Goal: Task Accomplishment & Management: Complete application form

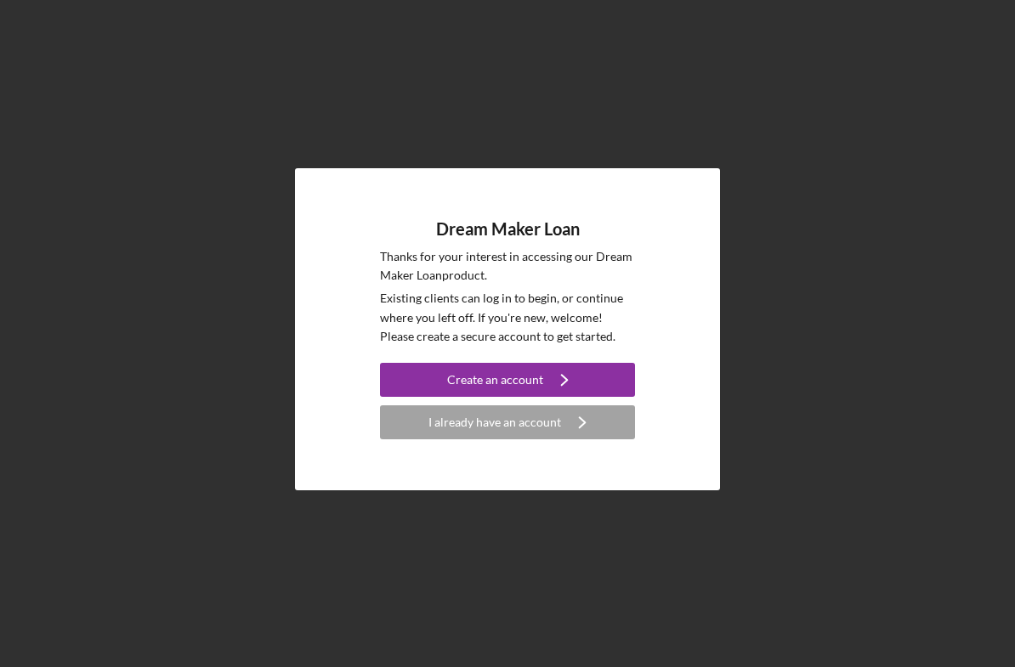
click at [579, 394] on icon "Icon/Navigate" at bounding box center [564, 380] width 43 height 43
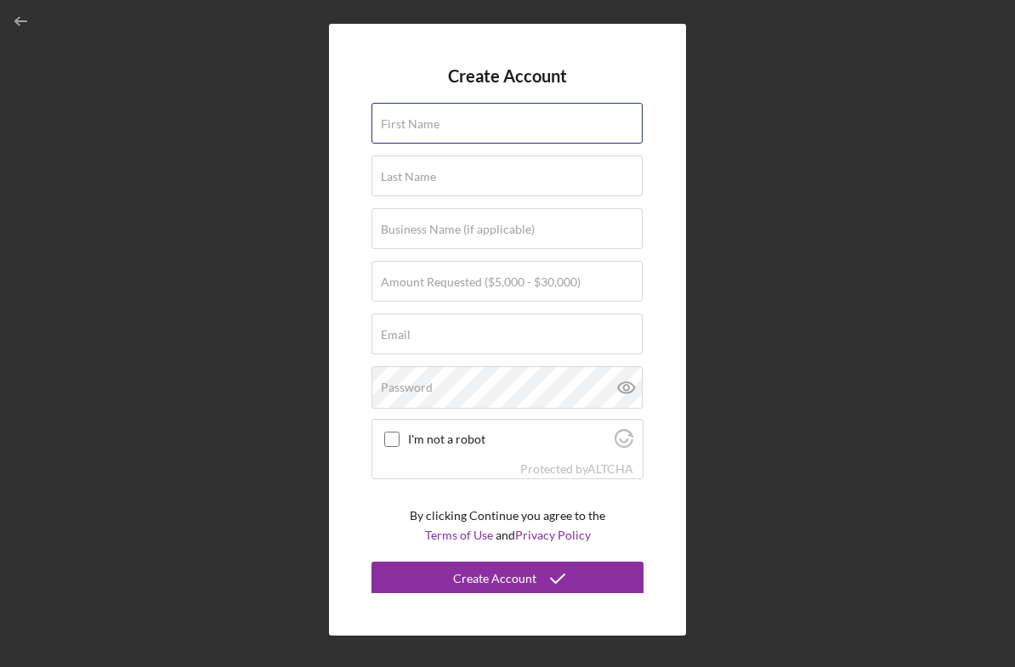
click at [584, 144] on input "First Name" at bounding box center [507, 123] width 271 height 41
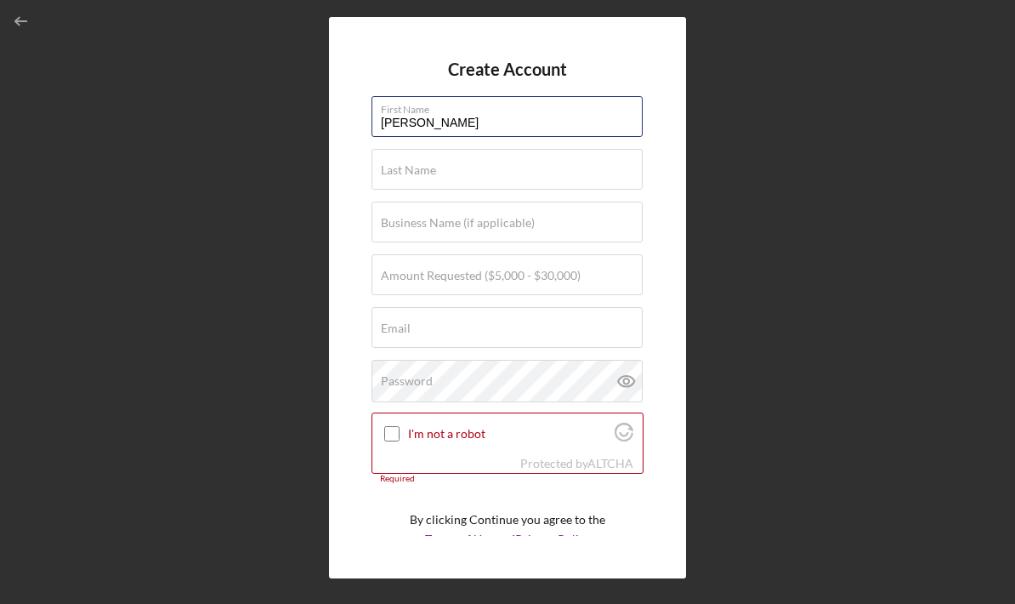
type input "Melissa"
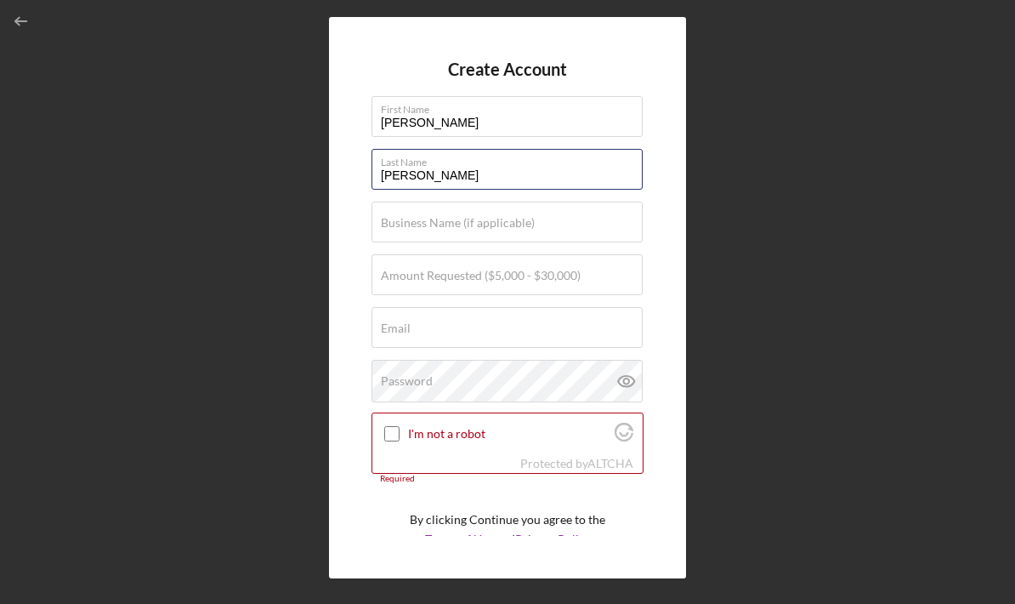
type input "Alfonso"
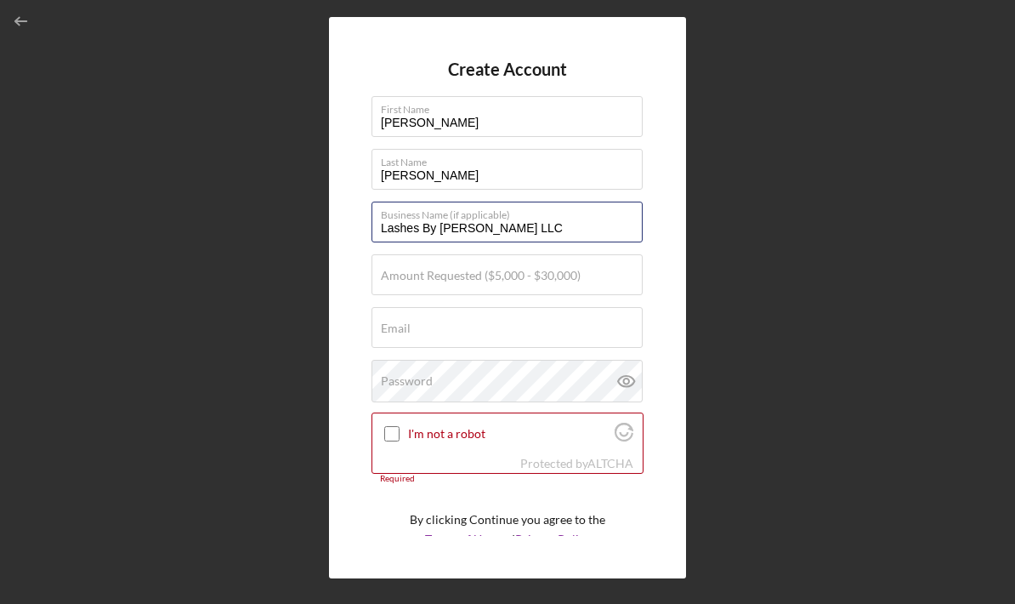
type input "Lashes By Melissa LLC"
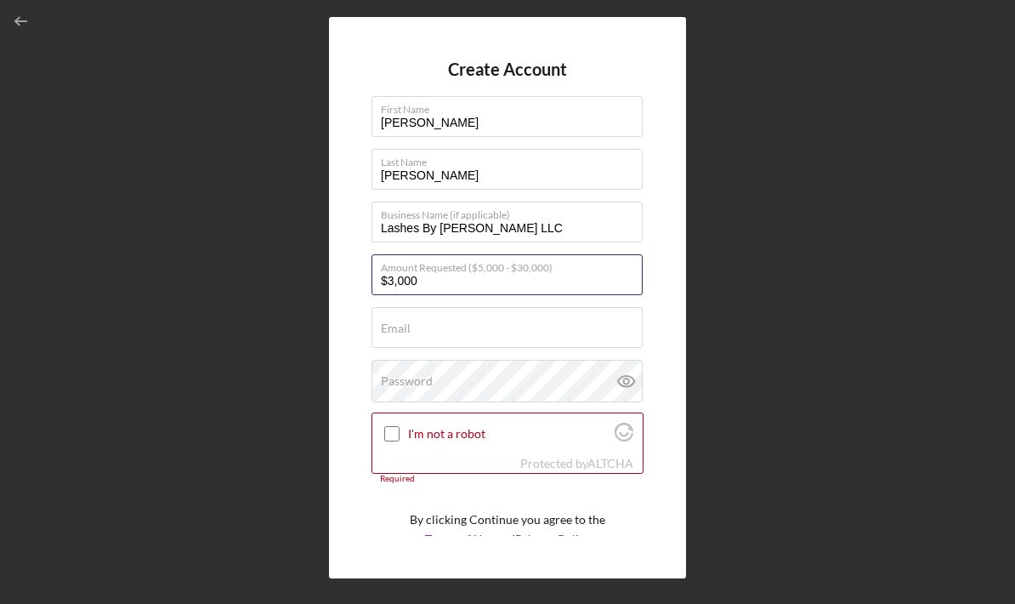
type input "$30,000"
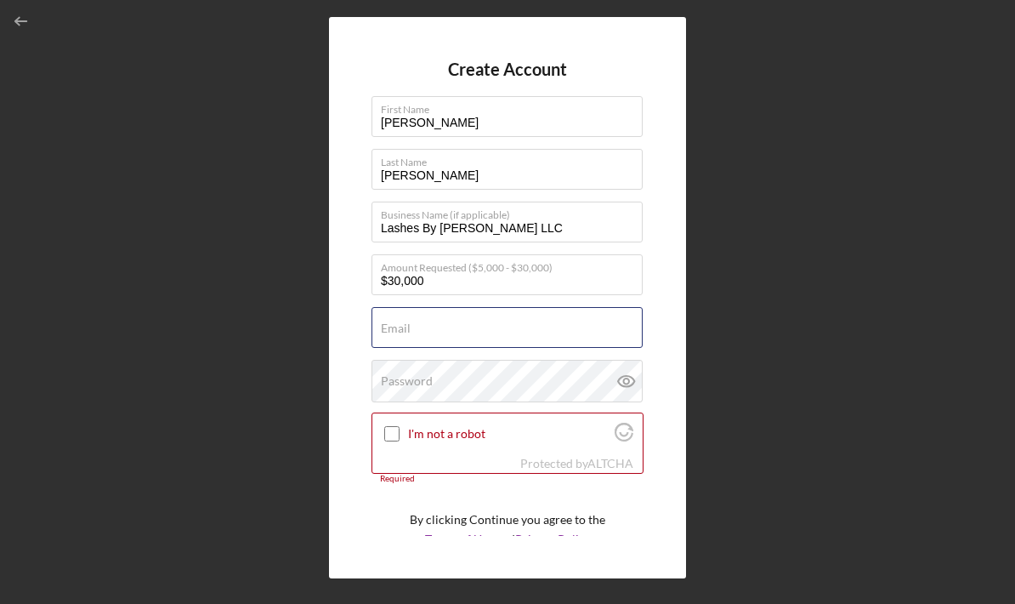
click at [576, 347] on input "Email" at bounding box center [507, 327] width 271 height 41
type input "lashesbymelissanj@gmail.com"
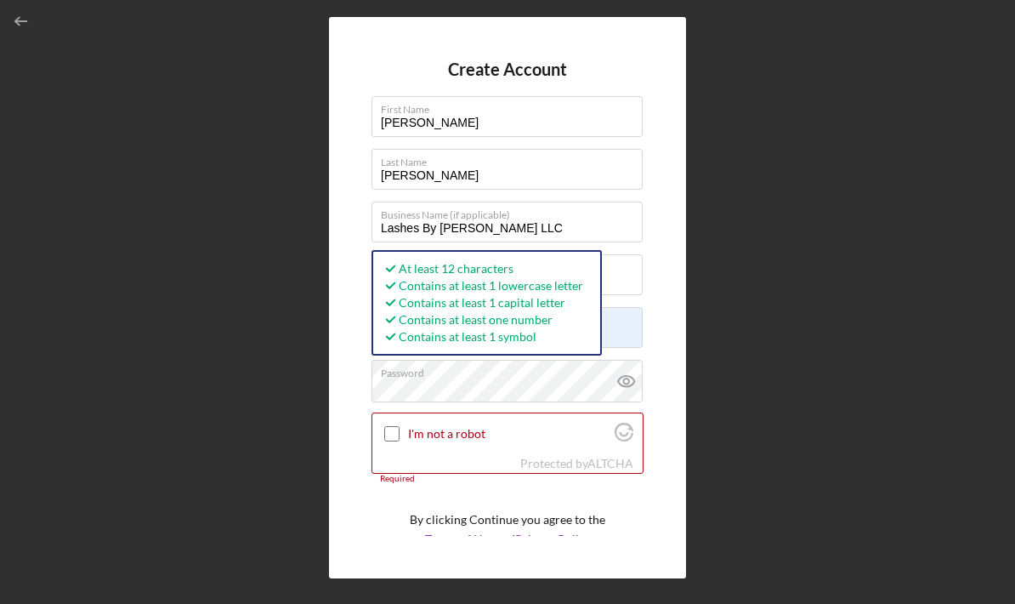
click at [630, 395] on icon at bounding box center [626, 381] width 43 height 43
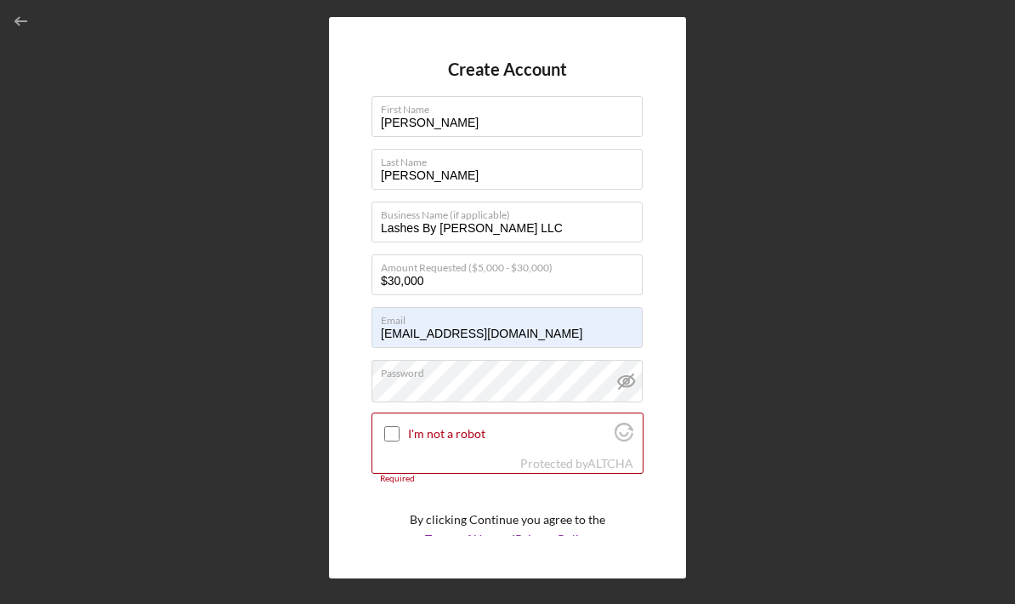
click at [385, 441] on input "I'm not a robot" at bounding box center [391, 433] width 15 height 15
checkbox input "true"
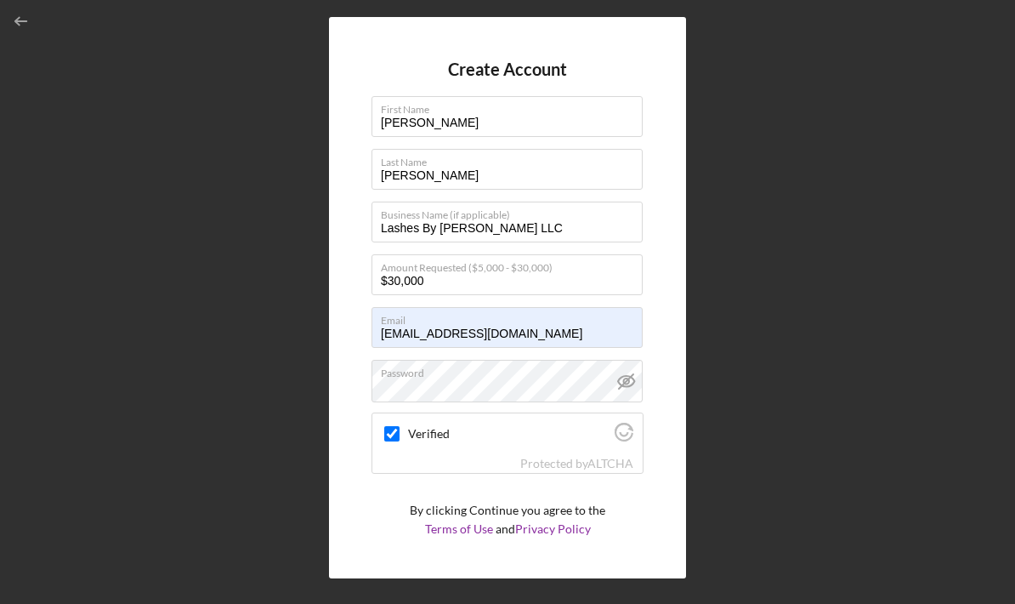
click at [551, 577] on polyline "submit" at bounding box center [558, 573] width 14 height 9
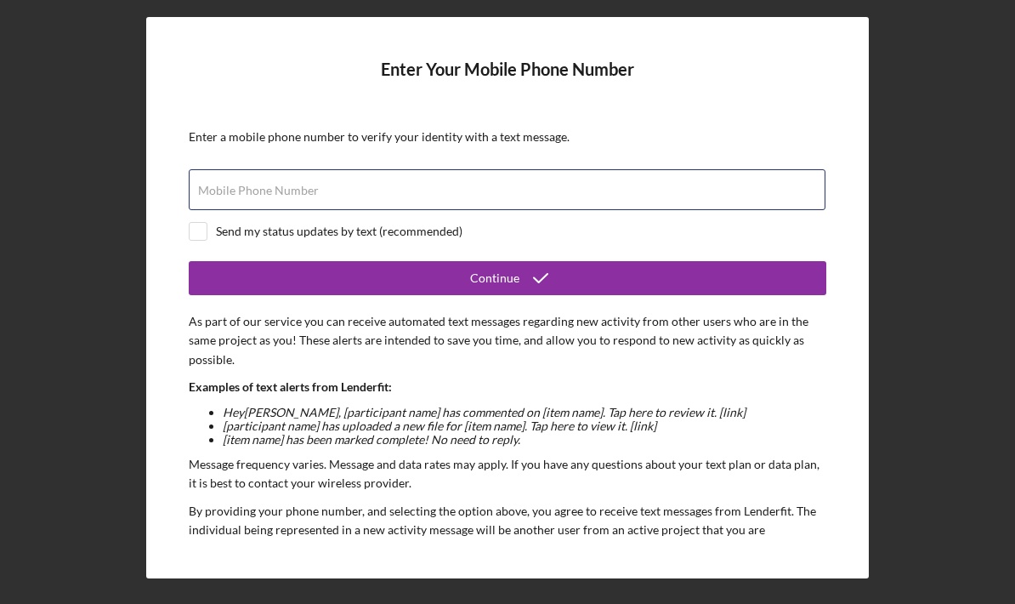
click at [522, 186] on input "Mobile Phone Number" at bounding box center [507, 189] width 637 height 41
type input "(551) 200-3498"
click at [202, 256] on form "Enter Your Mobile Phone Number Enter a mobile phone number to verify your ident…" at bounding box center [508, 298] width 638 height 476
click at [203, 239] on input "checkbox" at bounding box center [198, 231] width 17 height 17
checkbox input "true"
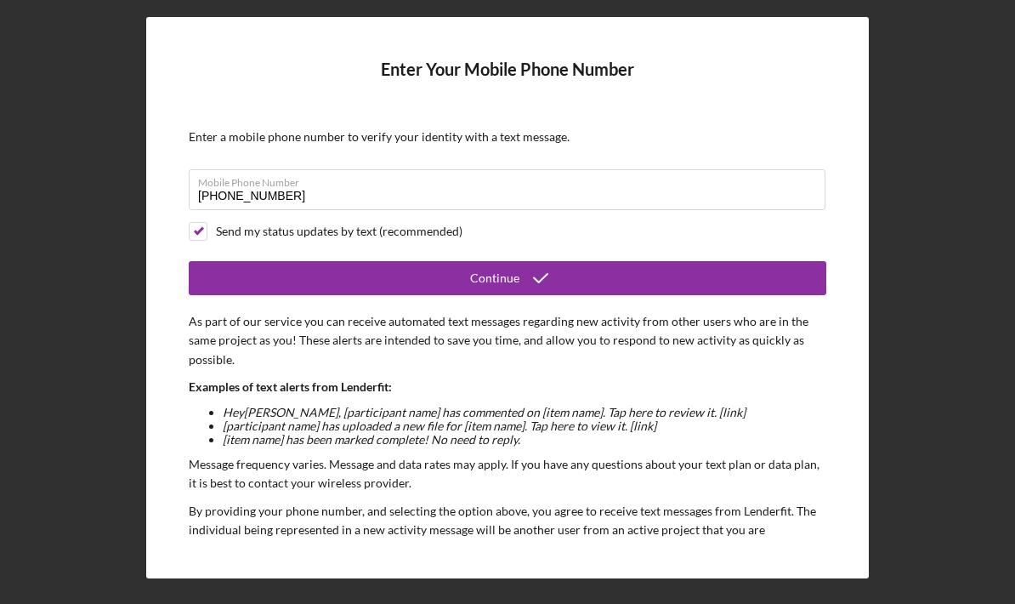
click at [608, 293] on button "Continue" at bounding box center [508, 278] width 638 height 34
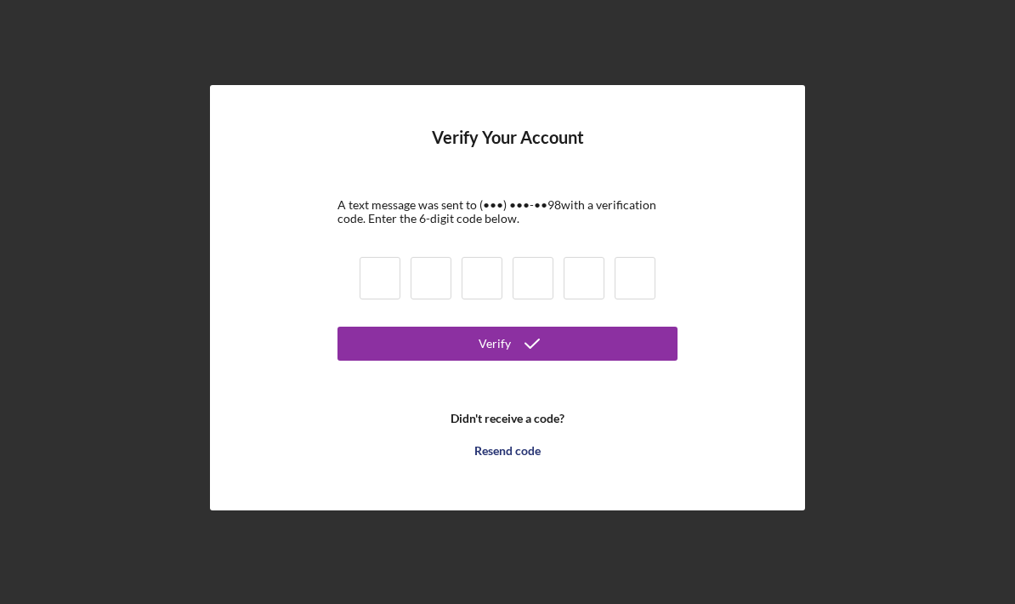
click at [371, 299] on input at bounding box center [380, 278] width 41 height 43
type input "6"
type input "7"
type input "9"
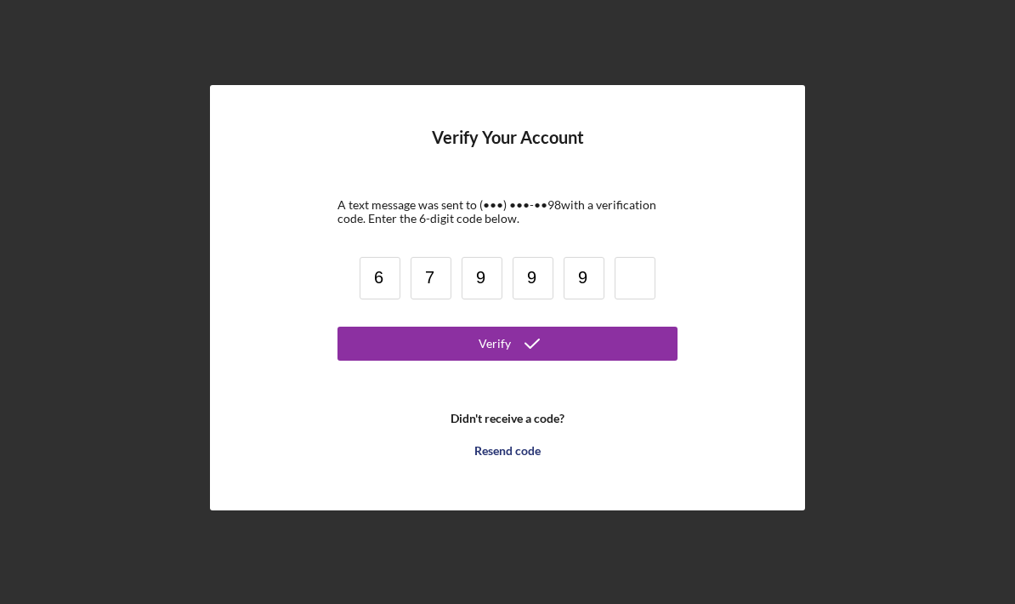
type input "9"
type input "0"
click at [561, 361] on button "Verify" at bounding box center [508, 344] width 340 height 34
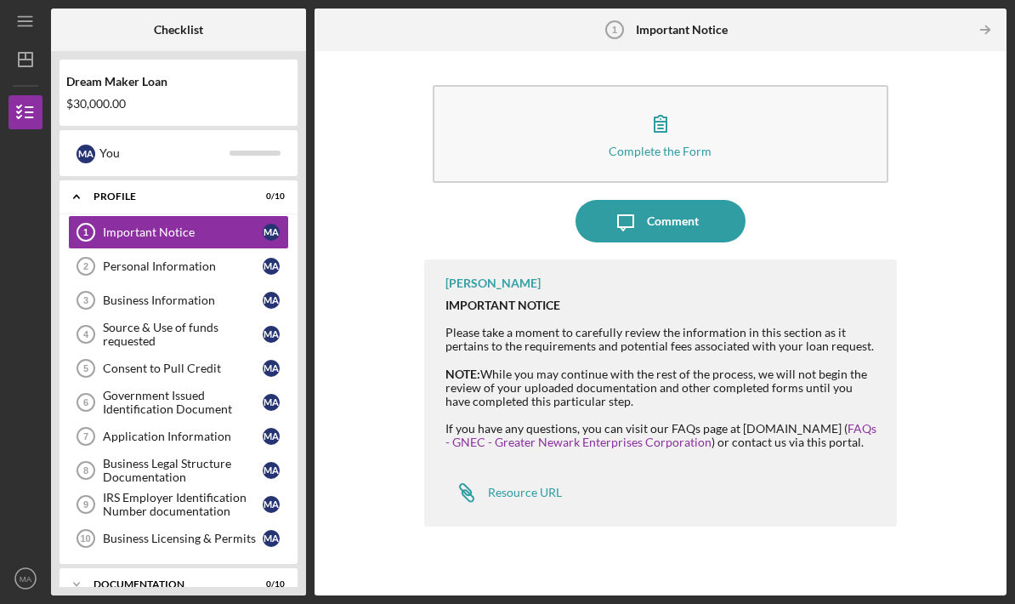
click at [780, 85] on button "Complete the Form Form" at bounding box center [661, 134] width 456 height 98
click at [696, 85] on button "Complete the Form Form" at bounding box center [661, 134] width 456 height 98
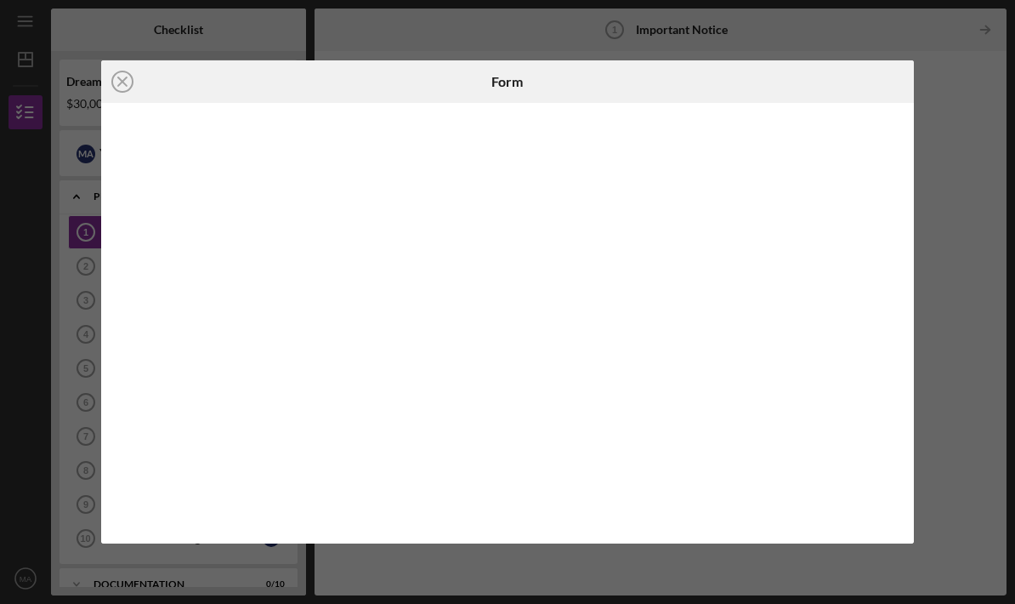
click at [800, 20] on div "Icon/Close Form" at bounding box center [507, 302] width 1015 height 604
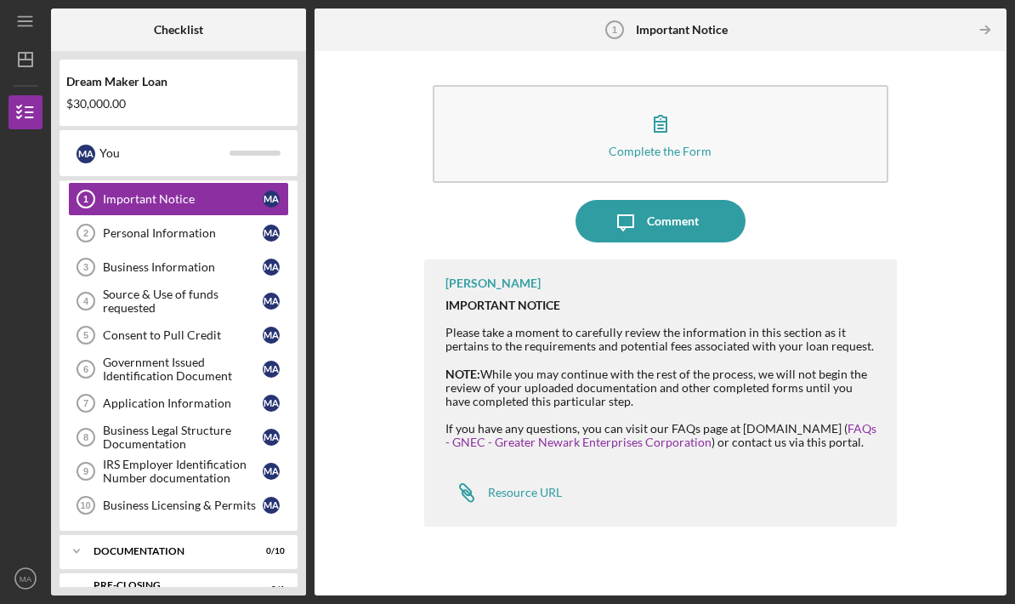
scroll to position [32, 0]
click at [213, 547] on div "Documentation" at bounding box center [168, 552] width 149 height 10
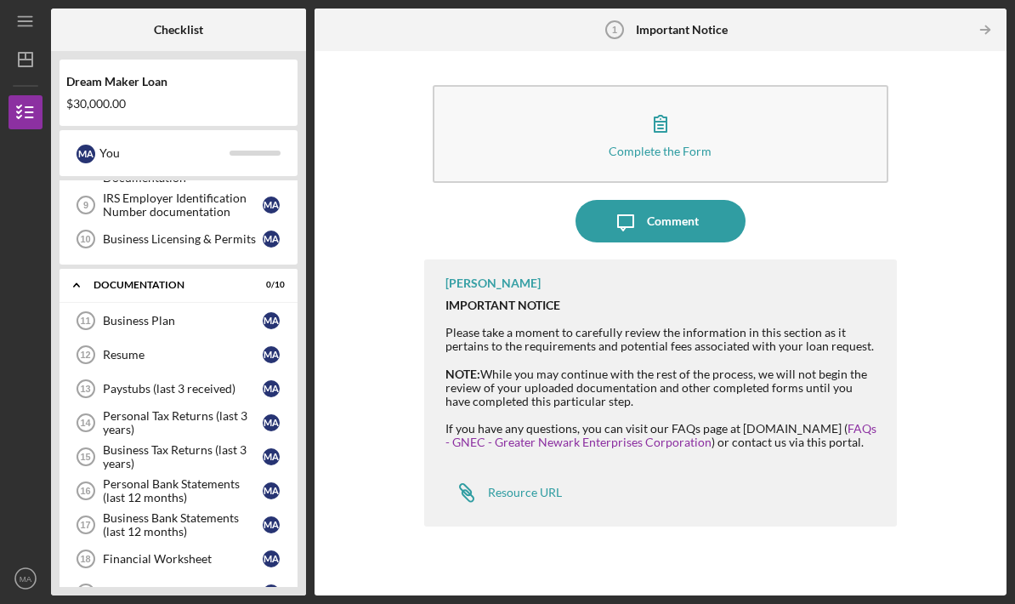
scroll to position [307, 0]
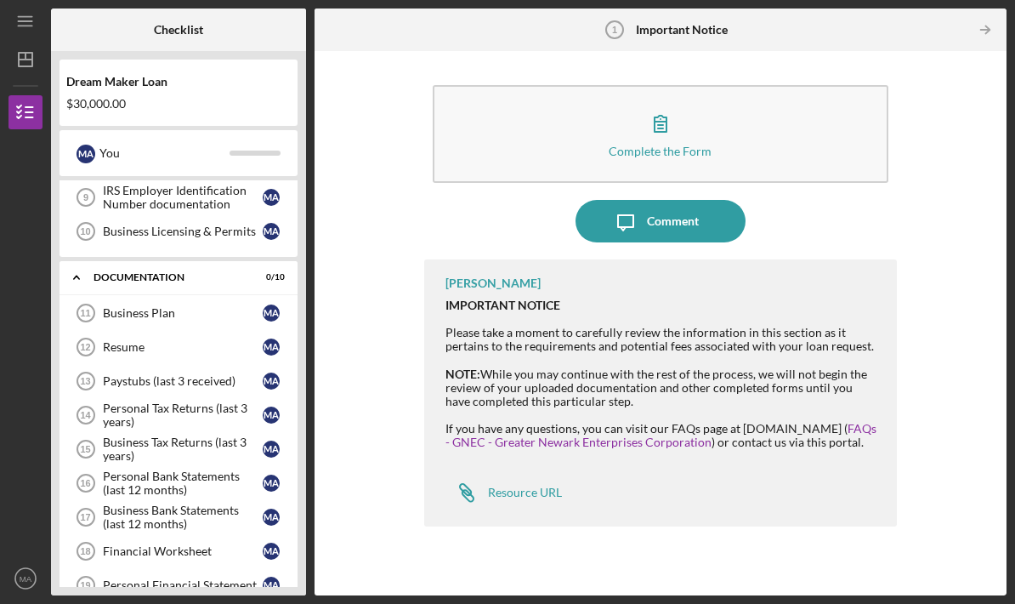
click at [224, 330] on link "Resume 12 Resume M A" at bounding box center [178, 347] width 221 height 34
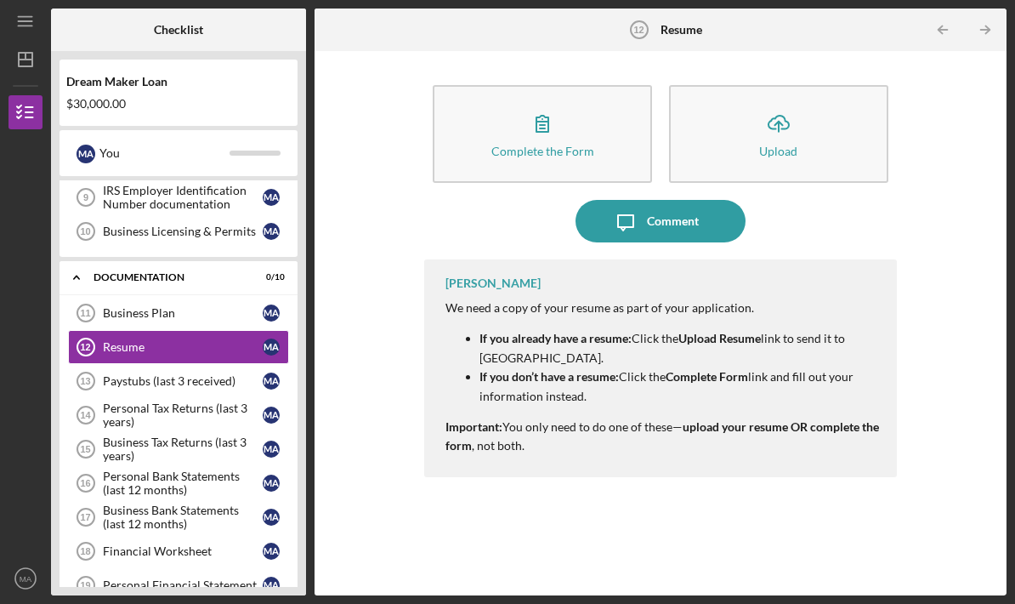
click at [223, 306] on div "Business Plan" at bounding box center [183, 313] width 160 height 14
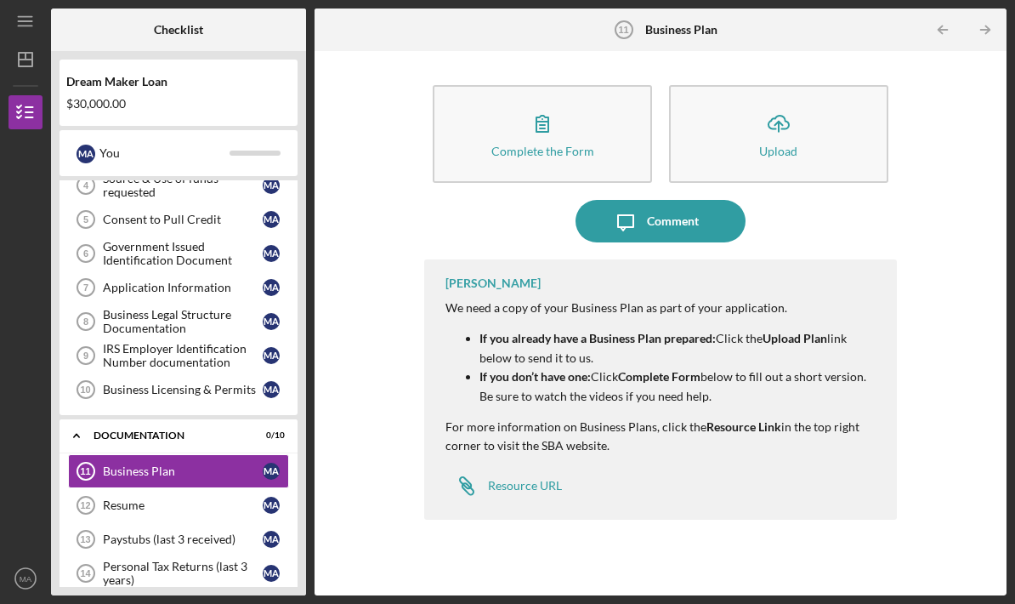
scroll to position [139, 0]
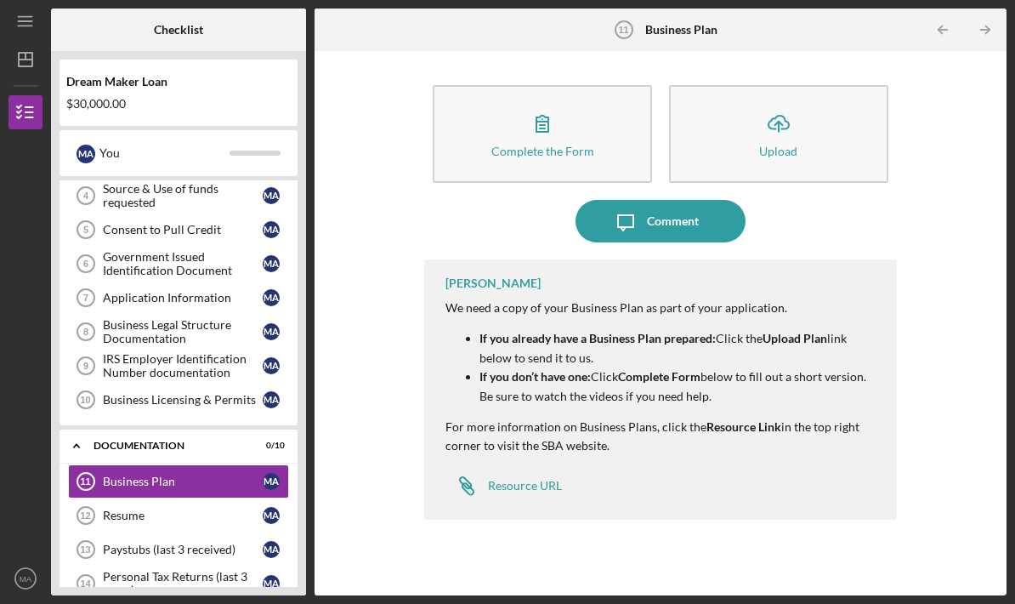
click at [233, 318] on div "Business Legal Structure Documentation" at bounding box center [183, 331] width 160 height 27
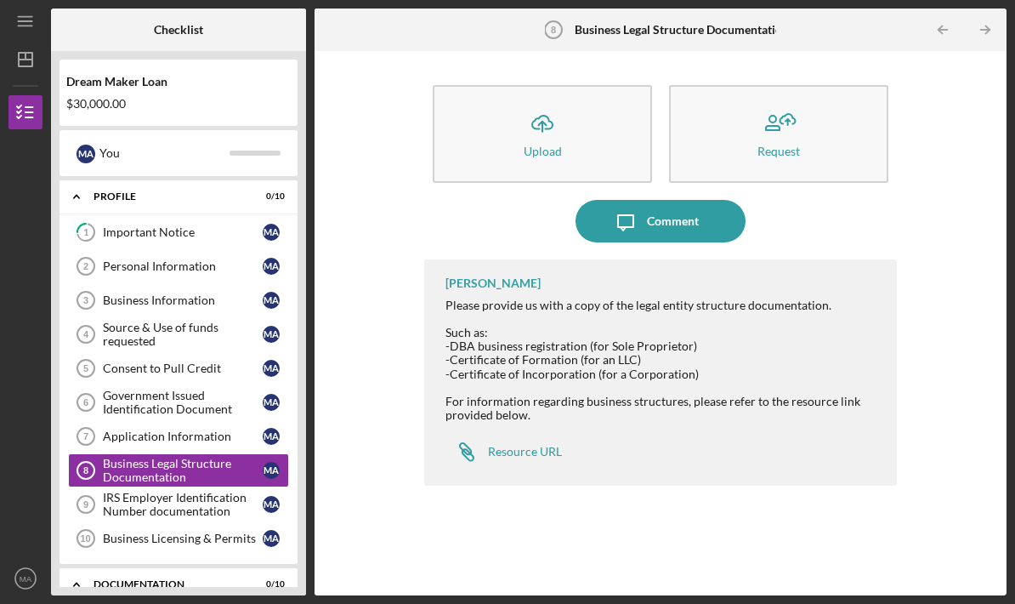
click at [228, 215] on link "1 Important Notice M A" at bounding box center [178, 232] width 221 height 34
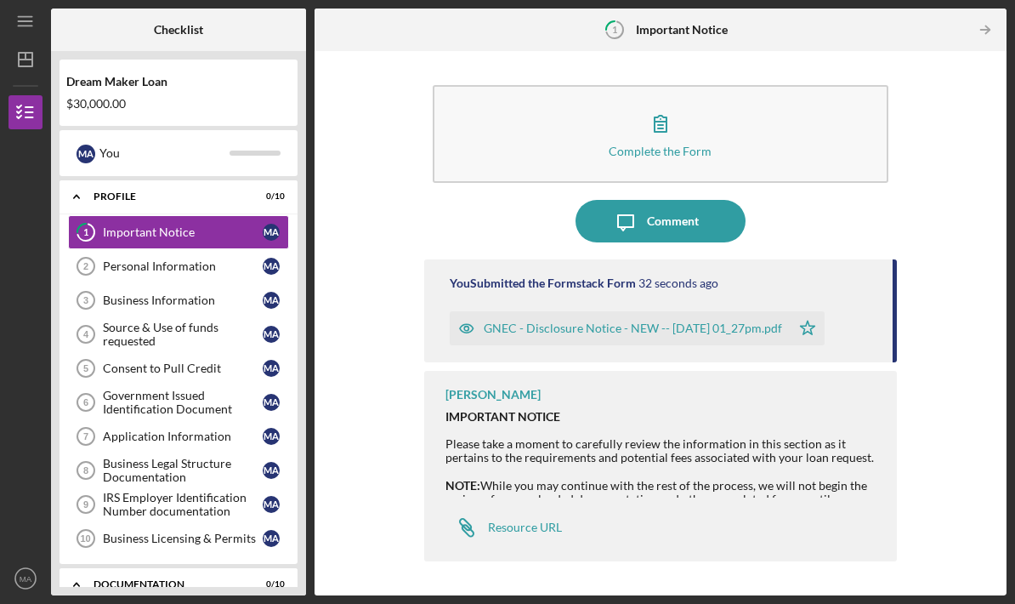
click at [687, 85] on button "Complete the Form Form" at bounding box center [661, 134] width 456 height 98
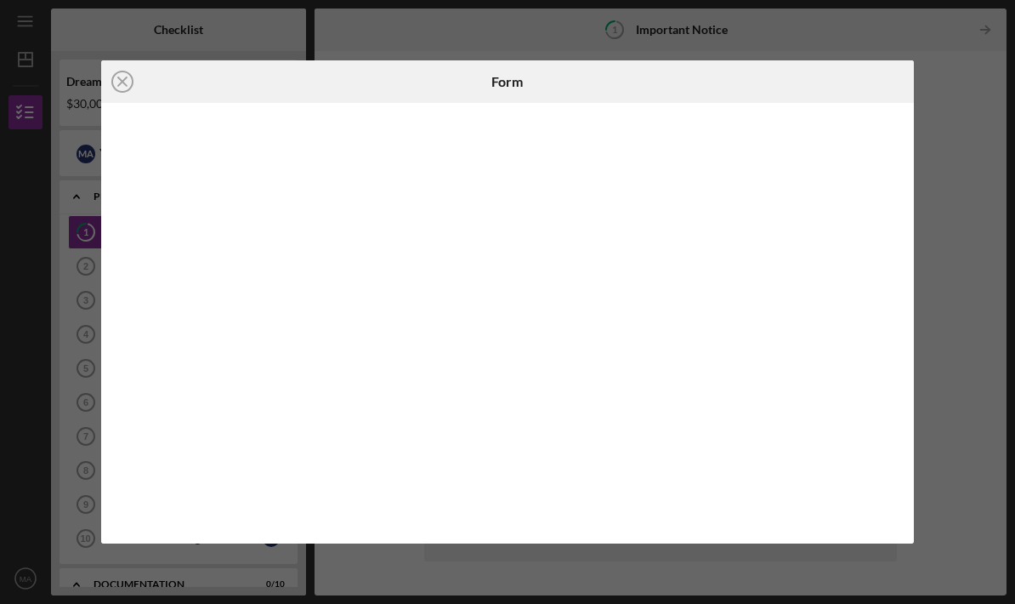
click at [514, 533] on div at bounding box center [507, 323] width 812 height 440
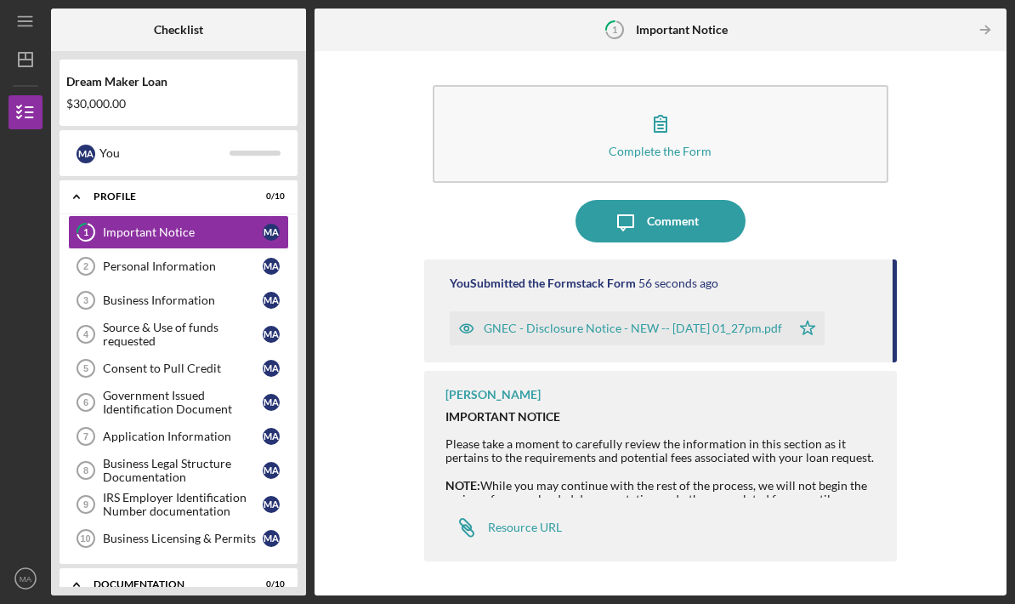
click at [737, 88] on button "Complete the Form Form" at bounding box center [661, 134] width 456 height 98
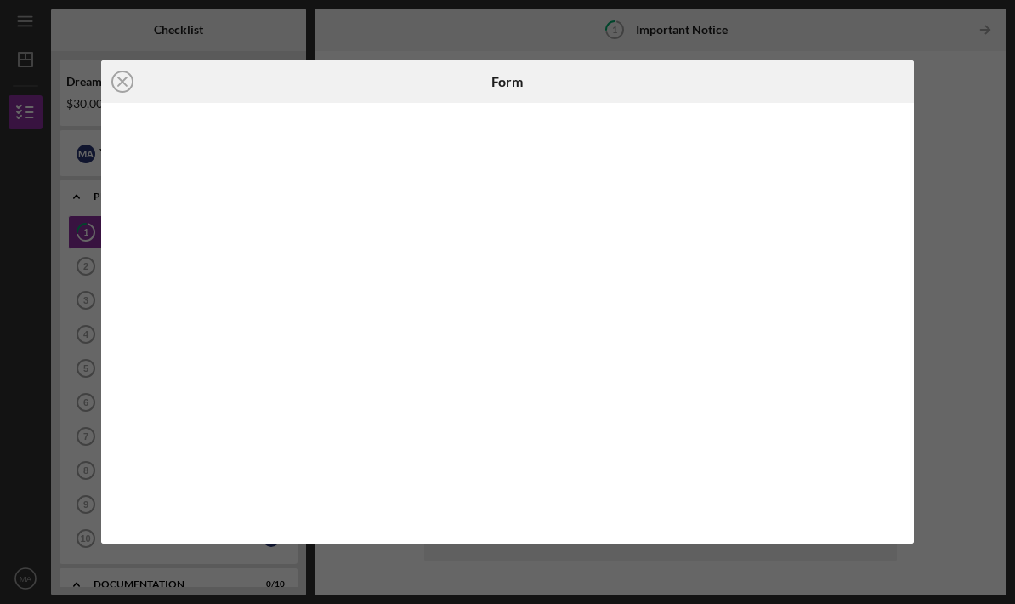
click at [129, 89] on circle at bounding box center [122, 81] width 20 height 20
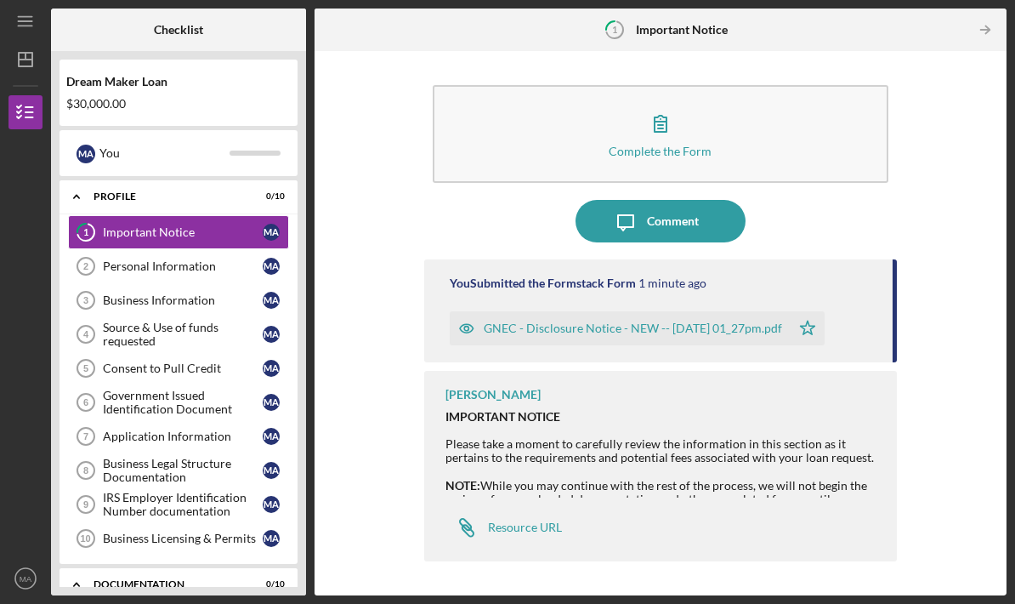
click at [832, 85] on button "Complete the Form Form" at bounding box center [661, 134] width 456 height 98
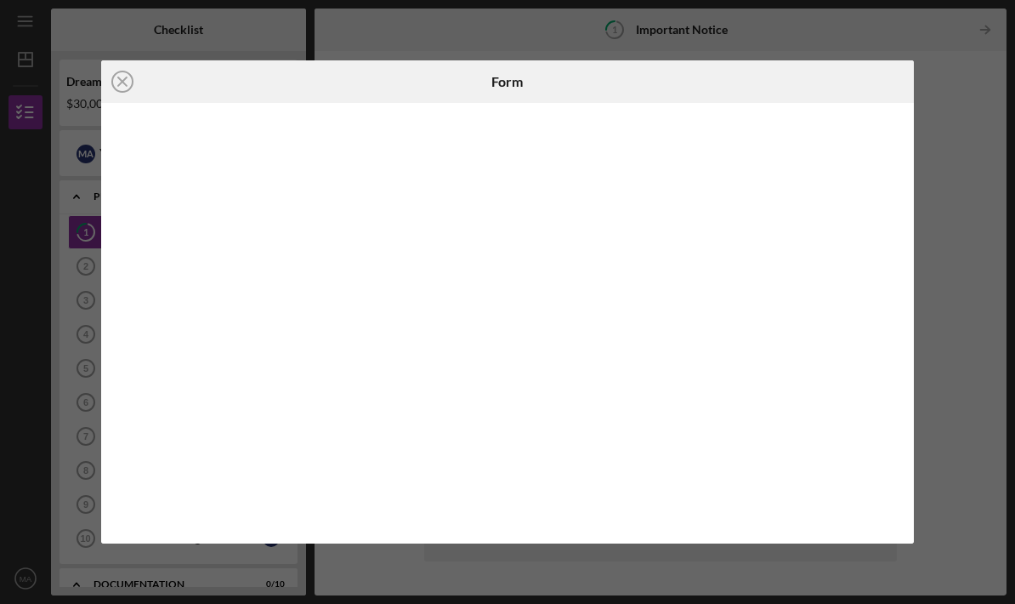
click at [134, 87] on icon "Icon/Close" at bounding box center [122, 81] width 43 height 43
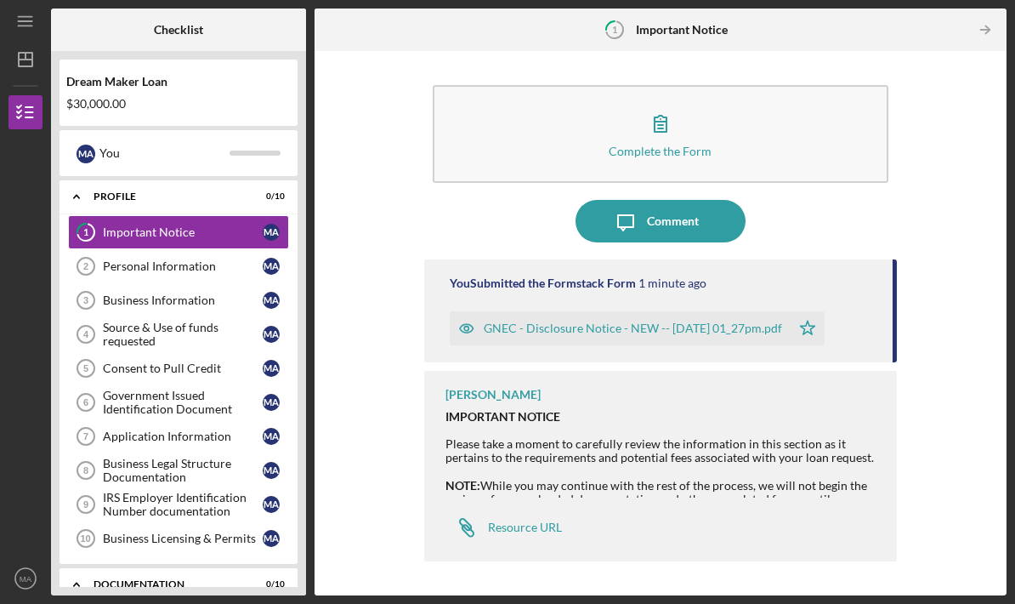
click at [202, 259] on div "Personal Information" at bounding box center [183, 266] width 160 height 14
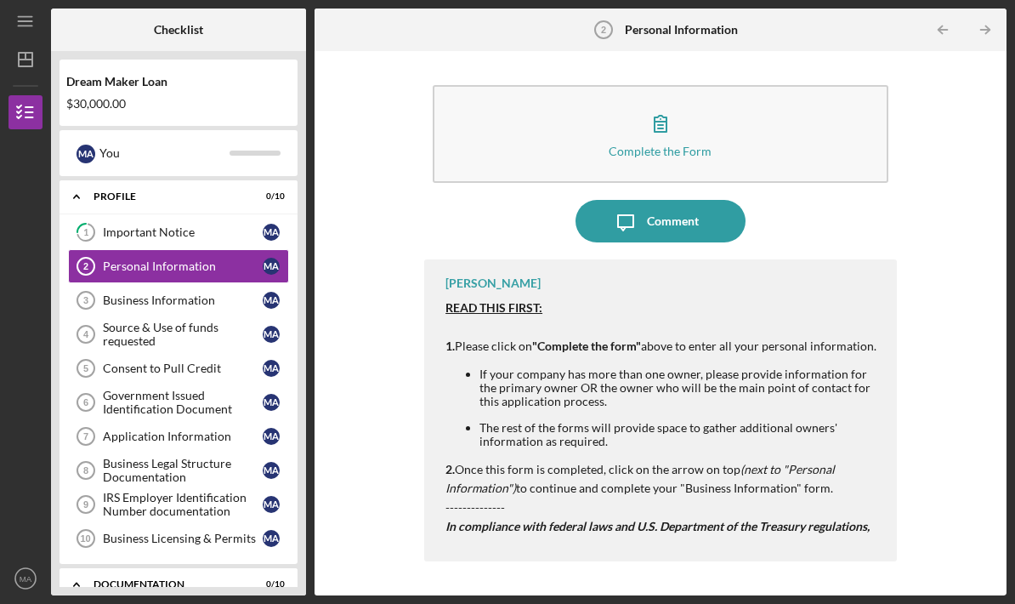
click at [197, 225] on div "Important Notice" at bounding box center [183, 232] width 160 height 14
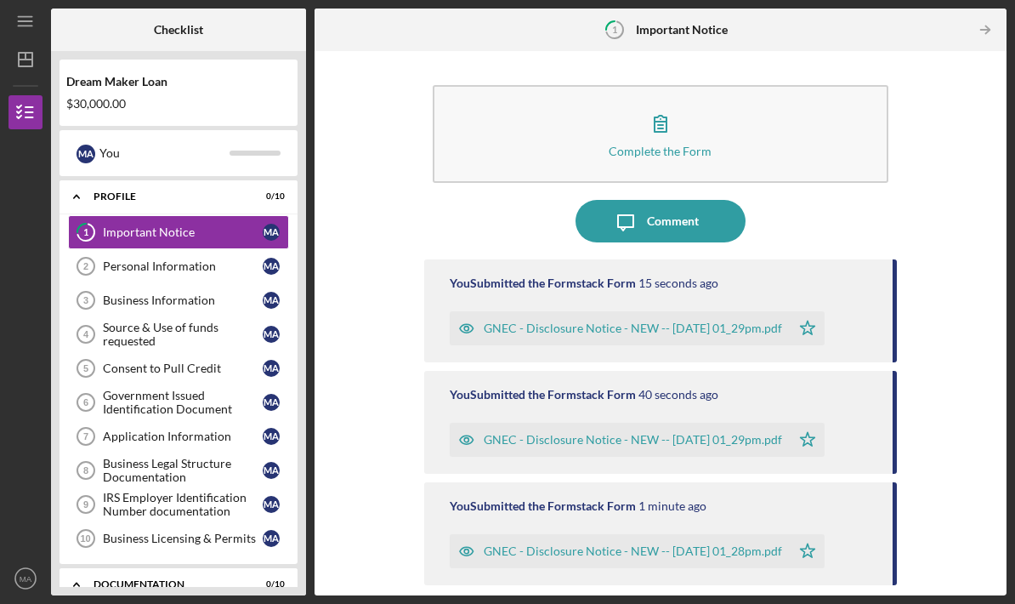
click at [165, 249] on link "Personal Information 2 Personal Information M A" at bounding box center [178, 266] width 221 height 34
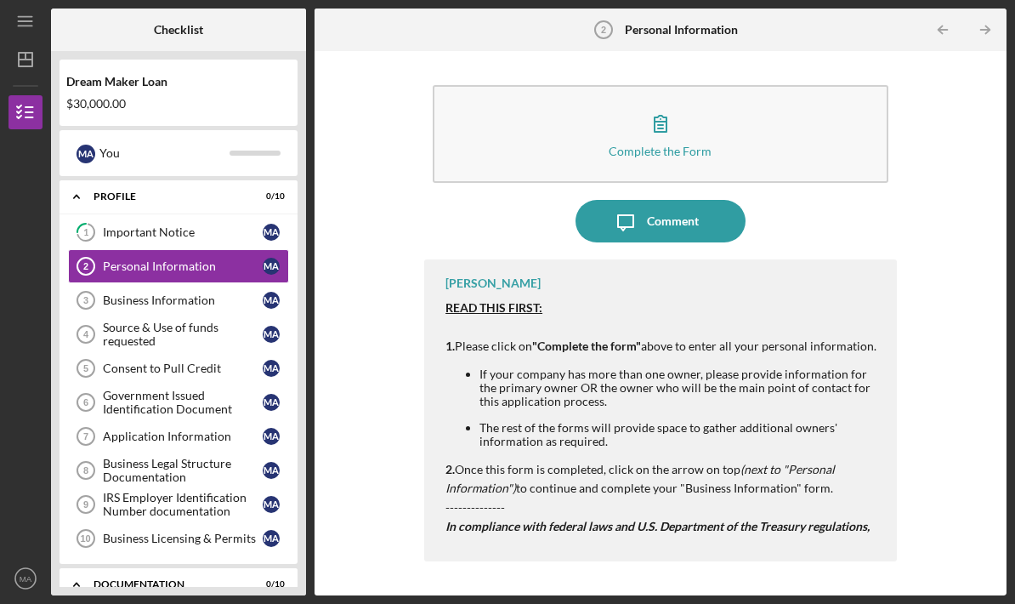
click at [215, 293] on div "Business Information" at bounding box center [183, 300] width 160 height 14
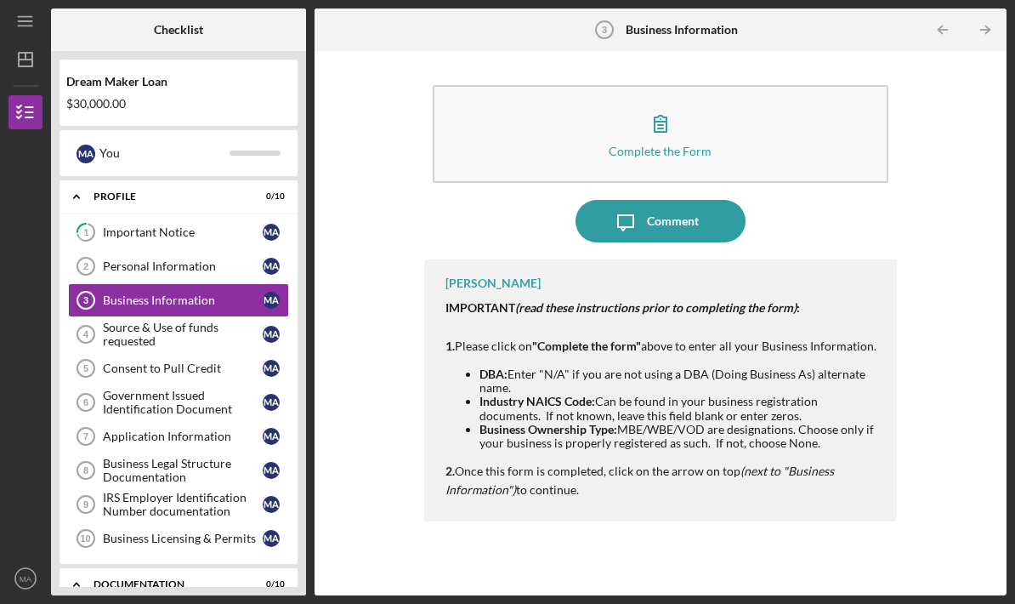
click at [214, 259] on div "Personal Information" at bounding box center [183, 266] width 160 height 14
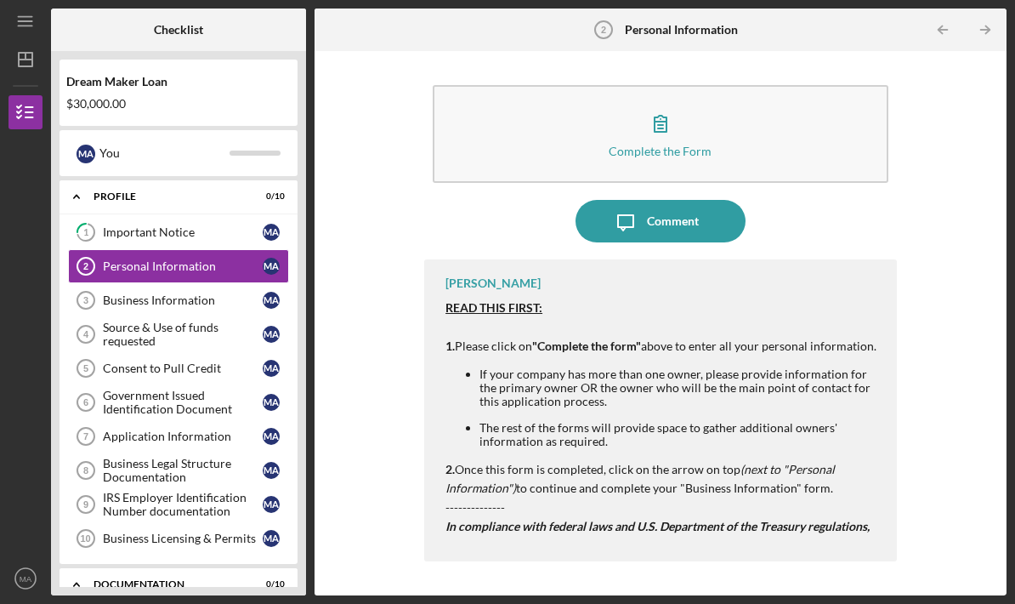
click at [165, 215] on link "1 Important Notice M A" at bounding box center [178, 232] width 221 height 34
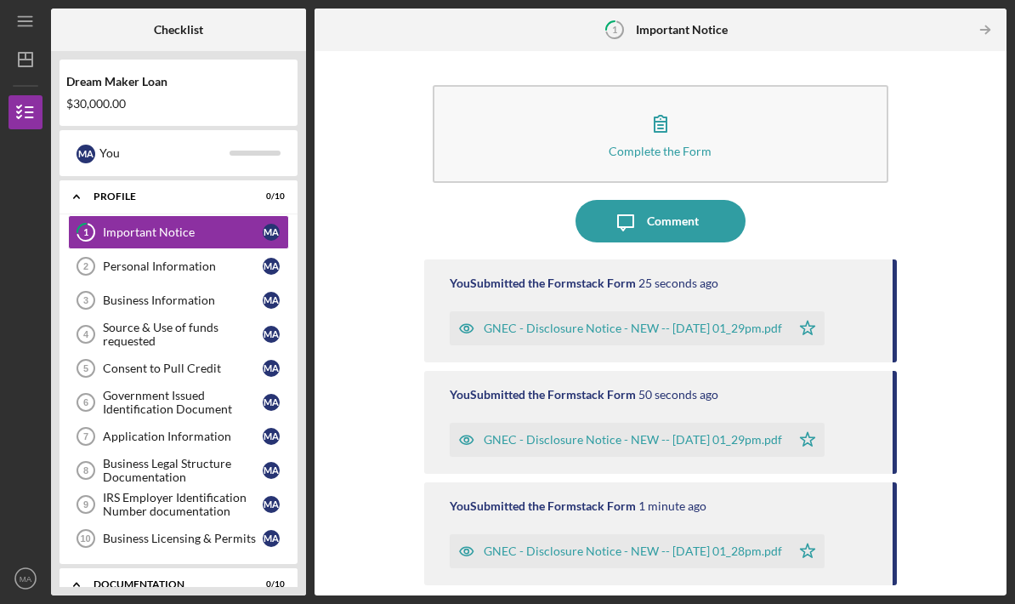
click at [173, 249] on link "Personal Information 2 Personal Information M A" at bounding box center [178, 266] width 221 height 34
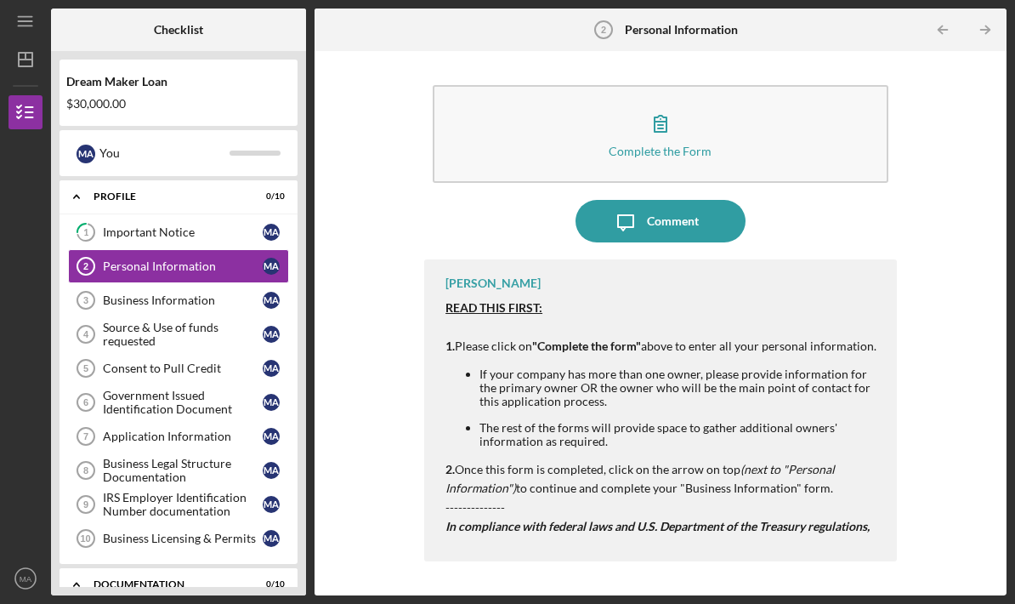
click at [703, 85] on button "Complete the Form Form" at bounding box center [661, 134] width 456 height 98
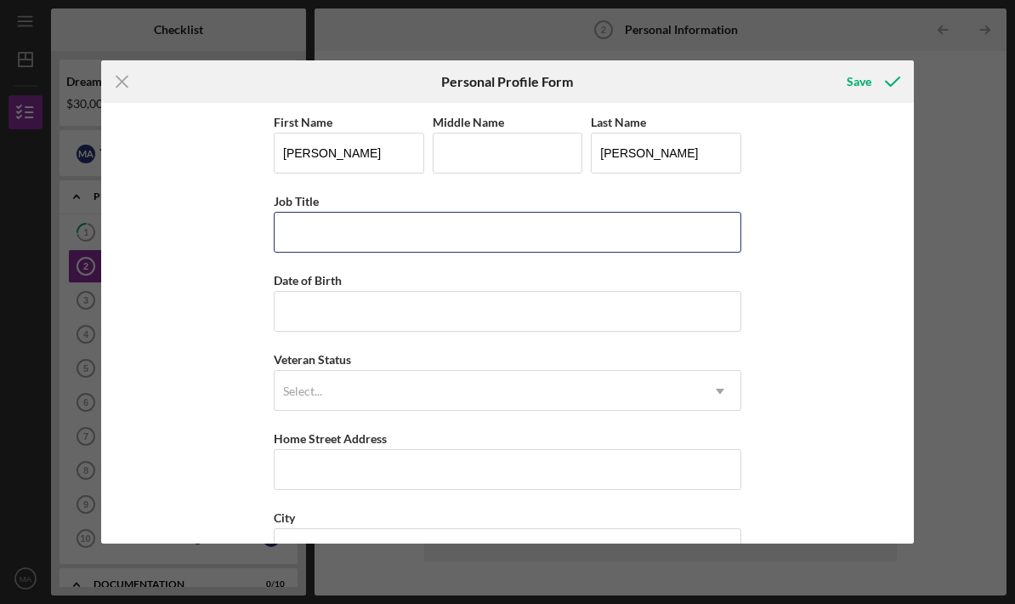
click at [446, 239] on input "Job Title" at bounding box center [508, 232] width 468 height 41
type input "Lash Salon"
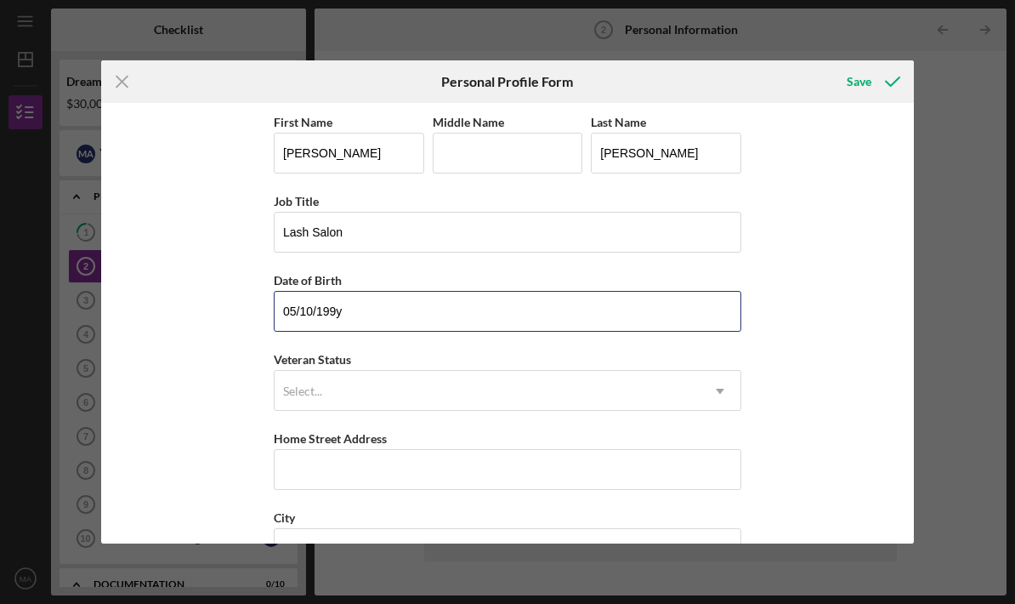
type input "05/10/1997"
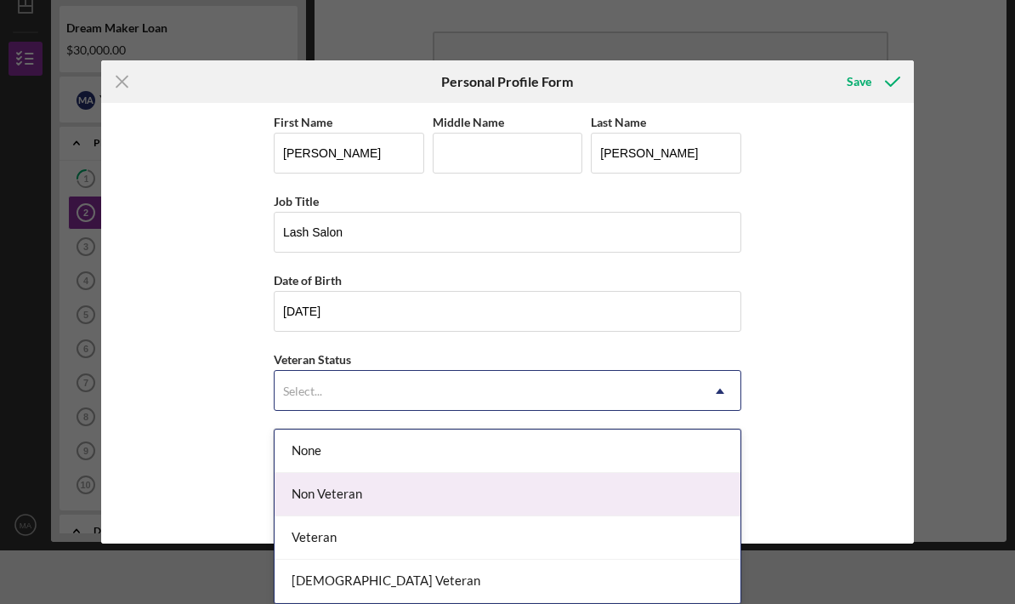
click at [465, 494] on div "Non Veteran" at bounding box center [508, 494] width 466 height 43
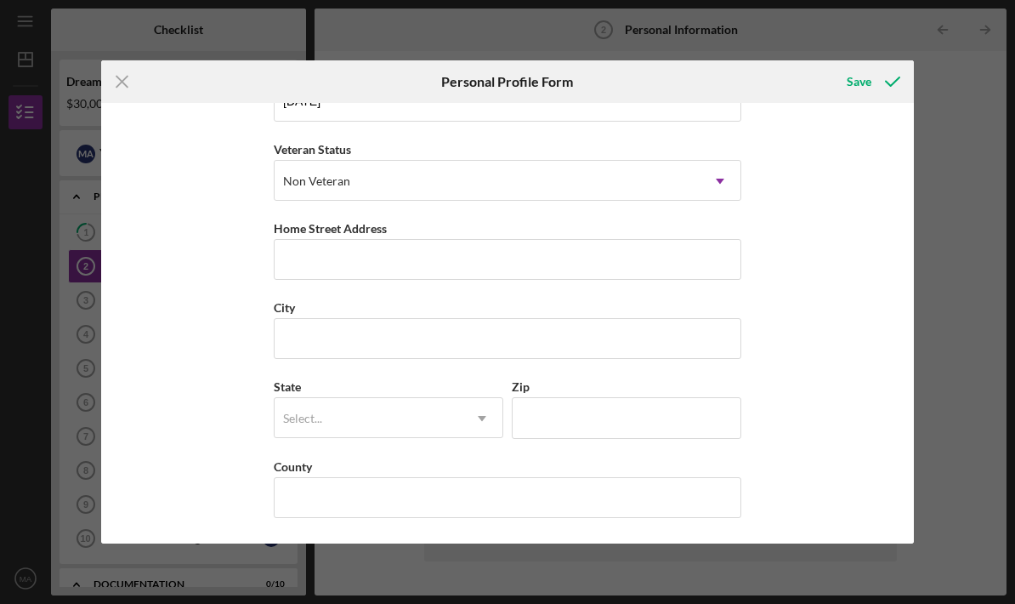
scroll to position [221, 0]
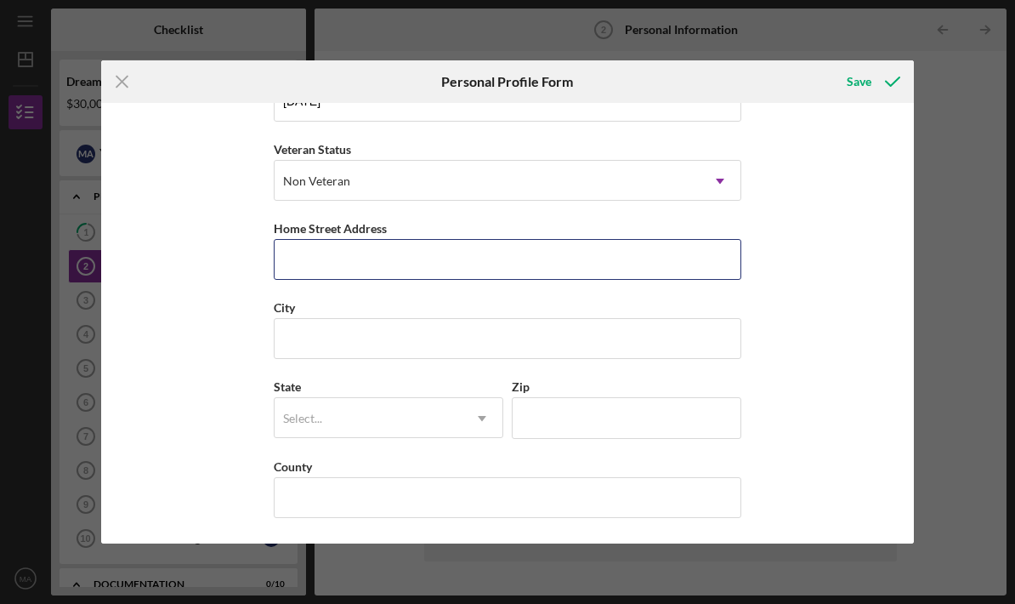
click at [639, 257] on input "Home Street Address" at bounding box center [508, 259] width 468 height 41
type input "2607 Cottage Lane"
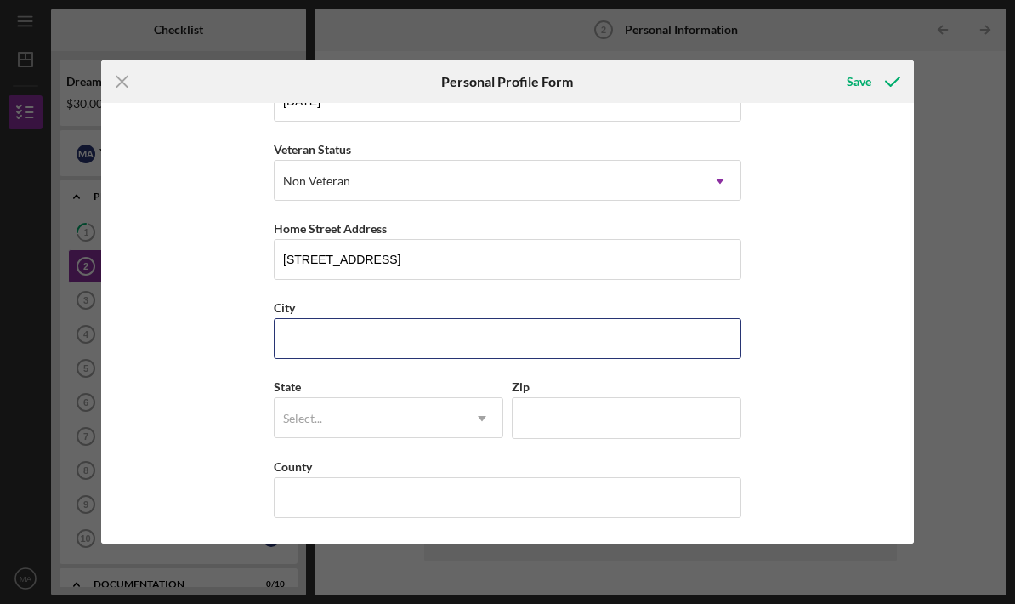
type input "North Bergen"
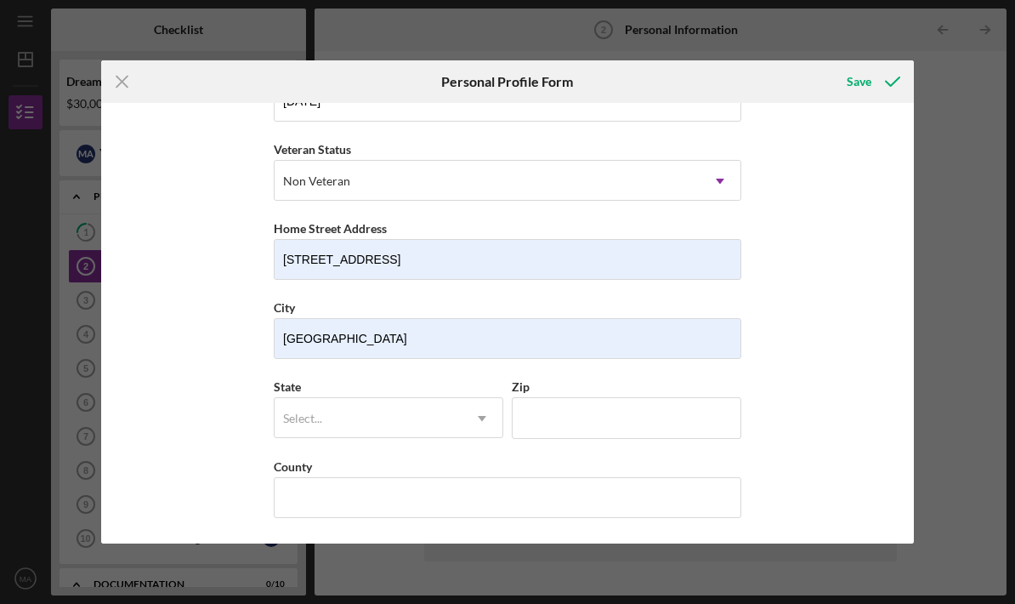
type input "NEW JERSEY"
type input "07047"
type input "United States"
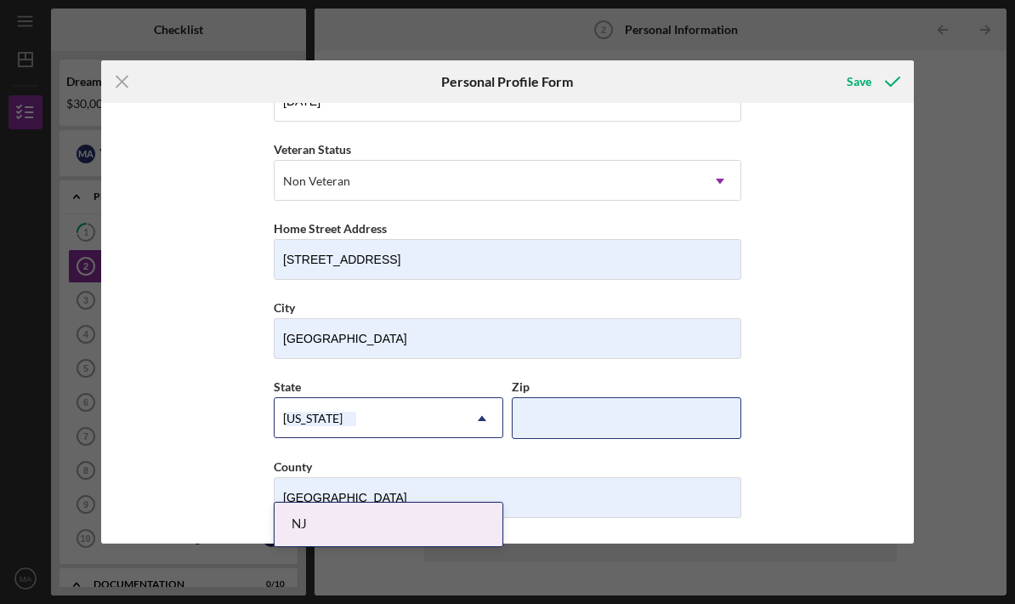
click at [634, 400] on input "Zip" at bounding box center [627, 417] width 230 height 41
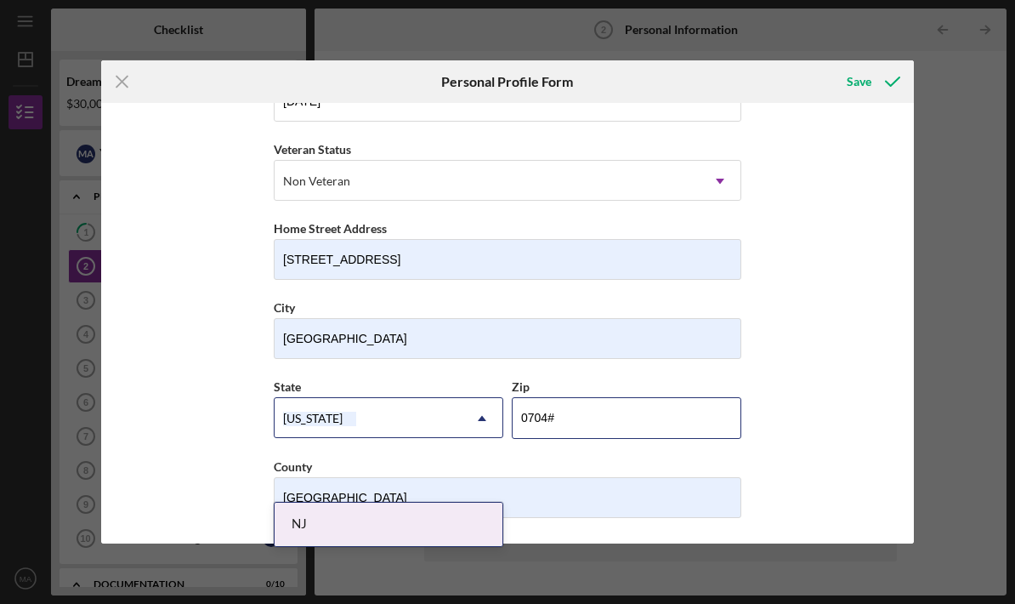
type input "07047"
click at [798, 390] on div "First Name Melissa Middle Name Last Name Alfonso Job Title Lash Salon Date of B…" at bounding box center [507, 323] width 812 height 440
click at [456, 503] on div "NJ" at bounding box center [389, 524] width 228 height 43
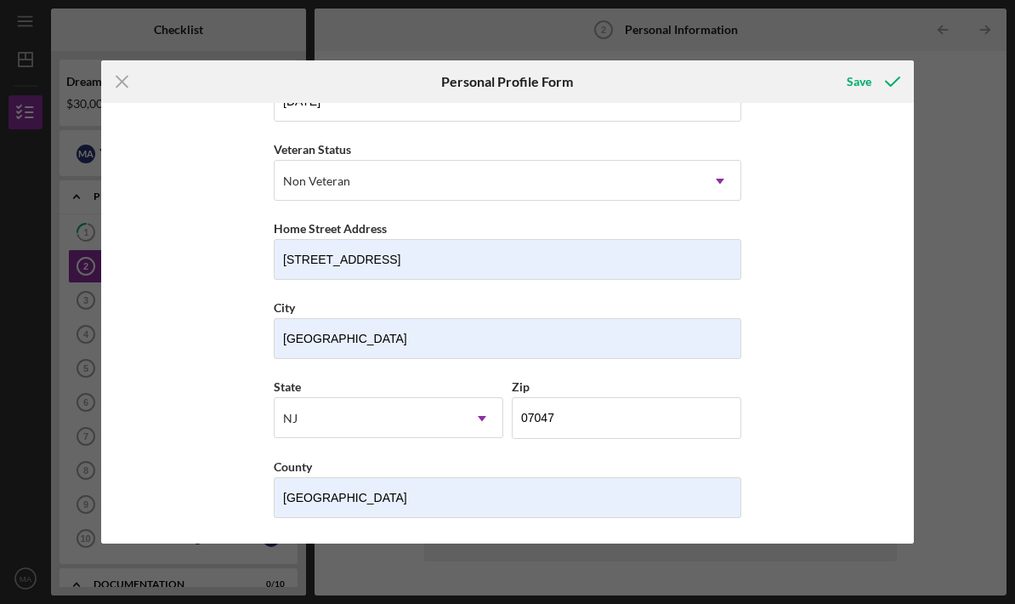
click at [872, 81] on icon "submit" at bounding box center [893, 81] width 43 height 43
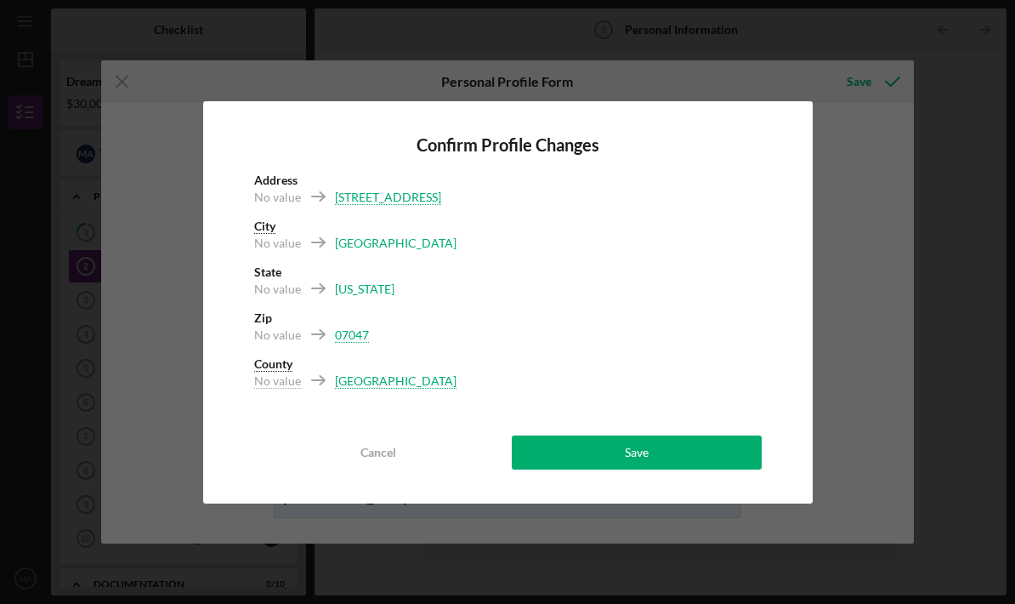
click at [637, 449] on div "Save" at bounding box center [637, 452] width 24 height 34
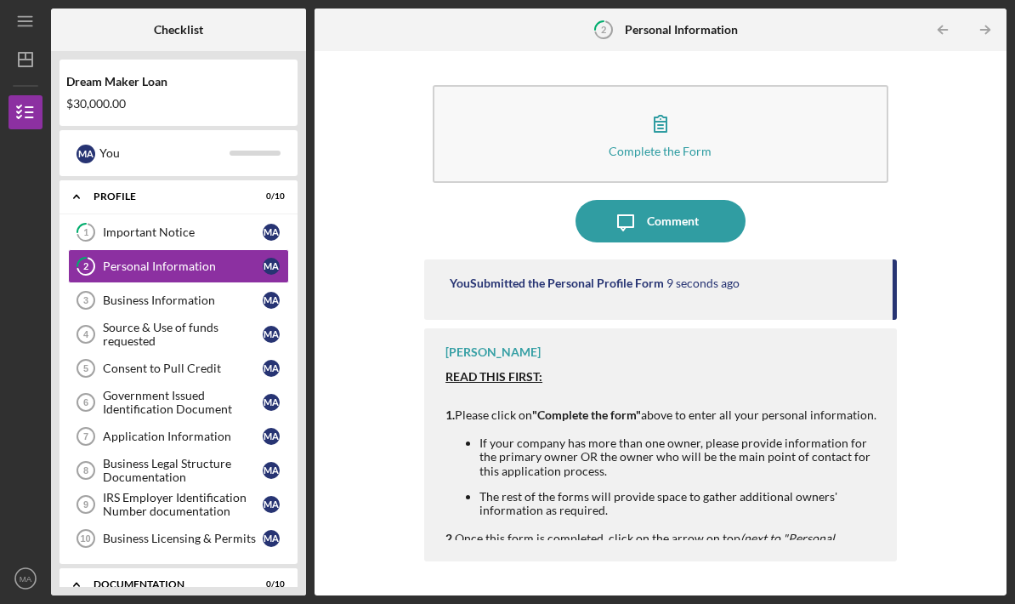
click at [219, 249] on link "2 Personal Information M A" at bounding box center [178, 266] width 221 height 34
click at [207, 293] on div "Business Information" at bounding box center [183, 300] width 160 height 14
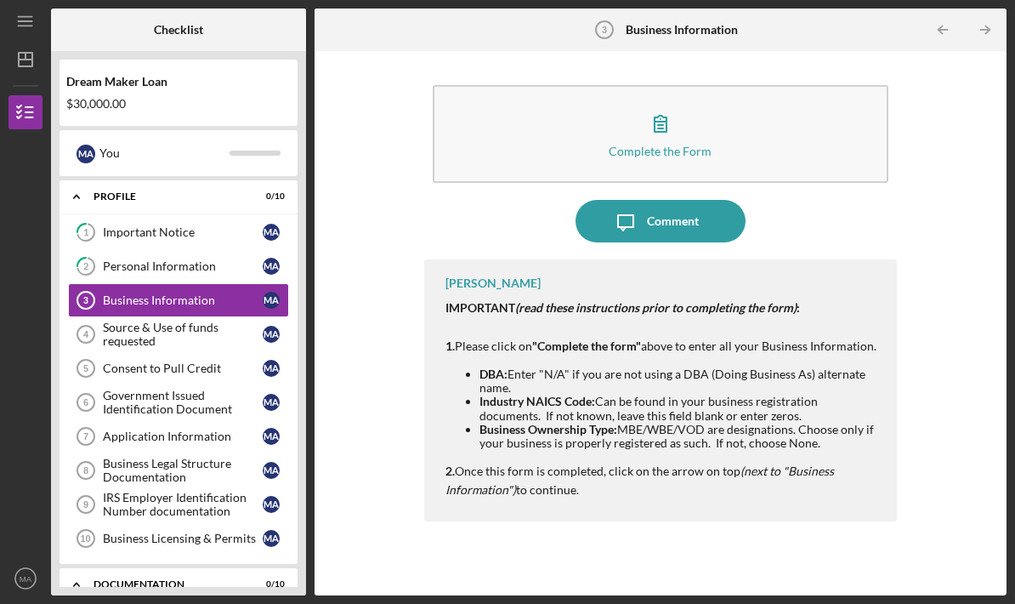
click at [800, 85] on button "Complete the Form Form" at bounding box center [661, 134] width 456 height 98
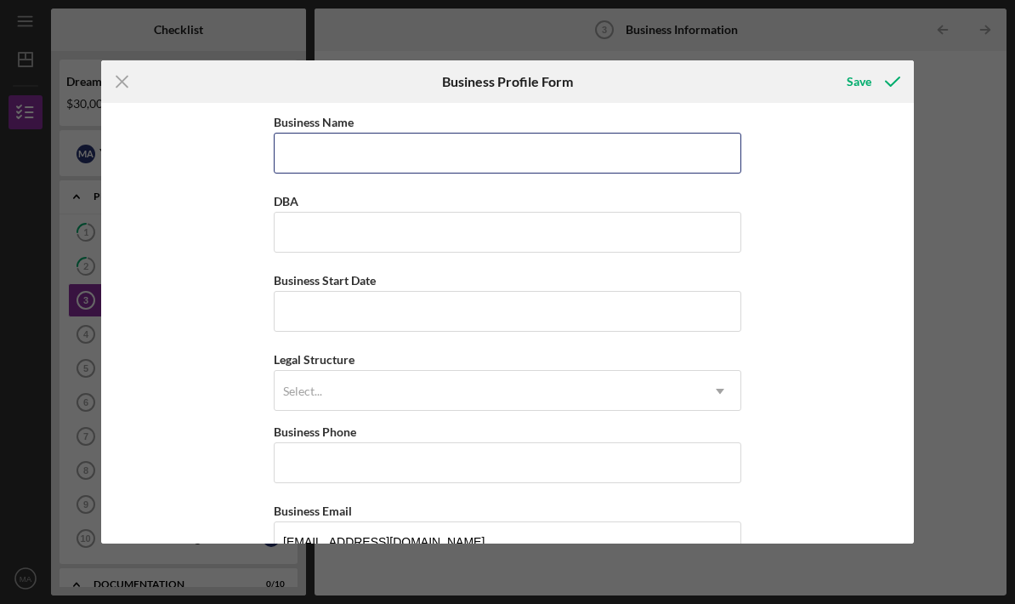
click at [559, 148] on input "Business Name" at bounding box center [508, 153] width 468 height 41
type input "Lashes By Melissa LLC"
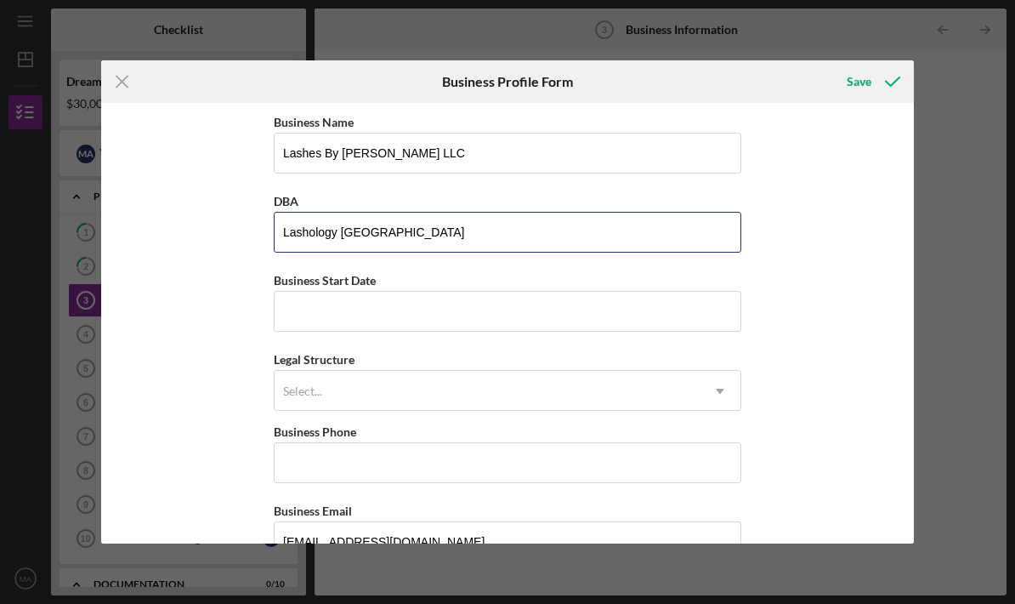
type input "Lashology NJ"
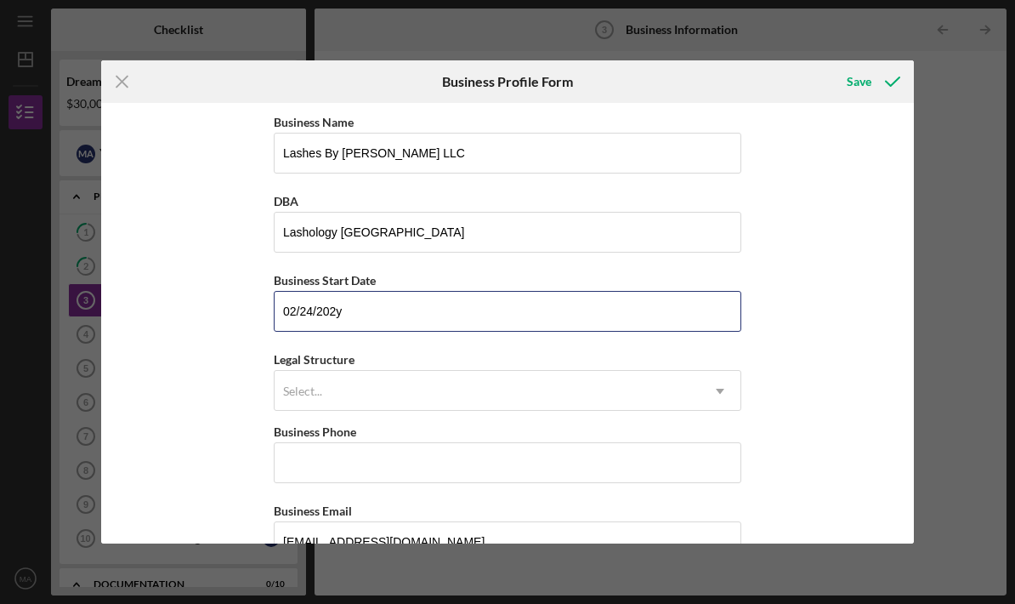
type input "02/24/2025"
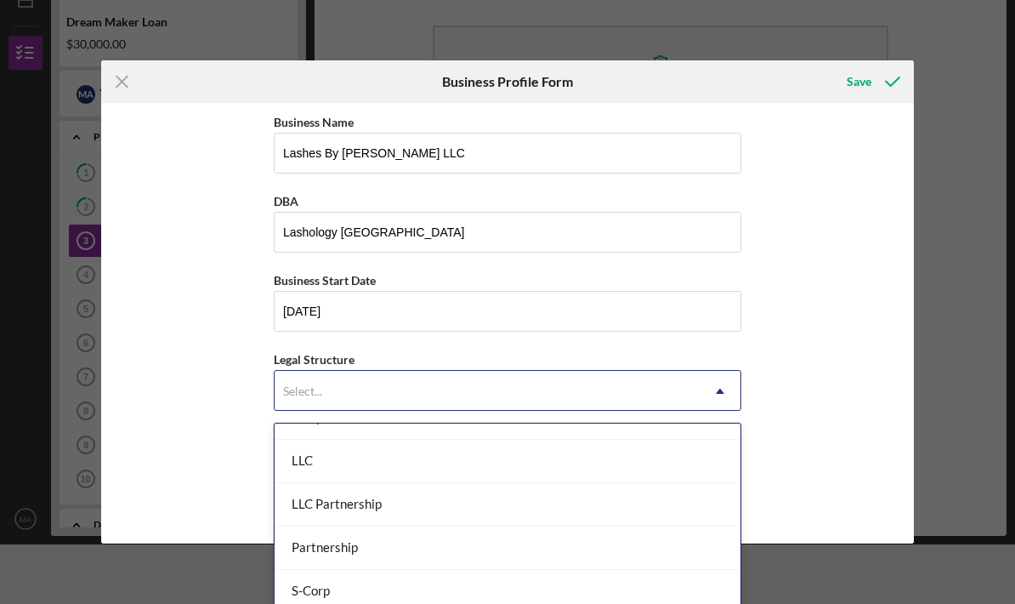
scroll to position [288, 0]
click at [466, 461] on div "LLC" at bounding box center [508, 460] width 466 height 43
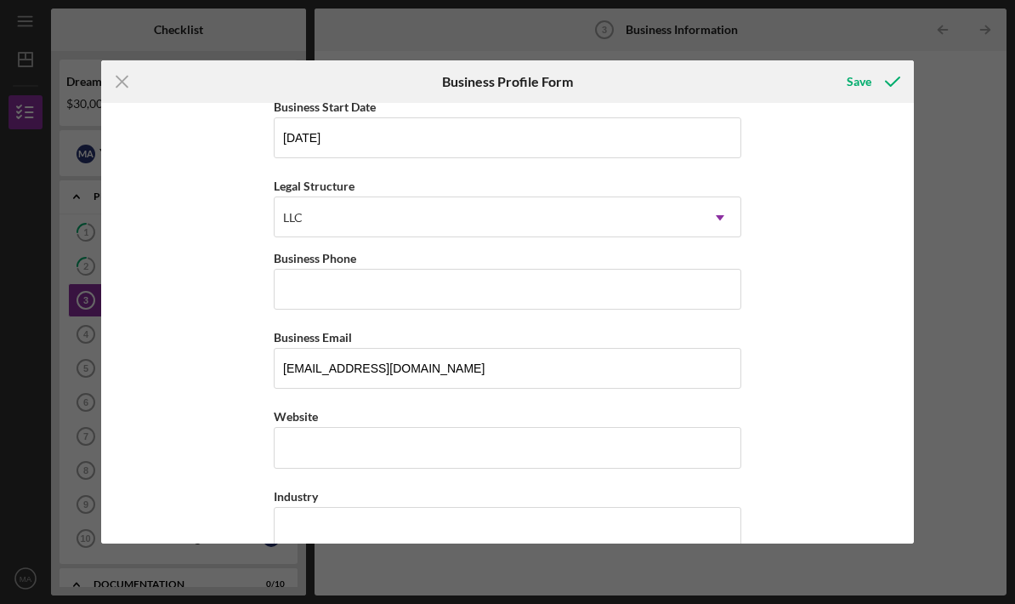
scroll to position [186, 0]
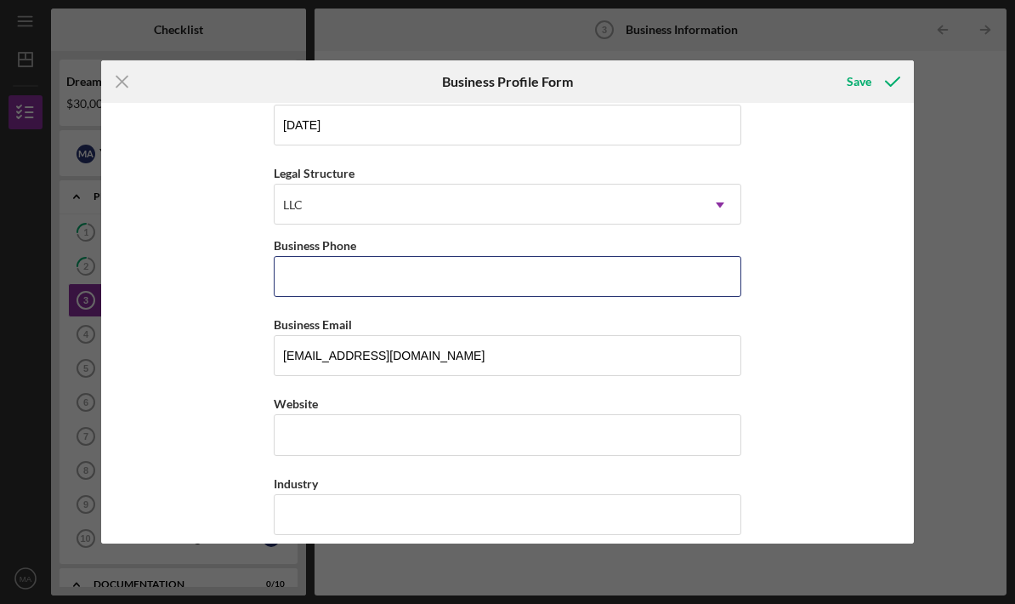
click at [545, 279] on input "Business Phone" at bounding box center [508, 276] width 468 height 41
type input "5512982724"
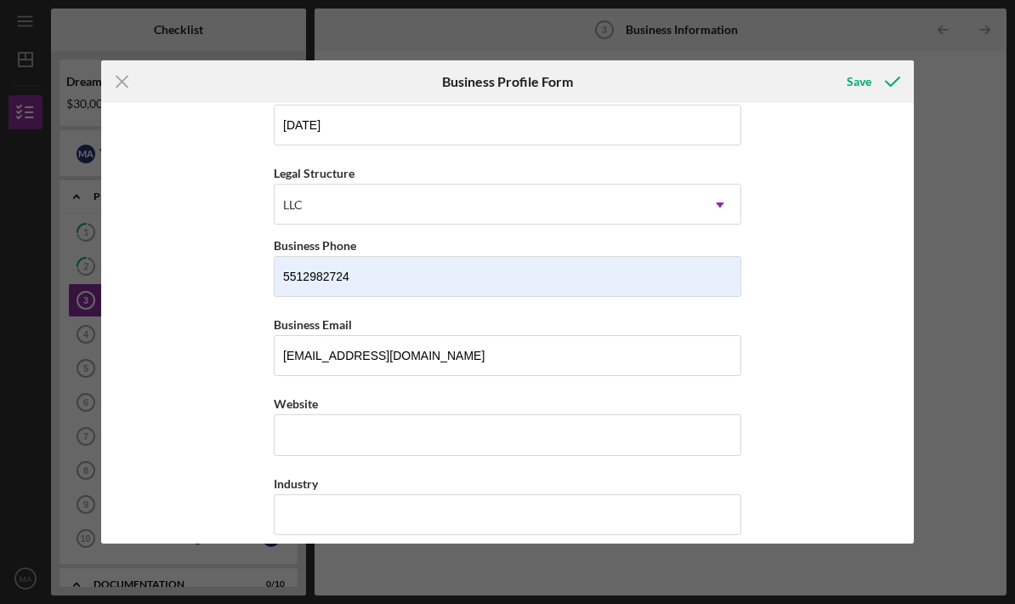
type input "2607 Cottage Lane"
type input "North Bergen"
type input "NEW JERSEY"
type input "07047"
type input "NEW JERSEY"
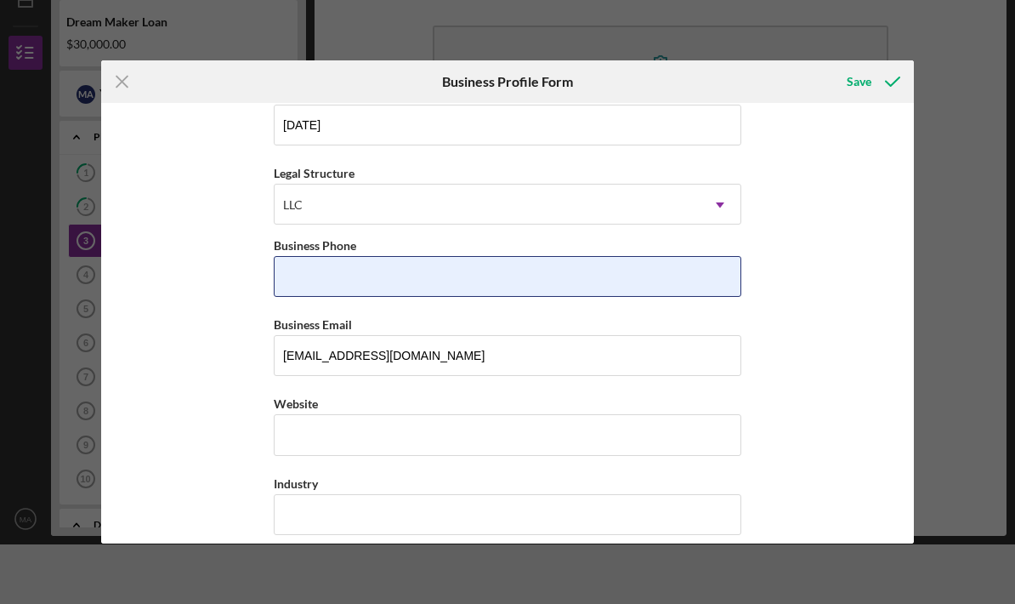
click at [503, 282] on input "Business Phone" at bounding box center [508, 276] width 468 height 41
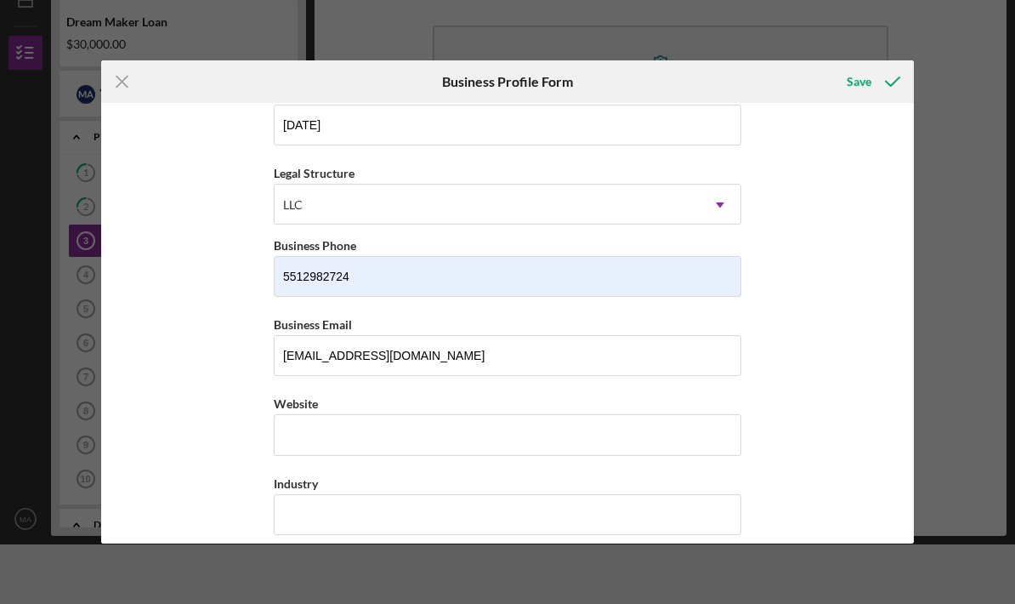
type input "(551) 298-2724"
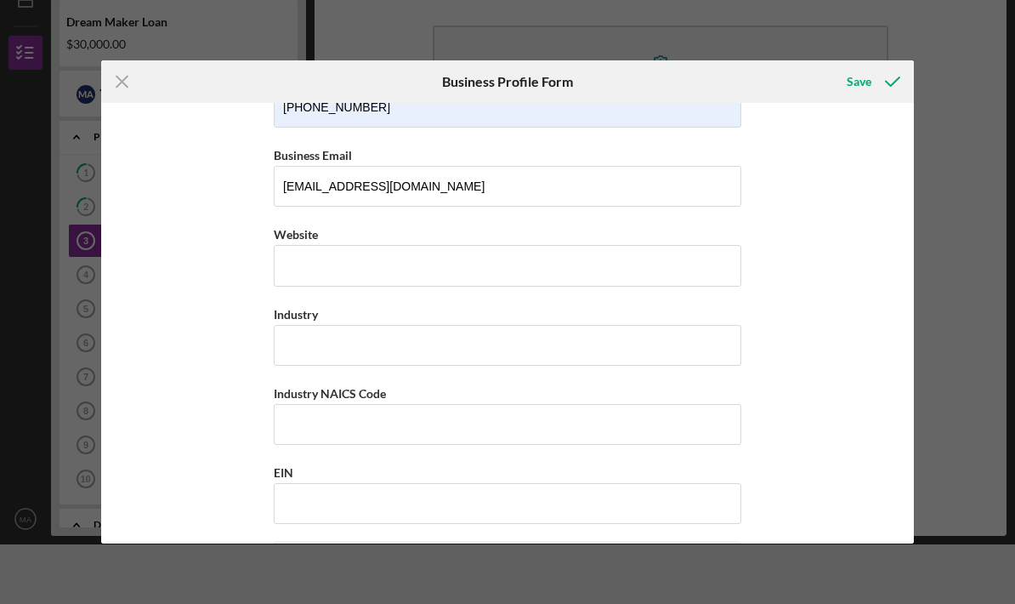
scroll to position [365, 0]
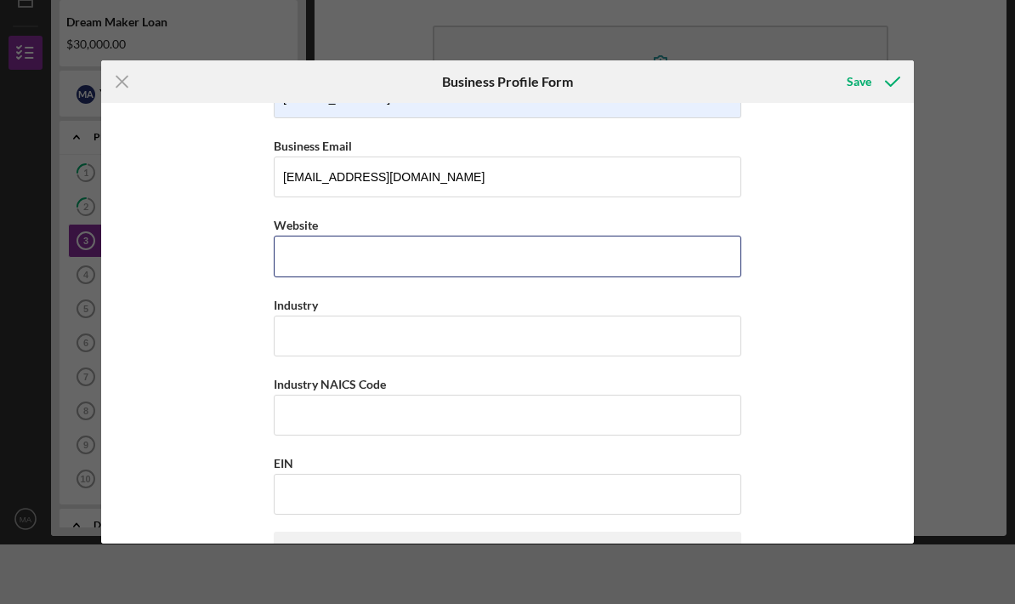
click at [544, 276] on input "Website" at bounding box center [508, 256] width 468 height 41
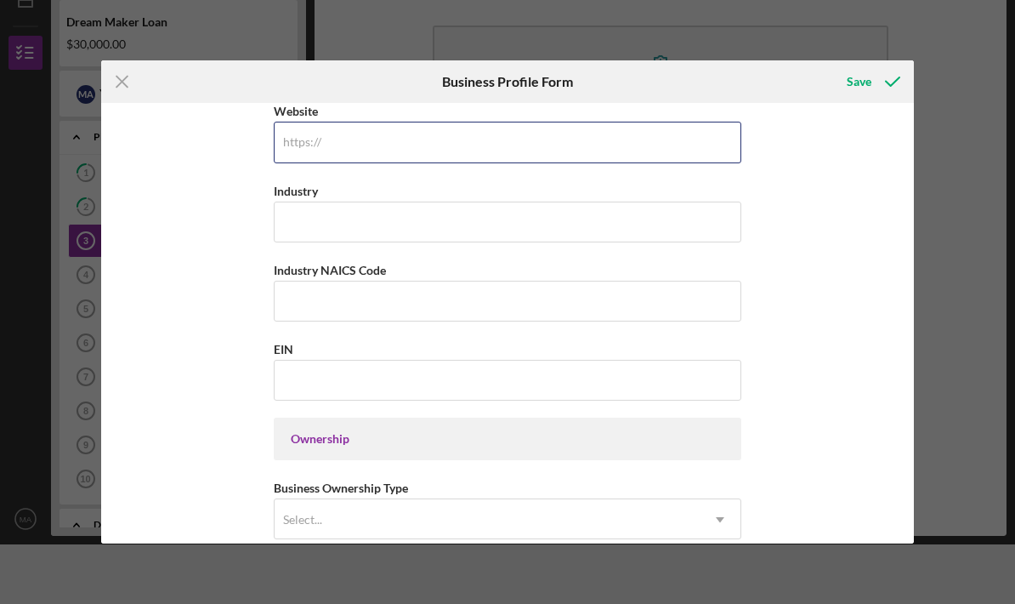
scroll to position [503, 0]
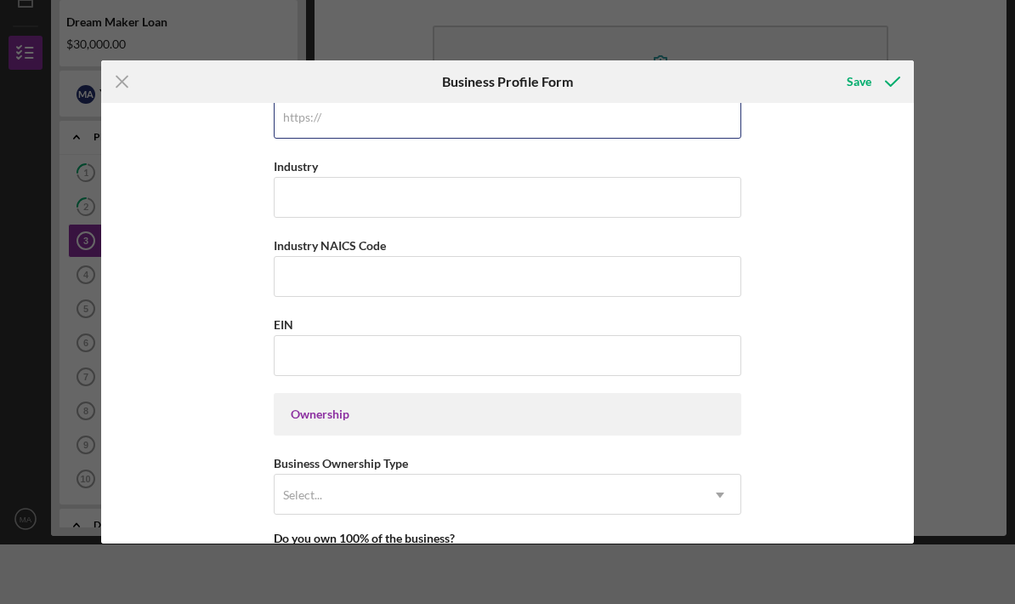
click at [423, 124] on input "Website" at bounding box center [508, 117] width 468 height 41
paste input "www.instagram.com/lashology.nj?igsh=YnJpc3R1bWsyeTkx"
type input "www.instagram.com/lashology.nj?igsh=YnJpc3R1bWsyeTkx"
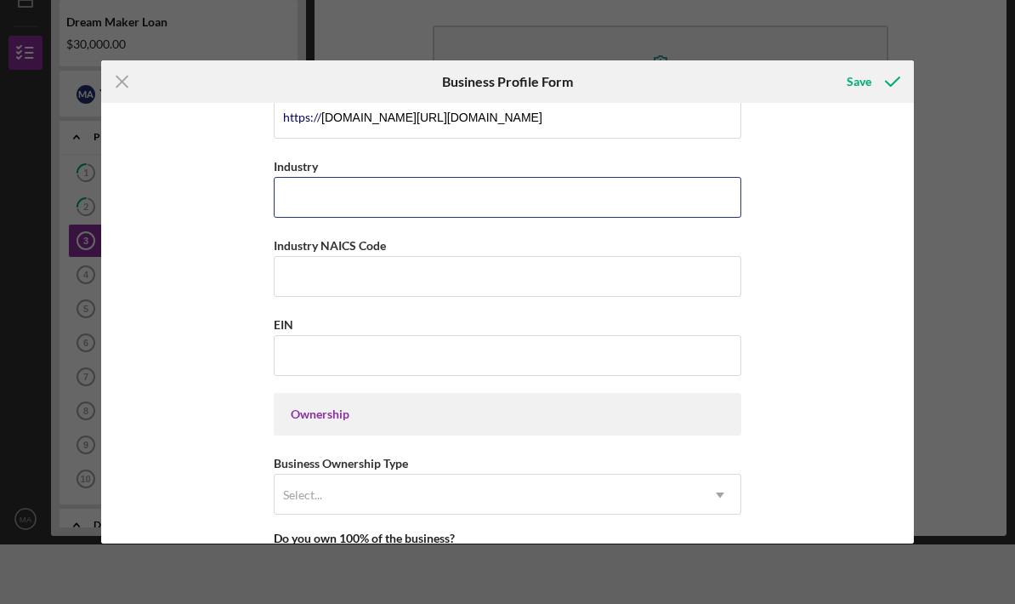
click at [553, 213] on input "Industry" at bounding box center [508, 197] width 468 height 41
type input "Eyelashes"
click at [472, 218] on input "Eyelashes" at bounding box center [508, 197] width 468 height 41
click at [511, 218] on input "Eyelashes" at bounding box center [508, 197] width 468 height 41
click at [508, 218] on input "Eyelashes" at bounding box center [508, 197] width 468 height 41
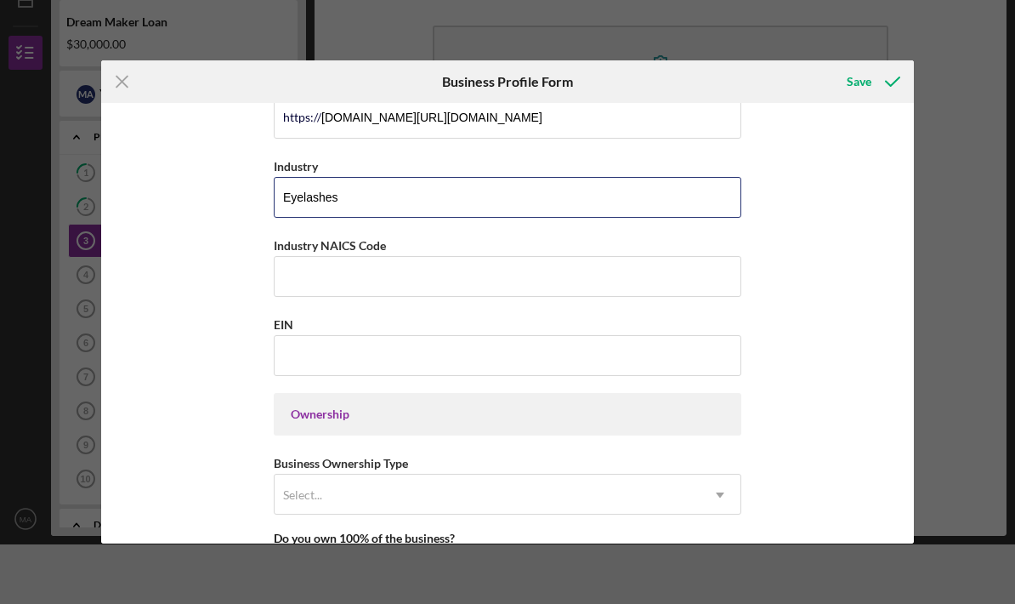
click at [508, 218] on input "Eyelashes" at bounding box center [508, 197] width 468 height 41
click at [509, 218] on input "Eyelashes" at bounding box center [508, 197] width 468 height 41
type input "Esthetics"
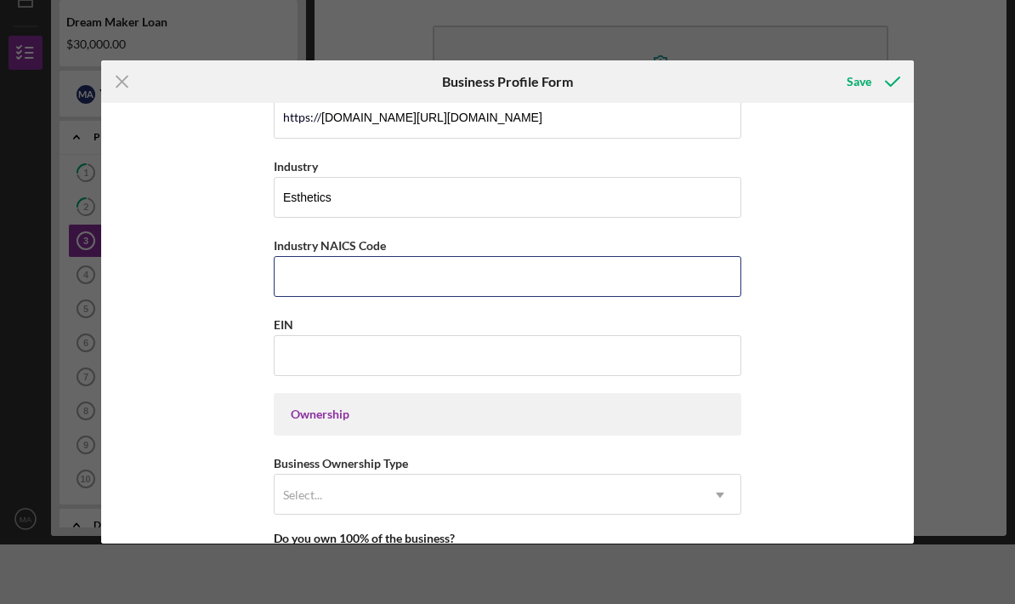
click at [528, 297] on input "Industry NAICS Code" at bounding box center [508, 276] width 468 height 41
type input "812112"
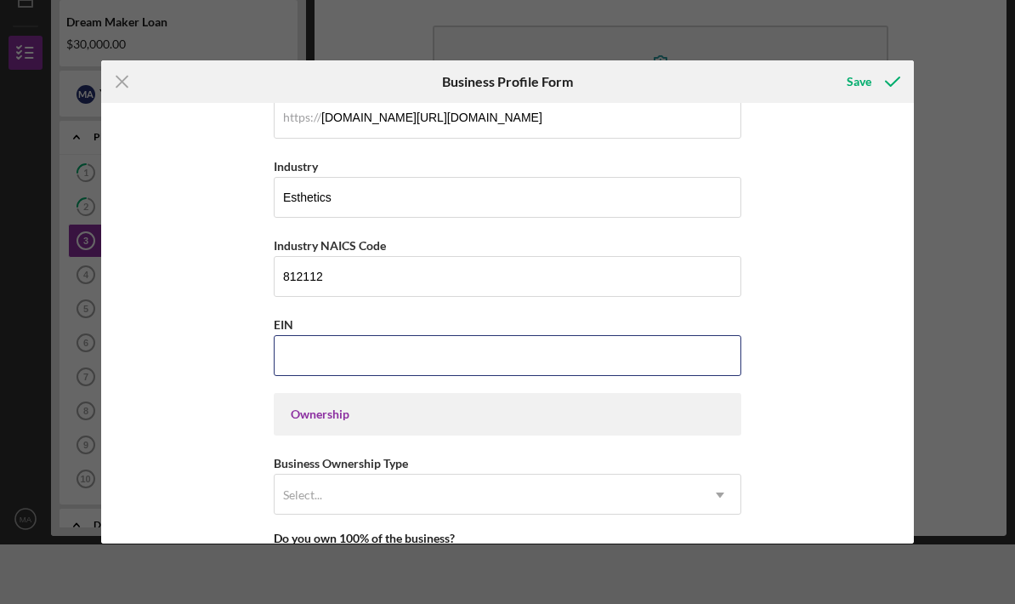
click at [502, 376] on input "EIN" at bounding box center [508, 355] width 468 height 41
click at [358, 376] on input "EIN" at bounding box center [508, 355] width 468 height 41
paste input "33-3596186"
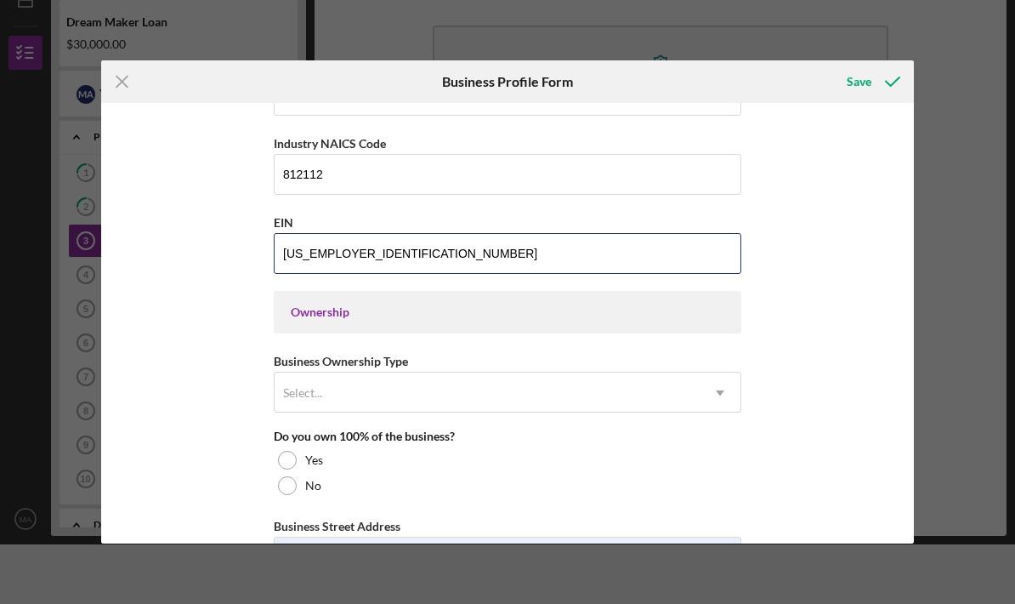
scroll to position [614, 0]
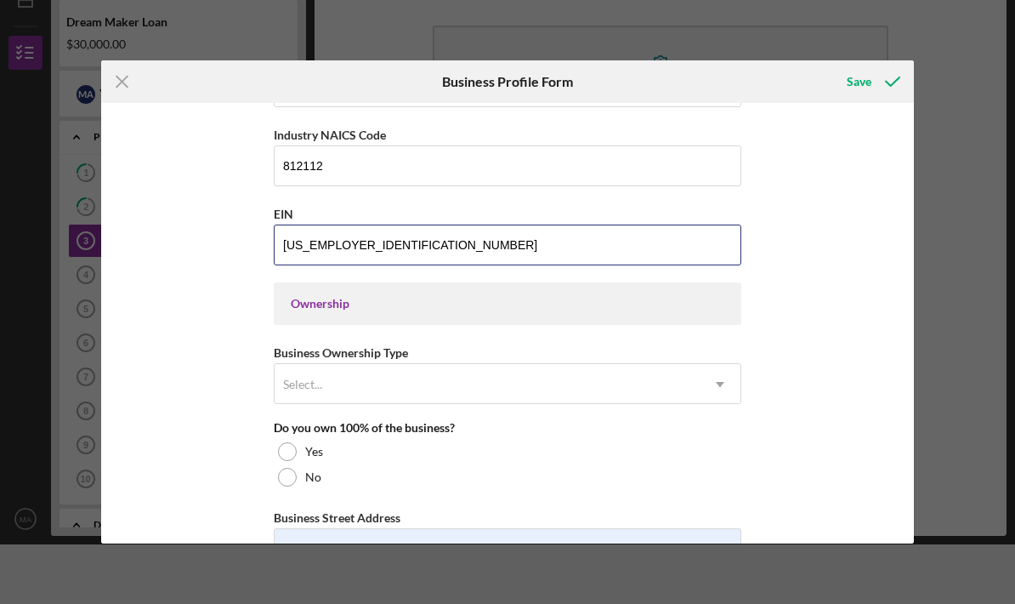
type input "33-3596186"
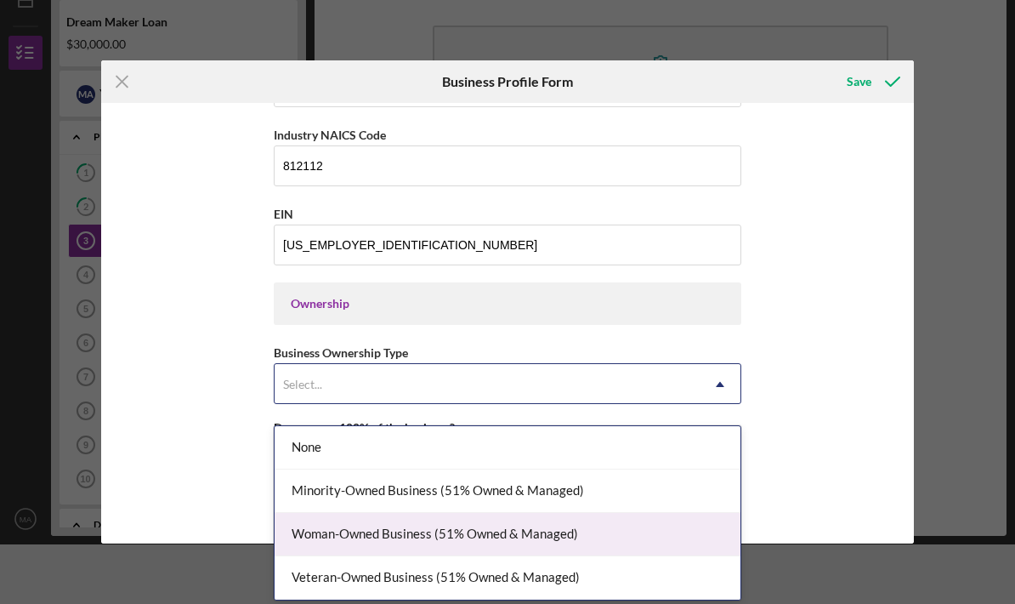
click at [638, 535] on div "Woman-Owned Business (51% Owned & Managed)" at bounding box center [508, 534] width 466 height 43
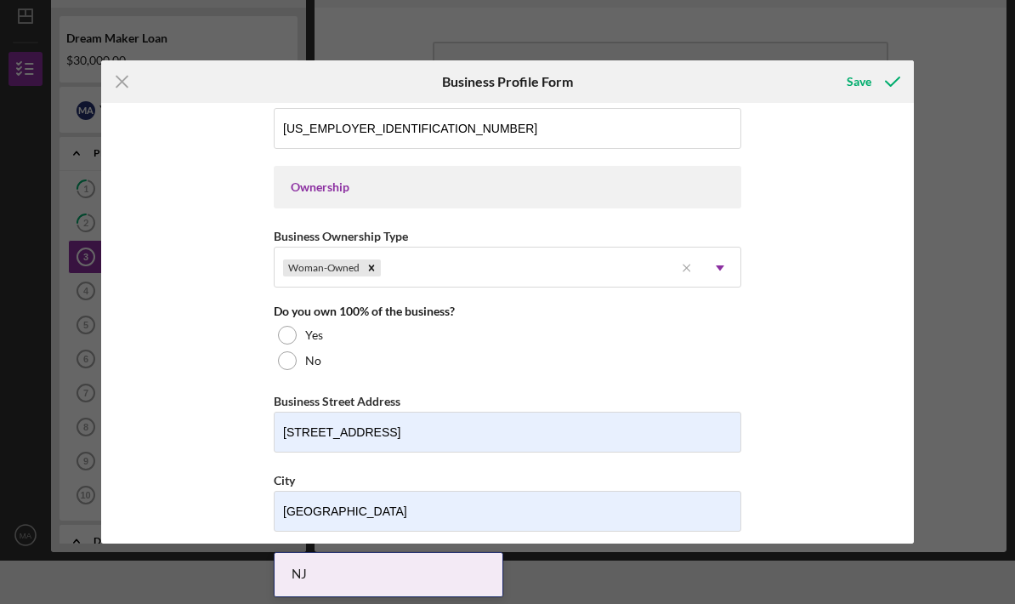
scroll to position [730, 0]
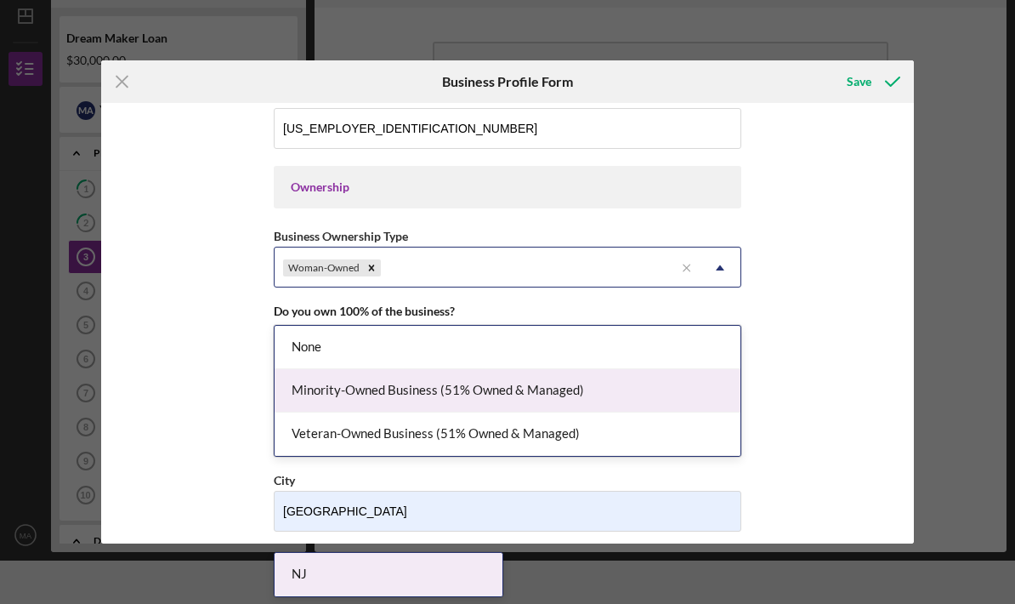
click at [658, 379] on div "Minority-Owned Business (51% Owned & Managed)" at bounding box center [508, 390] width 466 height 43
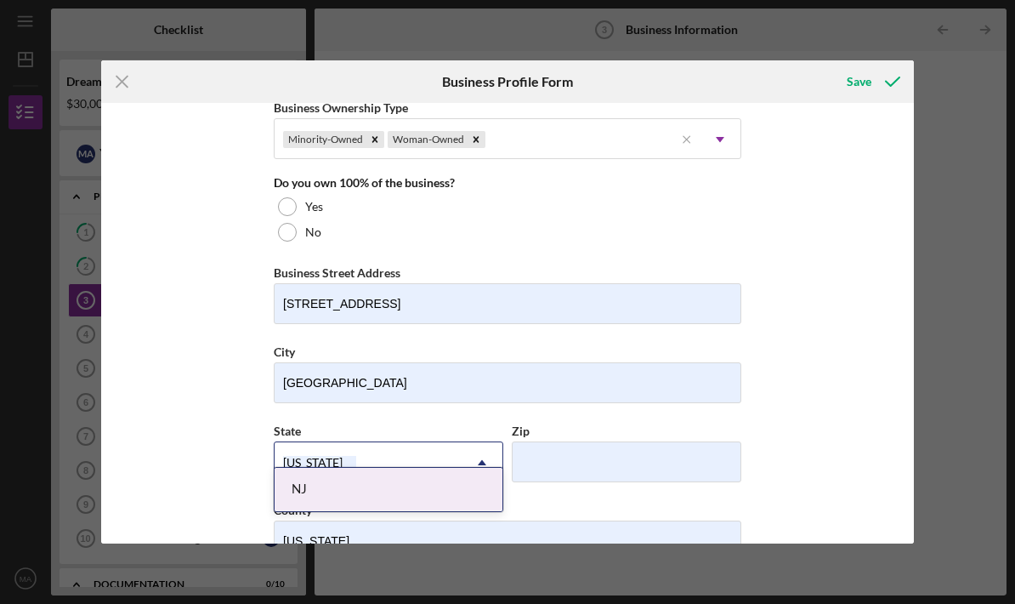
scroll to position [859, 0]
click at [281, 216] on div at bounding box center [287, 206] width 19 height 19
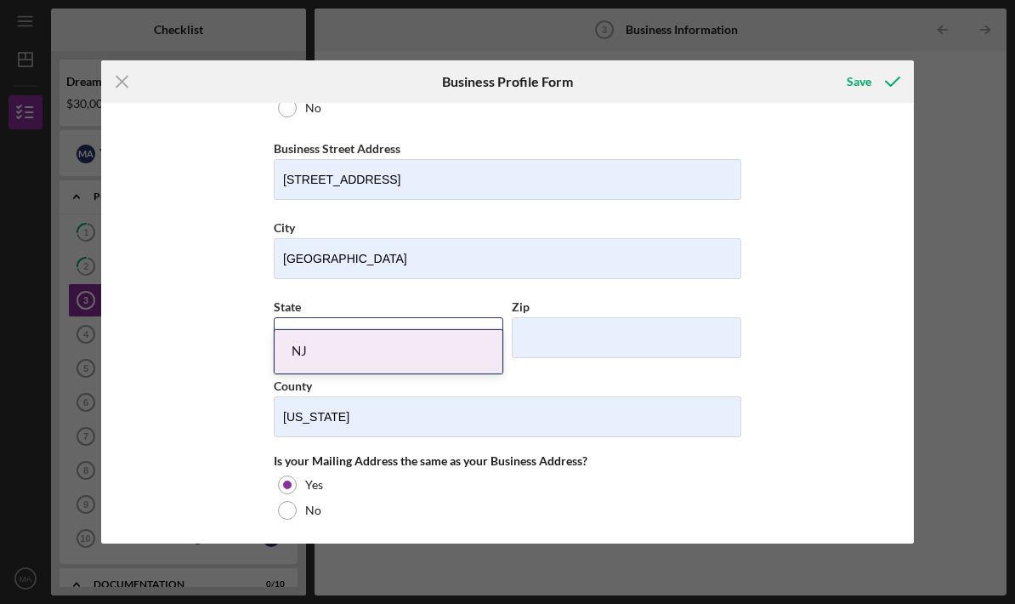
scroll to position [1019, 0]
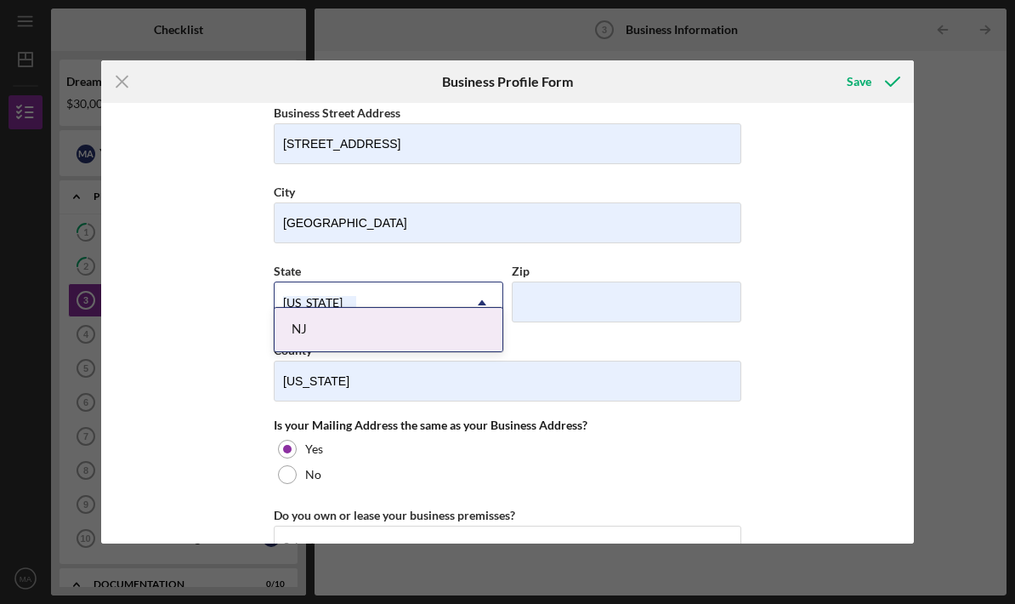
click at [838, 275] on div "Business Name Lashes By Melissa LLC DBA Lashology NJ Business Start Date 02/24/…" at bounding box center [507, 323] width 812 height 440
click at [416, 308] on div "NJ" at bounding box center [389, 329] width 228 height 43
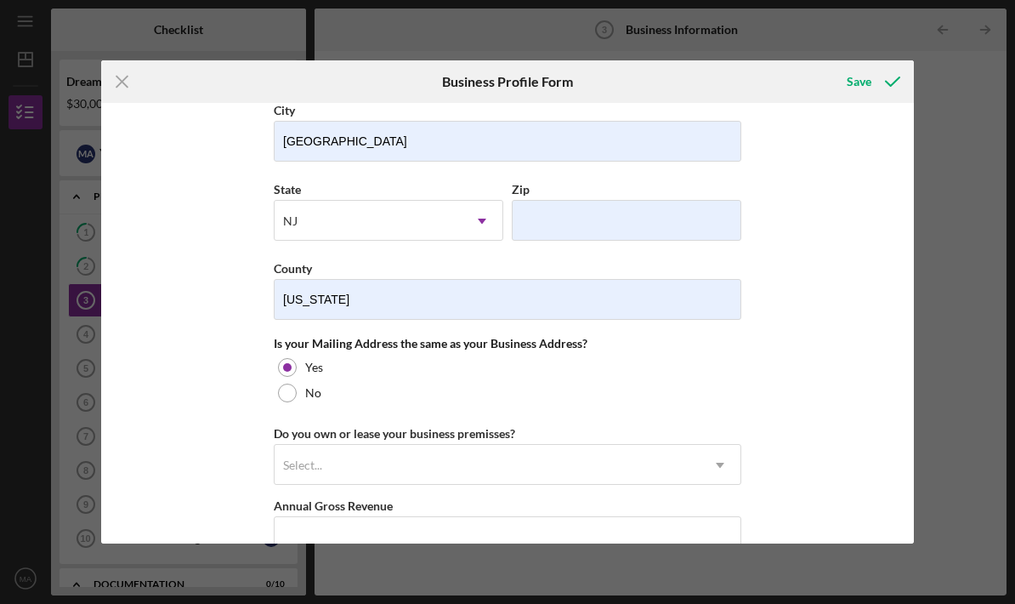
scroll to position [1101, 0]
click at [658, 240] on input "Zip" at bounding box center [627, 219] width 230 height 41
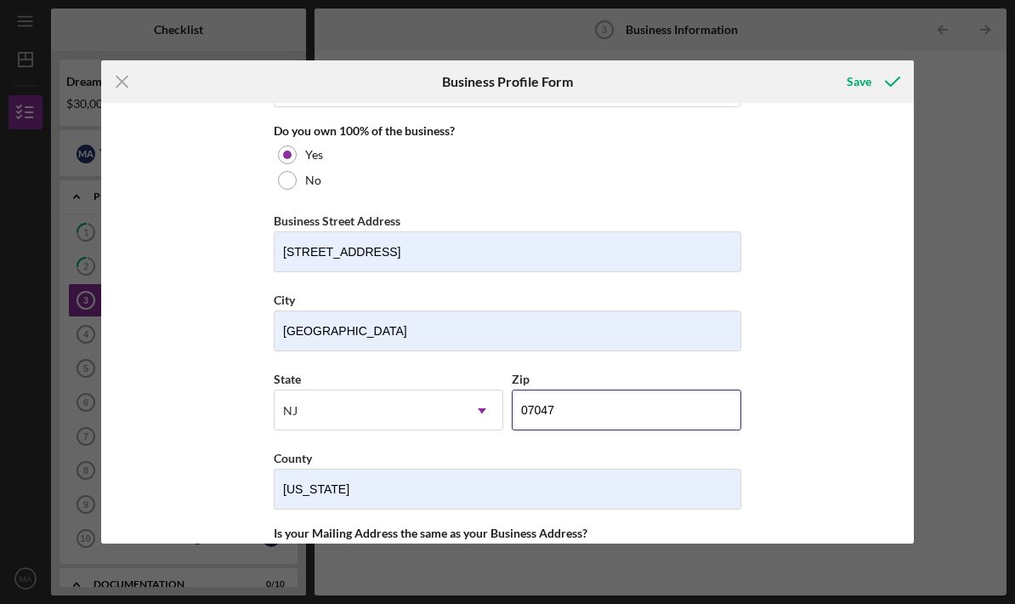
scroll to position [897, 0]
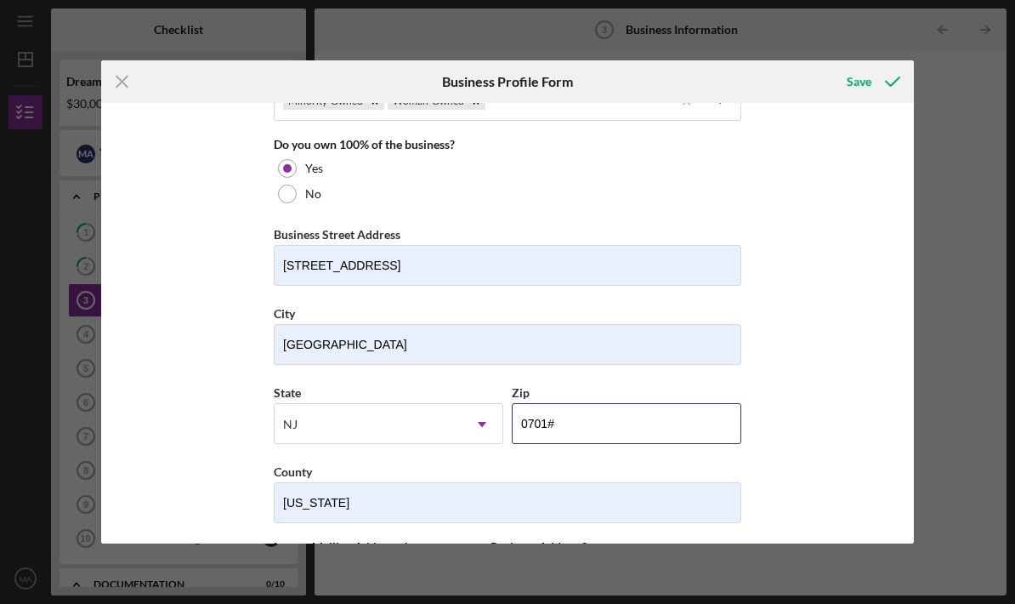
type input "07010"
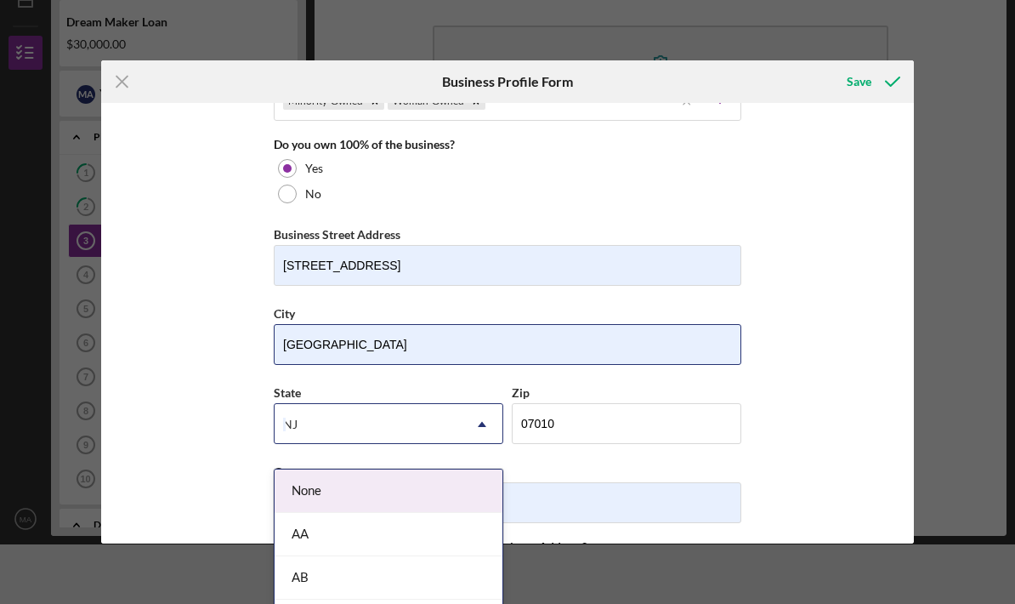
click at [477, 361] on input "North Bergen" at bounding box center [508, 344] width 468 height 41
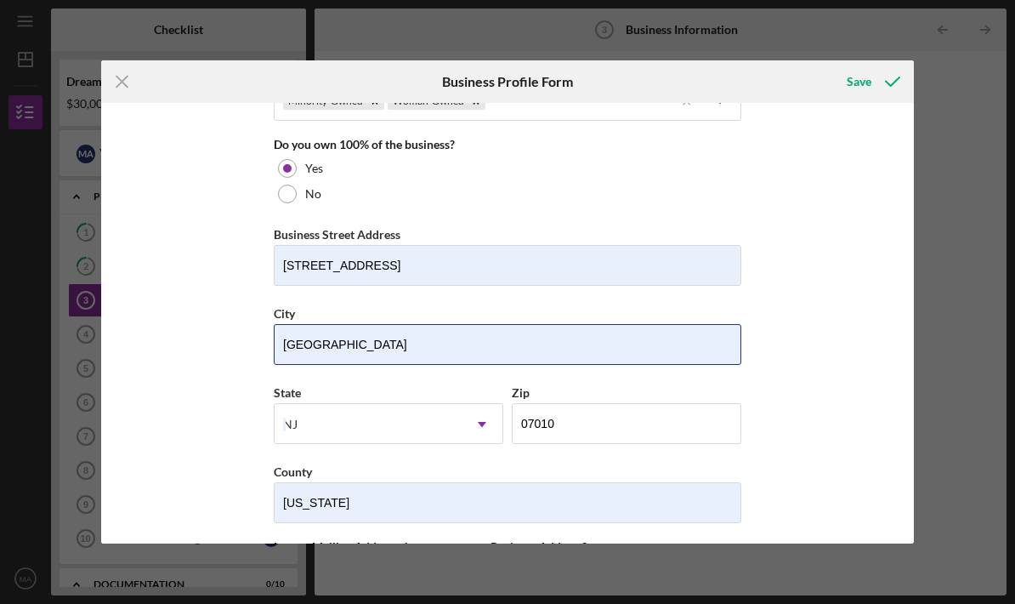
click at [541, 362] on input "North Bergen" at bounding box center [508, 344] width 468 height 41
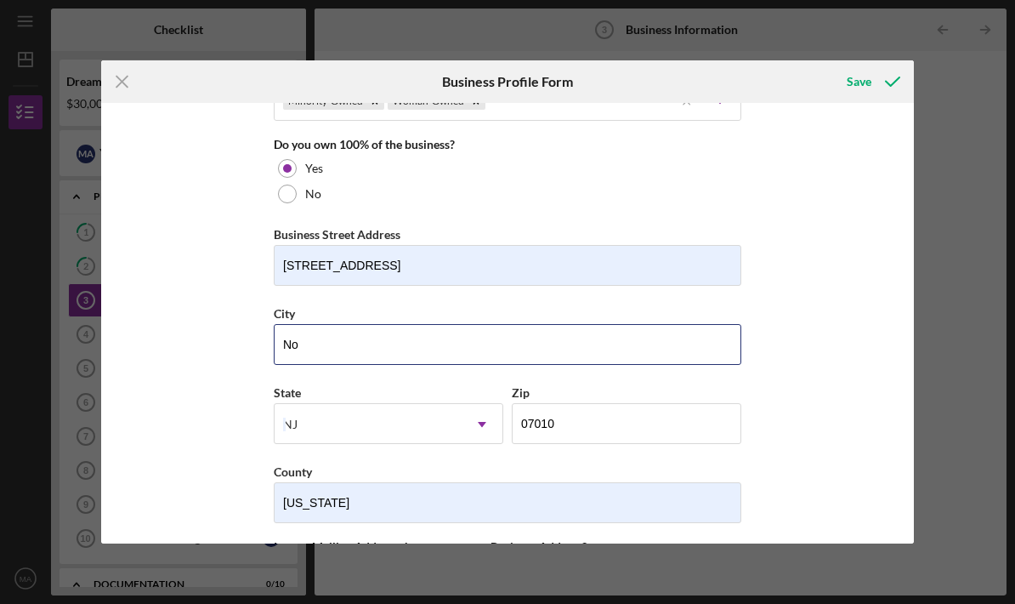
type input "N"
click at [541, 365] on input "Cliffside Park" at bounding box center [508, 344] width 468 height 41
type input "Cliffside Park"
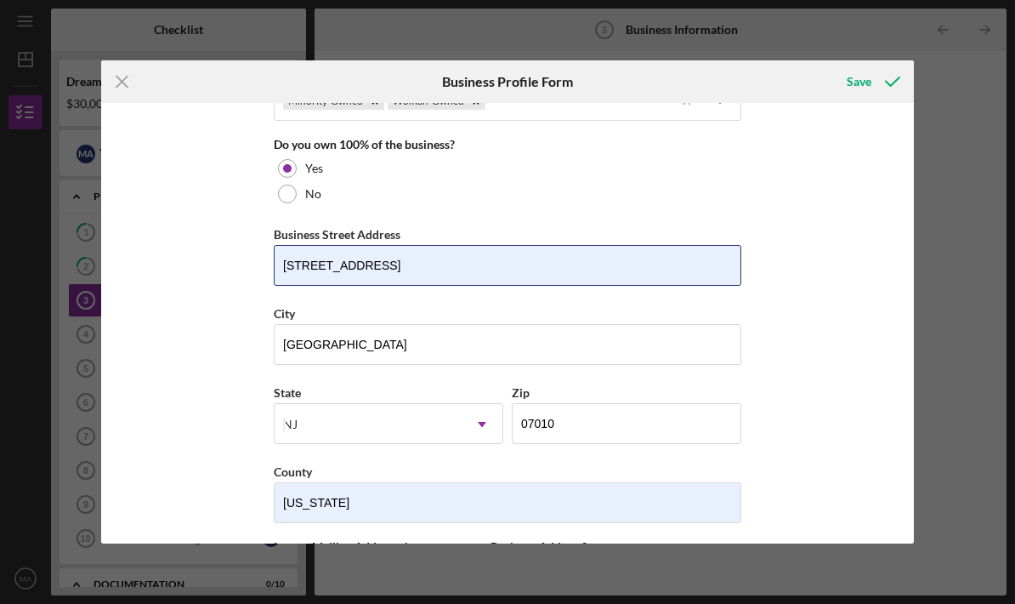
click at [482, 286] on input "2607 Cottage Lane" at bounding box center [508, 265] width 468 height 41
click at [471, 282] on input "2607 Cottage Lane" at bounding box center [508, 265] width 468 height 41
click at [470, 281] on input "2607 Cottage Lane" at bounding box center [508, 265] width 468 height 41
click at [478, 286] on input "2607 Cottage Lane" at bounding box center [508, 265] width 468 height 41
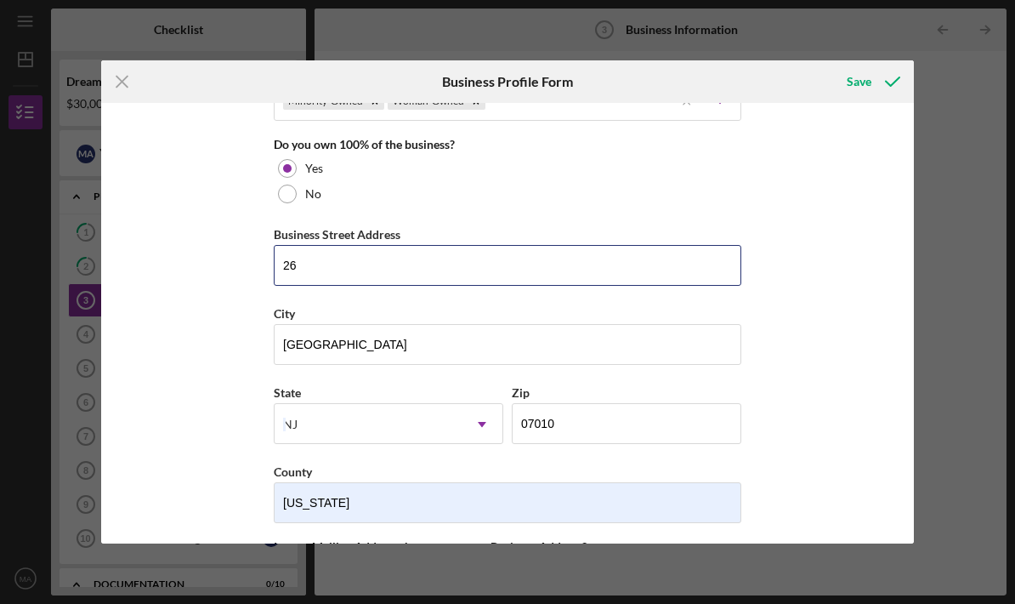
type input "2"
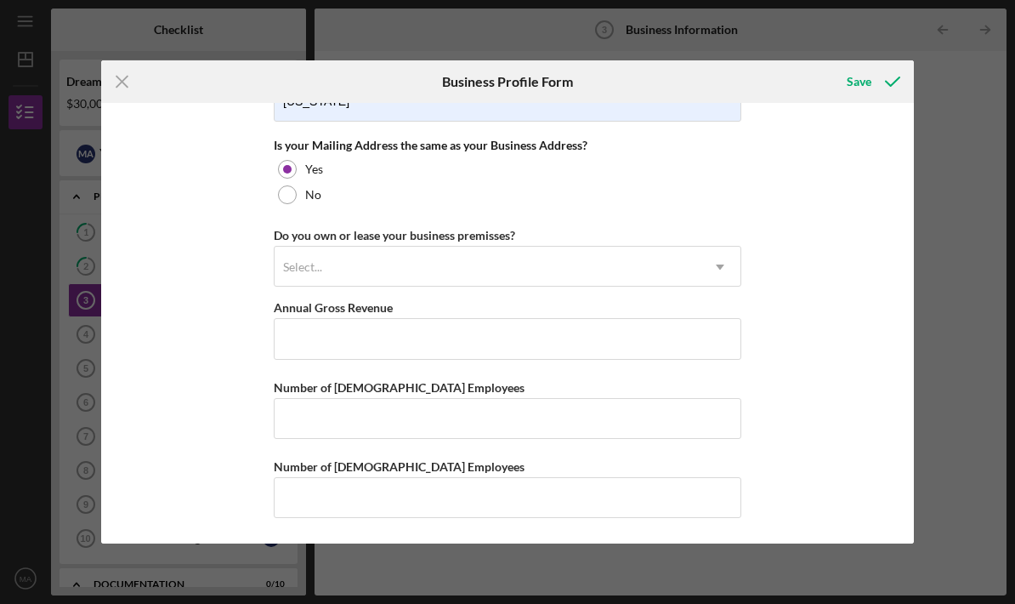
scroll to position [1303, 0]
type input "672 Anderson Avenue"
click at [291, 204] on div at bounding box center [287, 194] width 19 height 19
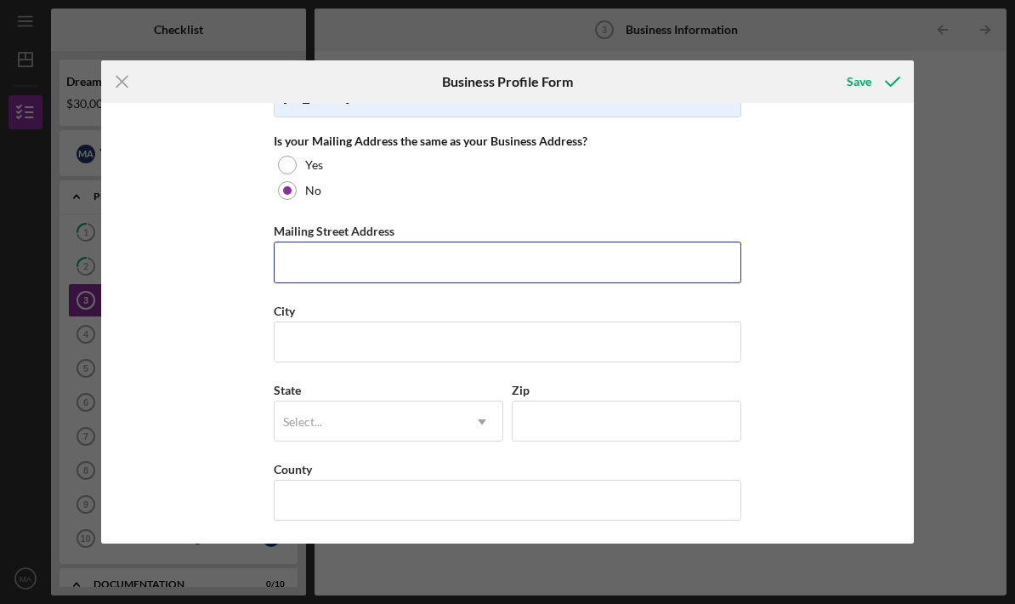
click at [520, 282] on input "Mailing Street Address" at bounding box center [508, 261] width 468 height 41
type input "2607 Cottage Lane"
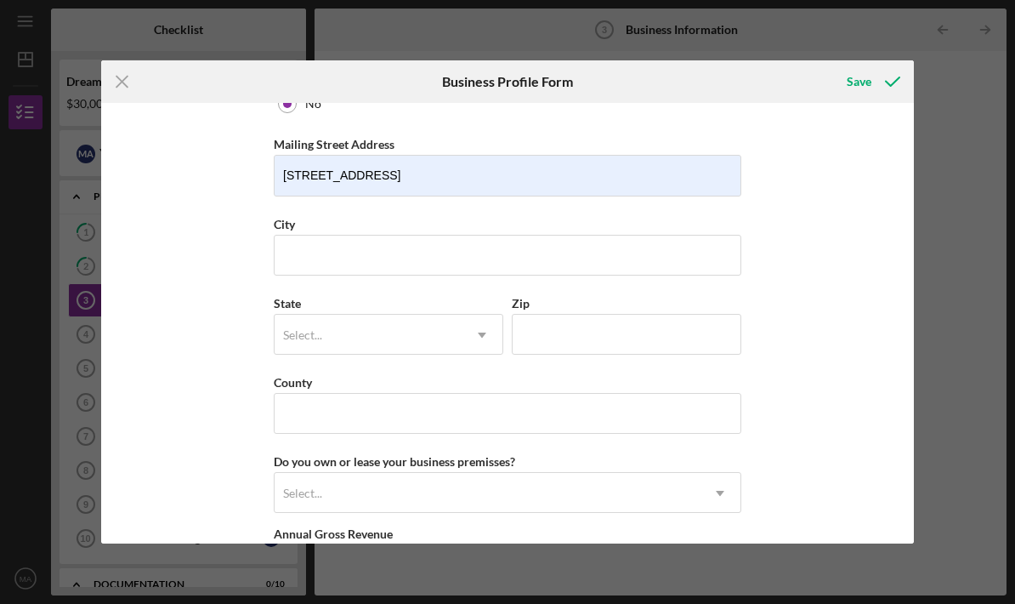
scroll to position [1392, 0]
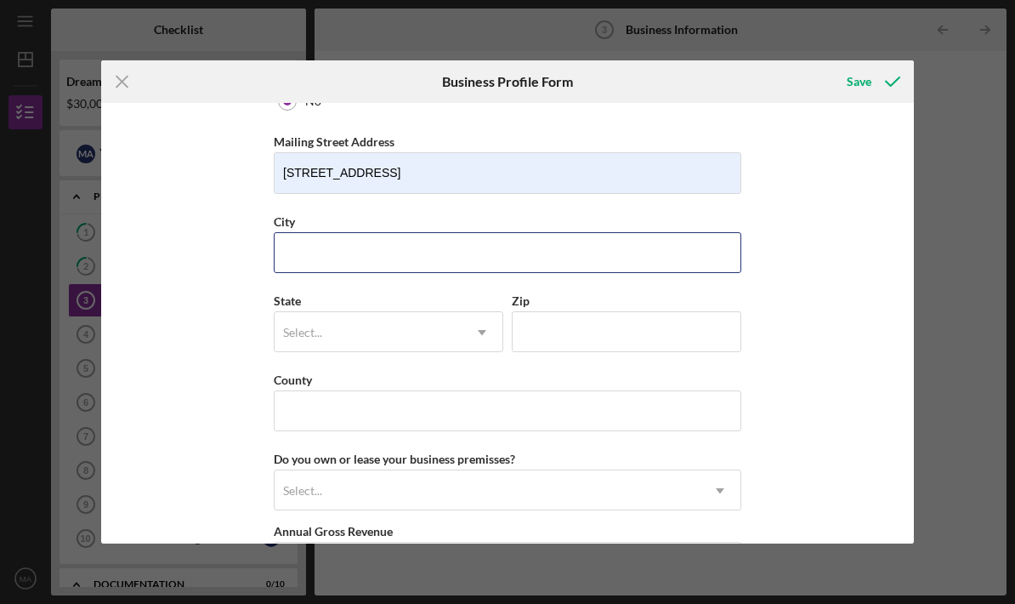
click at [514, 273] on input "City" at bounding box center [508, 252] width 468 height 41
type input "North Bergen"
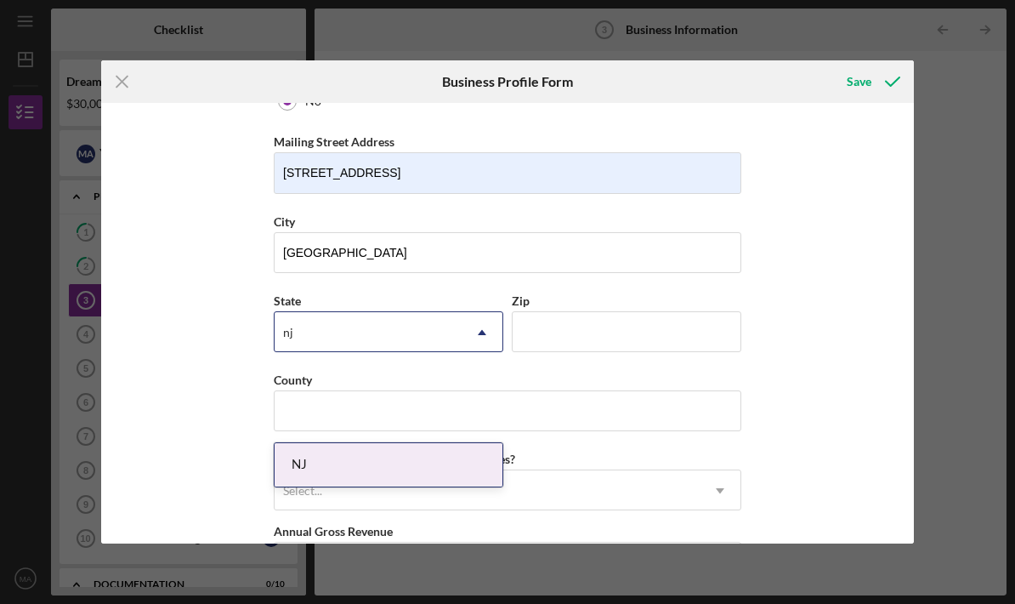
click at [456, 443] on div "NJ" at bounding box center [389, 464] width 228 height 43
type input "nj"
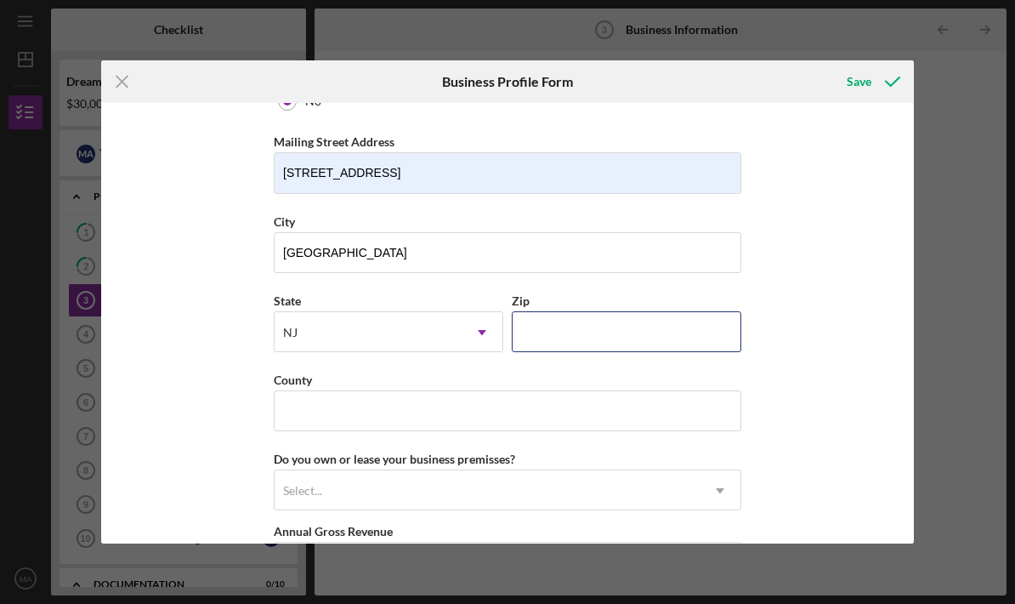
click at [653, 352] on input "Zip" at bounding box center [627, 331] width 230 height 41
type input "07047"
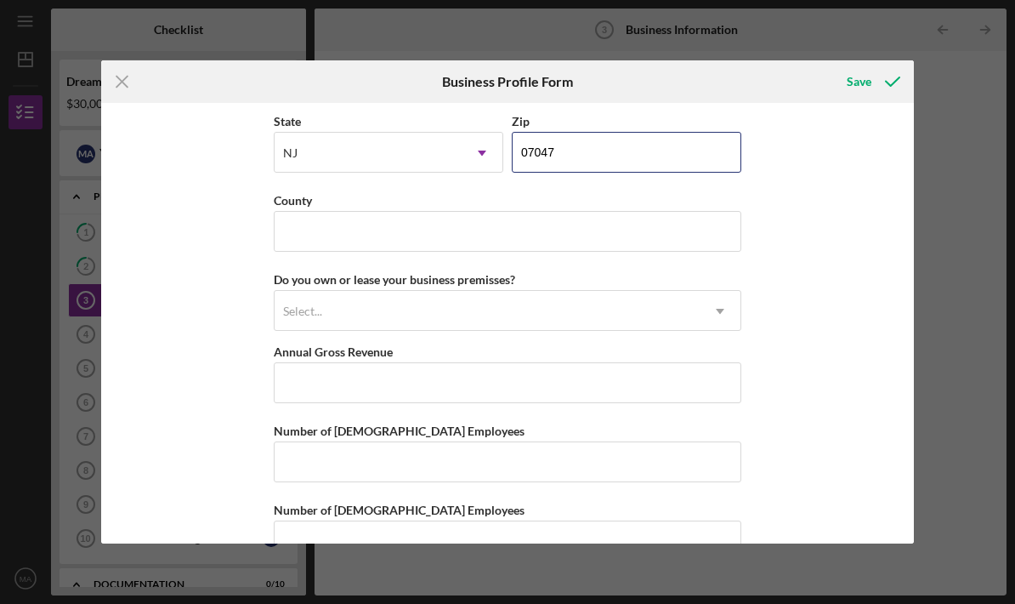
scroll to position [1583, 0]
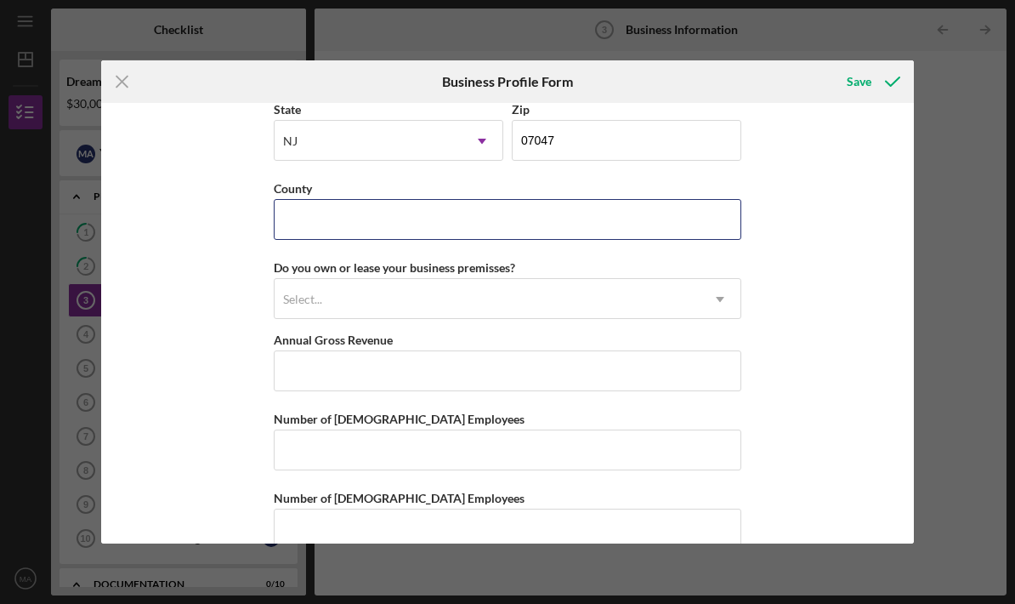
click at [628, 240] on input "County" at bounding box center [508, 219] width 468 height 41
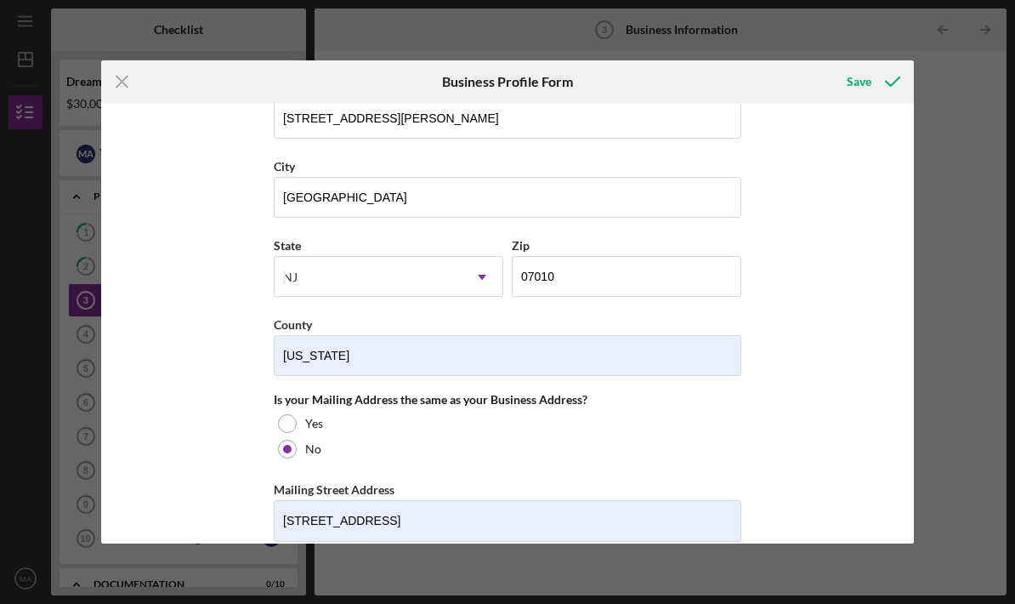
scroll to position [1046, 0]
type input "Hudson"
click at [588, 410] on div "Business Name Lashes By Melissa LLC DBA Lashology NJ Business Start Date 02/24/…" at bounding box center [508, 85] width 468 height 2038
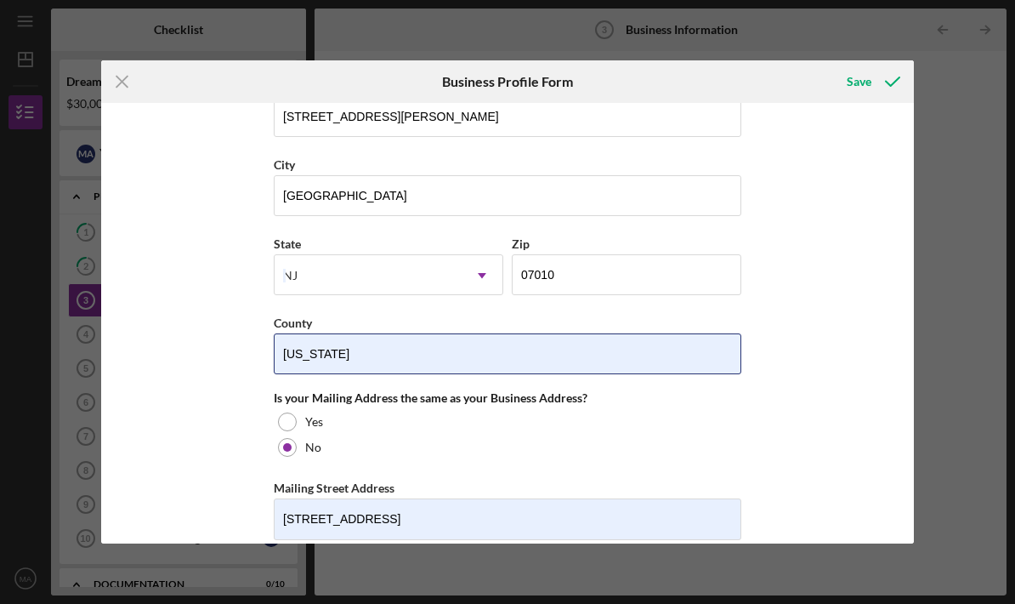
click at [543, 374] on input "NEW JERSEY" at bounding box center [508, 353] width 468 height 41
click at [512, 374] on input "NEW JERSEY" at bounding box center [508, 353] width 468 height 41
click at [508, 374] on input "NEW JERSEY" at bounding box center [508, 353] width 468 height 41
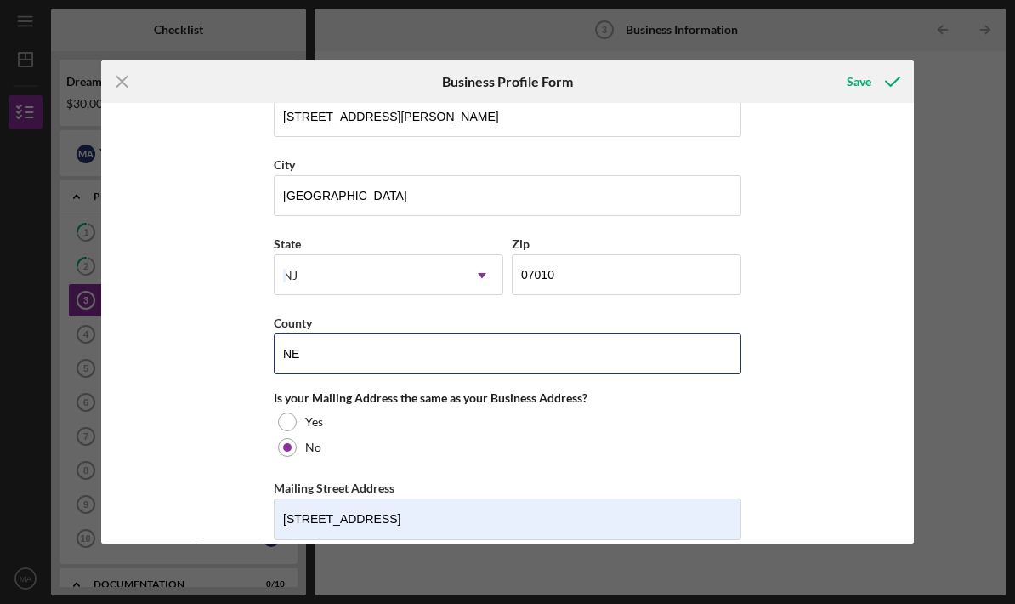
type input "N"
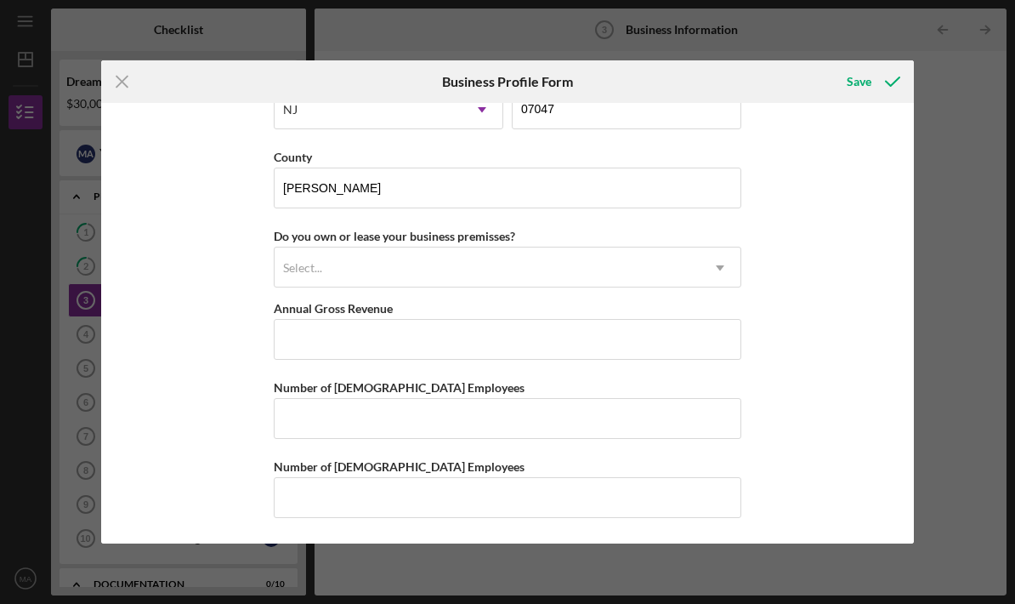
scroll to position [1629, 0]
type input "Bergen"
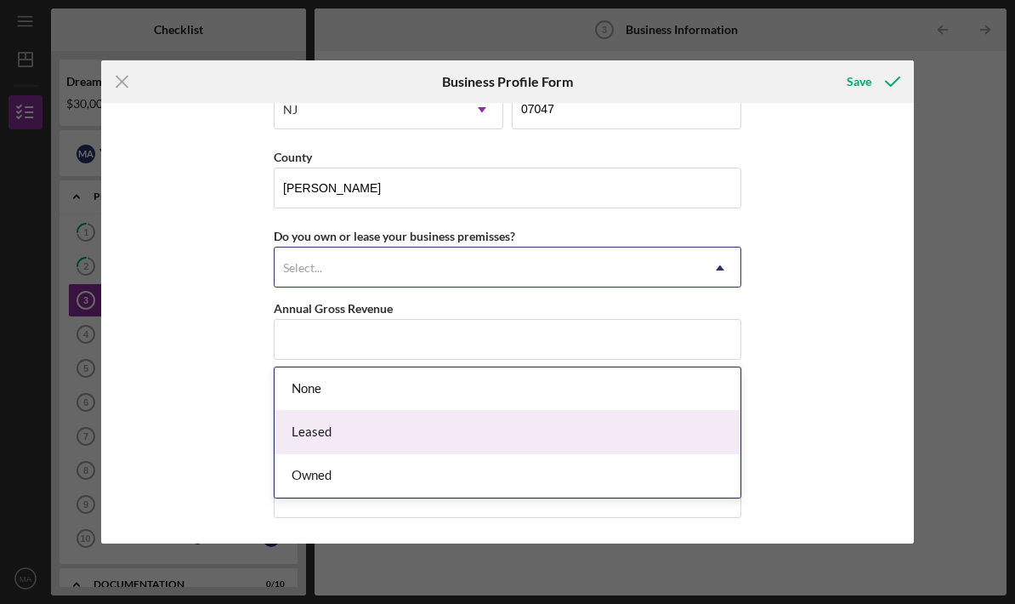
click at [480, 411] on div "Leased" at bounding box center [508, 432] width 466 height 43
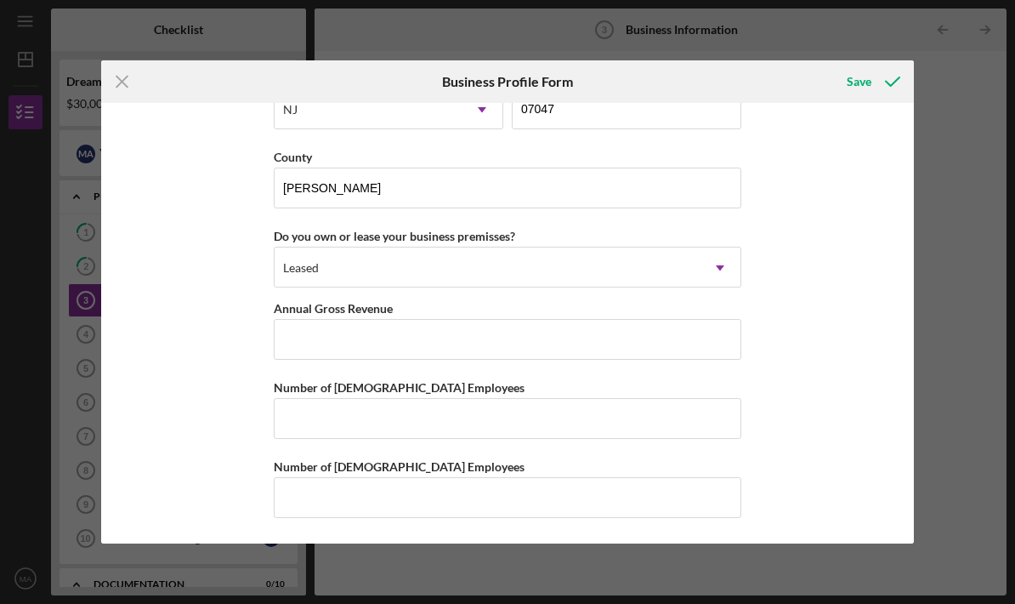
scroll to position [1647, 0]
click at [453, 349] on input "Annual Gross Revenue" at bounding box center [508, 339] width 468 height 41
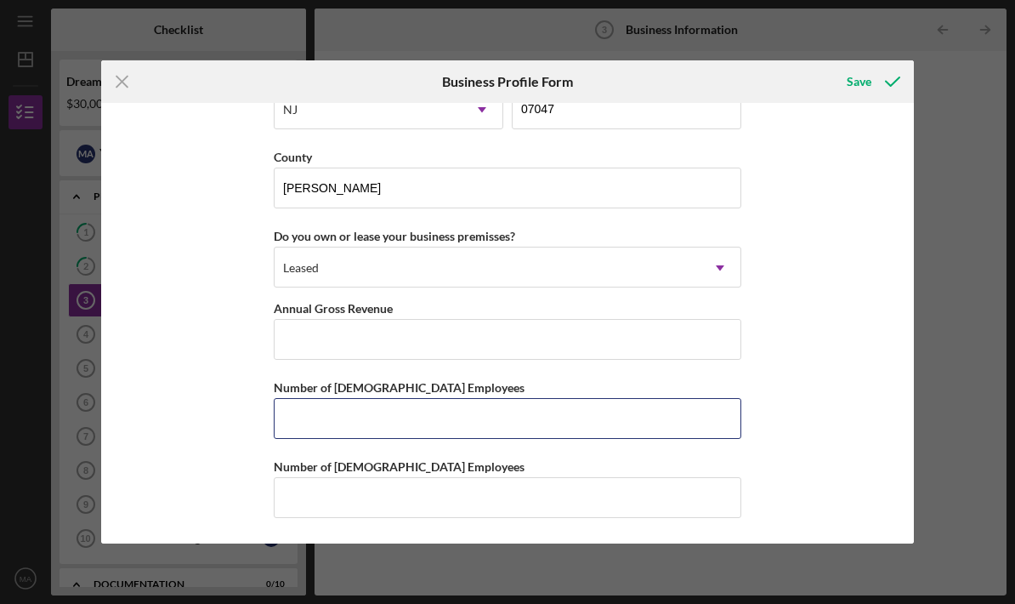
click at [574, 419] on input "Number of Full-Time Employees" at bounding box center [508, 418] width 468 height 41
type input "1"
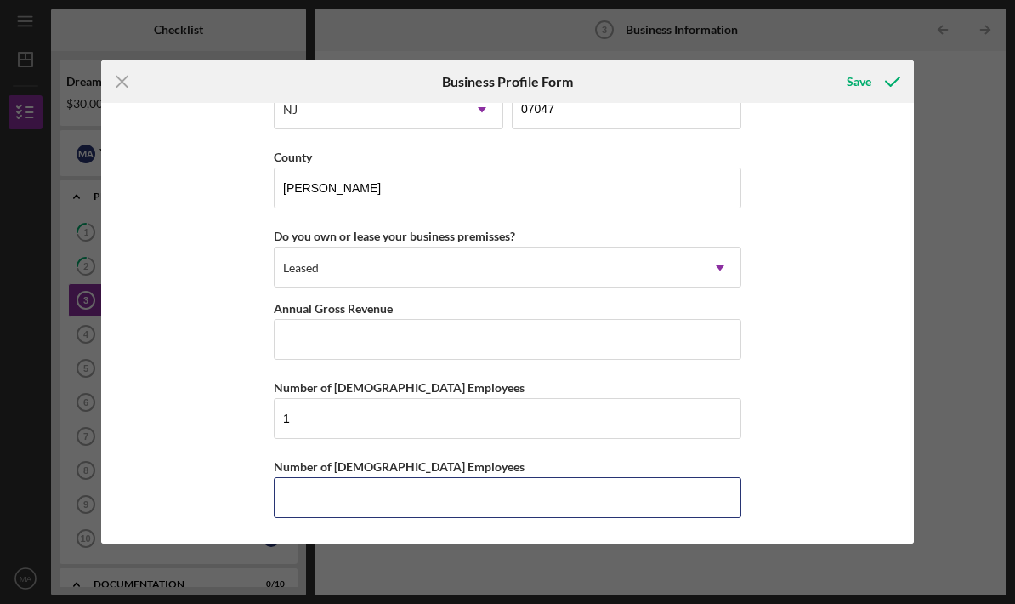
click at [502, 493] on input "Number of Part-Time Employees" at bounding box center [508, 497] width 468 height 41
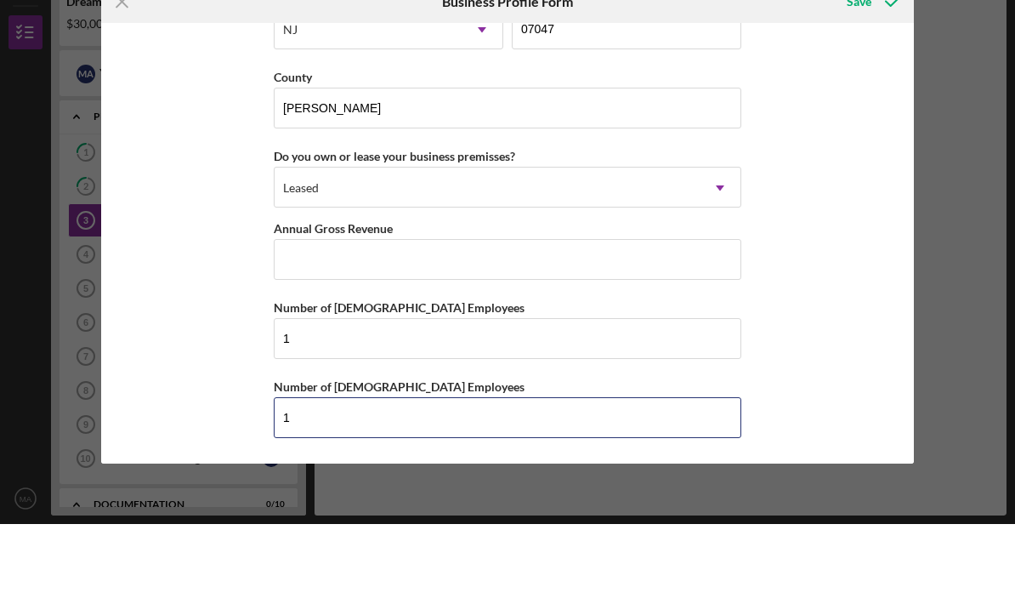
scroll to position [68, 0]
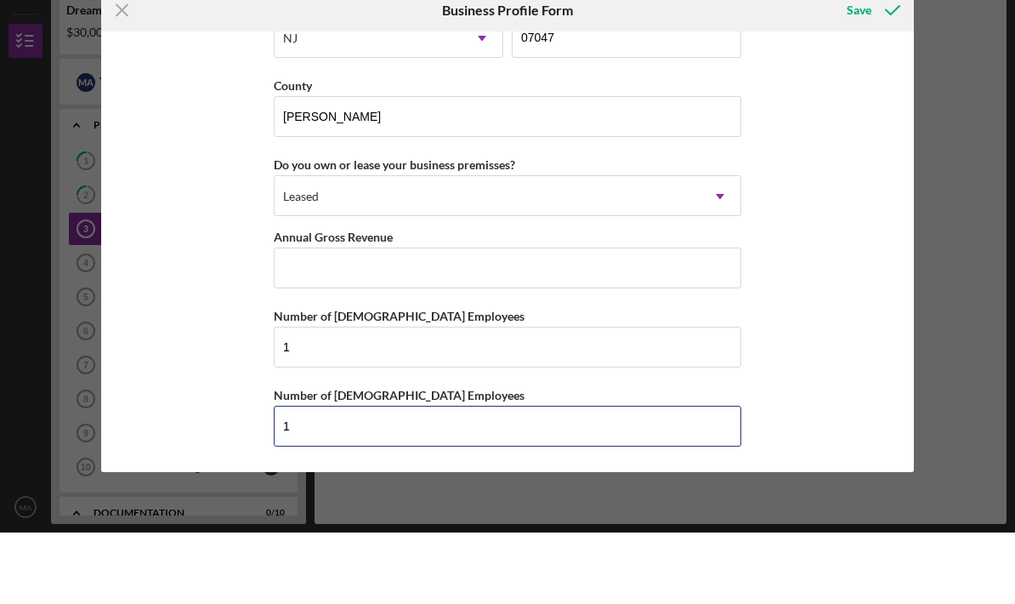
type input "1"
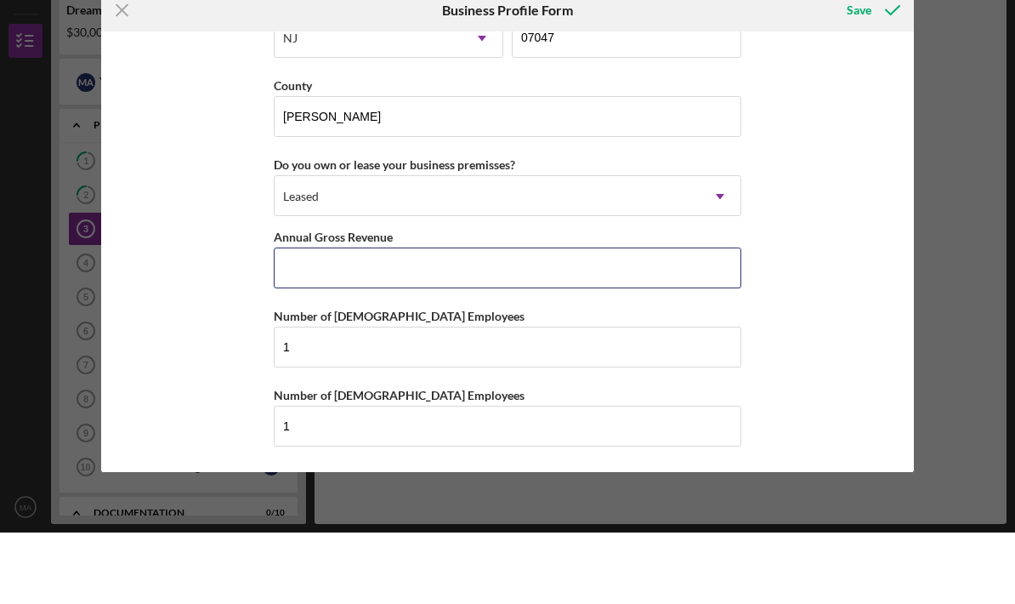
click at [647, 319] on input "Annual Gross Revenue" at bounding box center [508, 339] width 468 height 41
click at [652, 319] on input "$70,000" at bounding box center [508, 339] width 468 height 41
click at [637, 319] on input "$70,000" at bounding box center [508, 339] width 468 height 41
click at [436, 319] on input "$70,000" at bounding box center [508, 339] width 468 height 41
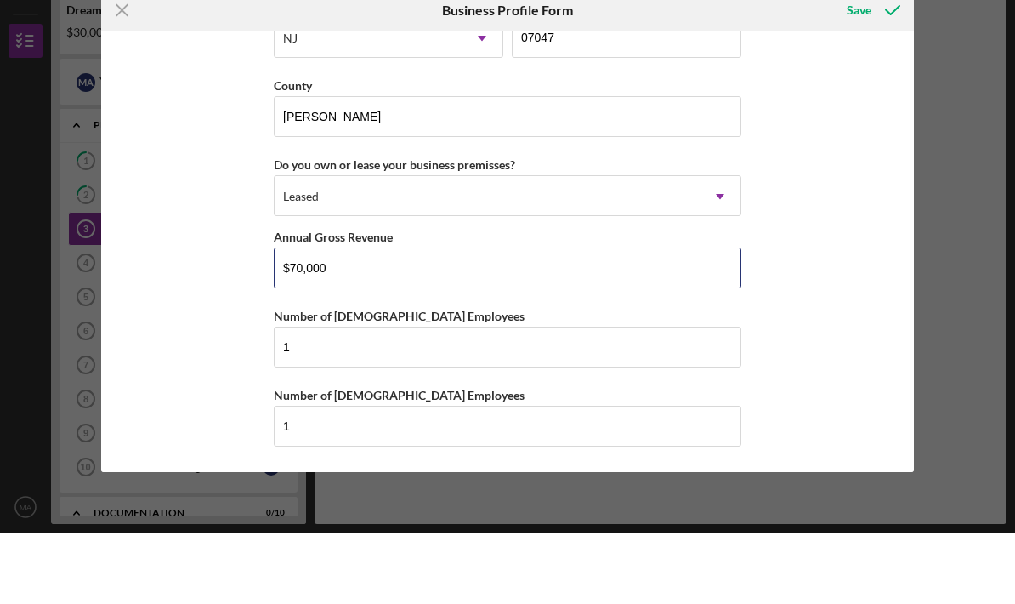
click at [436, 319] on input "$70,000" at bounding box center [508, 339] width 468 height 41
type input "$7"
type input "$80,000"
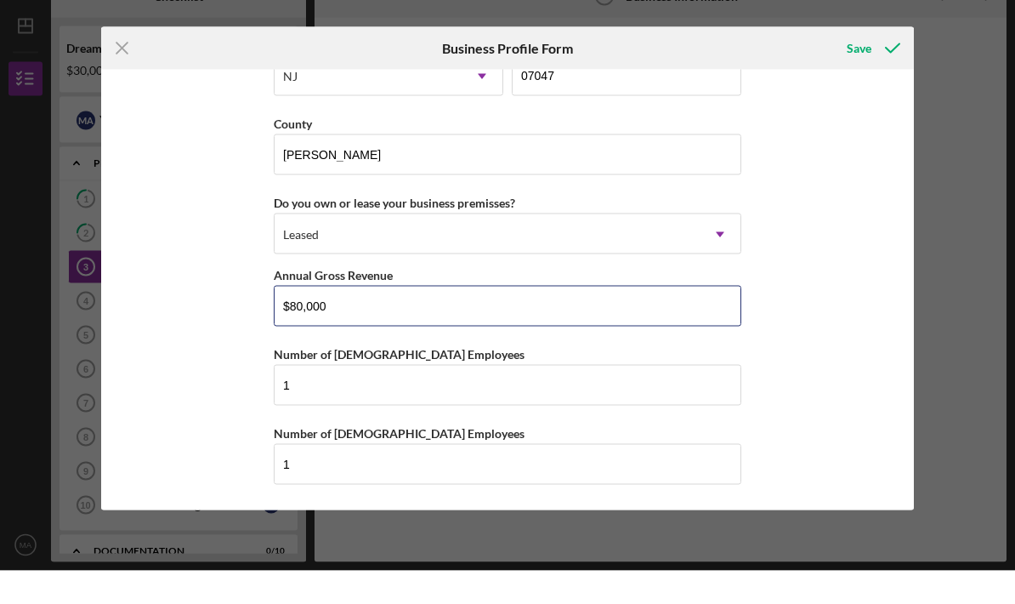
scroll to position [0, 0]
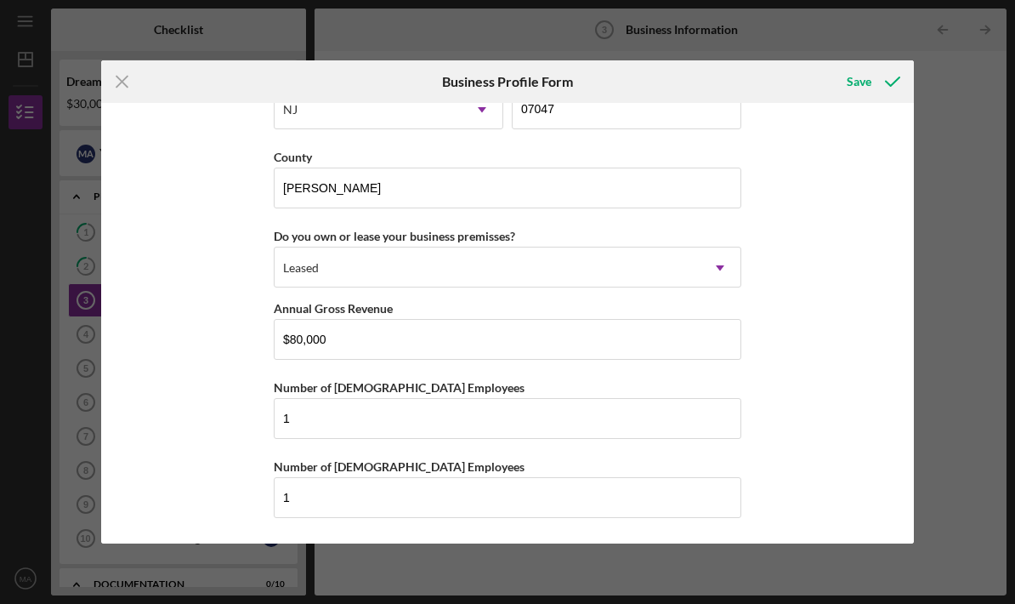
click at [855, 85] on div "Save" at bounding box center [859, 82] width 25 height 34
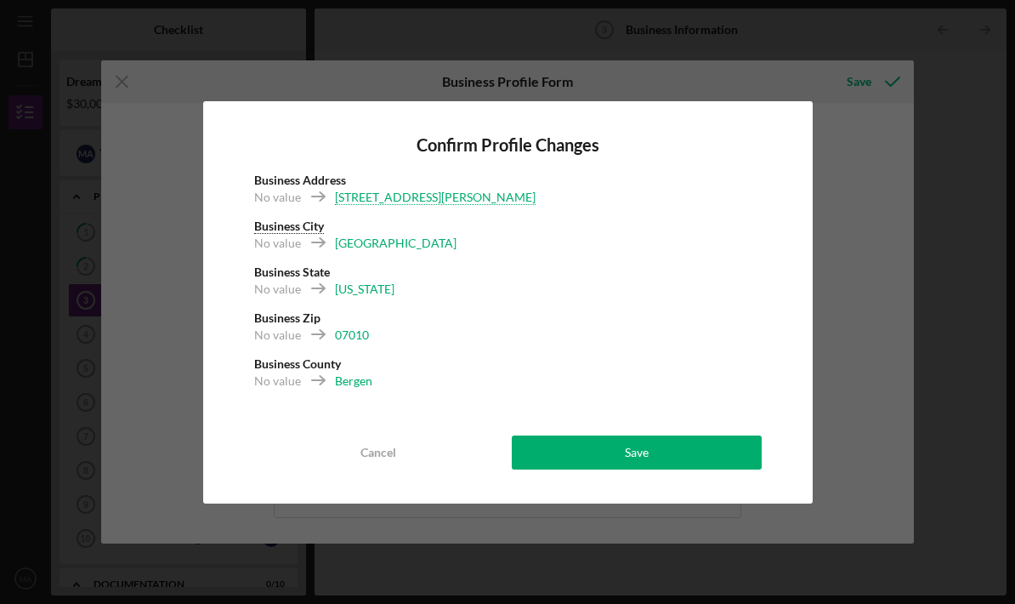
click at [665, 451] on button "Save" at bounding box center [637, 452] width 250 height 34
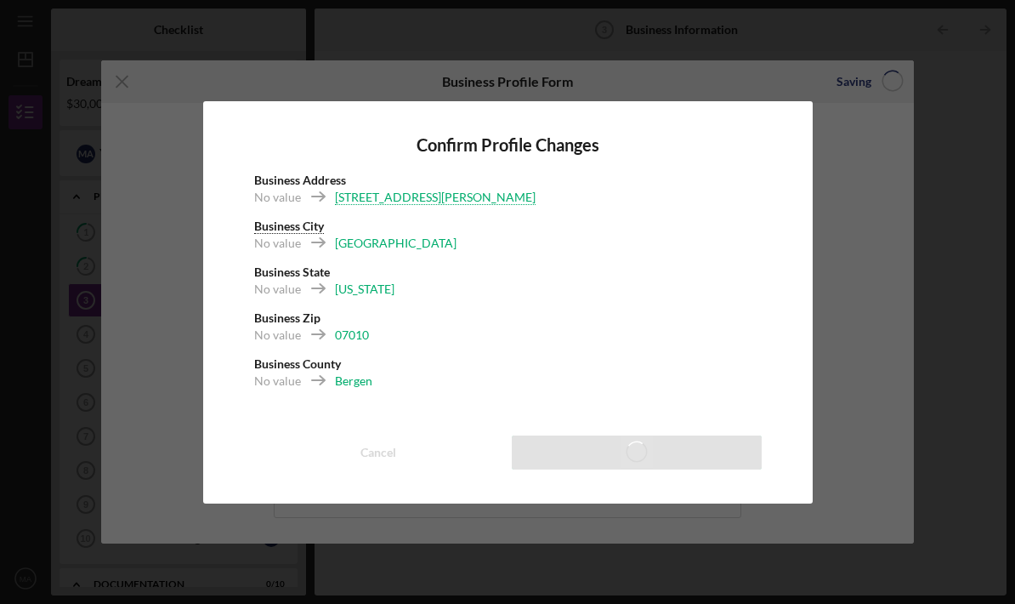
type input "Lashes By Melissa LLC"
type input "Lashology NJ"
type input "02/24/2025"
type input "www.instagram.com/lashology.nj?igsh=YnJpc3R1bWsyeTkx"
type input "Esthetics"
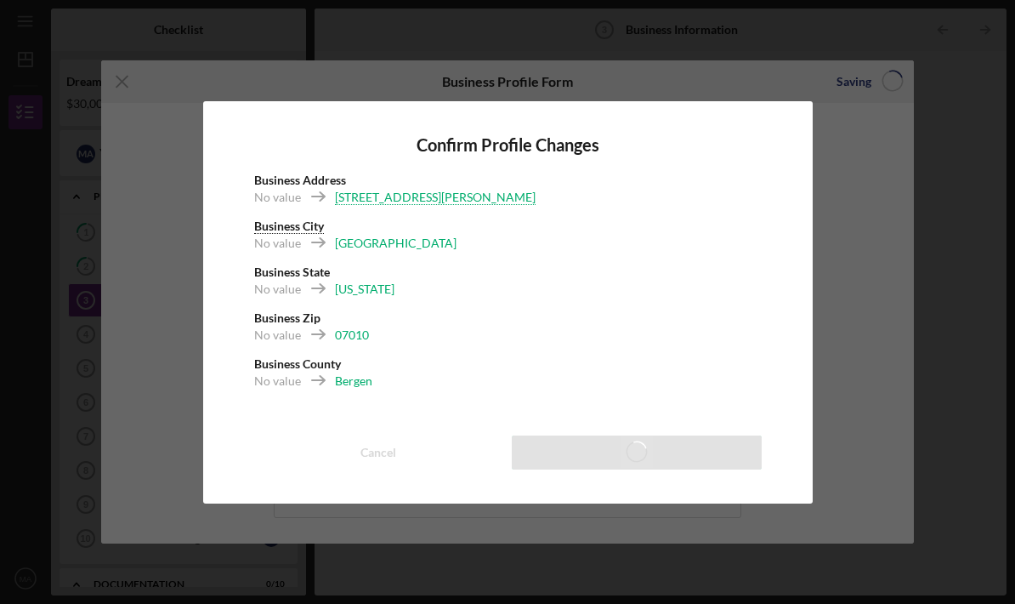
type input "812112"
type input "33-3596186"
type input "672 Anderson Avenue"
type input "Cliffside Park"
type input "07010"
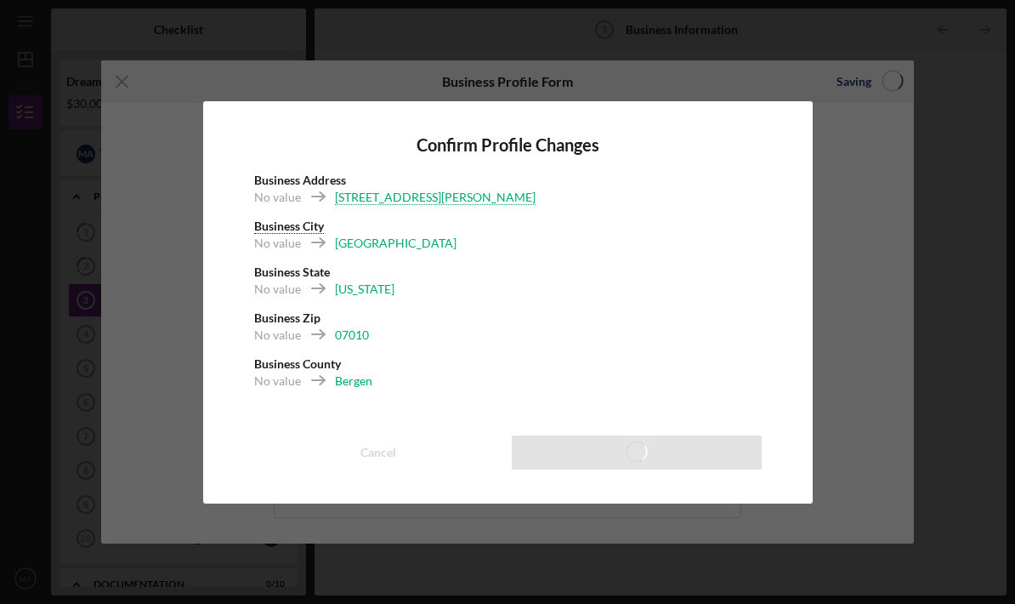
type input "Bergen"
type input "$80,000"
type input "1"
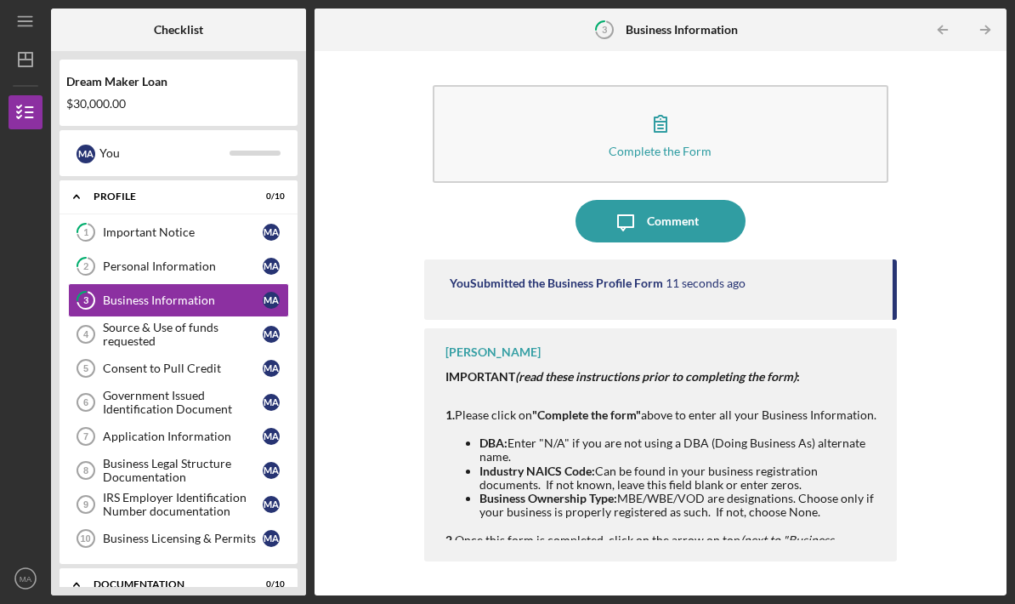
click at [181, 321] on div "Source & Use of funds requested" at bounding box center [183, 334] width 160 height 27
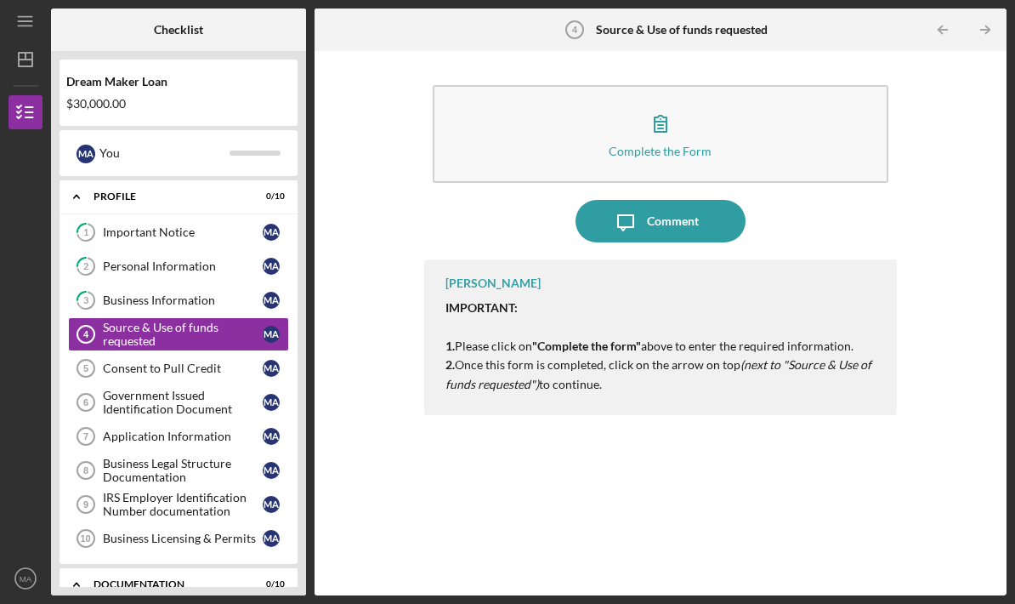
click at [679, 102] on icon "button" at bounding box center [660, 123] width 43 height 43
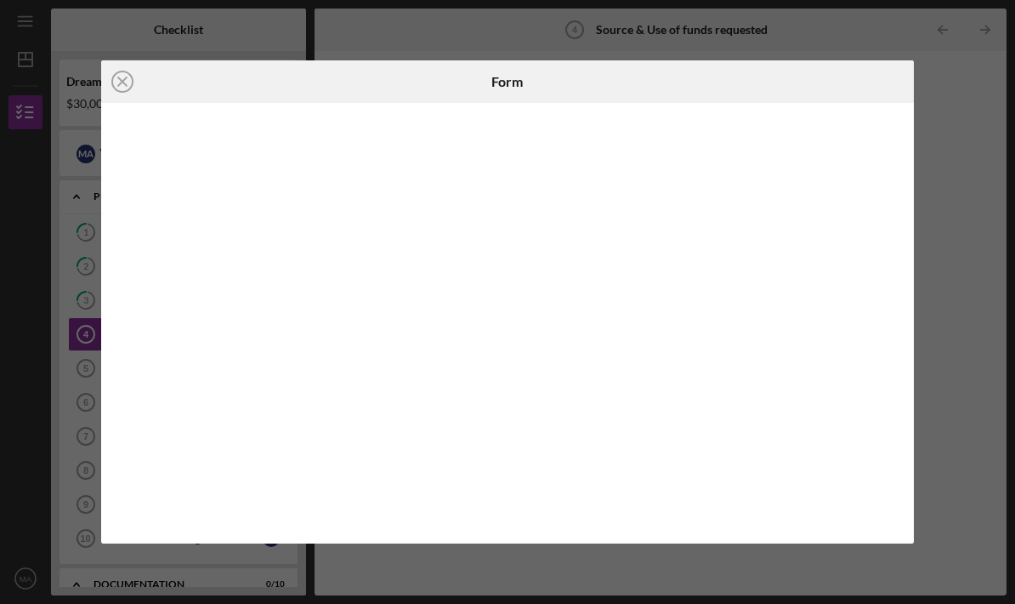
scroll to position [68, 0]
click at [970, 247] on div "Icon/Close Form" at bounding box center [507, 302] width 1015 height 604
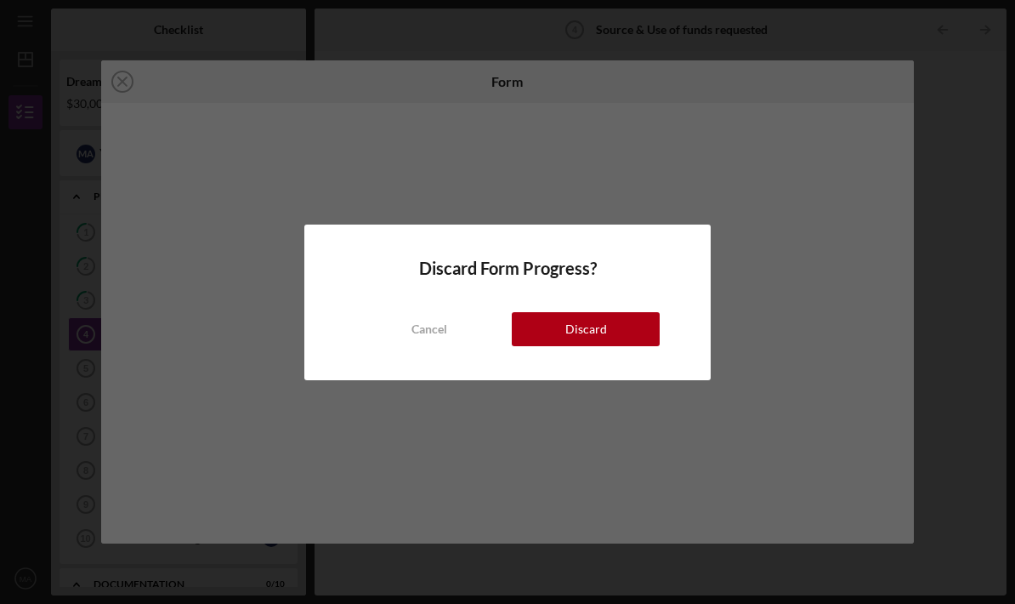
click at [413, 343] on div "Cancel" at bounding box center [430, 329] width 36 height 34
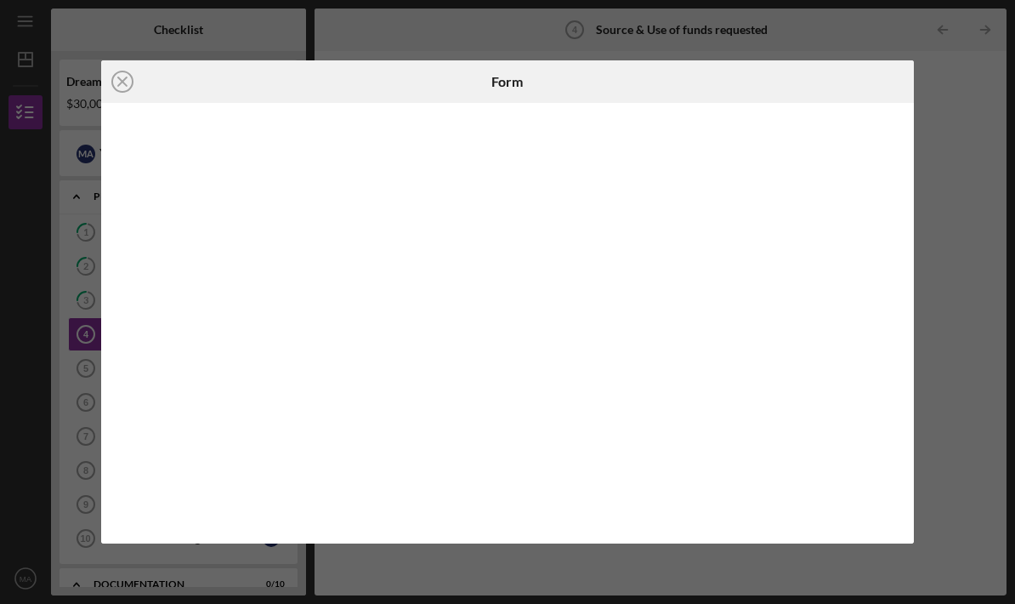
scroll to position [60, 0]
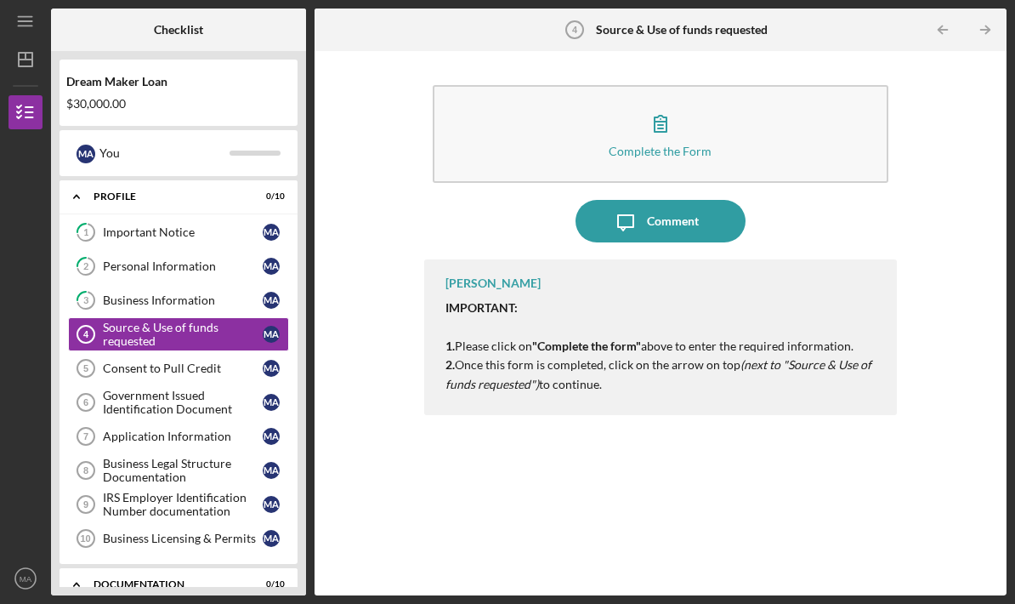
click at [170, 351] on link "Consent to Pull Credit 5 Consent to Pull Credit M A" at bounding box center [178, 368] width 221 height 34
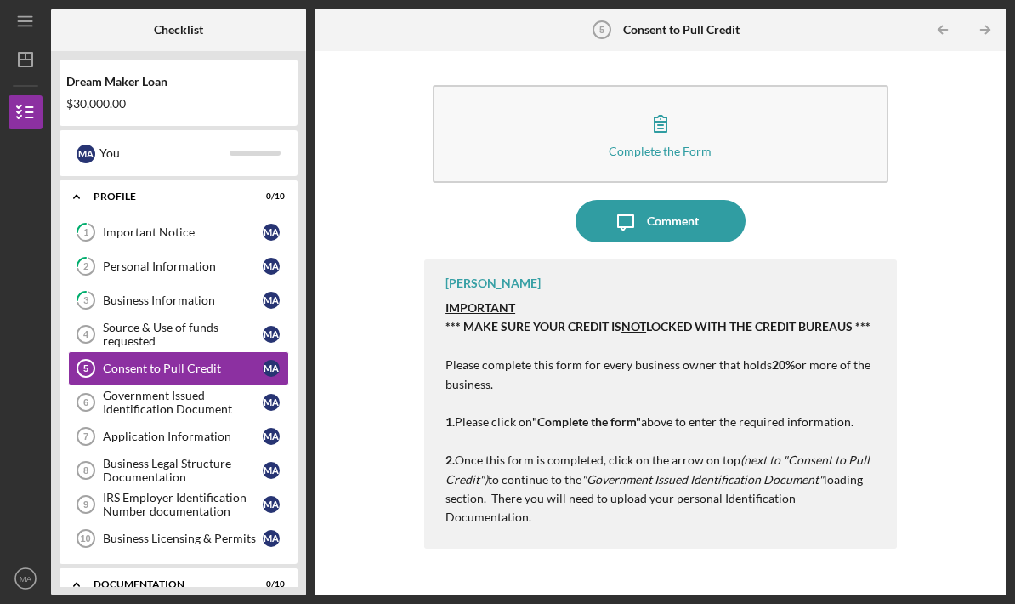
click at [179, 321] on div "Source & Use of funds requested" at bounding box center [183, 334] width 160 height 27
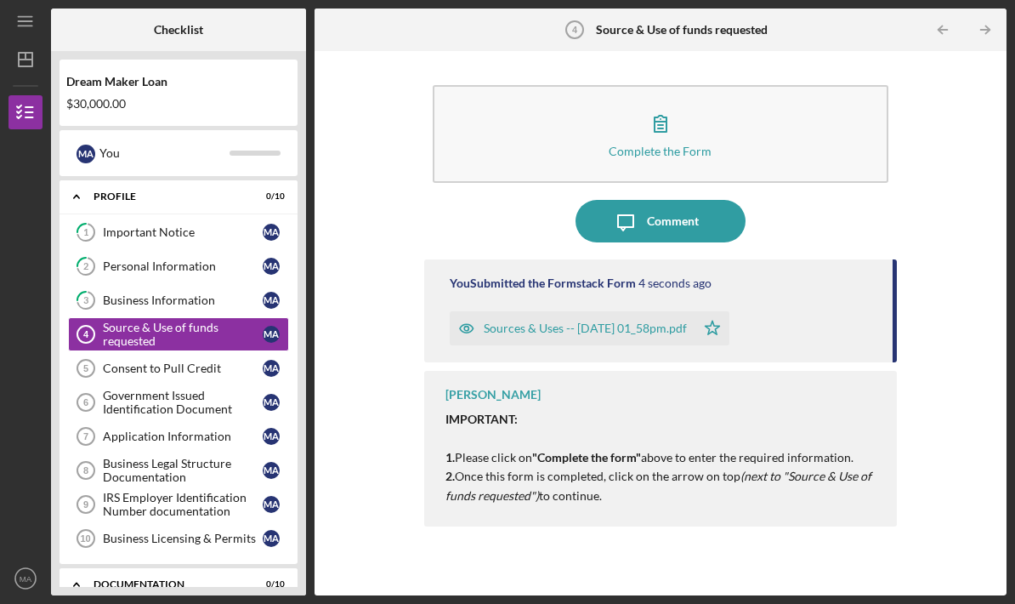
click at [133, 361] on div "Consent to Pull Credit" at bounding box center [183, 368] width 160 height 14
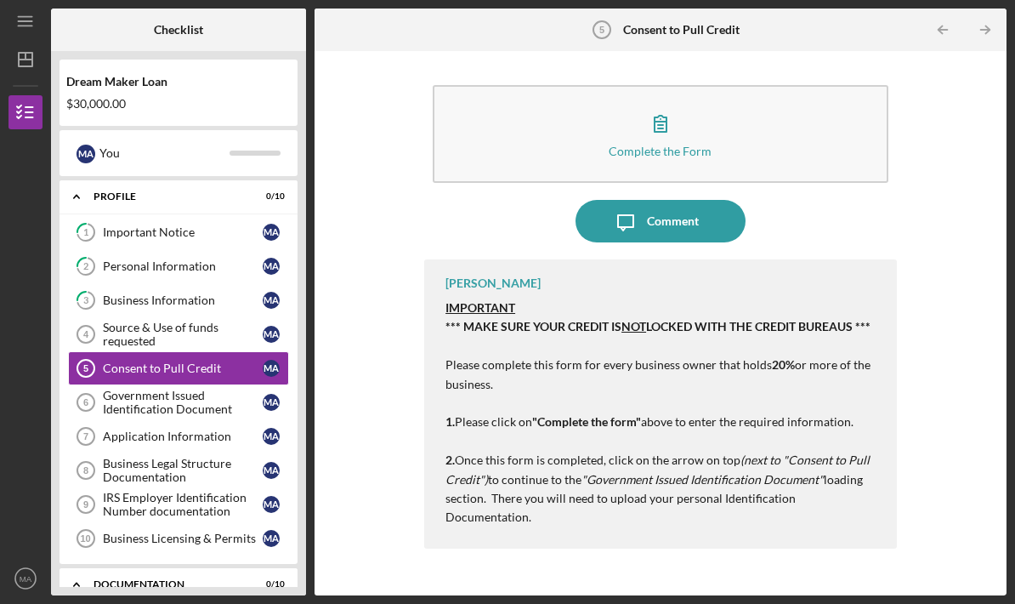
click at [135, 321] on div "Source & Use of funds requested" at bounding box center [183, 334] width 160 height 27
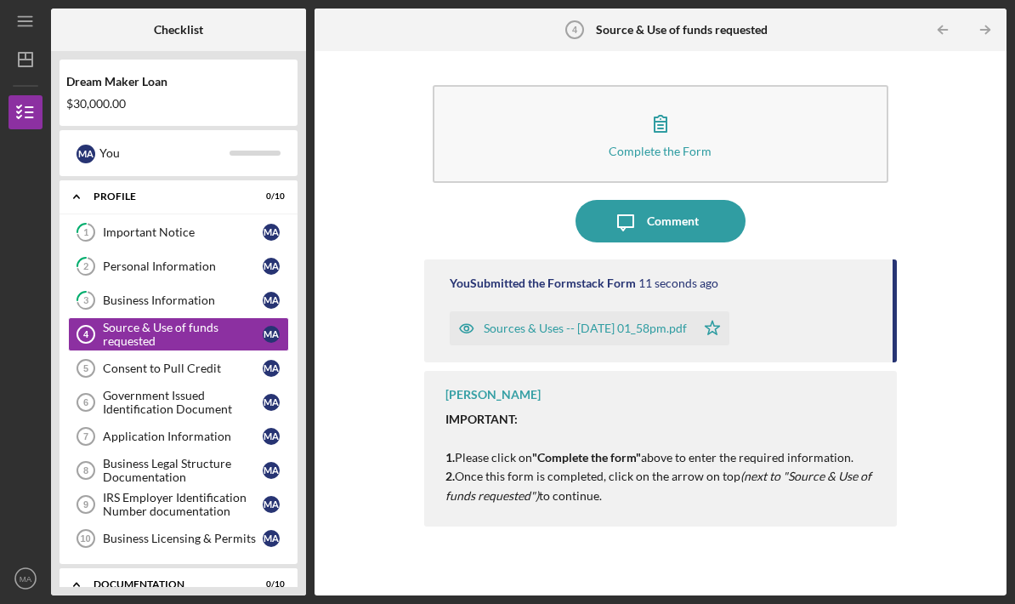
click at [149, 361] on div "Consent to Pull Credit" at bounding box center [183, 368] width 160 height 14
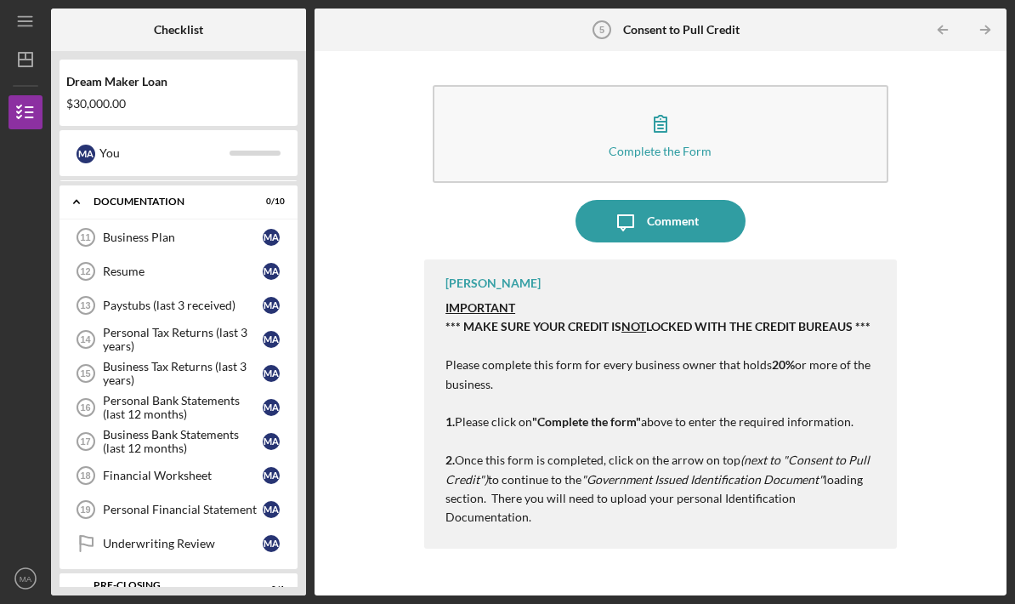
scroll to position [382, 0]
click at [116, 327] on div "Personal Tax Returns (last 3 years)" at bounding box center [183, 340] width 160 height 27
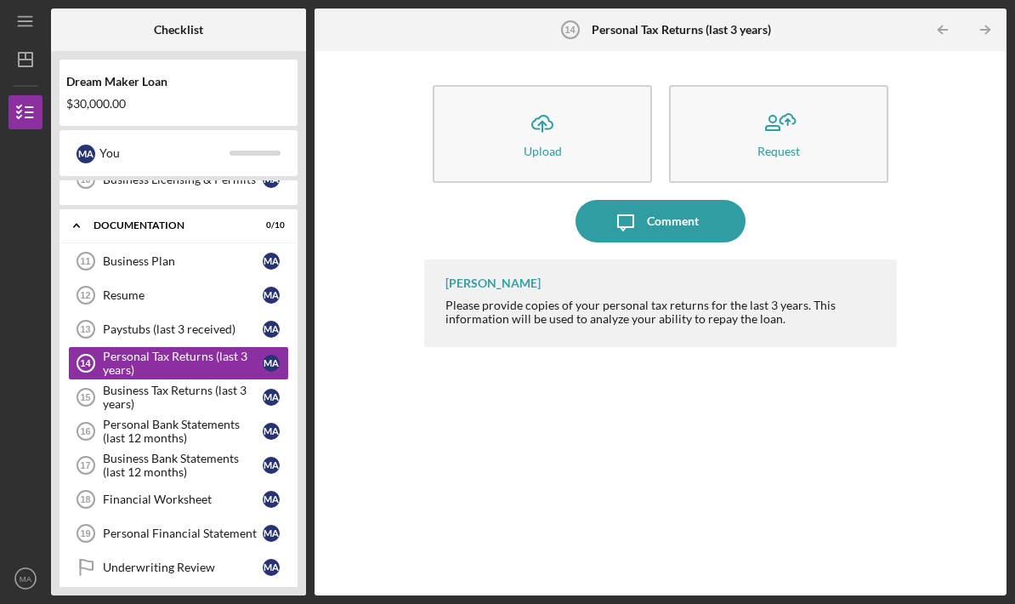
scroll to position [360, 0]
click at [111, 383] on div "Business Tax Returns (last 3 years)" at bounding box center [183, 396] width 160 height 27
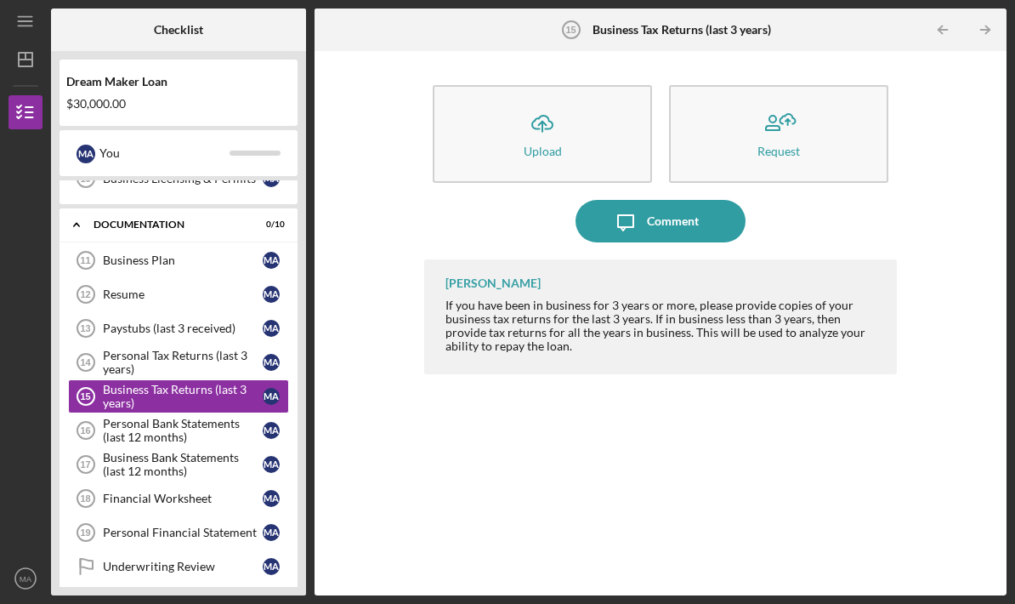
click at [119, 417] on div "Personal Bank Statements (last 12 months)" at bounding box center [183, 430] width 160 height 27
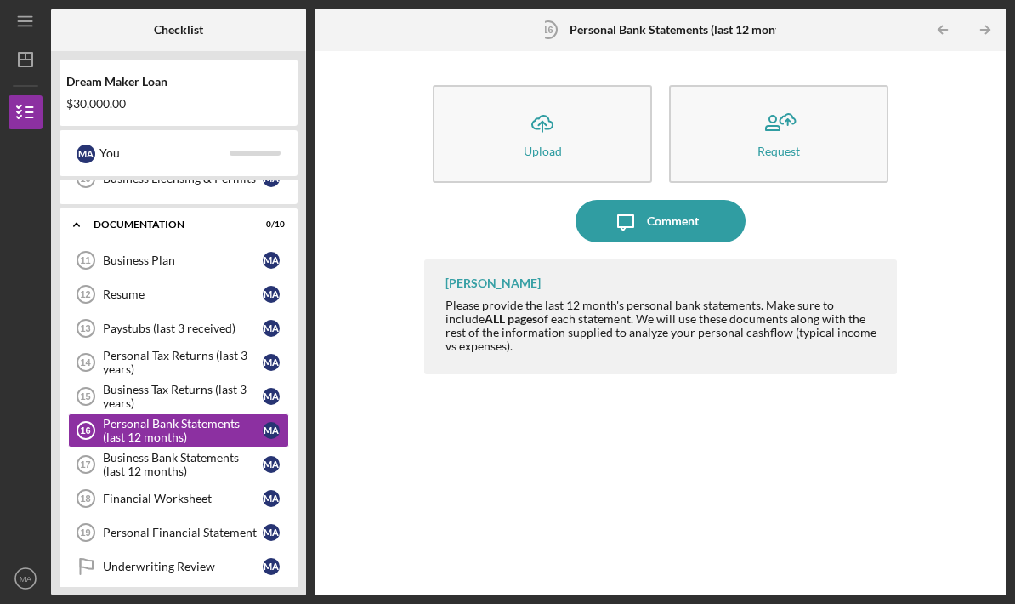
click at [108, 383] on div "Business Tax Returns (last 3 years)" at bounding box center [183, 396] width 160 height 27
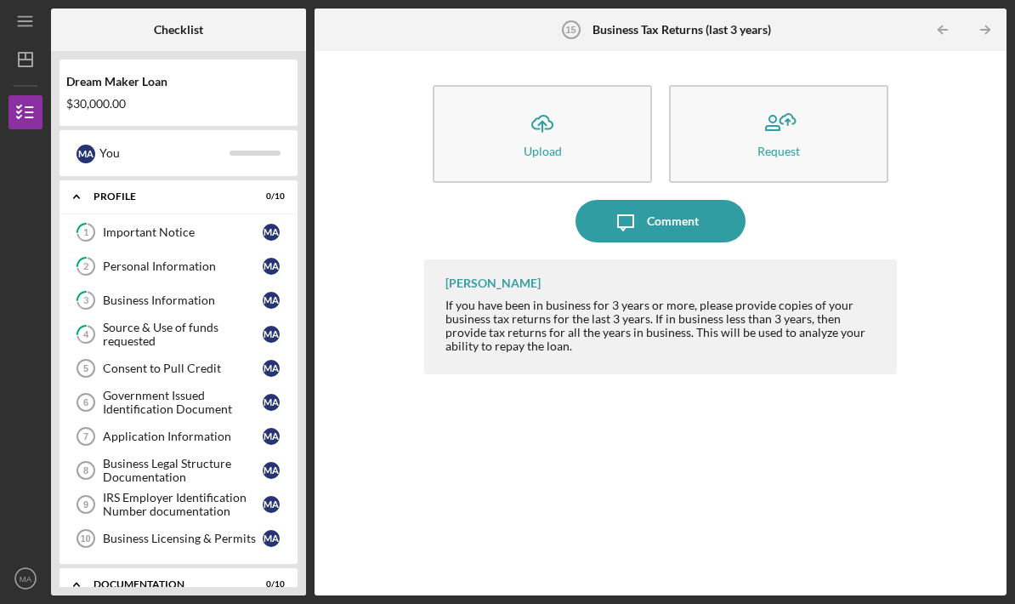
click at [216, 385] on link "Government Issued Identification Document 6 Government Issued Identification Do…" at bounding box center [178, 402] width 221 height 34
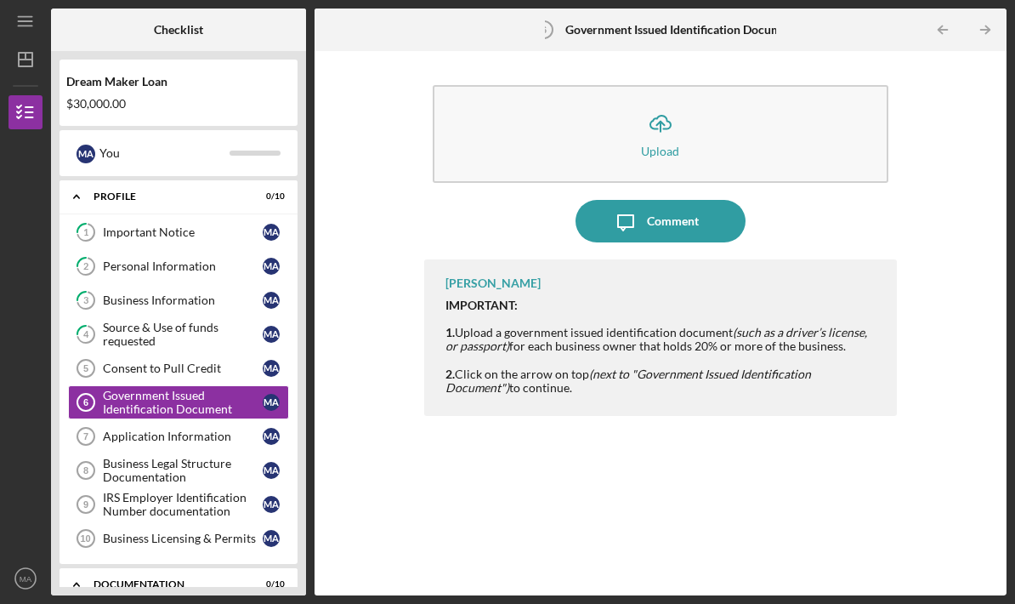
click at [203, 351] on link "Consent to Pull Credit 5 Consent to Pull Credit M A" at bounding box center [178, 368] width 221 height 34
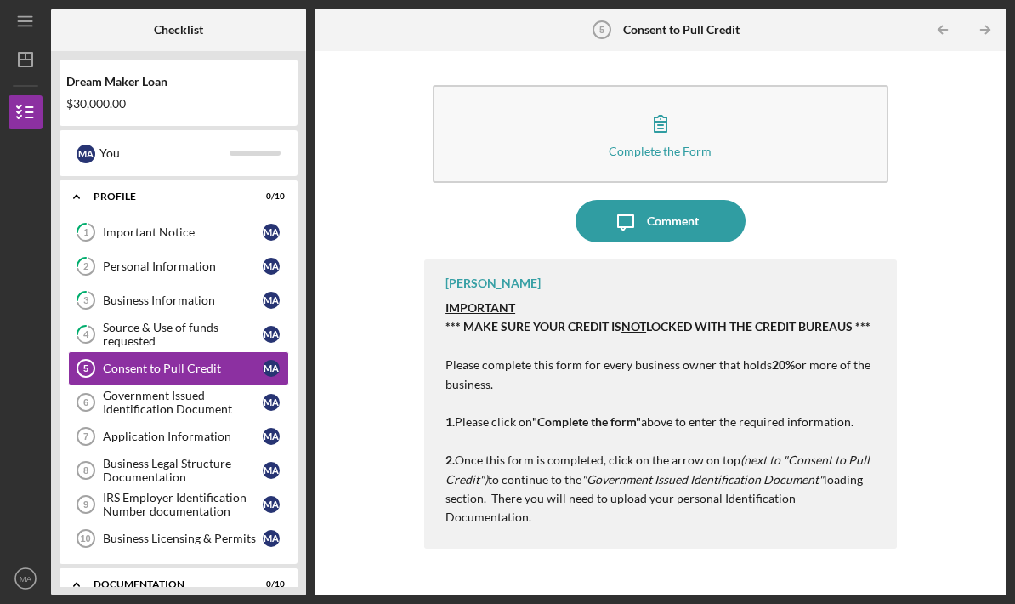
click at [765, 89] on button "Complete the Form Form" at bounding box center [661, 134] width 456 height 98
click at [126, 389] on div "Government Issued Identification Document" at bounding box center [183, 402] width 160 height 27
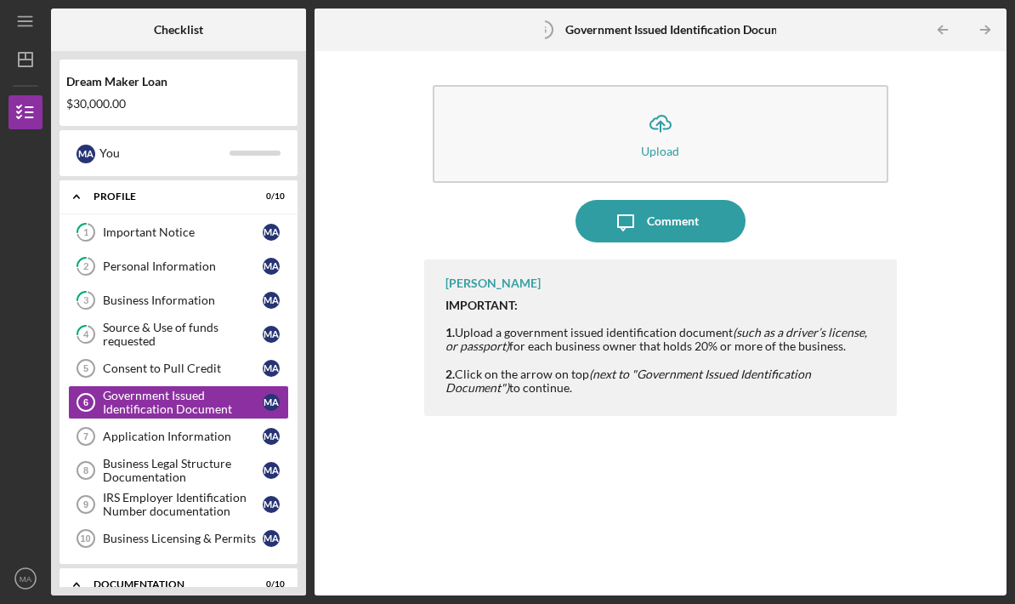
click at [132, 361] on div "Consent to Pull Credit" at bounding box center [183, 368] width 160 height 14
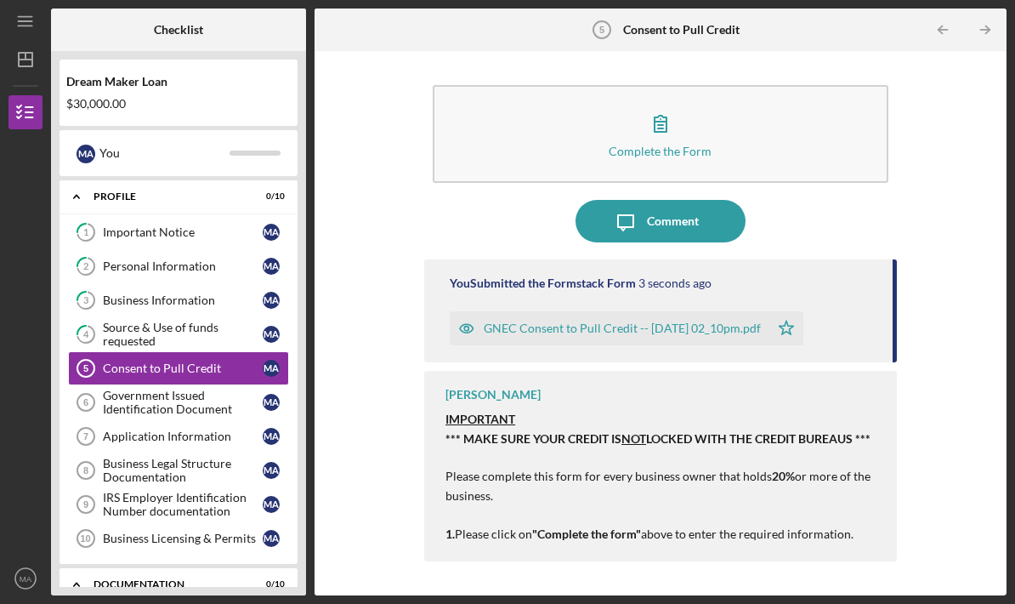
click at [134, 389] on div "Government Issued Identification Document" at bounding box center [183, 402] width 160 height 27
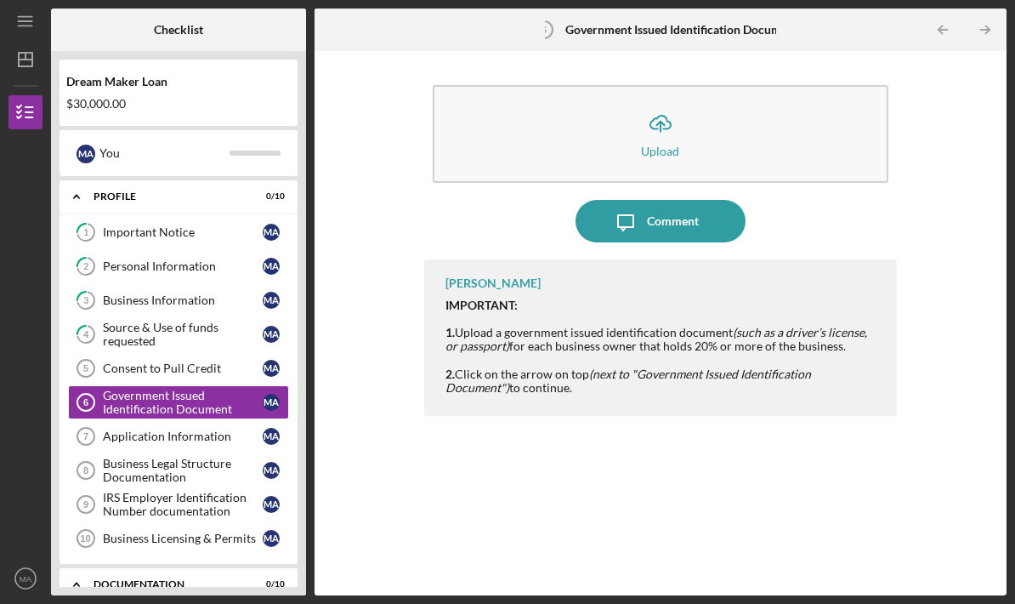
click at [746, 85] on button "Icon/Upload Upload" at bounding box center [661, 134] width 456 height 98
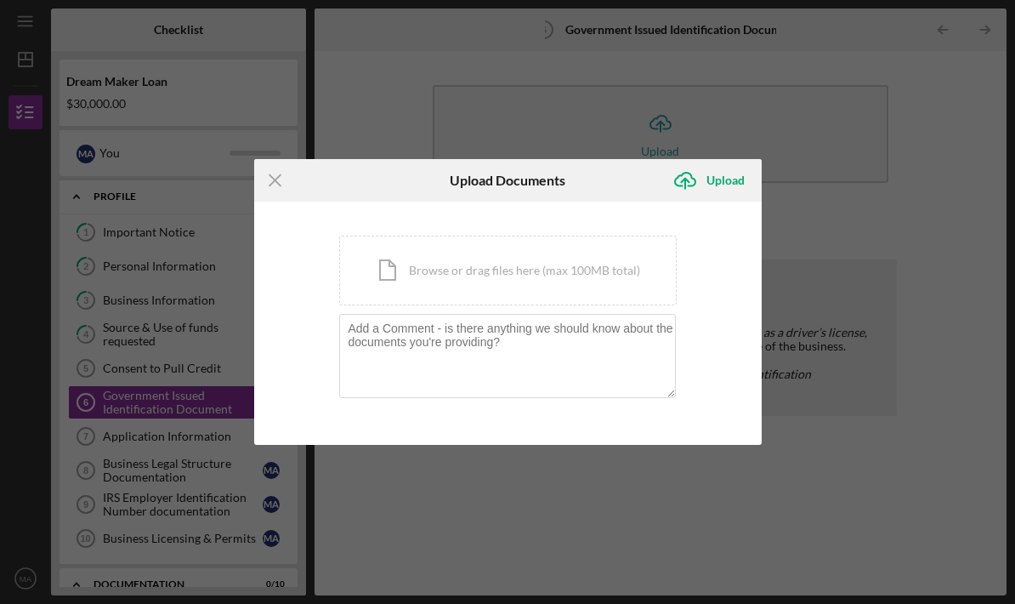
click at [588, 267] on div "Icon/Document Browse or drag files here (max 100MB total) Tap to choose files o…" at bounding box center [508, 271] width 338 height 70
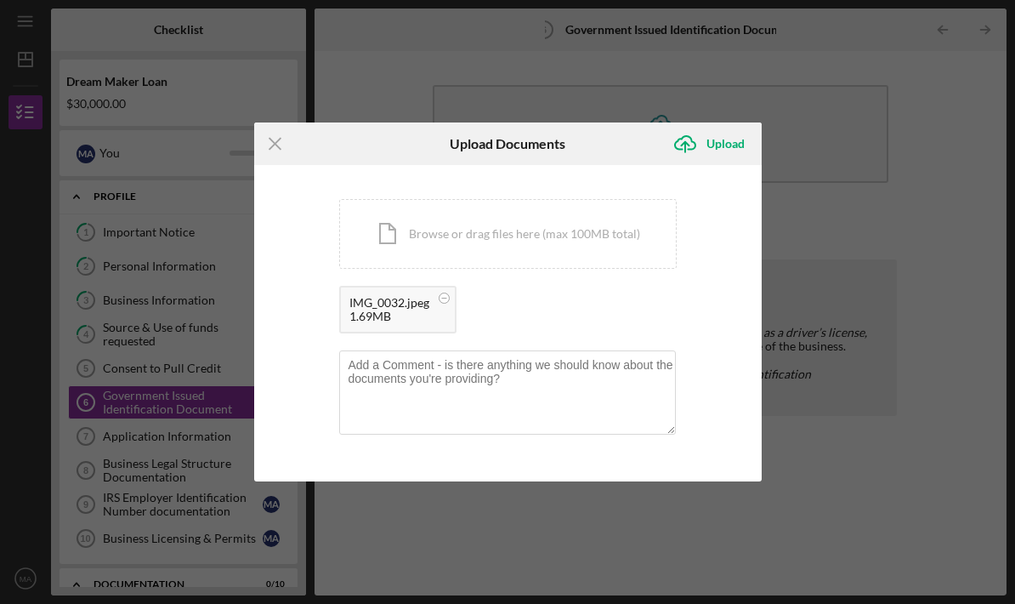
click at [724, 148] on div "Upload" at bounding box center [726, 144] width 38 height 34
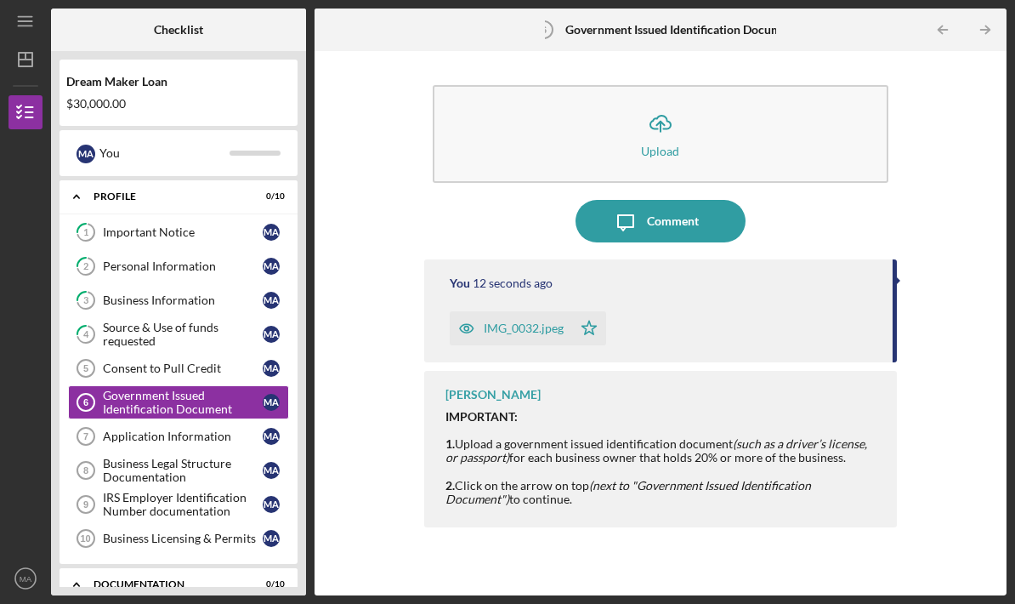
click at [187, 429] on div "Application Information" at bounding box center [183, 436] width 160 height 14
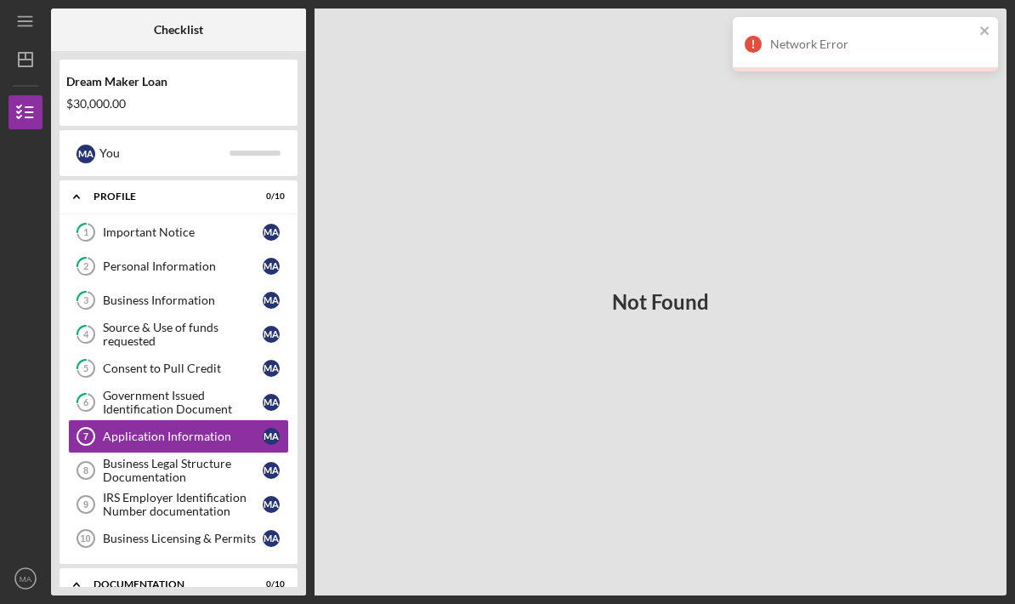
click at [201, 457] on div "Business Legal Structure Documentation" at bounding box center [183, 470] width 160 height 27
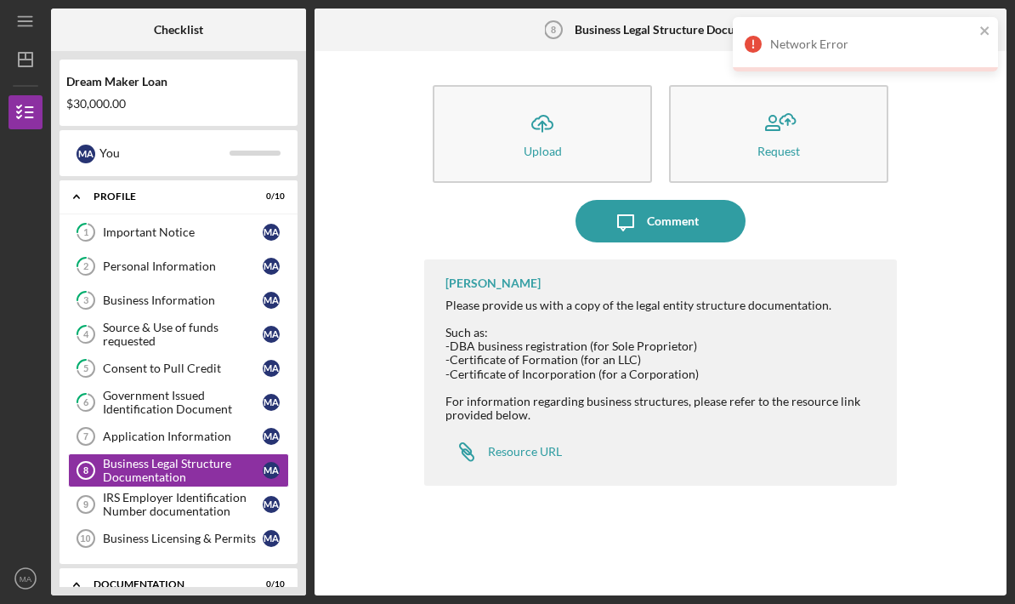
click at [993, 23] on div "Network Error" at bounding box center [865, 44] width 265 height 54
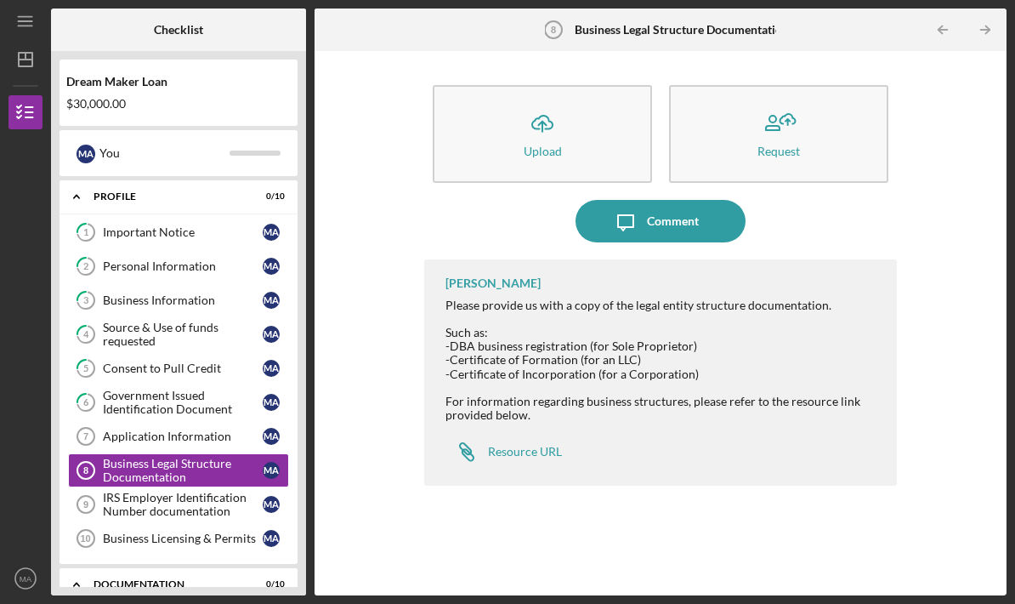
click at [179, 419] on link "Application Information 7 Application Information M A" at bounding box center [178, 436] width 221 height 34
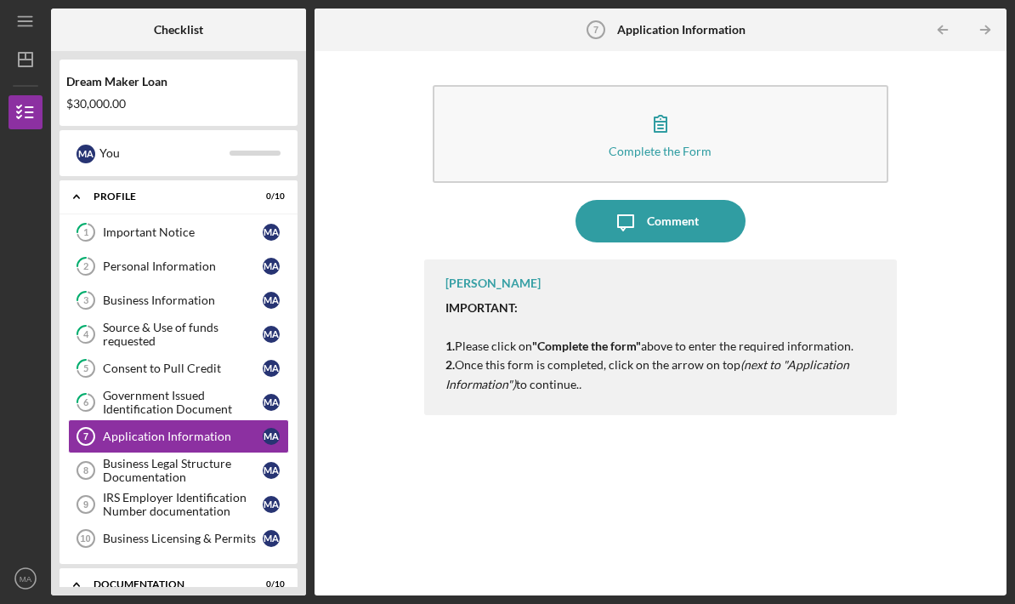
click at [776, 85] on button "Complete the Form Form" at bounding box center [661, 134] width 456 height 98
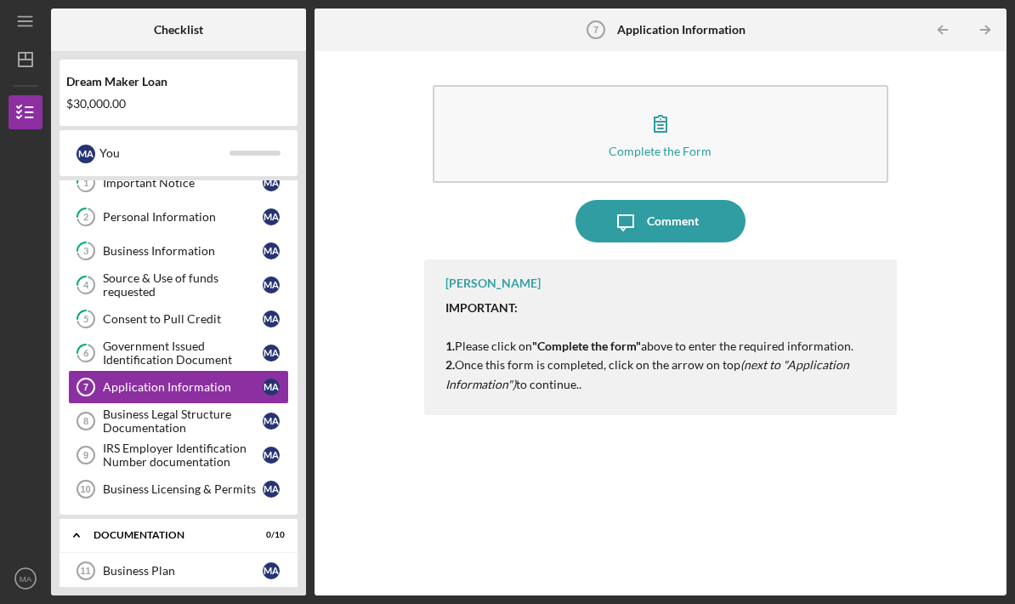
scroll to position [14, 0]
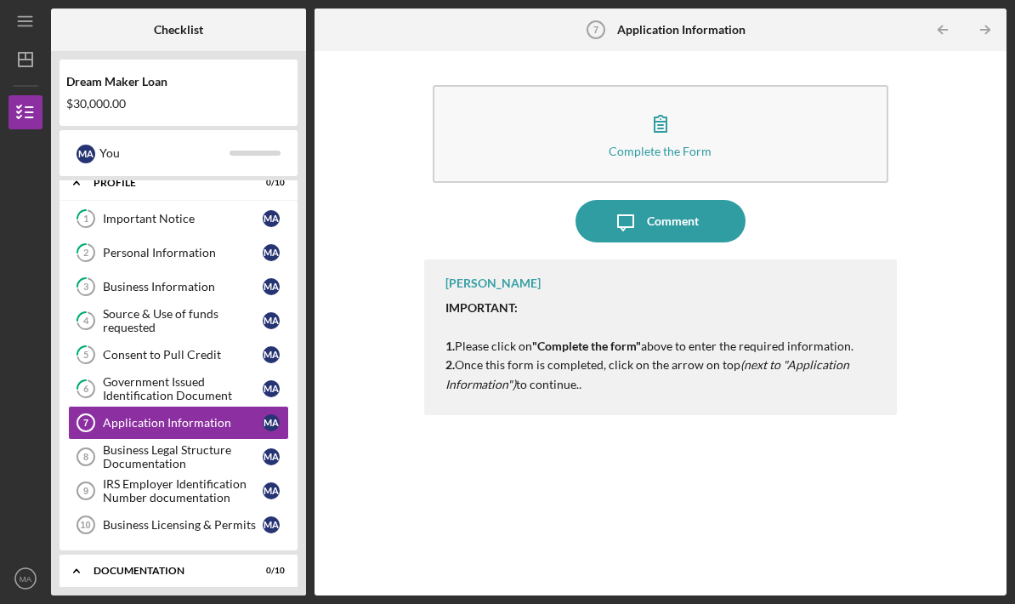
click at [208, 443] on div "Business Legal Structure Documentation" at bounding box center [183, 456] width 160 height 27
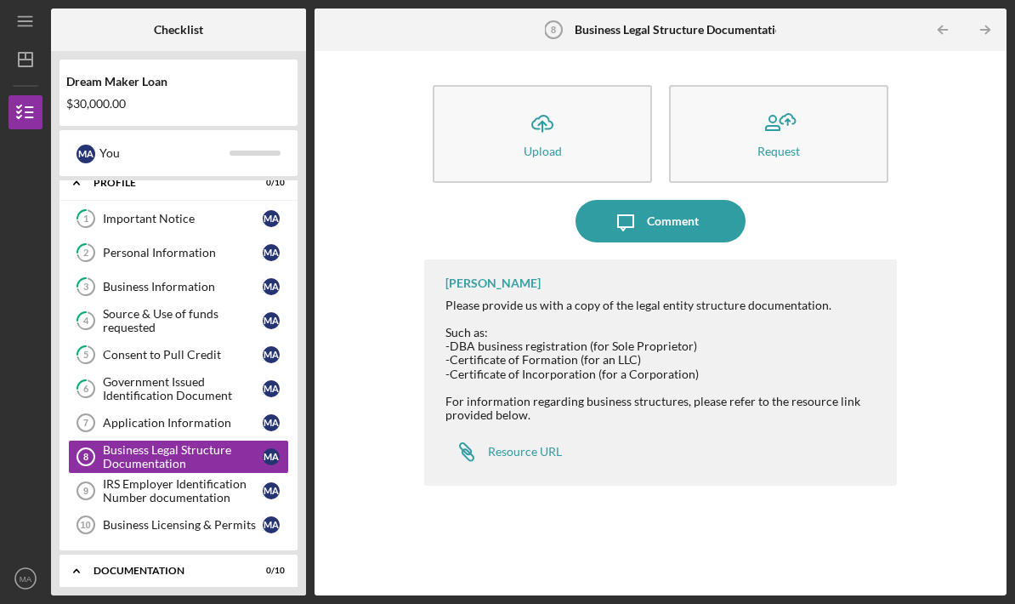
click at [194, 416] on div "Application Information" at bounding box center [183, 423] width 160 height 14
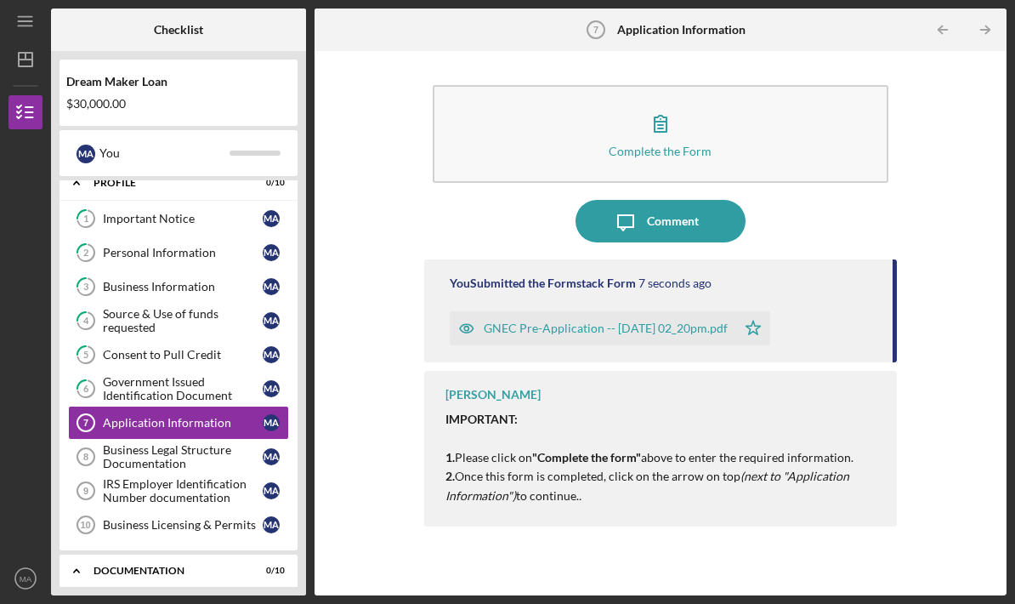
click at [219, 443] on div "Business Legal Structure Documentation" at bounding box center [183, 456] width 160 height 27
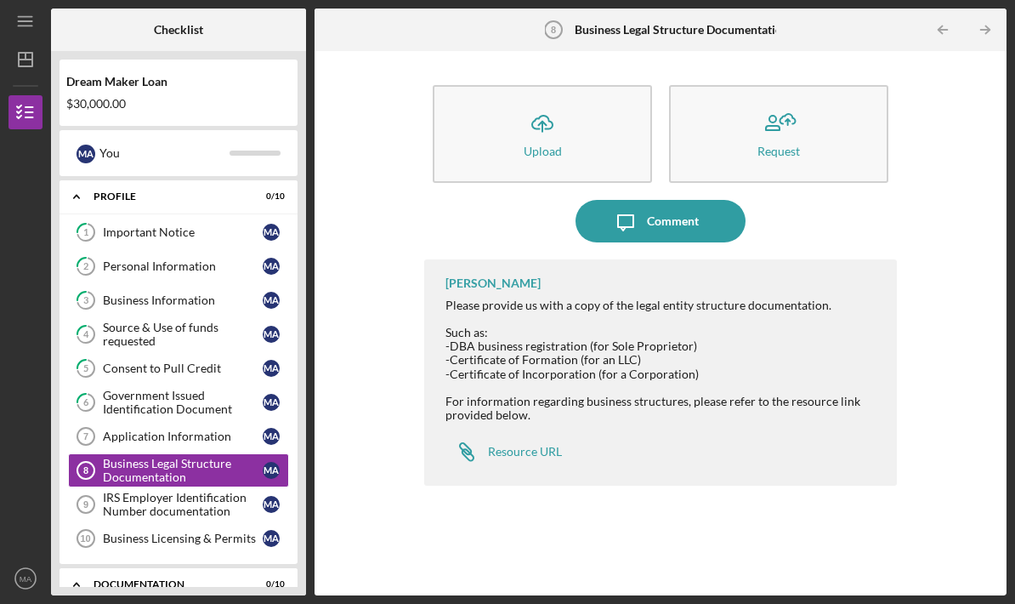
click at [224, 361] on div "Consent to Pull Credit" at bounding box center [183, 368] width 160 height 14
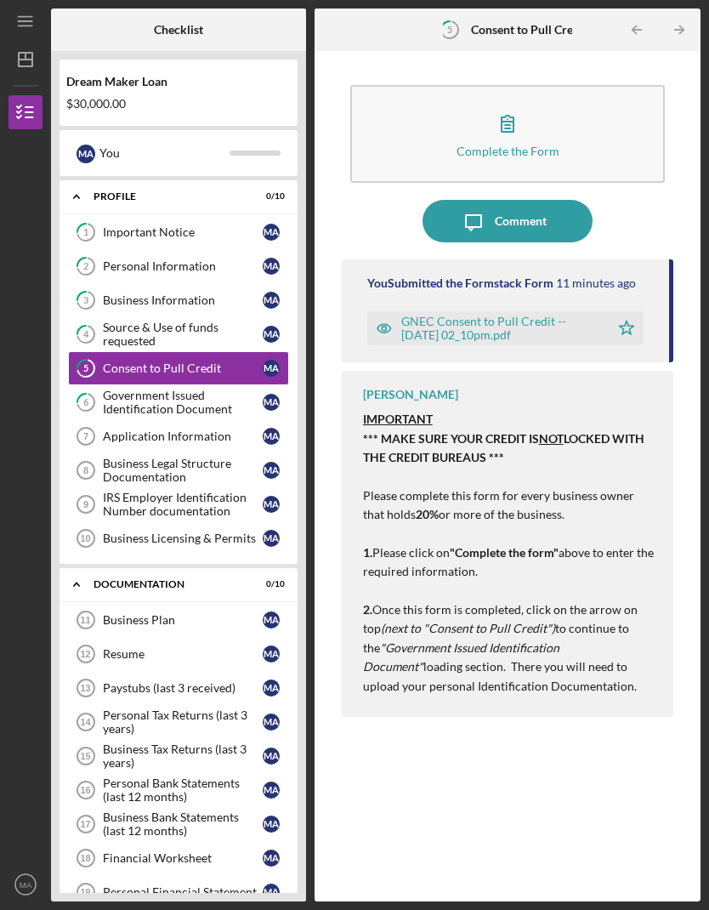
click at [191, 254] on link "2 Personal Information M A" at bounding box center [178, 266] width 221 height 34
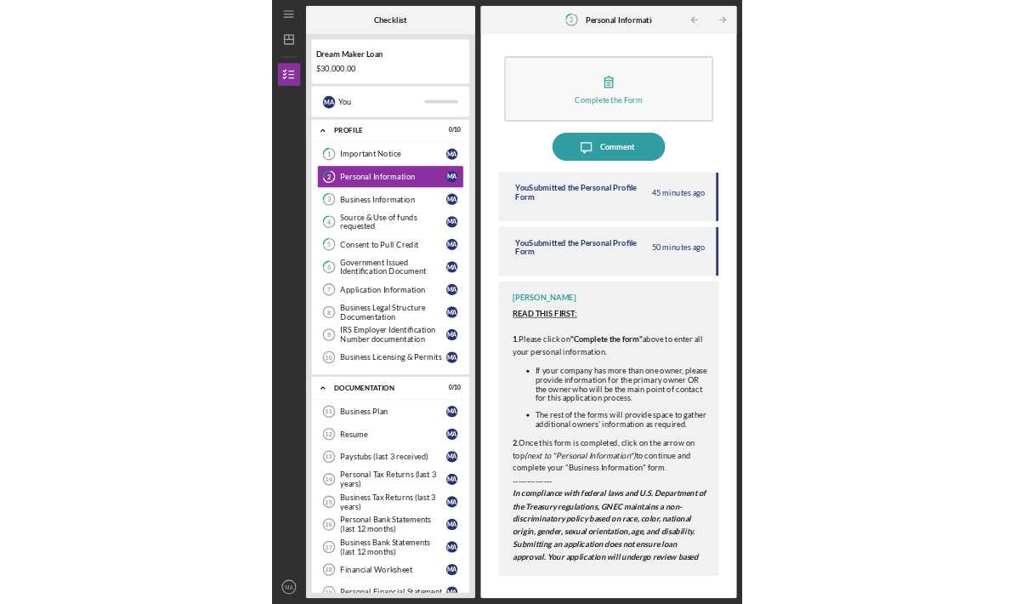
scroll to position [60, 0]
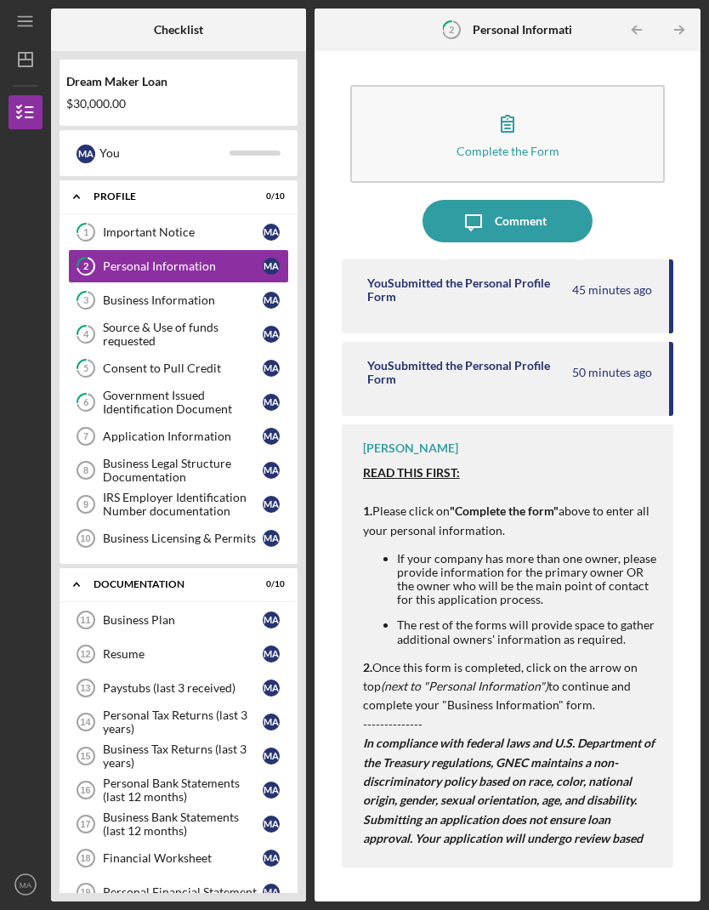
click at [208, 215] on link "1 Important Notice M A" at bounding box center [178, 232] width 221 height 34
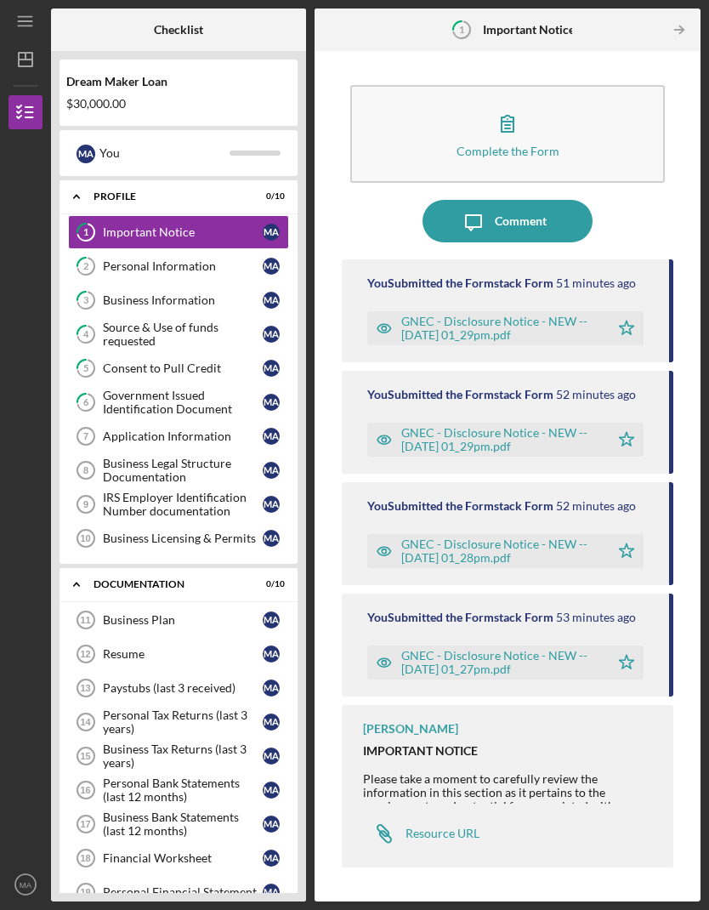
click at [183, 429] on div "Application Information" at bounding box center [183, 436] width 160 height 14
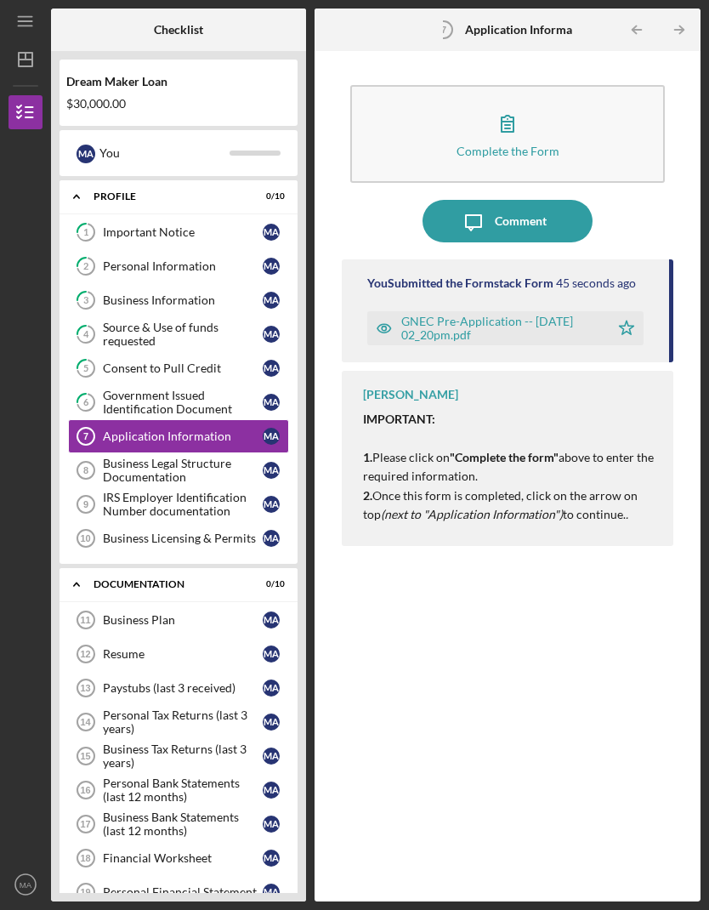
click at [179, 457] on div "Business Legal Structure Documentation" at bounding box center [183, 470] width 160 height 27
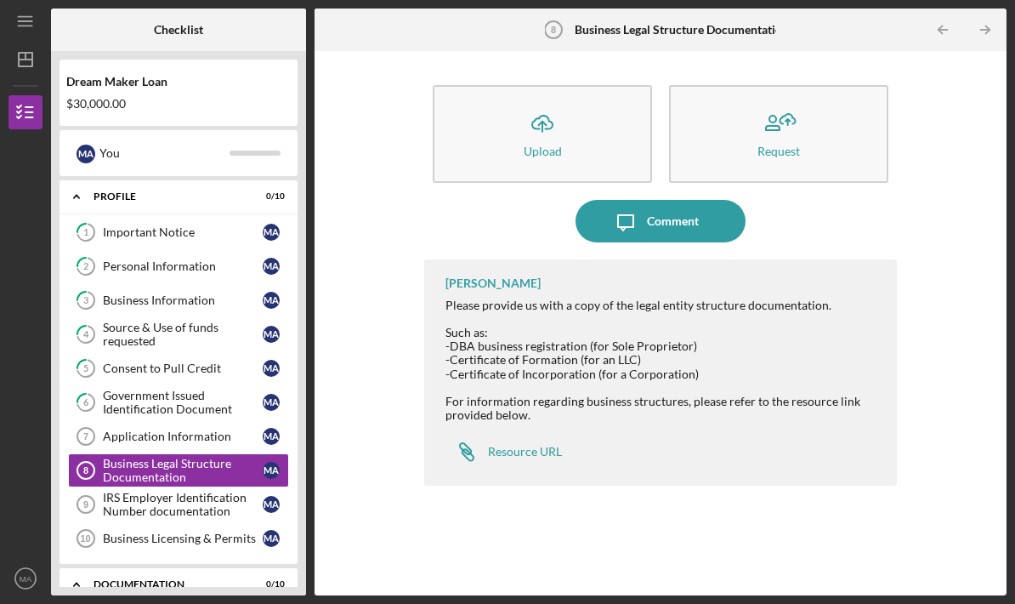
click at [580, 99] on button "Icon/Upload Upload" at bounding box center [542, 134] width 219 height 98
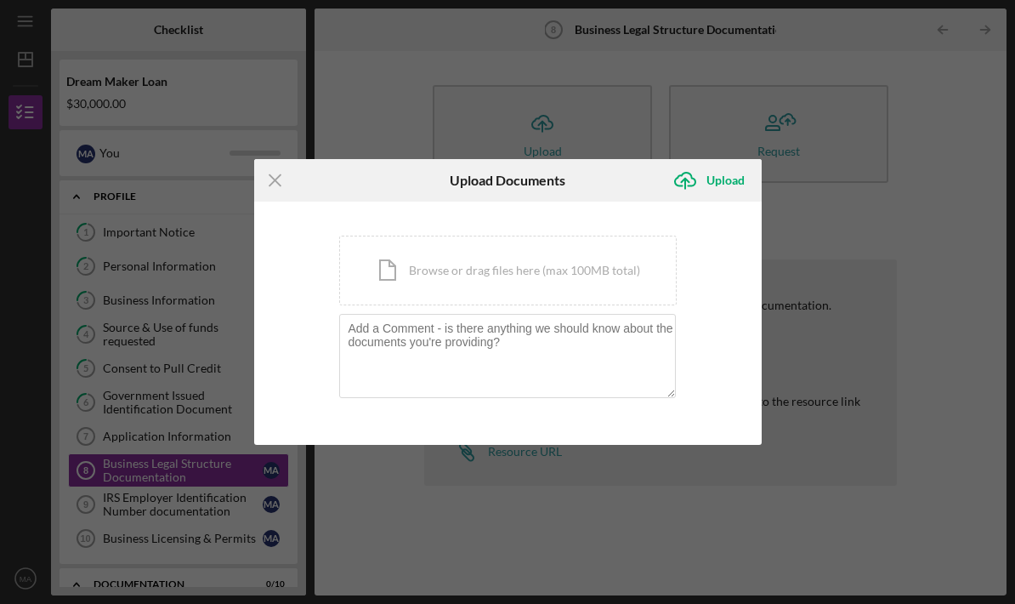
click at [571, 280] on div "Icon/Document Browse or drag files here (max 100MB total) Tap to choose files o…" at bounding box center [508, 271] width 338 height 70
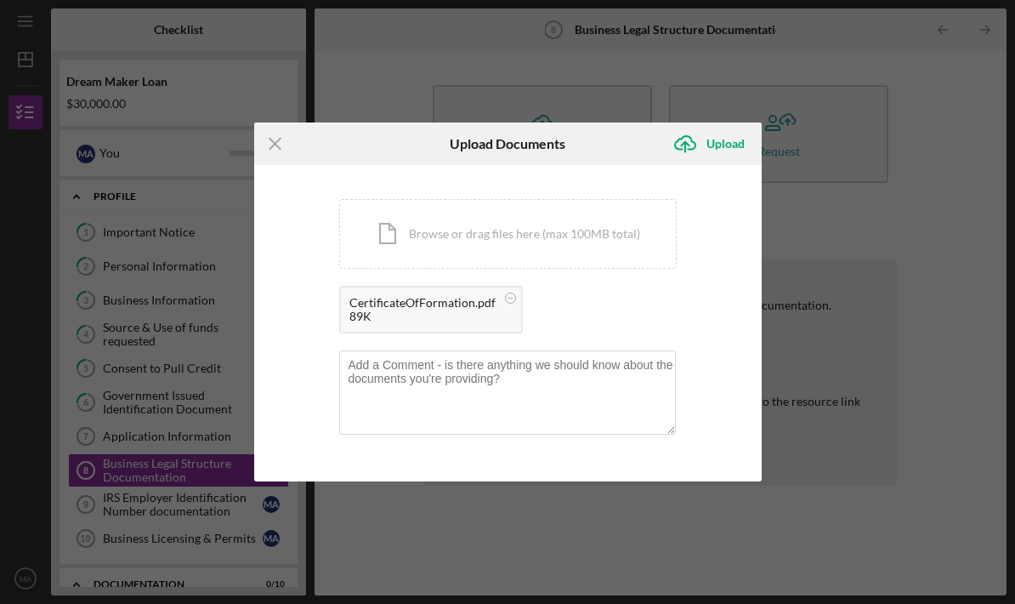
click at [730, 148] on div "Upload" at bounding box center [726, 144] width 38 height 34
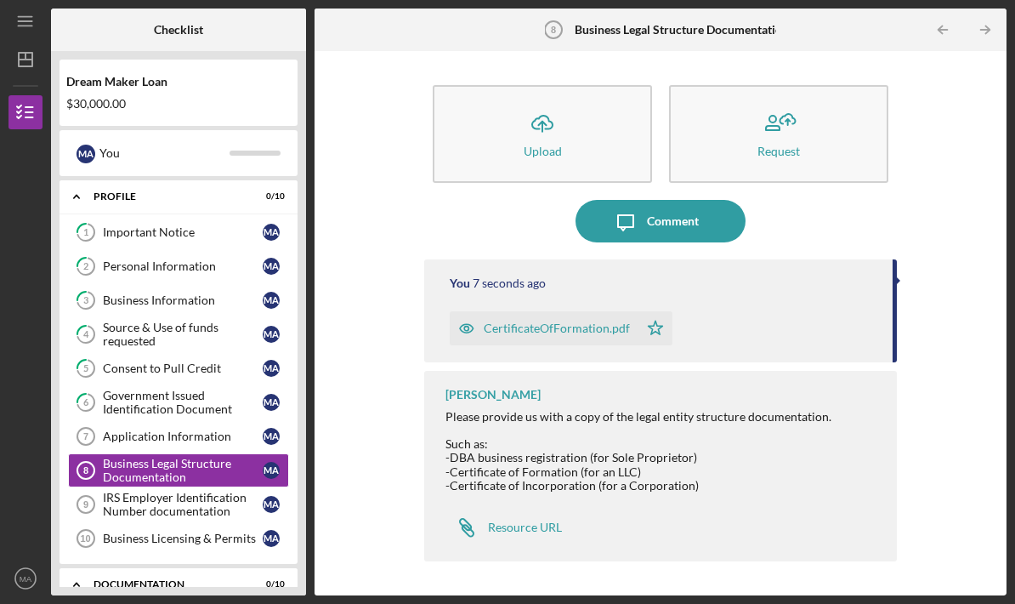
click at [571, 85] on button "Icon/Upload Upload" at bounding box center [542, 134] width 219 height 98
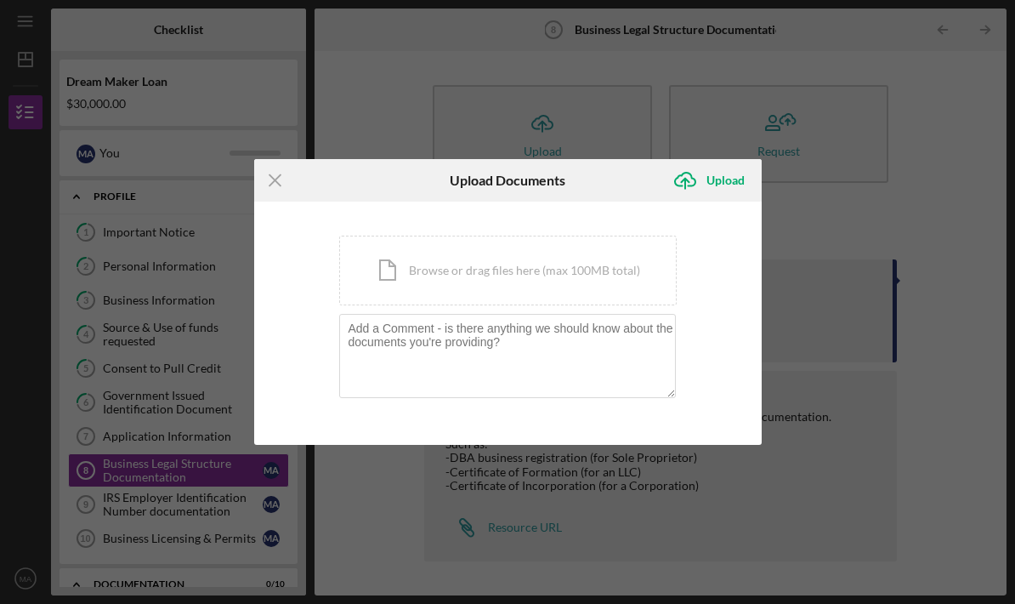
click at [587, 275] on div "Icon/Document Browse or drag files here (max 100MB total) Tap to choose files o…" at bounding box center [508, 271] width 338 height 70
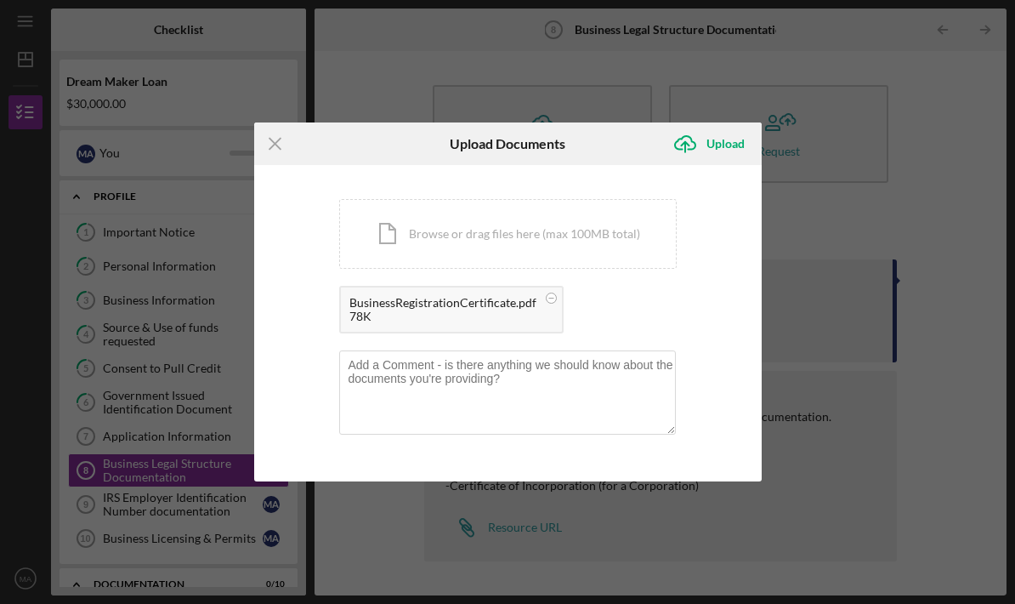
click at [733, 151] on div "Upload" at bounding box center [726, 144] width 38 height 34
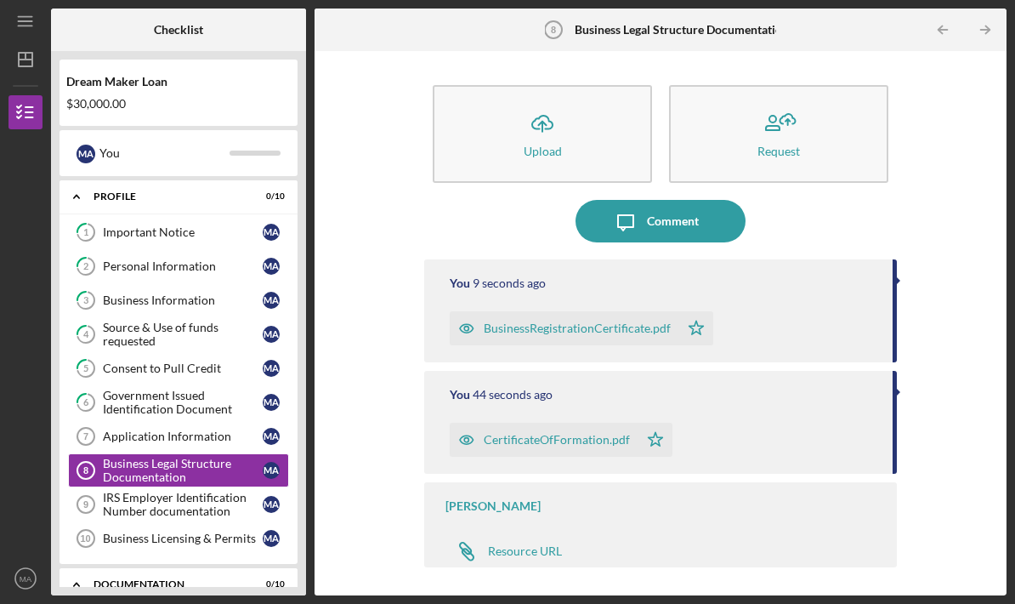
click at [215, 491] on div "IRS Employer Identification Number documentation" at bounding box center [183, 504] width 160 height 27
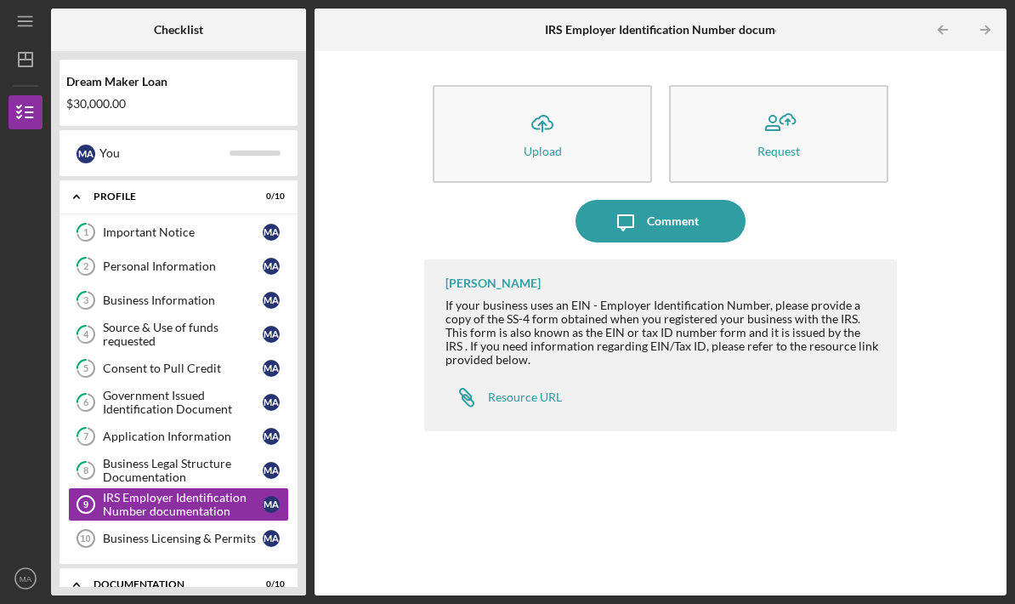
click at [701, 200] on button "Icon/Message Comment" at bounding box center [661, 221] width 170 height 43
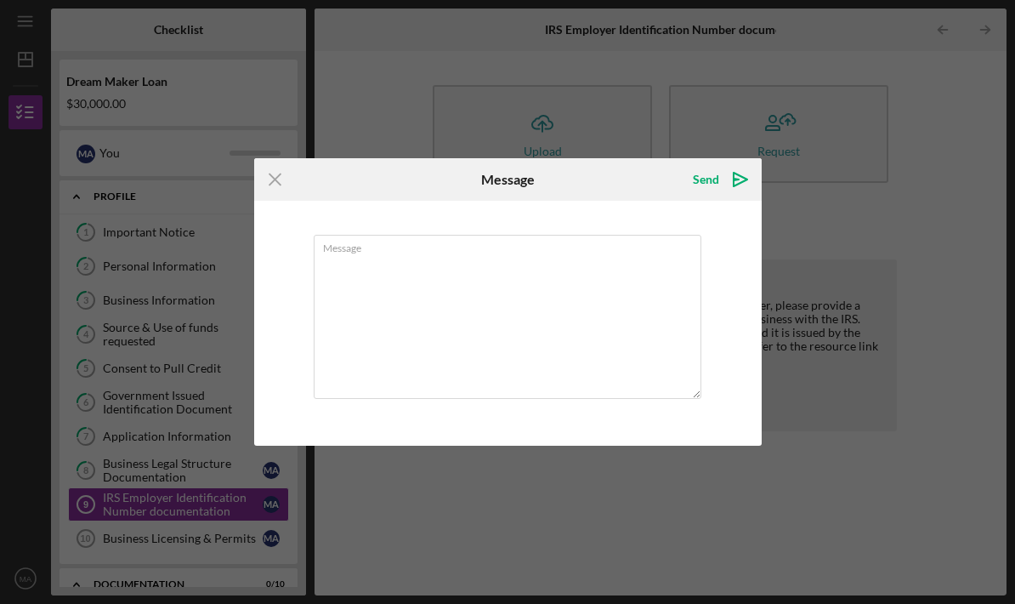
click at [278, 173] on icon "Icon/Menu Close" at bounding box center [275, 179] width 43 height 43
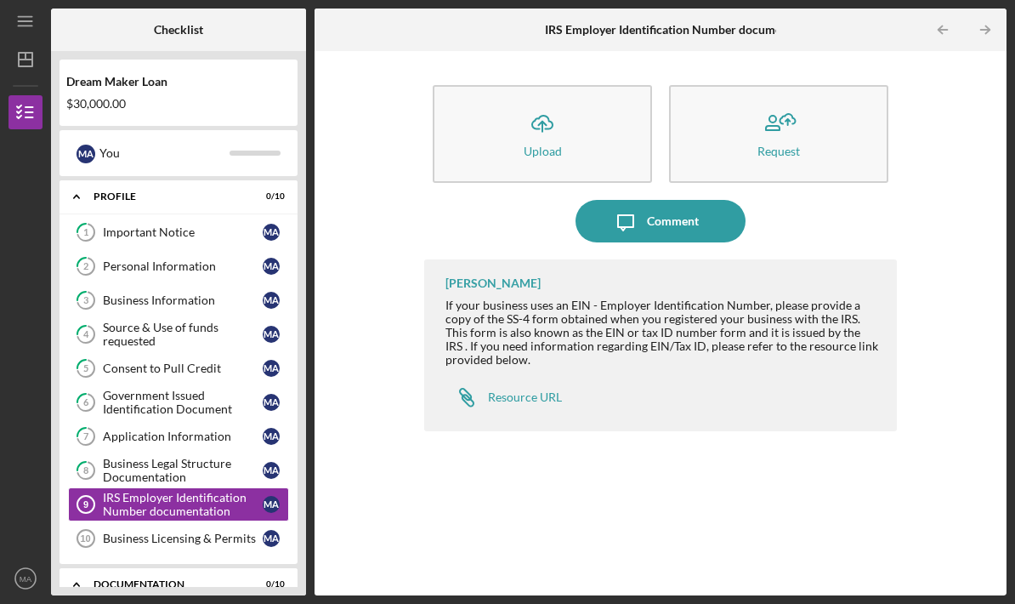
click at [580, 85] on button "Icon/Upload Upload" at bounding box center [542, 134] width 219 height 98
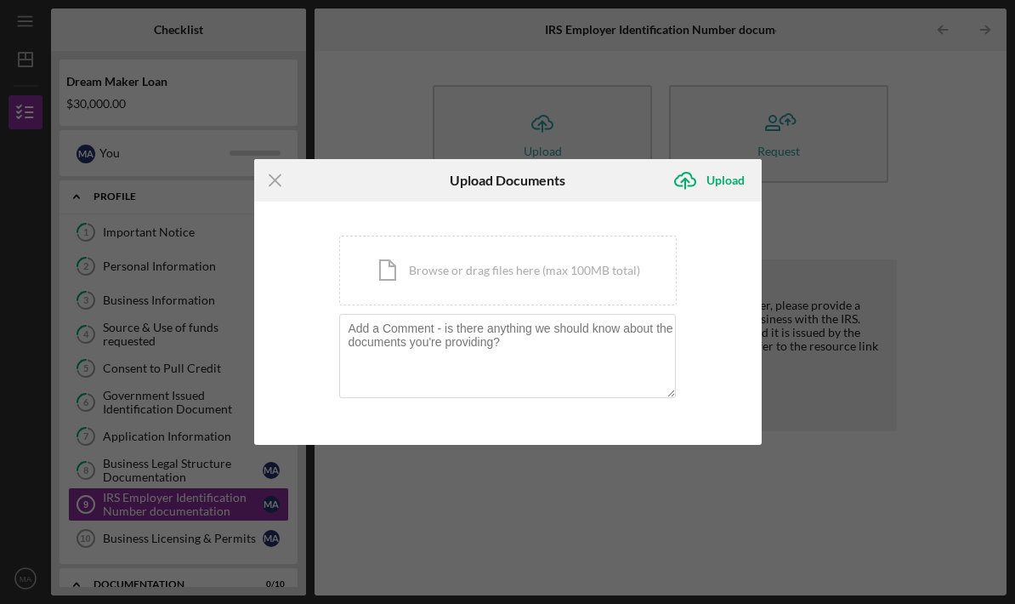
click at [585, 280] on div "Icon/Document Browse or drag files here (max 100MB total) Tap to choose files o…" at bounding box center [508, 271] width 338 height 70
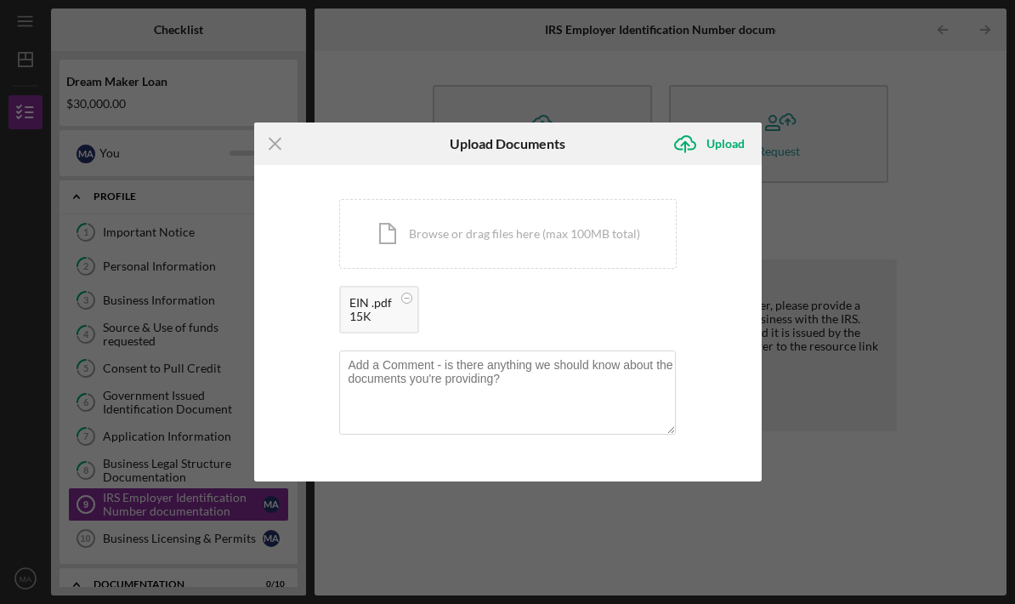
click at [737, 147] on div "Upload" at bounding box center [726, 144] width 38 height 34
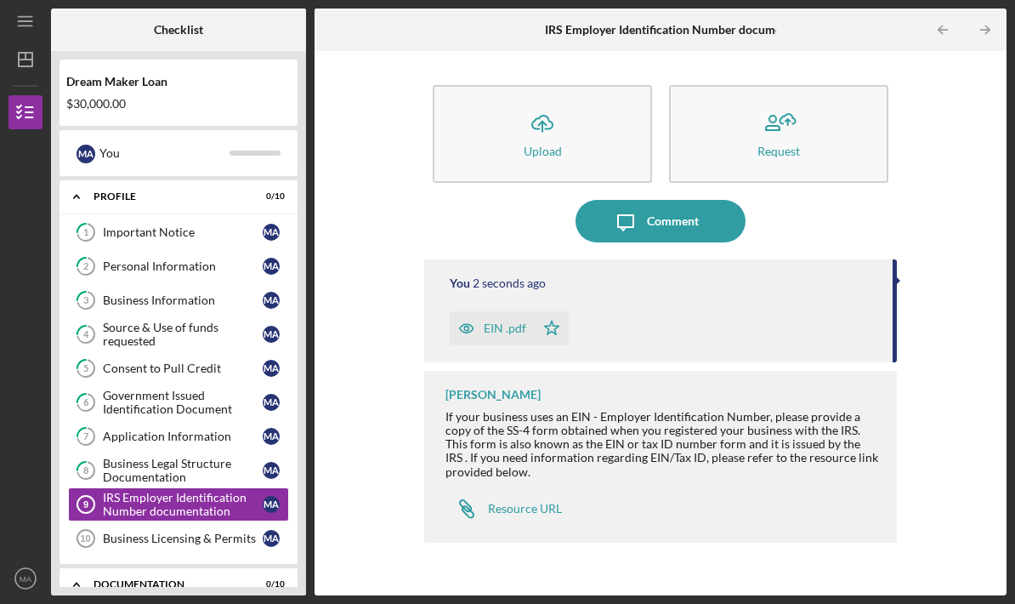
click at [192, 521] on link "Business Licensing & Permits 10 Business Licensing & Permits M A" at bounding box center [178, 538] width 221 height 34
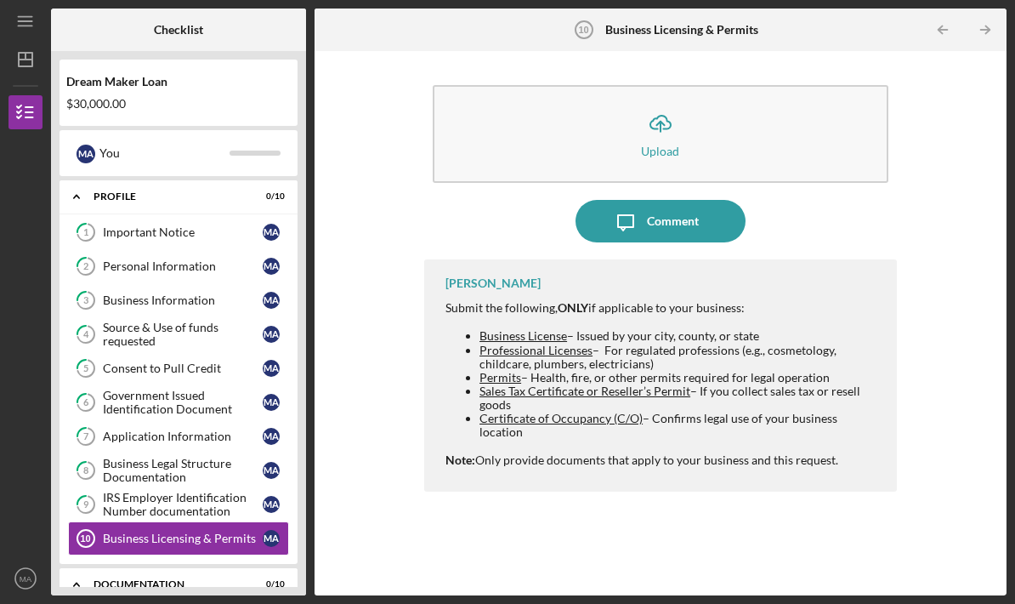
click at [150, 191] on div "Profile" at bounding box center [168, 196] width 149 height 10
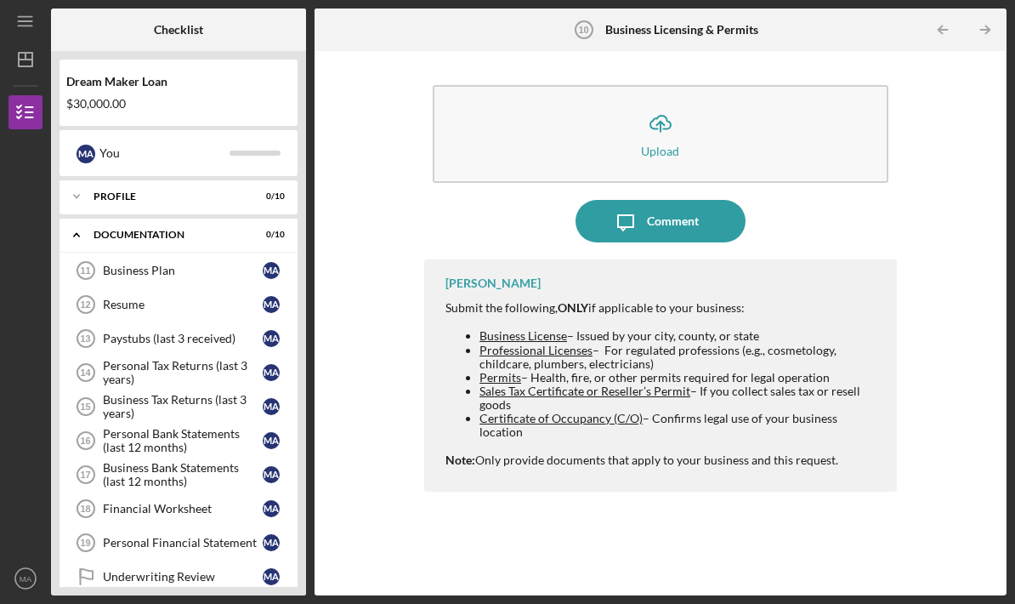
click at [124, 179] on div "Icon/Expander Profile 0 / 10" at bounding box center [179, 196] width 238 height 34
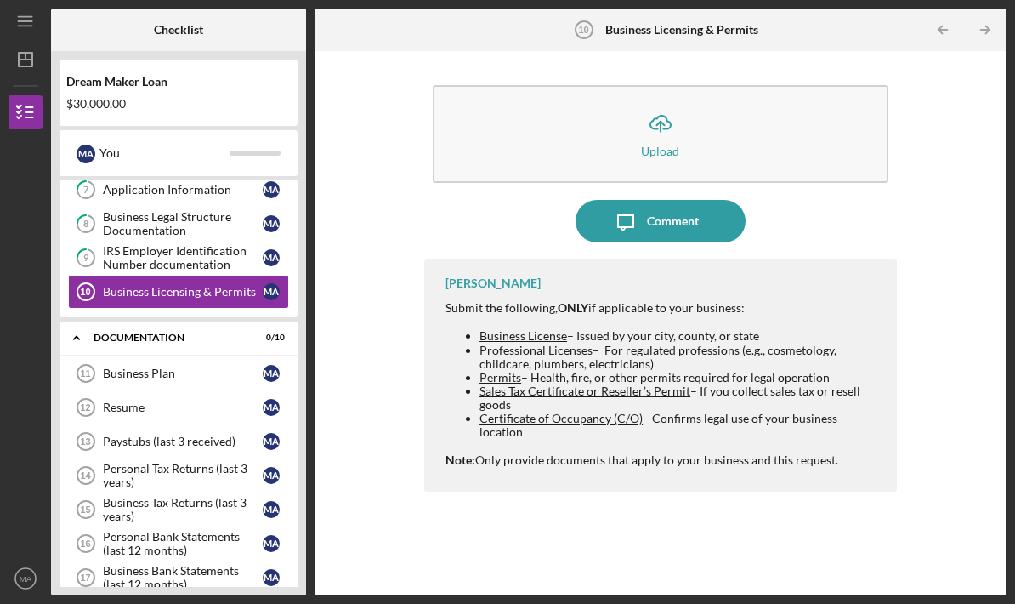
scroll to position [247, 0]
click at [192, 366] on div "Business Plan" at bounding box center [183, 373] width 160 height 14
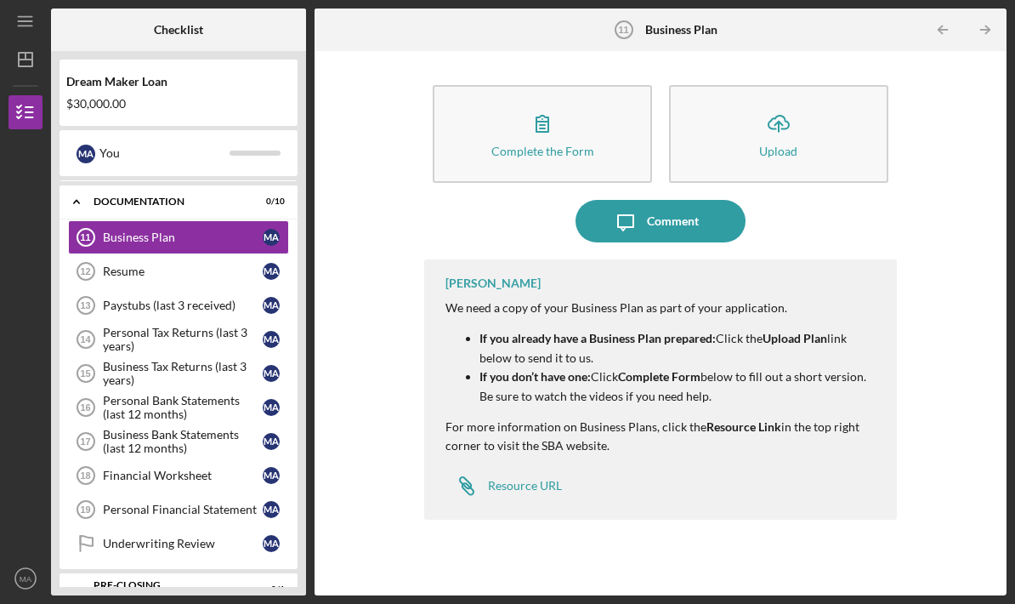
scroll to position [382, 0]
click at [196, 573] on div "Icon/Expander Pre-Closing Documentation 0 / 1" at bounding box center [179, 590] width 238 height 34
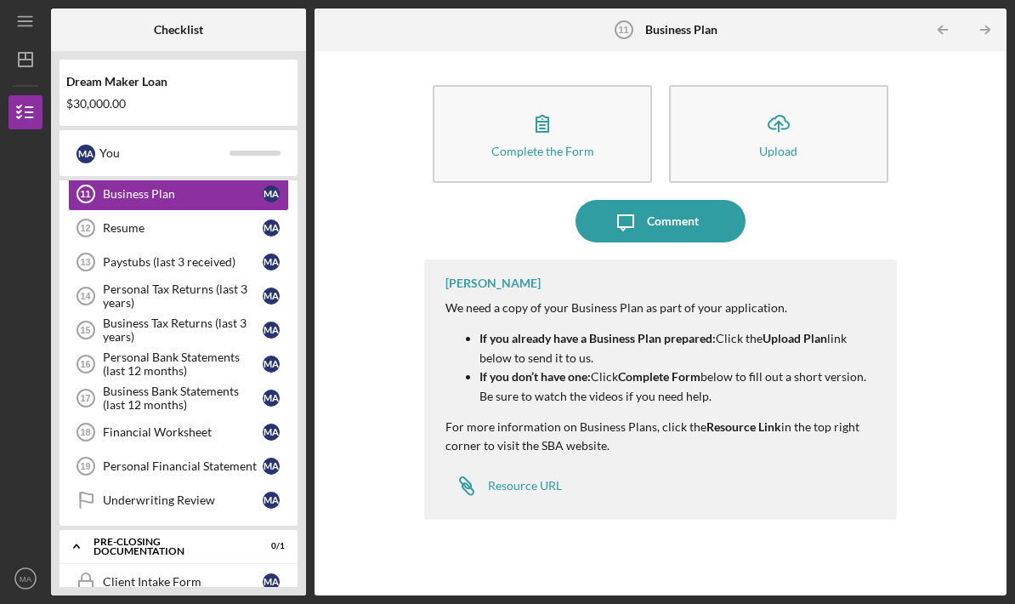
scroll to position [425, 0]
click at [195, 537] on div "Pre-Closing Documentation" at bounding box center [168, 547] width 149 height 20
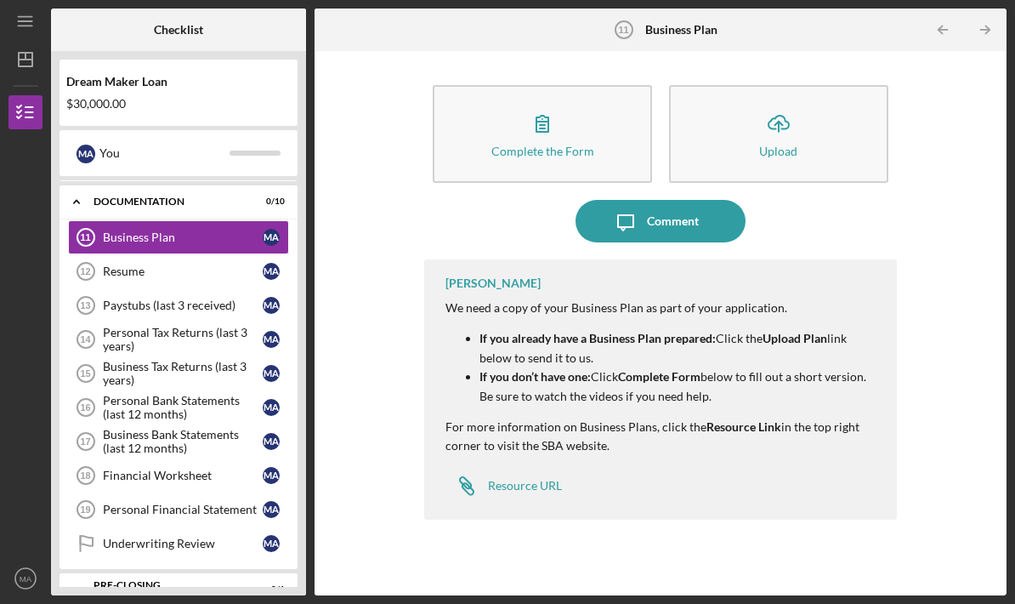
scroll to position [382, 0]
click at [207, 503] on div "Personal Financial Statement" at bounding box center [183, 510] width 160 height 14
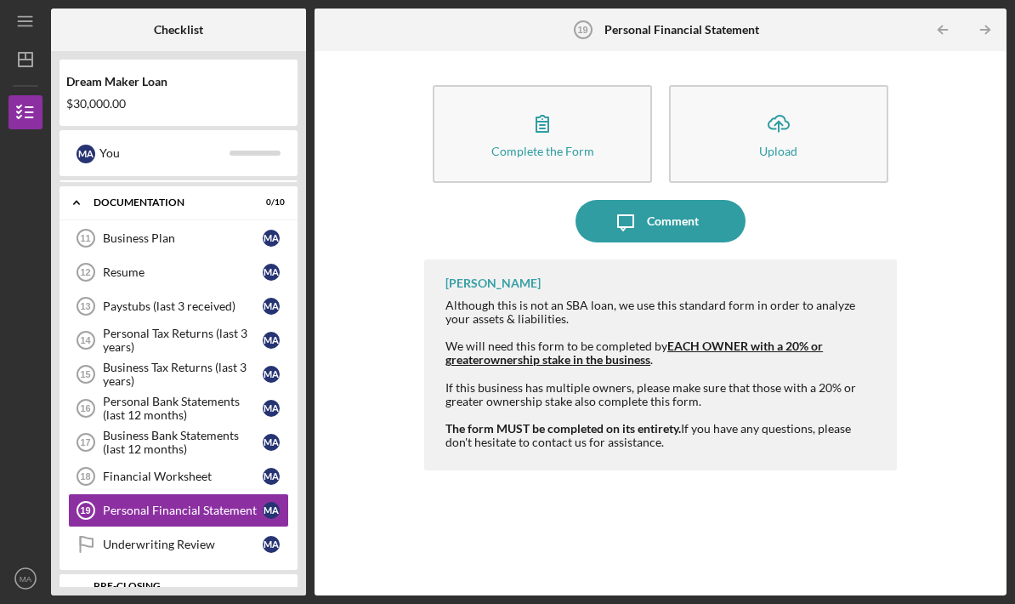
click at [499, 85] on button "Complete the Form Form" at bounding box center [542, 134] width 219 height 98
click at [230, 469] on div "Financial Worksheet" at bounding box center [183, 476] width 160 height 14
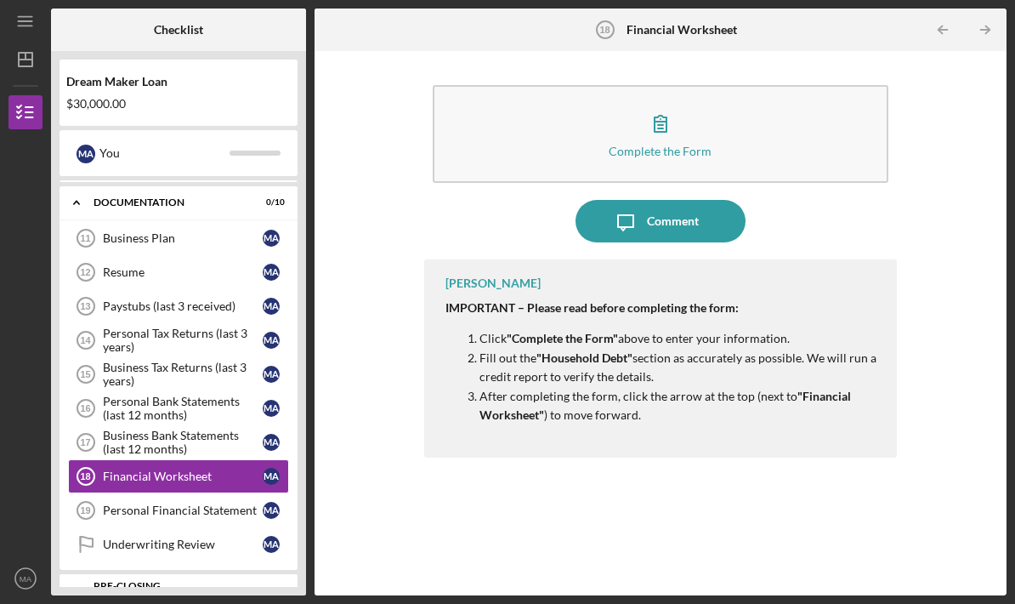
click at [208, 493] on link "Personal Financial Statement 19 Personal Financial Statement M A" at bounding box center [178, 510] width 221 height 34
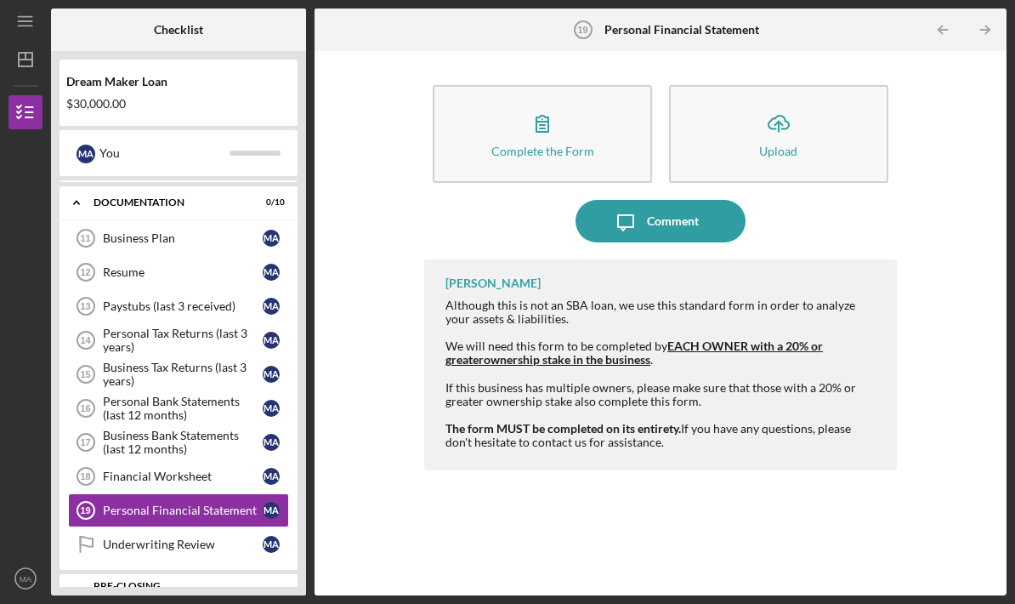
click at [238, 527] on link "Underwriting Review Underwriting Review M A" at bounding box center [178, 544] width 221 height 34
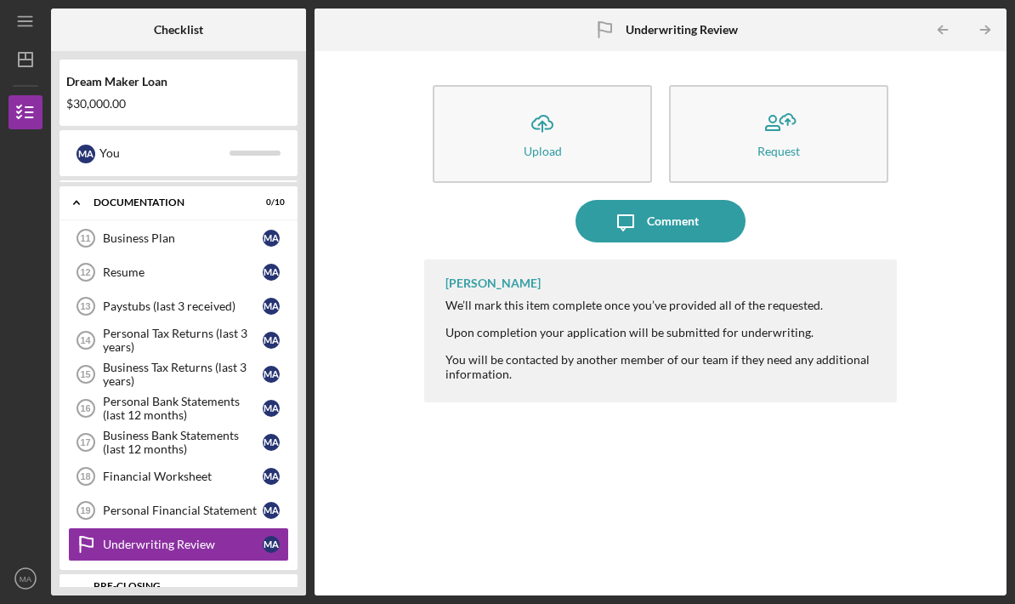
click at [234, 459] on link "Financial Worksheet 18 Financial Worksheet M A" at bounding box center [178, 476] width 221 height 34
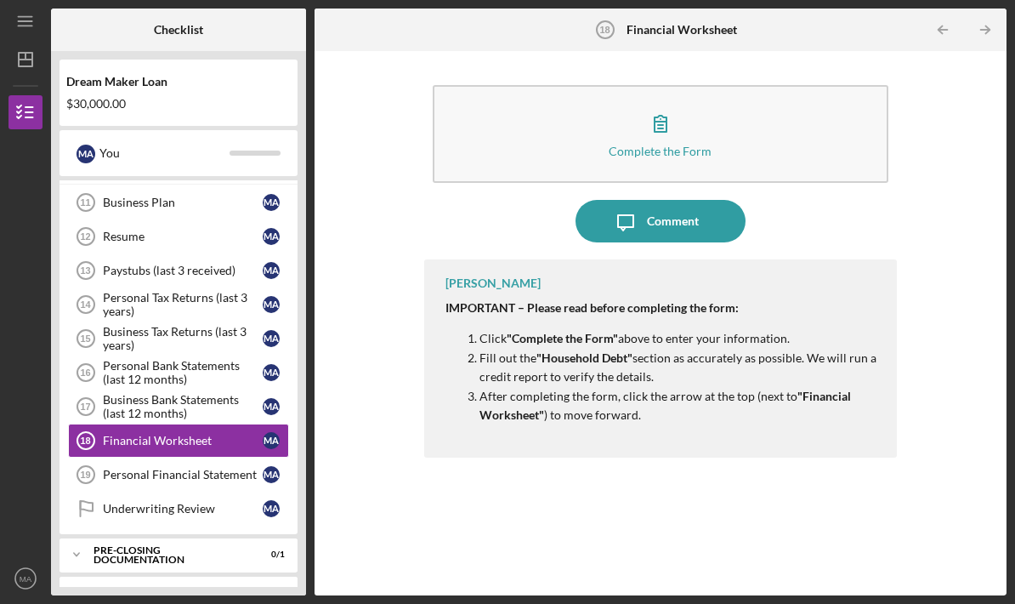
scroll to position [422, 0]
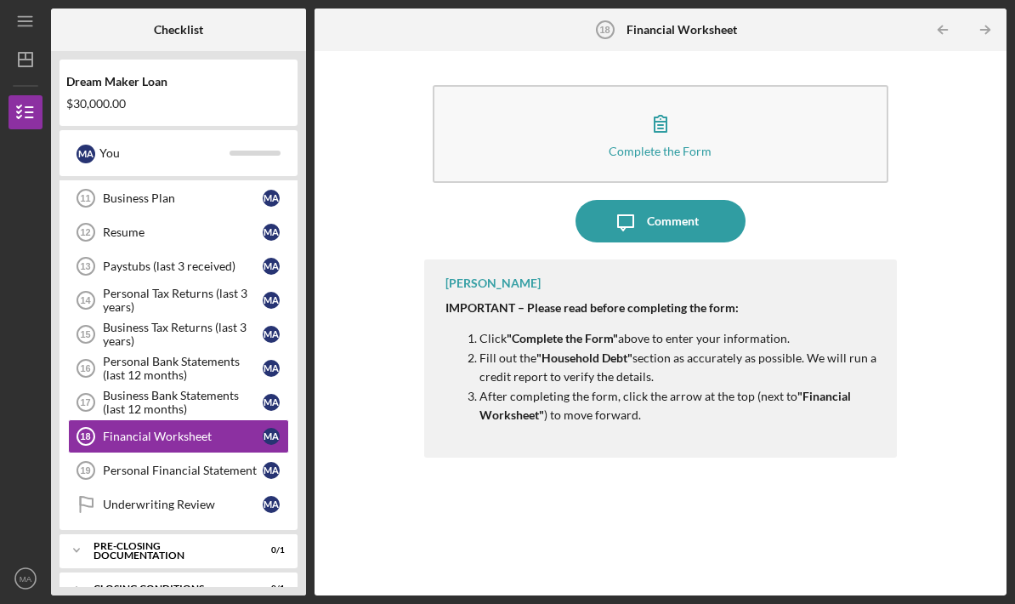
click at [207, 225] on div "Resume" at bounding box center [183, 232] width 160 height 14
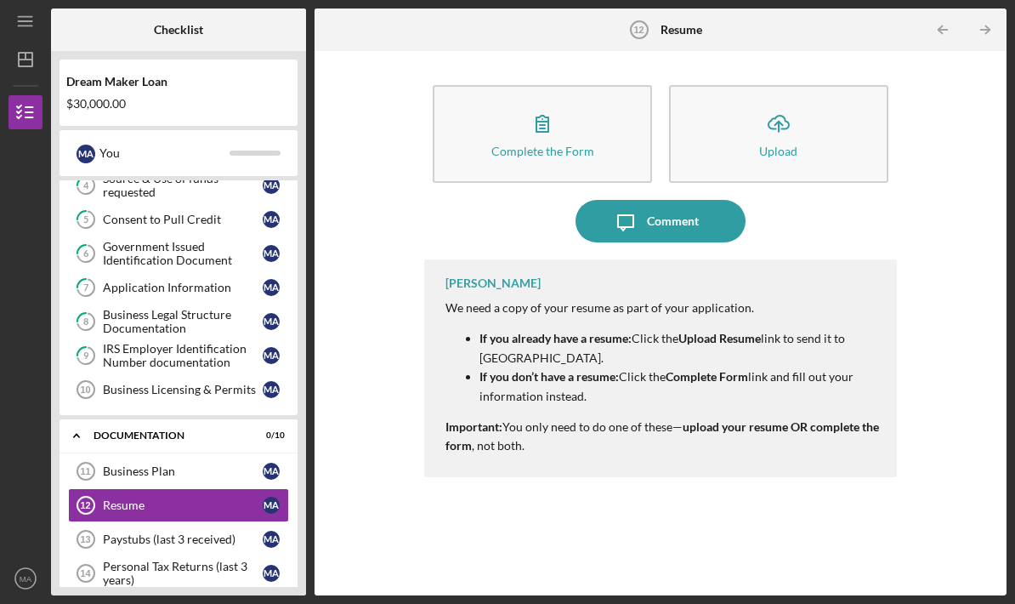
scroll to position [222, 0]
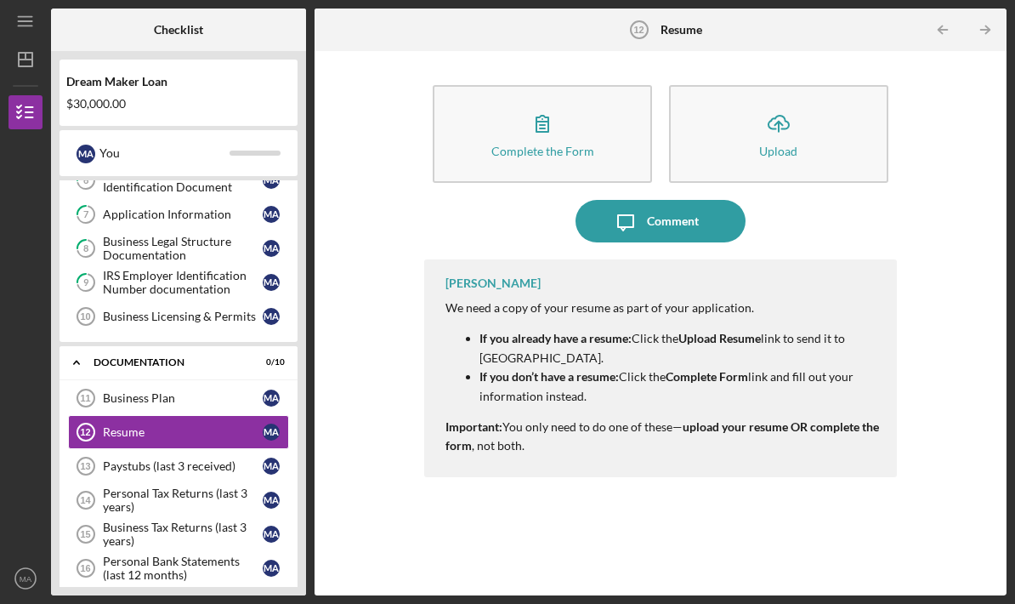
click at [197, 391] on div "Business Plan" at bounding box center [183, 398] width 160 height 14
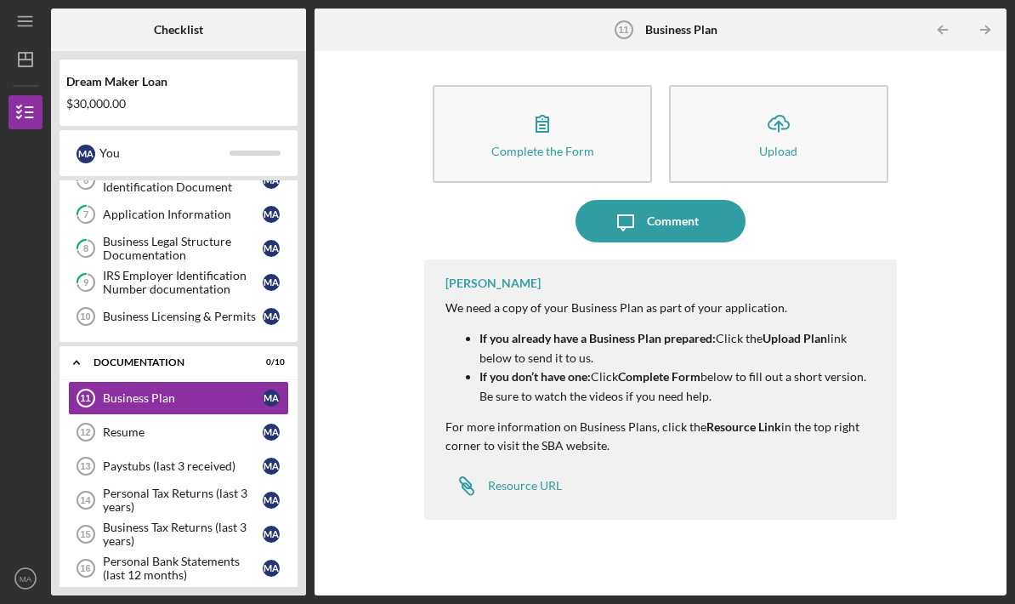
click at [204, 459] on div "Paystubs (last 3 received)" at bounding box center [183, 466] width 160 height 14
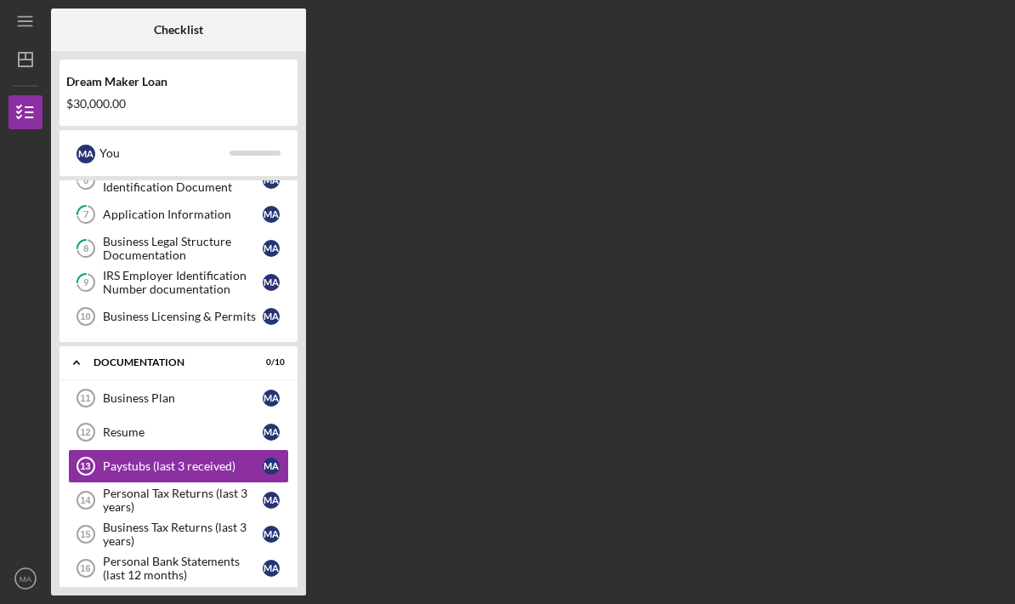
click at [207, 415] on link "Resume 12 Resume M A" at bounding box center [178, 432] width 221 height 34
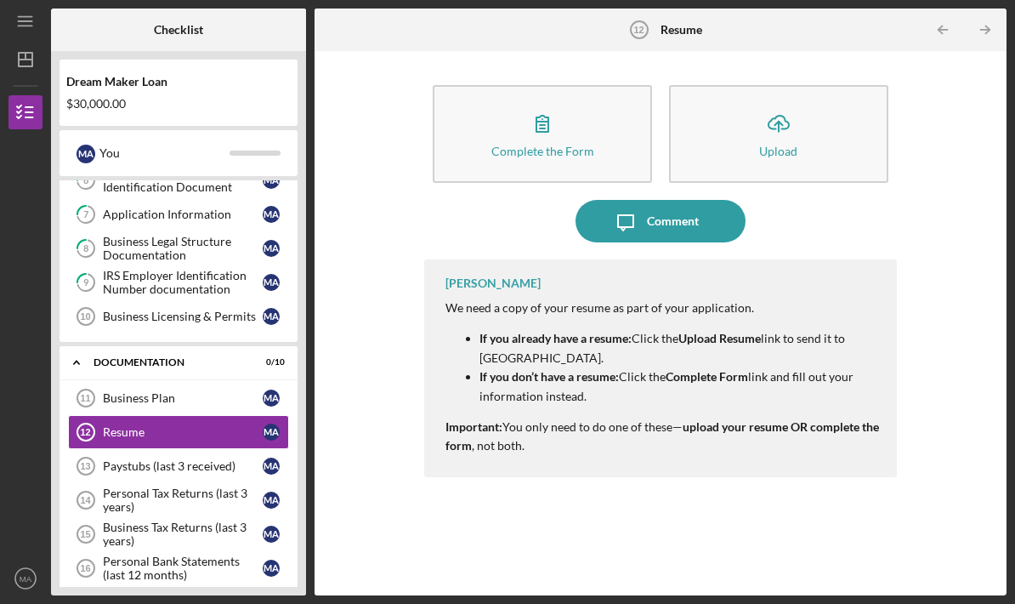
click at [219, 391] on div "Business Plan" at bounding box center [183, 398] width 160 height 14
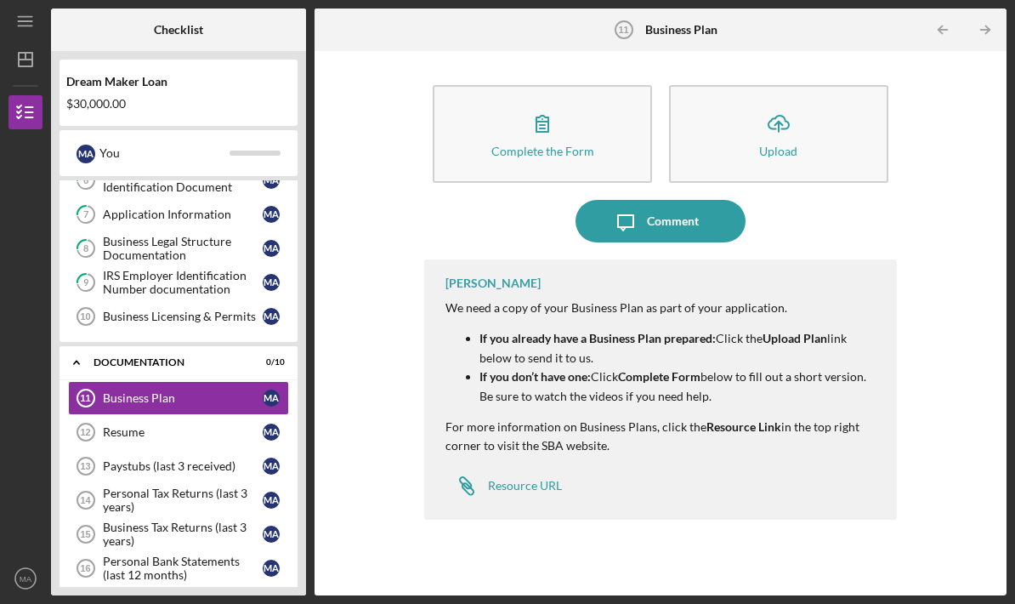
click at [588, 85] on button "Complete the Form Form" at bounding box center [542, 134] width 219 height 98
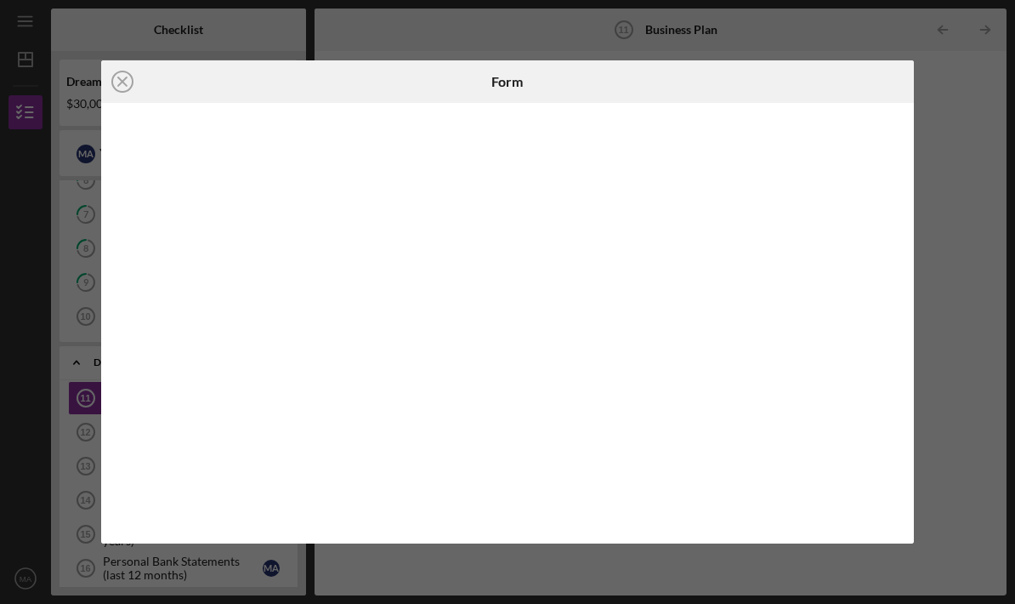
click at [126, 94] on icon "Icon/Close" at bounding box center [122, 81] width 43 height 43
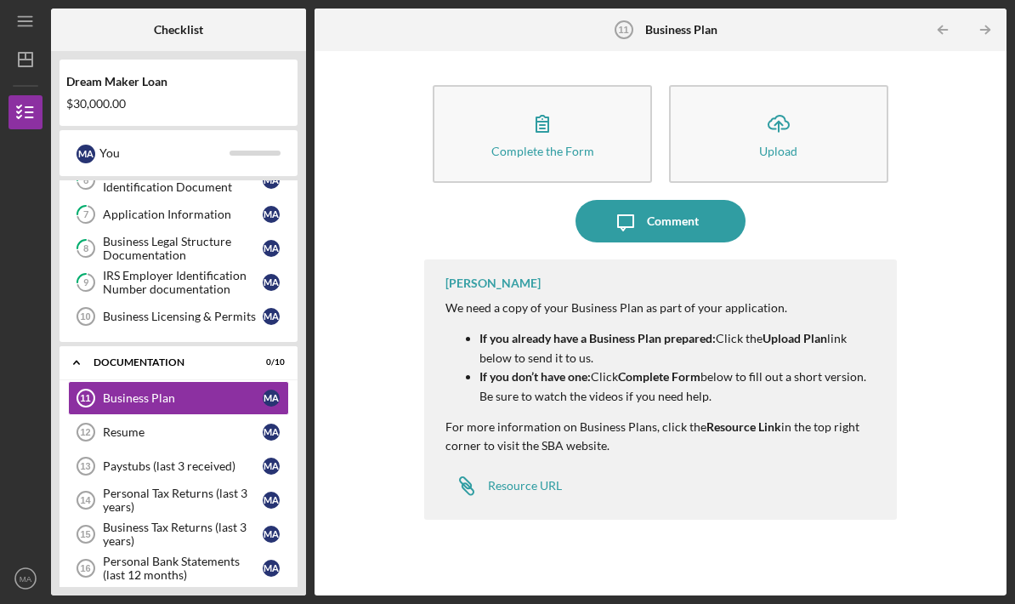
click at [804, 111] on button "Icon/Upload Upload" at bounding box center [778, 134] width 219 height 98
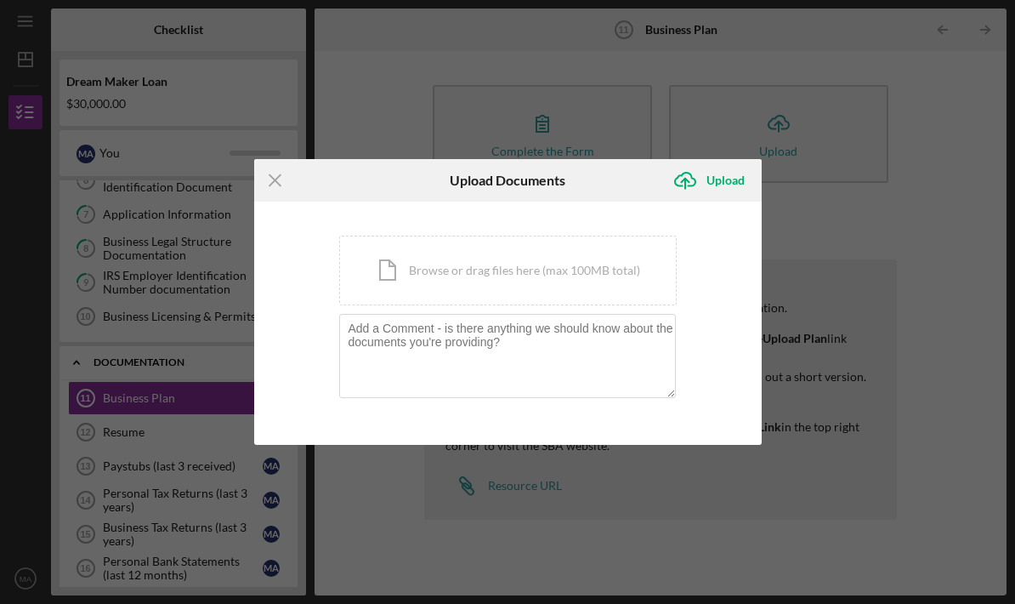
click at [616, 302] on div "Icon/Document Browse or drag files here (max 100MB total) Tap to choose files o…" at bounding box center [508, 271] width 338 height 70
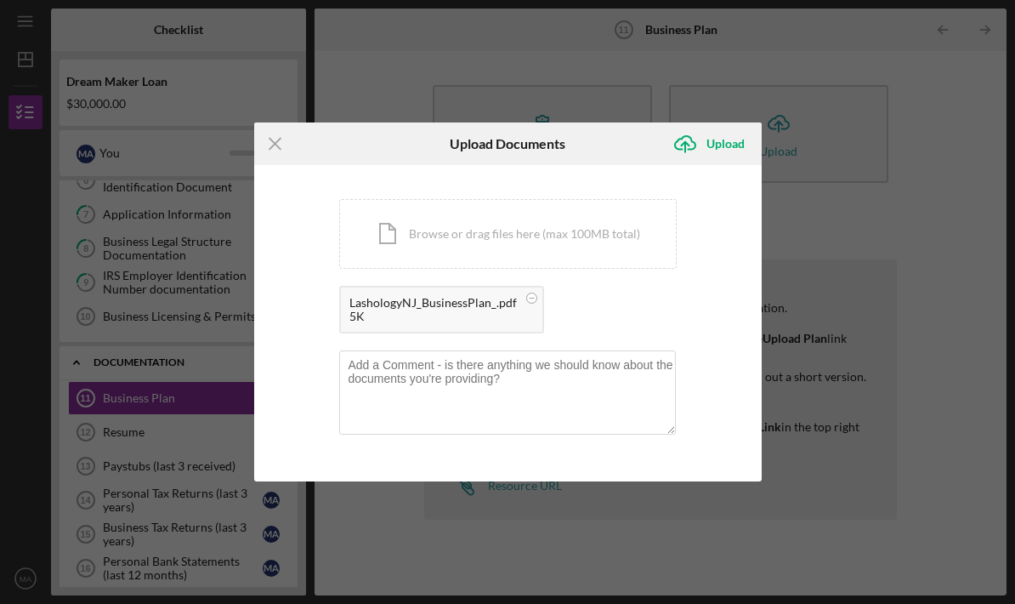
click at [736, 141] on div "Upload" at bounding box center [726, 144] width 38 height 34
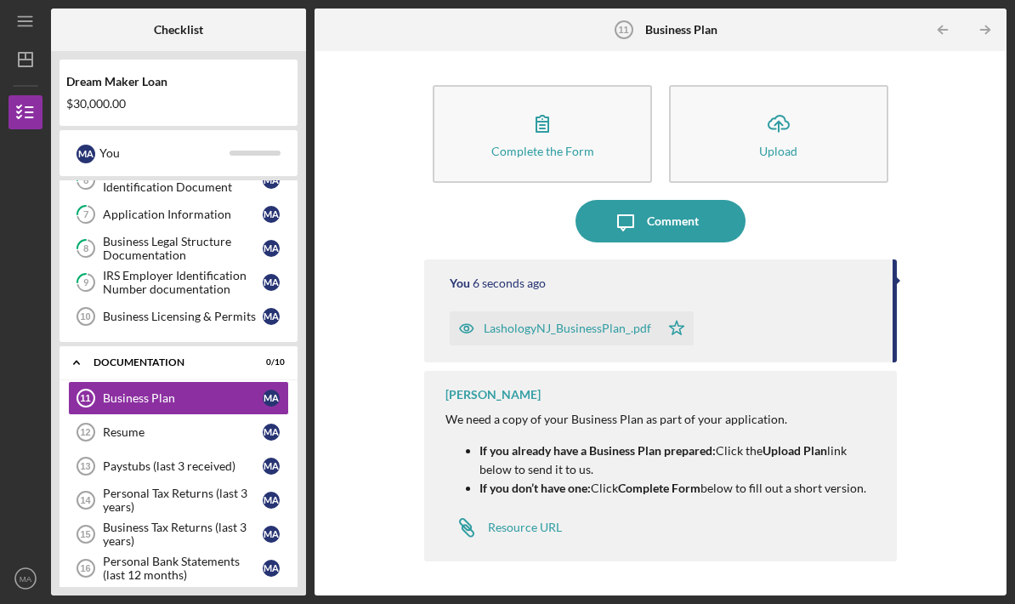
click at [236, 415] on link "Resume 12 Resume M A" at bounding box center [178, 432] width 221 height 34
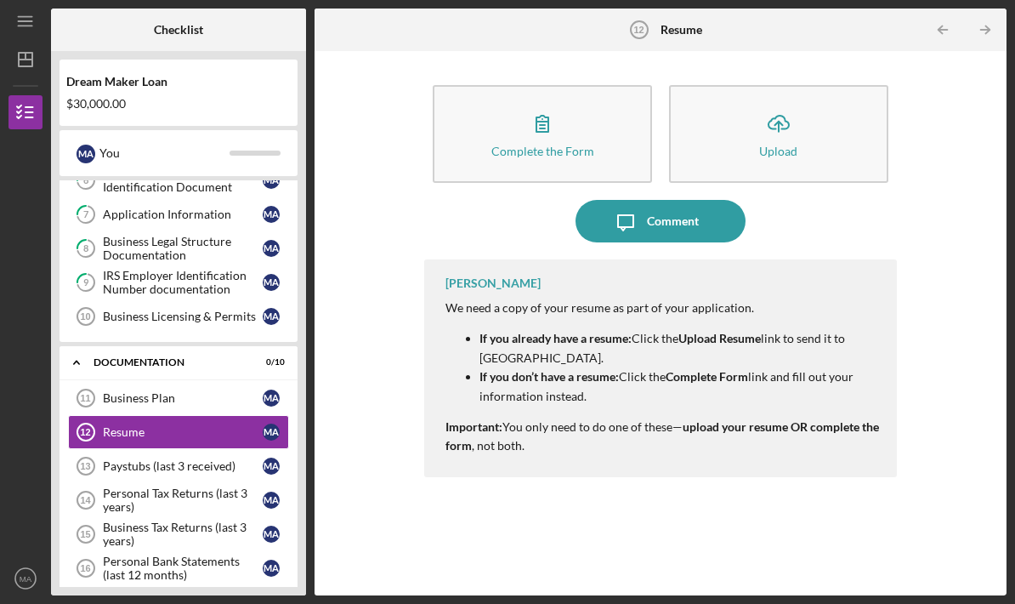
click at [585, 85] on button "Complete the Form Form" at bounding box center [542, 134] width 219 height 98
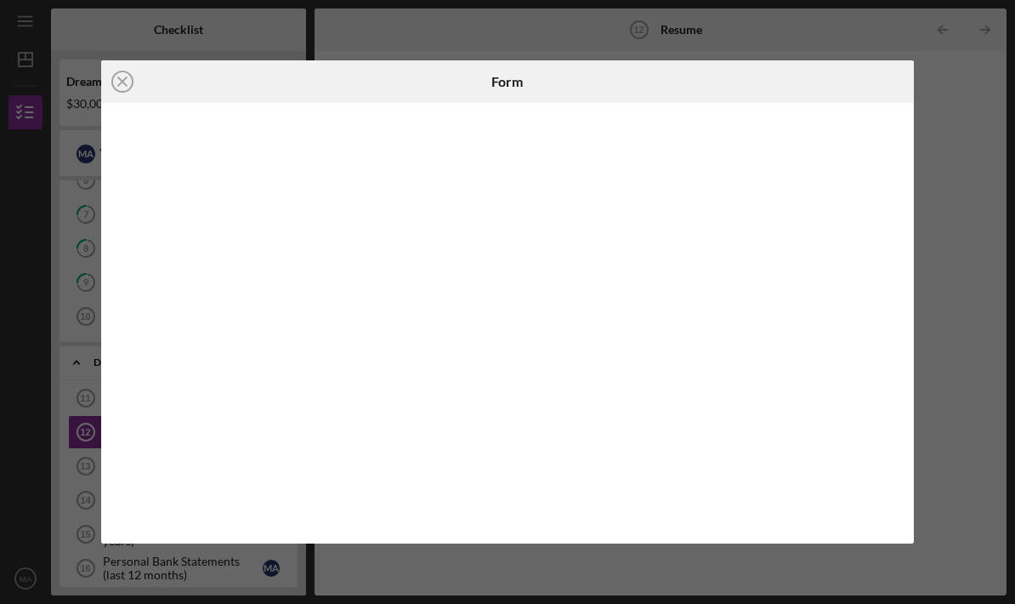
click at [909, 77] on div at bounding box center [778, 81] width 270 height 43
click at [119, 94] on icon "Icon/Close" at bounding box center [122, 81] width 43 height 43
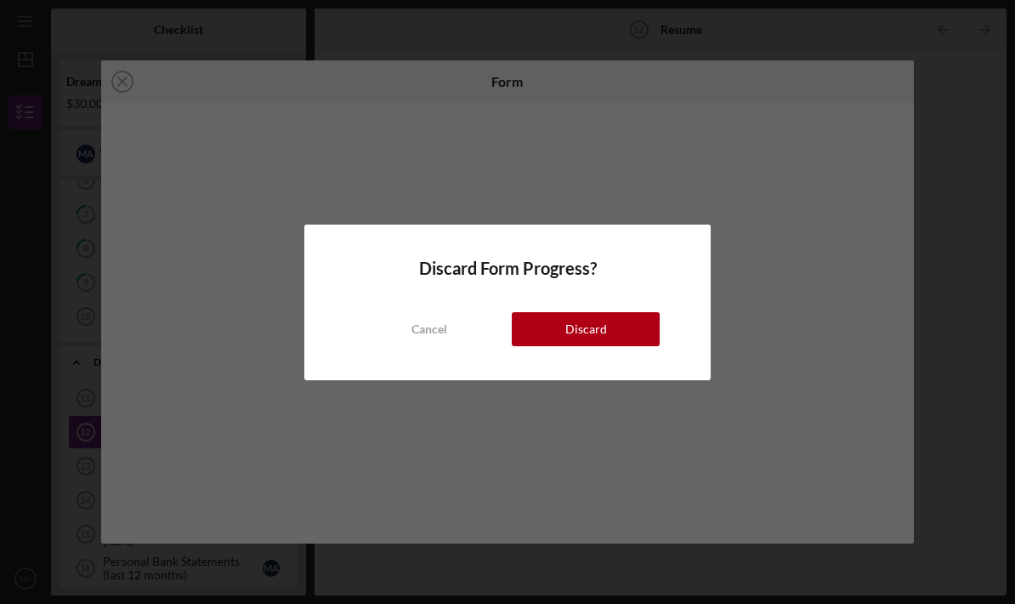
click at [569, 343] on div "Discard" at bounding box center [586, 329] width 42 height 34
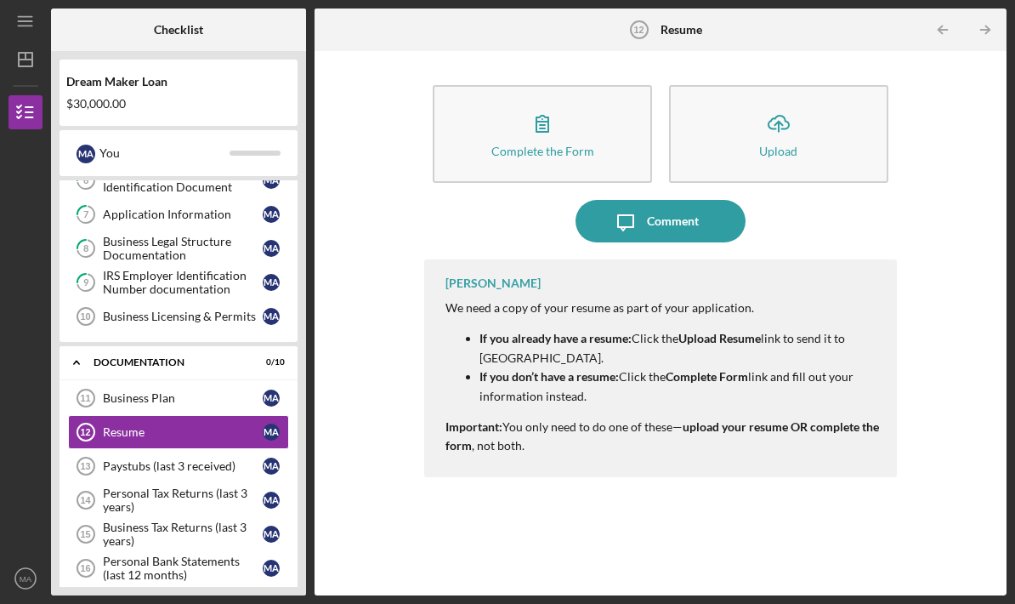
click at [746, 85] on button "Icon/Upload Upload" at bounding box center [778, 134] width 219 height 98
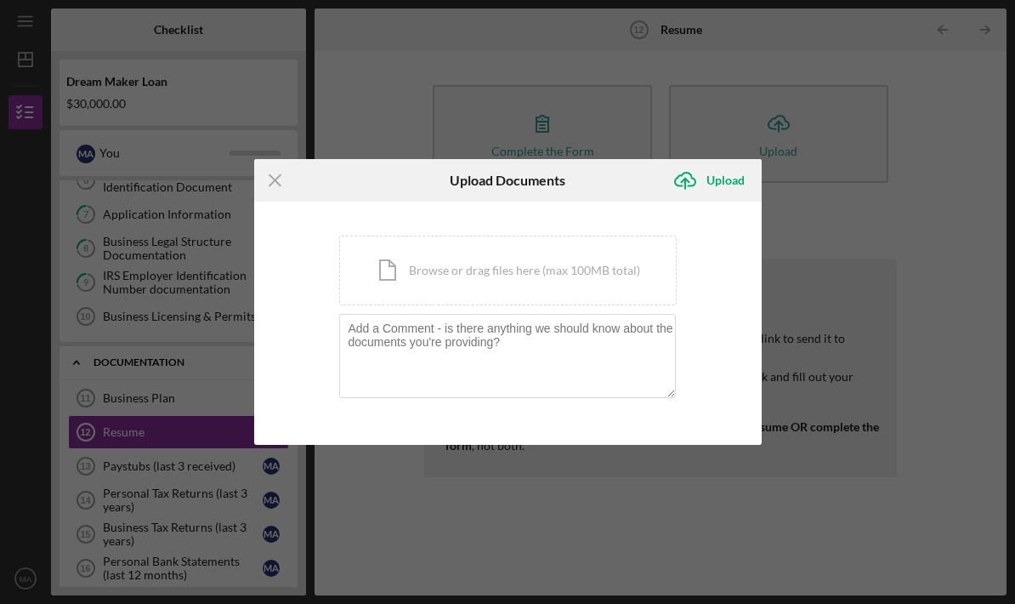
click at [535, 277] on div "Icon/Document Browse or drag files here (max 100MB total) Tap to choose files o…" at bounding box center [508, 271] width 338 height 70
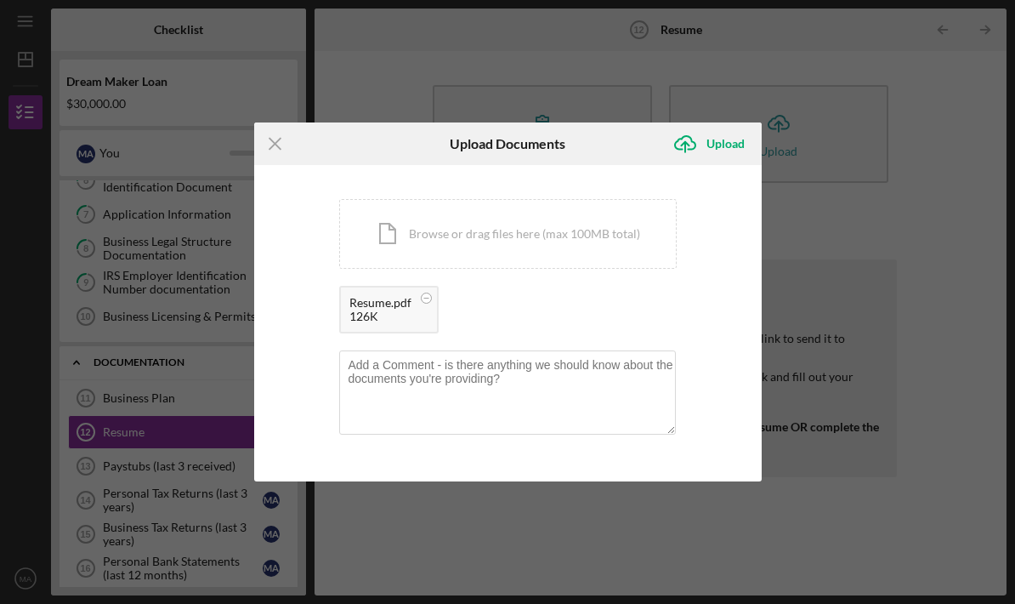
click at [737, 149] on div "Upload" at bounding box center [726, 144] width 38 height 34
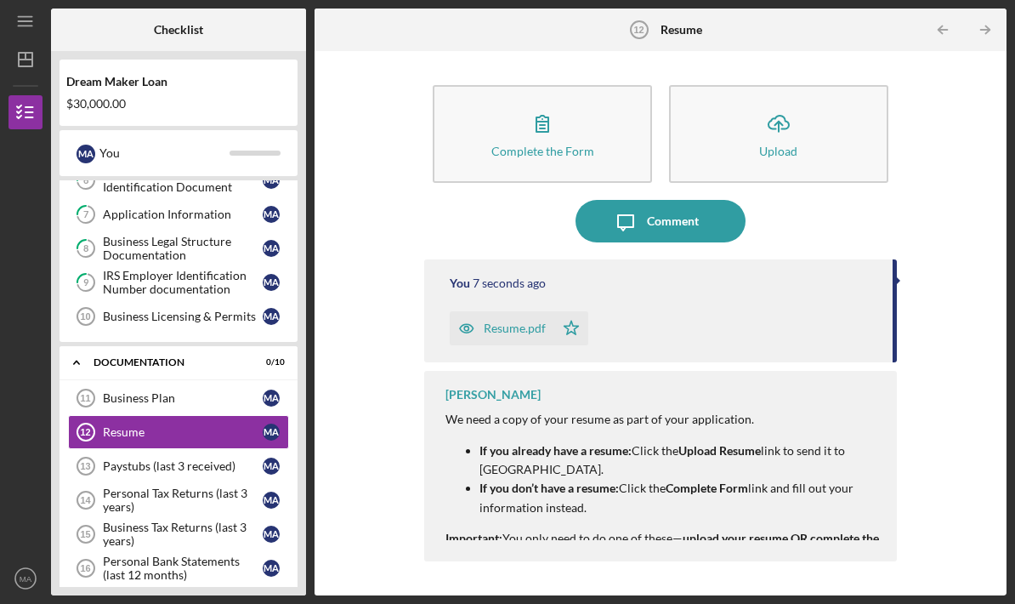
click at [200, 459] on div "Paystubs (last 3 received)" at bounding box center [183, 466] width 160 height 14
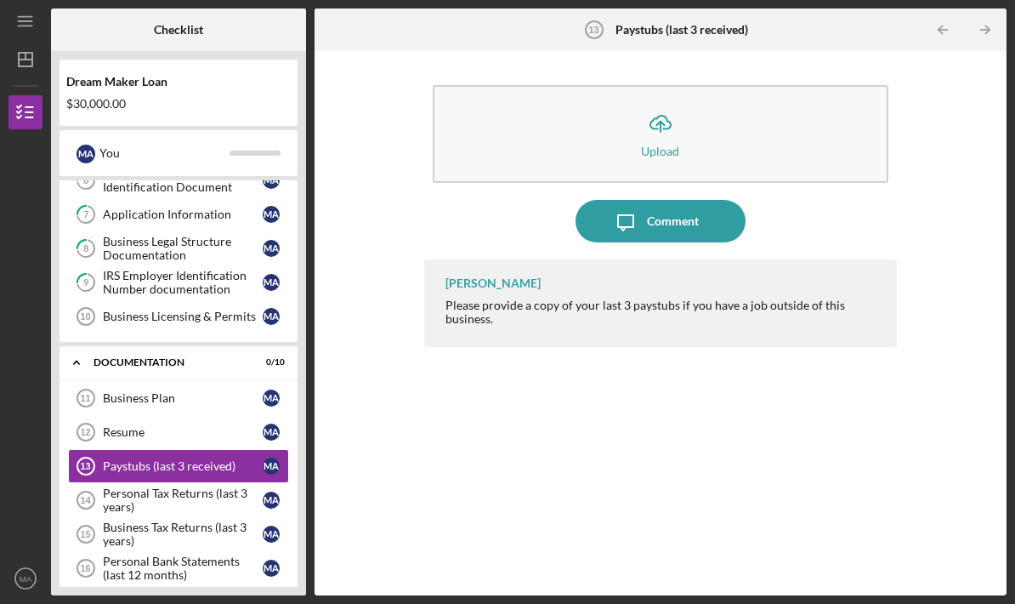
click at [217, 391] on div "Business Plan" at bounding box center [183, 398] width 160 height 14
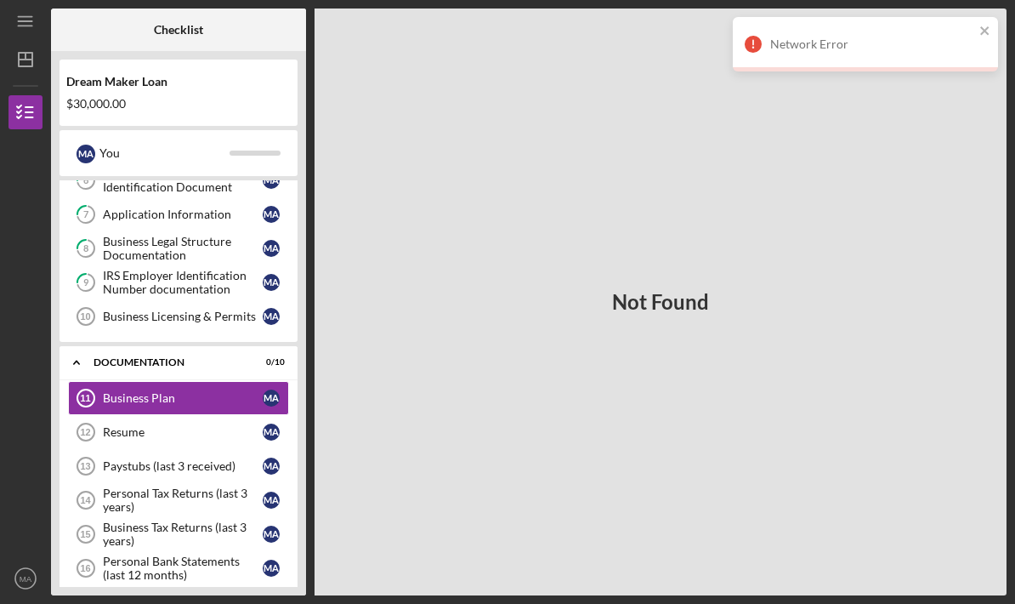
click at [215, 449] on link "Paystubs (last 3 received) 13 Paystubs (last 3 received) M A" at bounding box center [178, 466] width 221 height 34
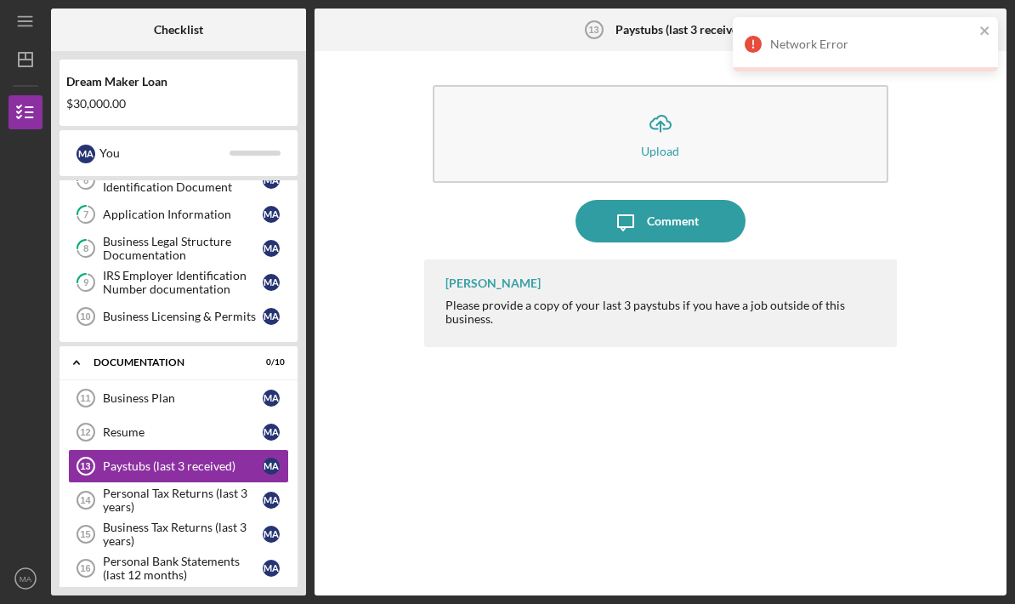
click at [219, 425] on div "Resume" at bounding box center [183, 432] width 160 height 14
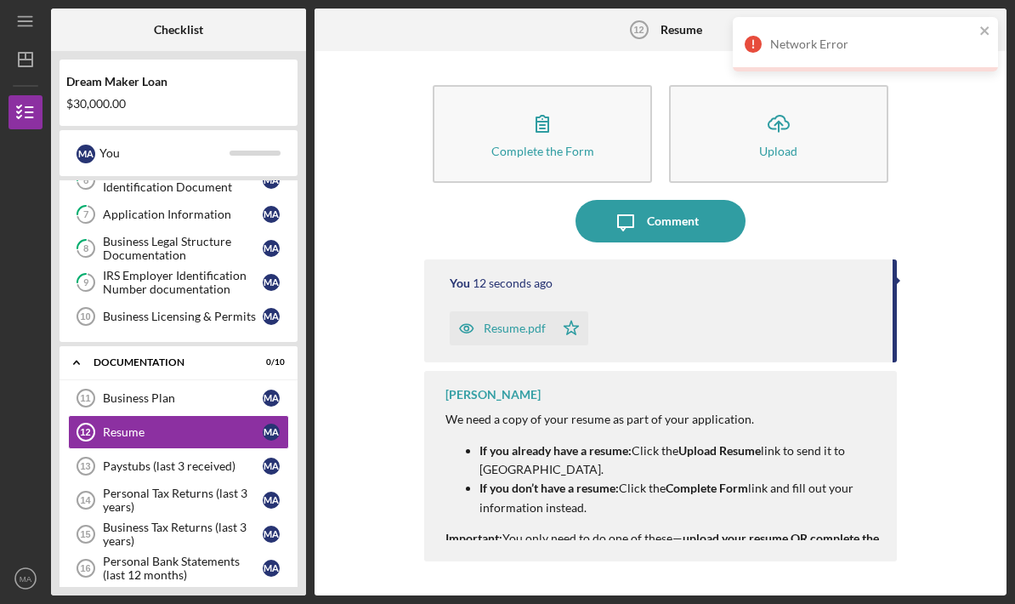
click at [994, 28] on div "Network Error" at bounding box center [865, 44] width 265 height 54
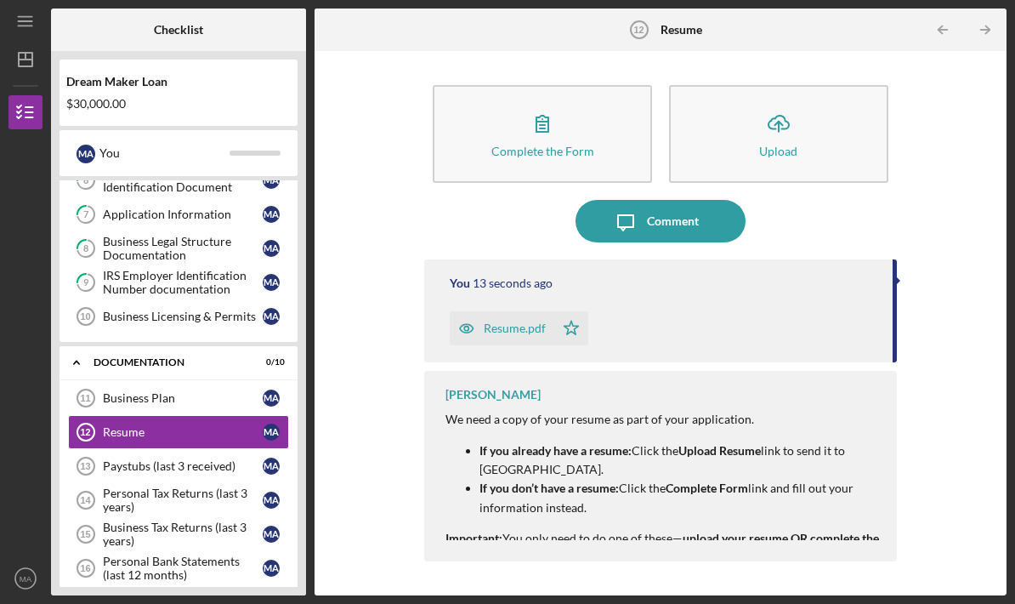
click at [224, 415] on link "Resume 12 Resume M A" at bounding box center [178, 432] width 221 height 34
click at [229, 391] on div "Business Plan" at bounding box center [183, 398] width 160 height 14
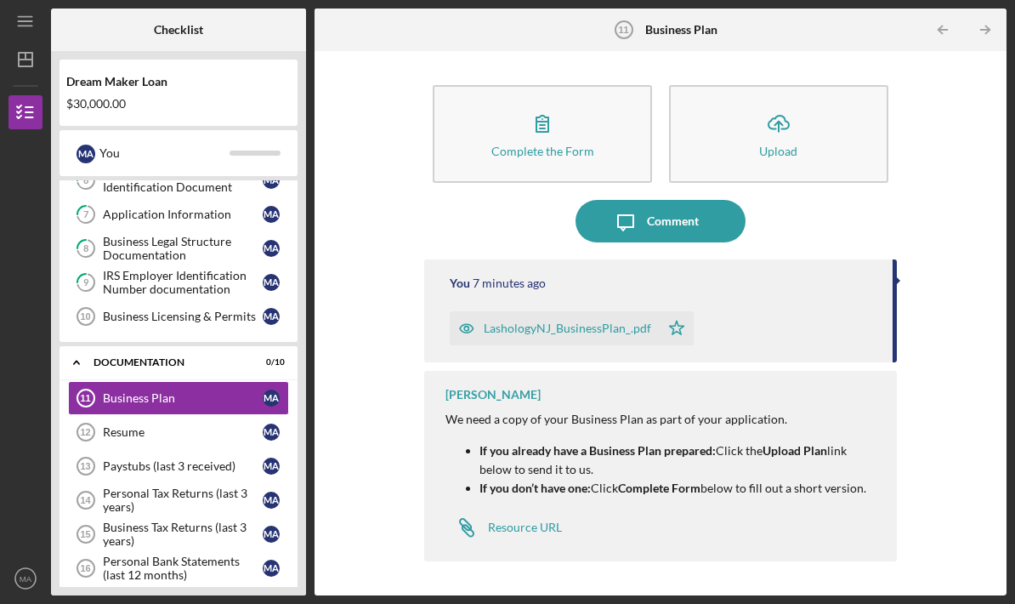
click at [206, 415] on link "Resume 12 Resume M A" at bounding box center [178, 432] width 221 height 34
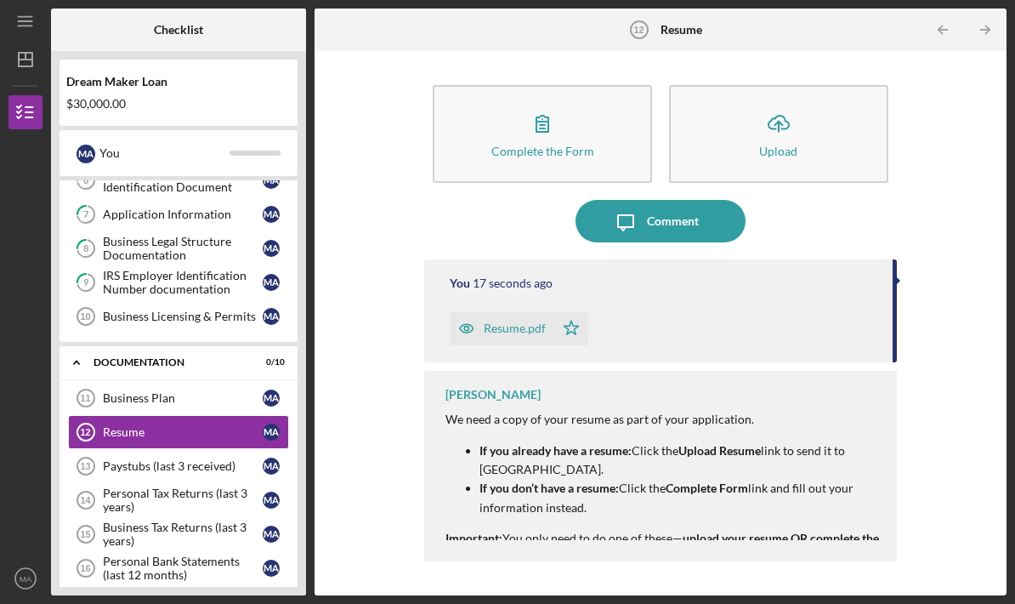
click at [213, 459] on div "Paystubs (last 3 received)" at bounding box center [183, 466] width 160 height 14
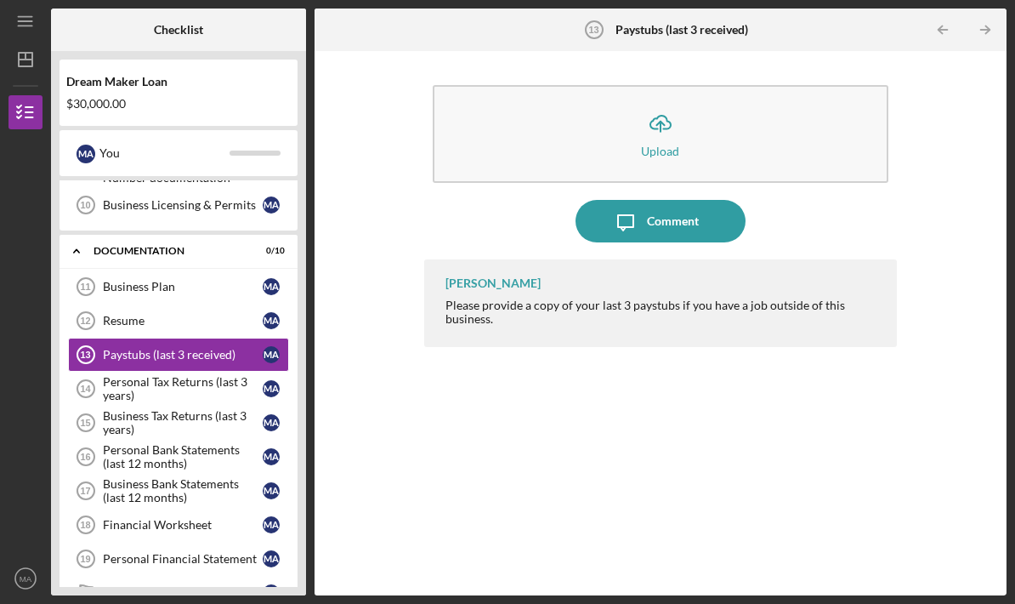
scroll to position [333, 0]
click at [653, 200] on div "Comment" at bounding box center [673, 221] width 52 height 43
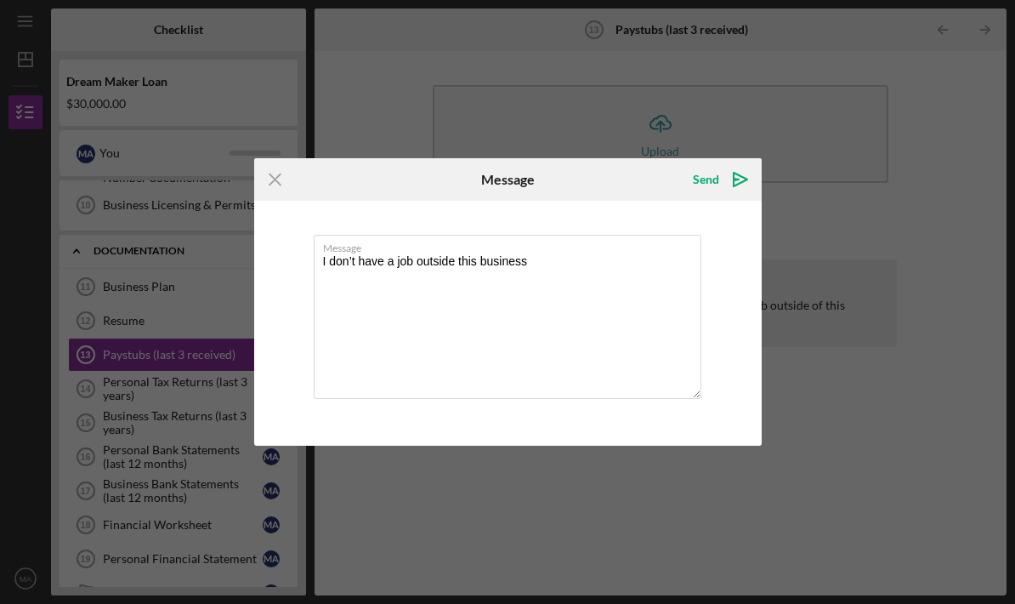
type textarea "I don’t have a job outside this business"
click at [747, 185] on icon "Icon/icon-invite-send" at bounding box center [740, 179] width 43 height 43
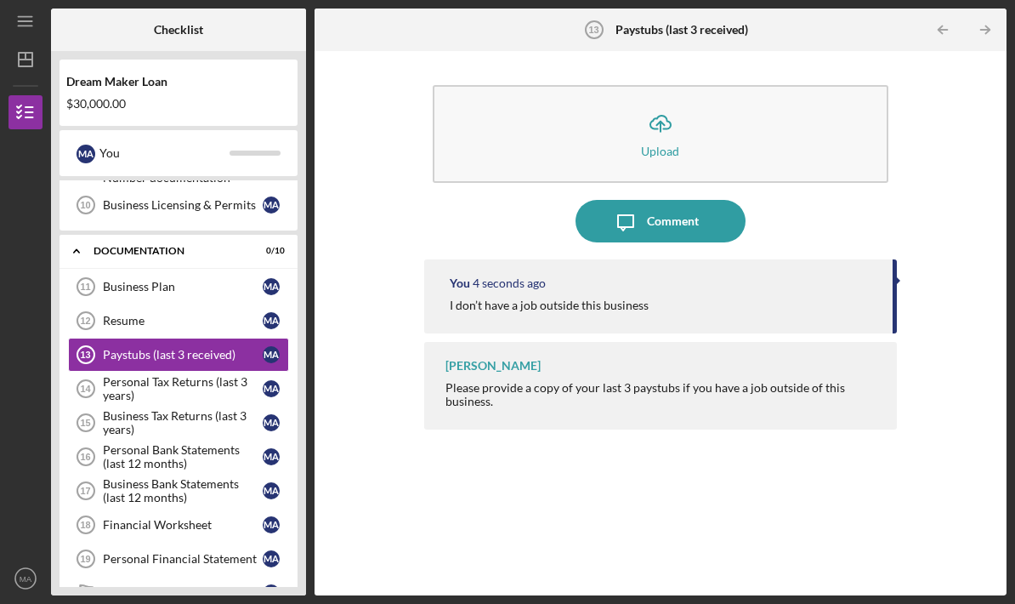
click at [214, 375] on div "Personal Tax Returns (last 3 years)" at bounding box center [183, 388] width 160 height 27
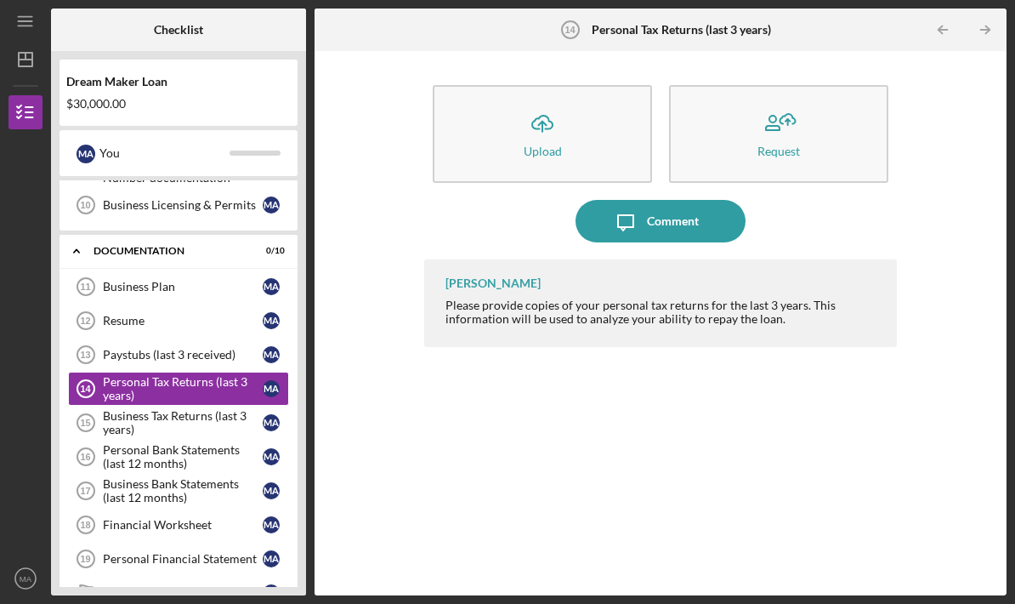
click at [692, 200] on div "Comment" at bounding box center [673, 221] width 52 height 43
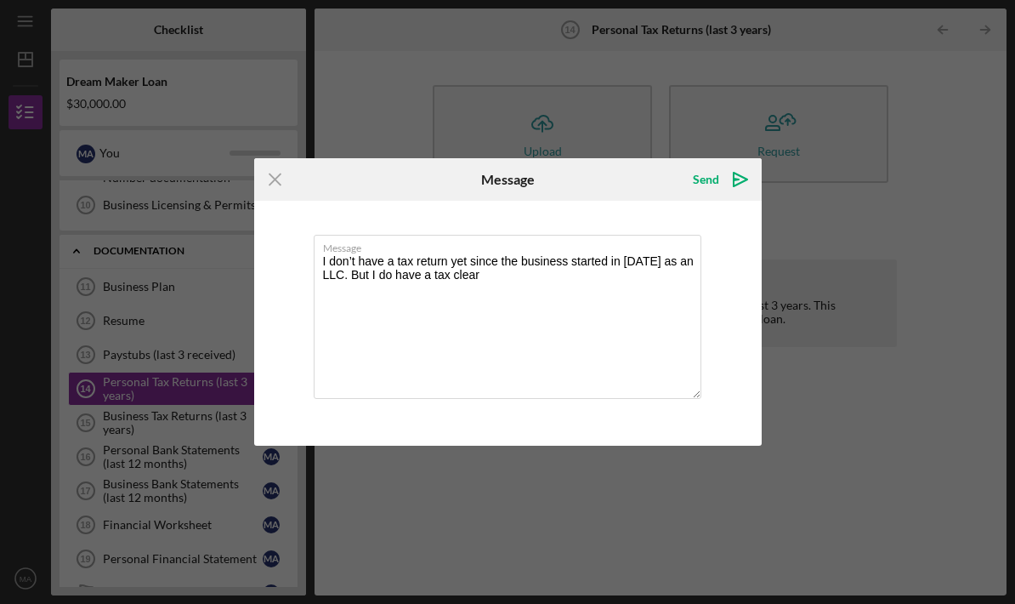
type textarea "I don’t have a tax return yet since the business started in February 2025 as an…"
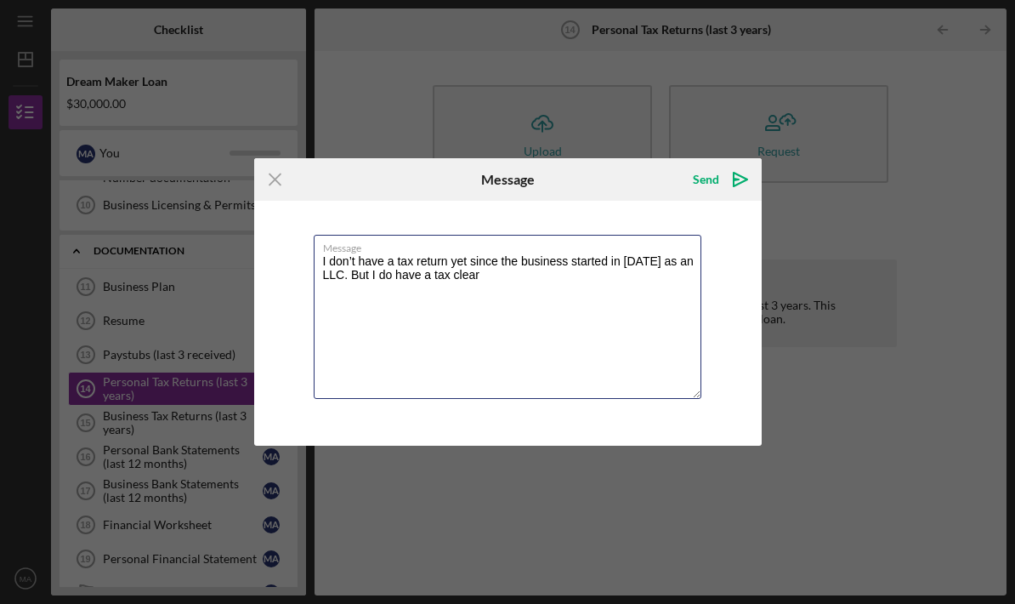
click at [596, 309] on textarea "I don’t have a tax return yet since the business started in February 2025 as an…" at bounding box center [508, 317] width 388 height 164
type textarea "I don’t have a tax return yet since the business started in [DATE] as an LLC. B…"
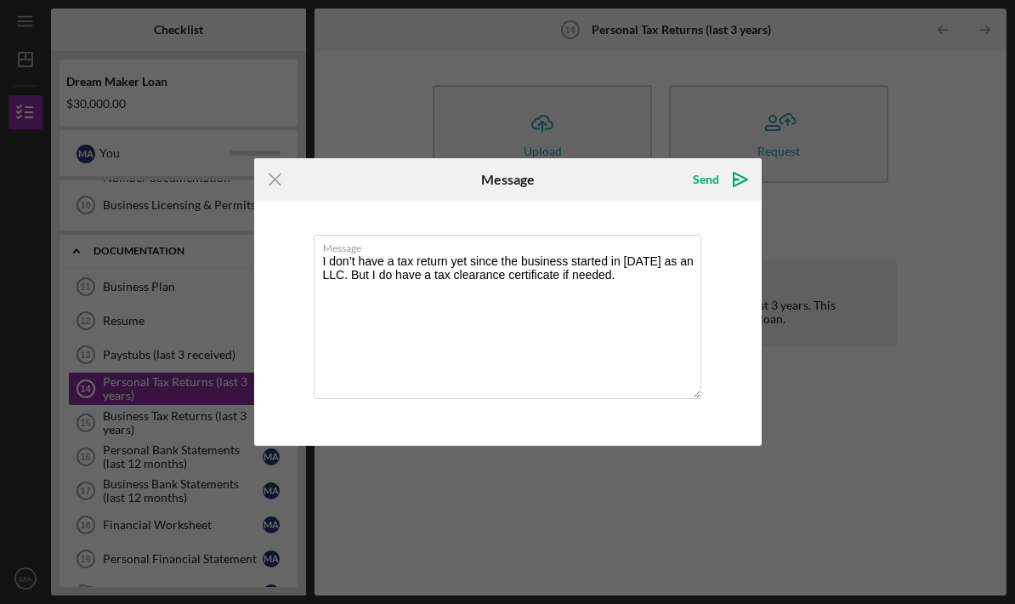
click at [720, 179] on icon "Icon/icon-invite-send" at bounding box center [740, 179] width 43 height 43
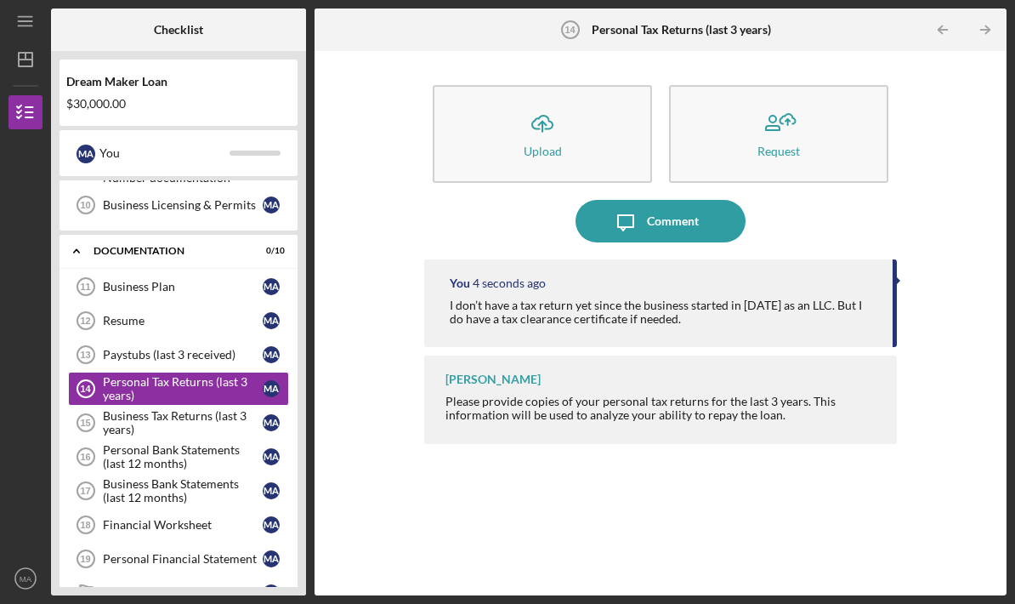
click at [197, 409] on div "Business Tax Returns (last 3 years)" at bounding box center [183, 422] width 160 height 27
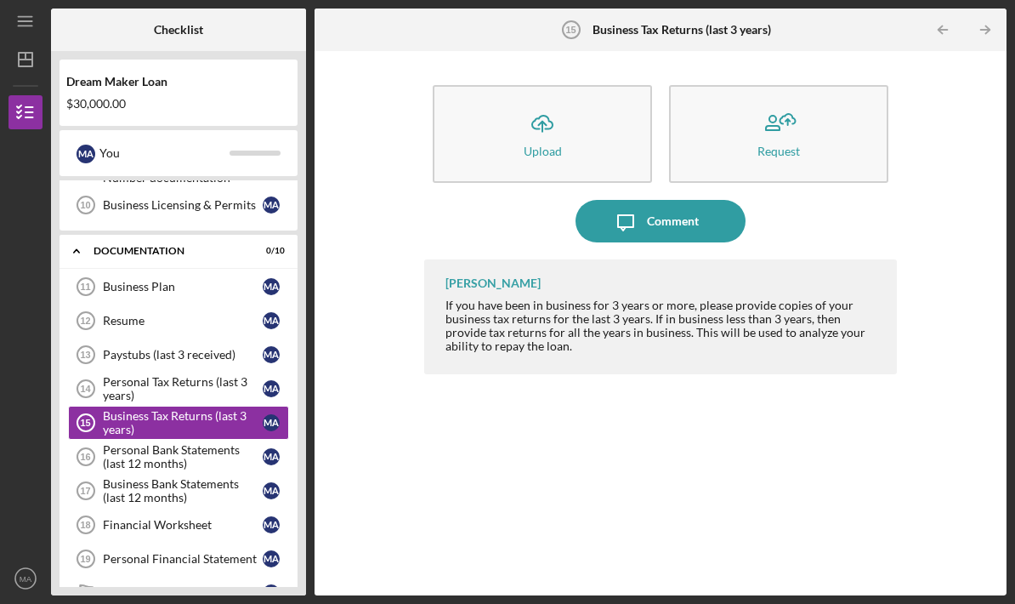
click at [233, 375] on div "Personal Tax Returns (last 3 years)" at bounding box center [183, 388] width 160 height 27
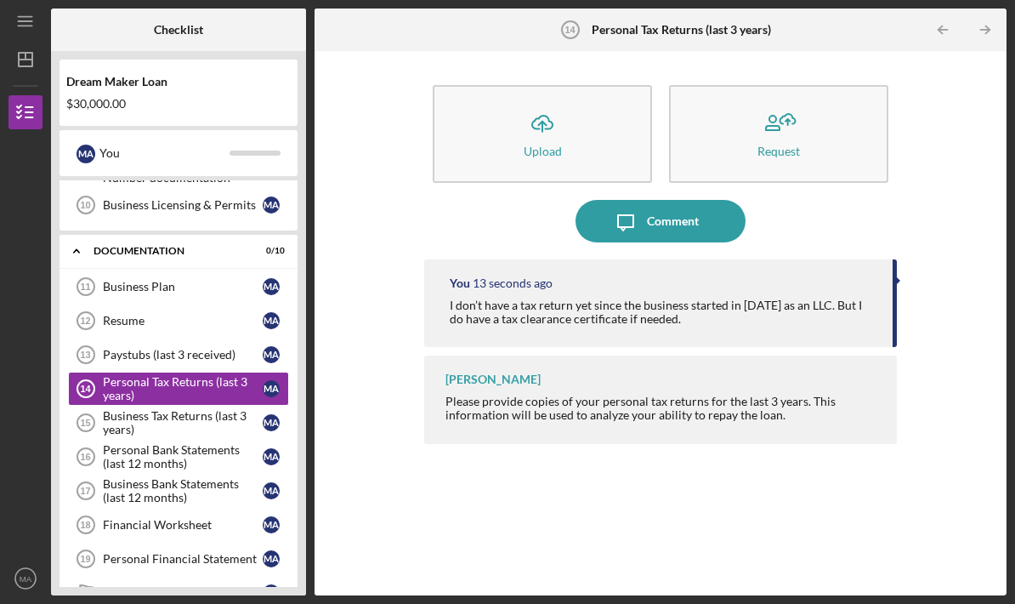
click at [203, 409] on div "Business Tax Returns (last 3 years)" at bounding box center [183, 422] width 160 height 27
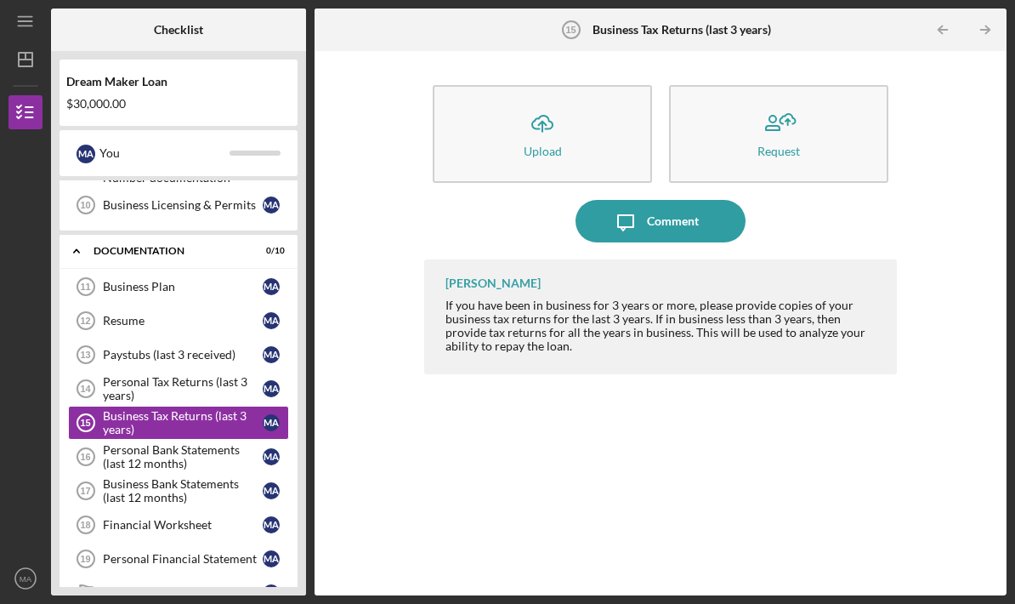
click at [673, 200] on div "Comment" at bounding box center [673, 221] width 52 height 43
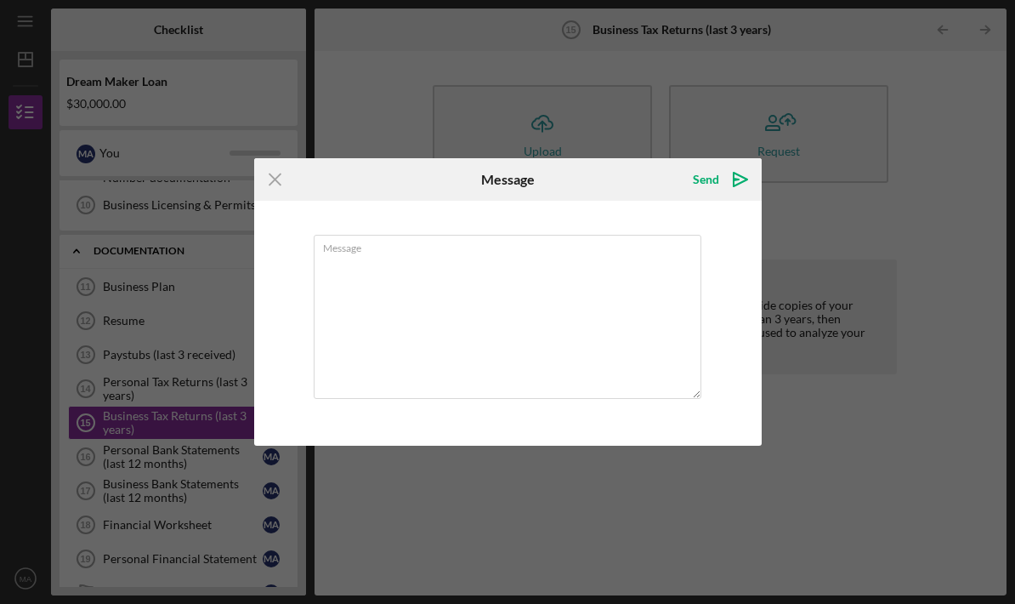
click at [575, 287] on textarea "Message" at bounding box center [508, 317] width 388 height 164
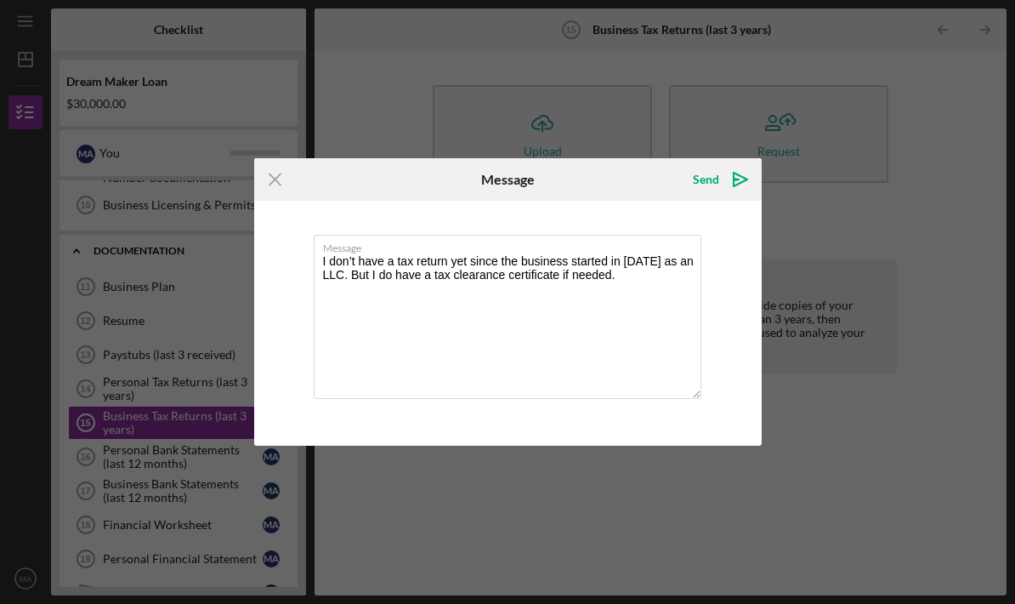
type textarea "I don’t have a tax return yet since the business started in [DATE] as an LLC. B…"
click at [737, 187] on icon "Icon/icon-invite-send" at bounding box center [740, 179] width 43 height 43
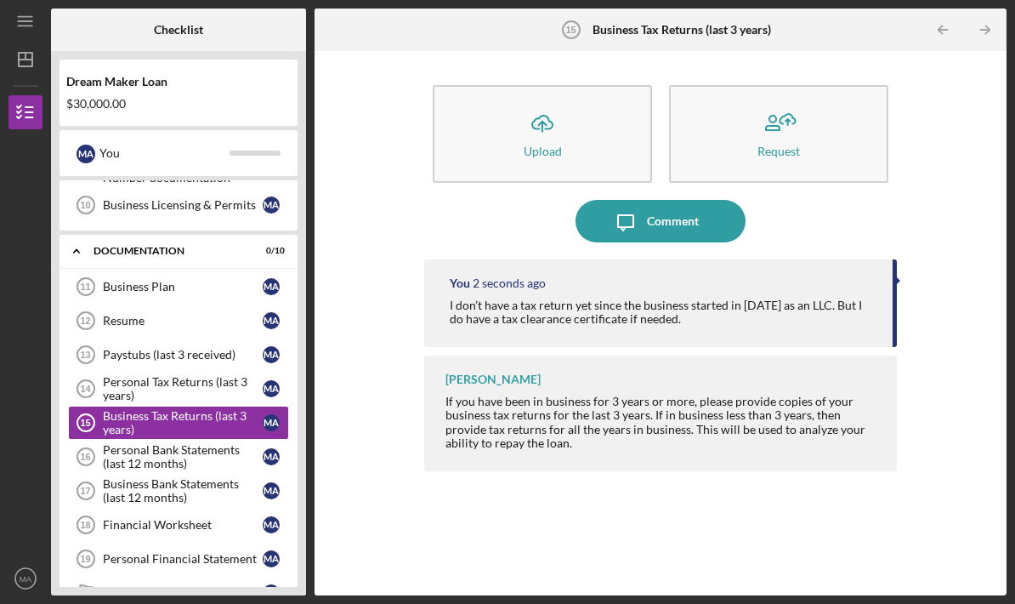
click at [216, 443] on div "Personal Bank Statements (last 12 months)" at bounding box center [183, 456] width 160 height 27
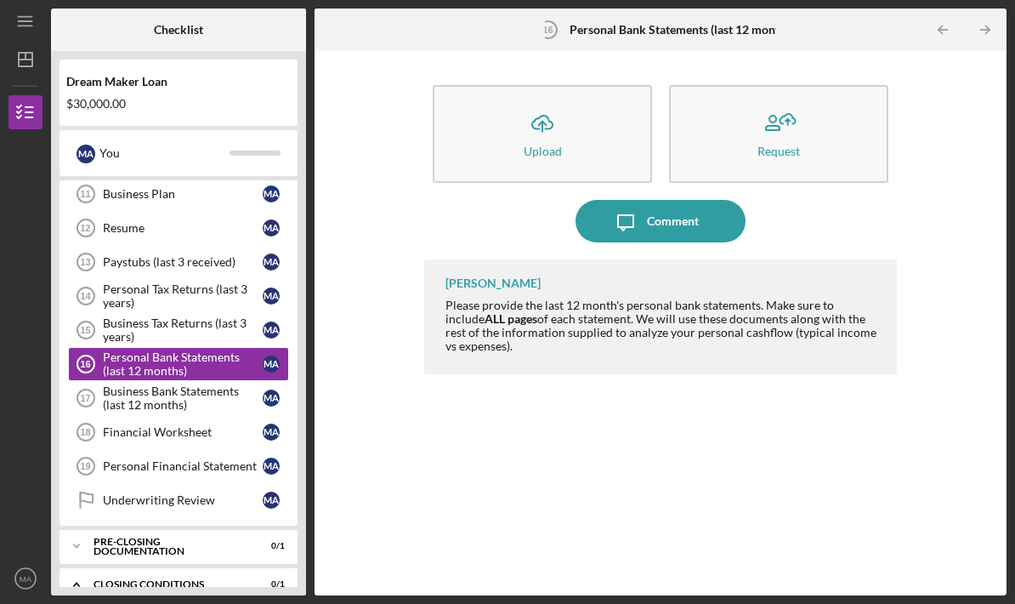
scroll to position [425, 0]
click at [580, 85] on button "Icon/Upload Upload" at bounding box center [542, 134] width 219 height 98
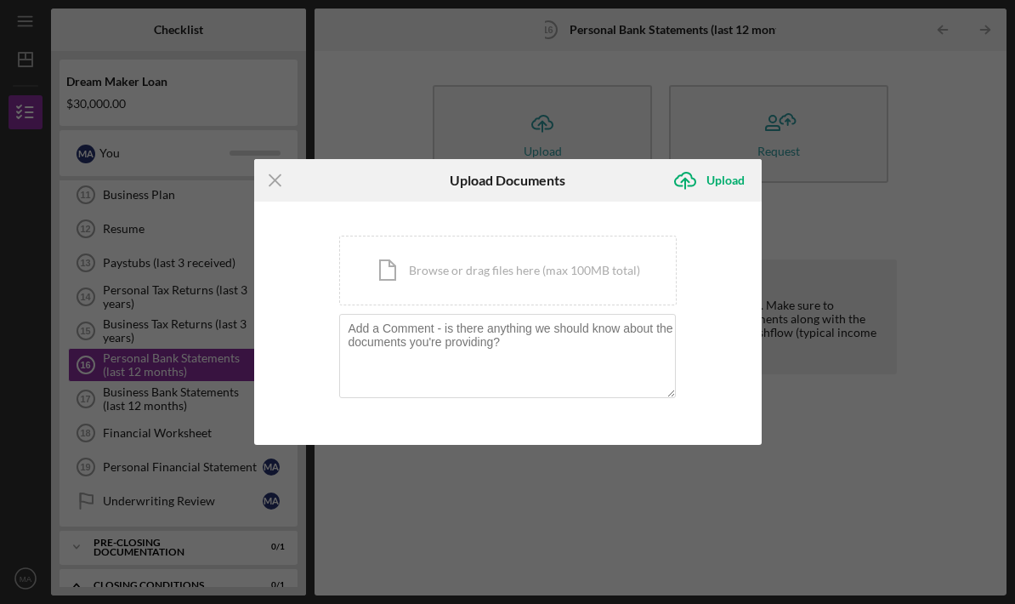
click at [608, 281] on div "Icon/Document Browse or drag files here (max 100MB total) Tap to choose files o…" at bounding box center [508, 271] width 338 height 70
click at [283, 184] on icon "Icon/Menu Close" at bounding box center [275, 180] width 43 height 43
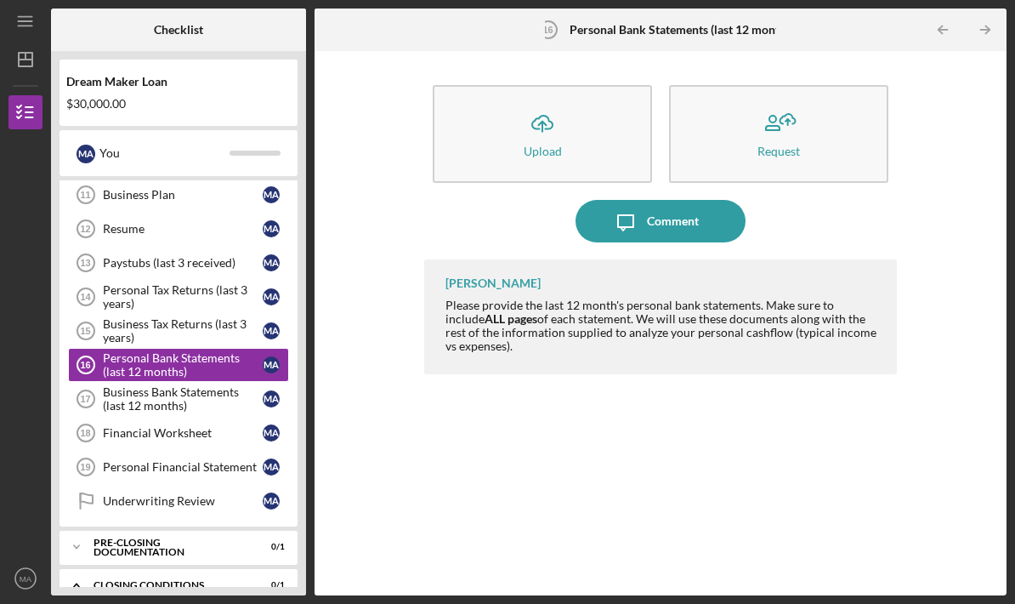
click at [525, 102] on icon "Icon/Upload" at bounding box center [542, 123] width 43 height 43
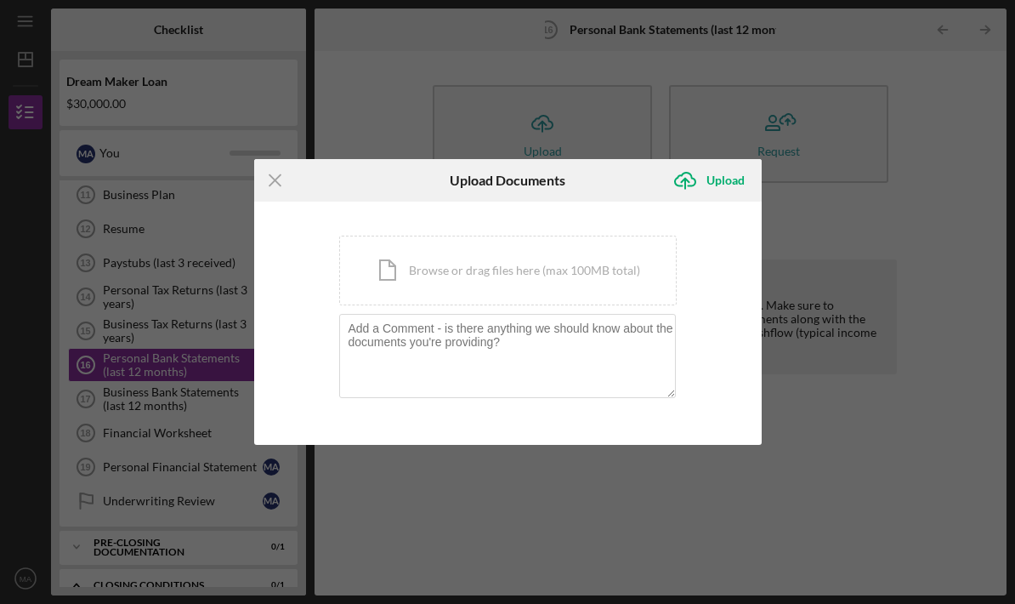
click at [572, 282] on div "Icon/Document Browse or drag files here (max 100MB total) Tap to choose files o…" at bounding box center [508, 271] width 338 height 70
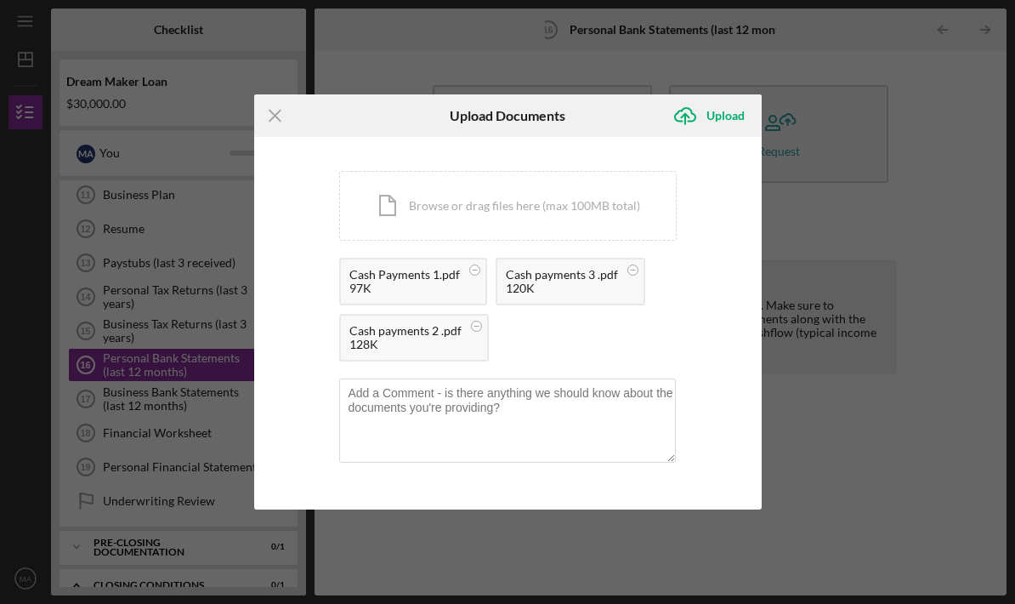
click at [733, 116] on div "Upload" at bounding box center [726, 116] width 38 height 34
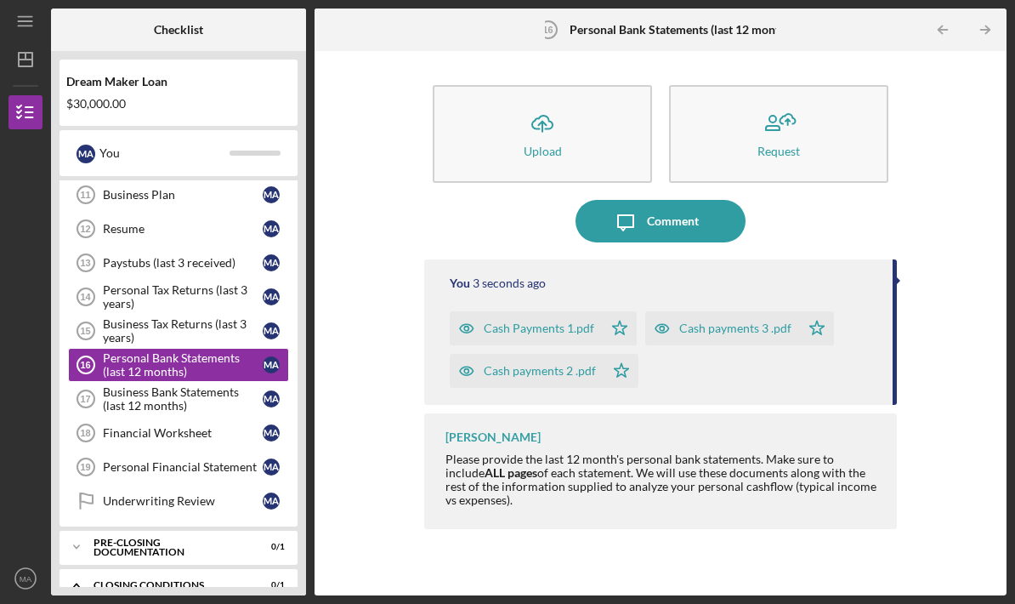
click at [200, 385] on div "Business Bank Statements (last 12 months)" at bounding box center [183, 398] width 160 height 27
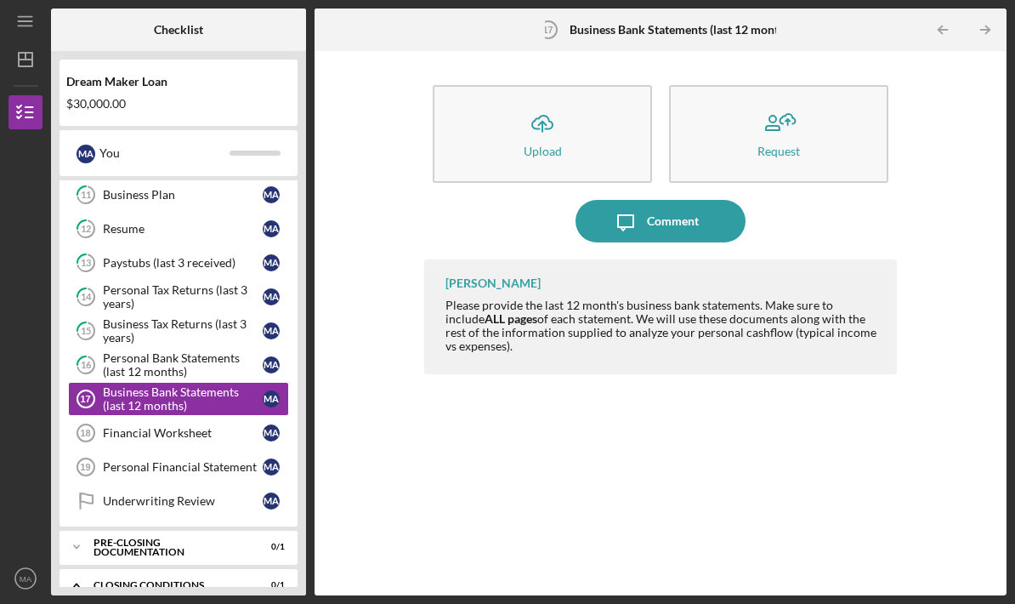
click at [571, 85] on button "Icon/Upload Upload" at bounding box center [542, 134] width 219 height 98
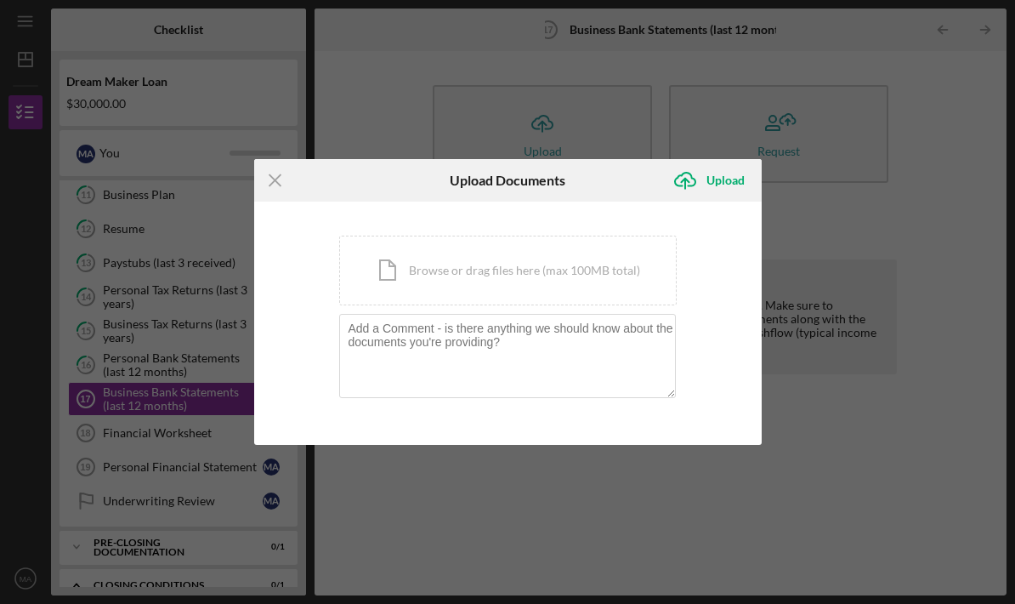
click at [605, 276] on div "Icon/Document Browse or drag files here (max 100MB total) Tap to choose files o…" at bounding box center [508, 271] width 338 height 70
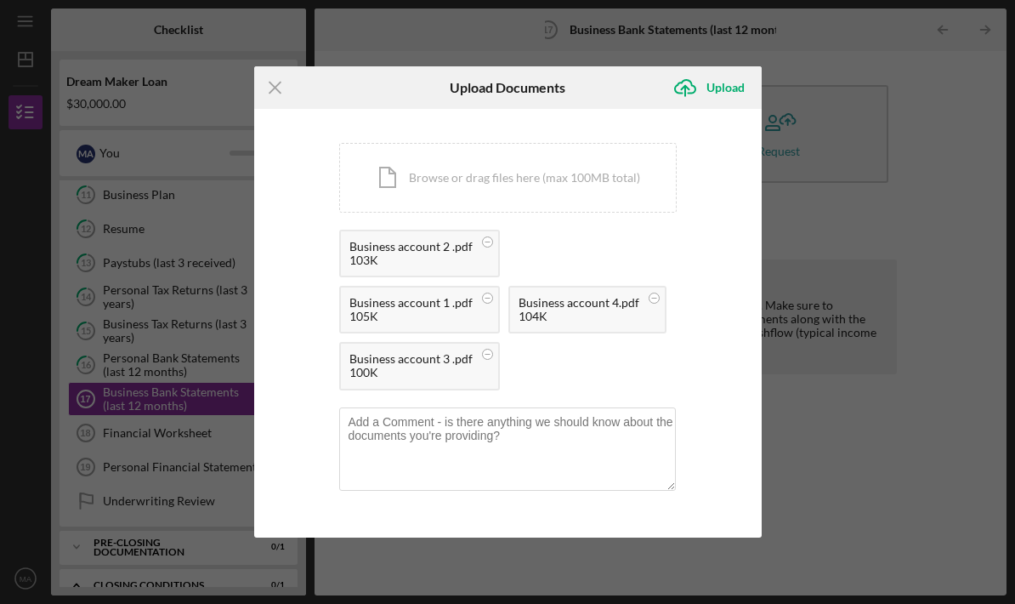
click at [720, 105] on div "Upload" at bounding box center [726, 88] width 38 height 34
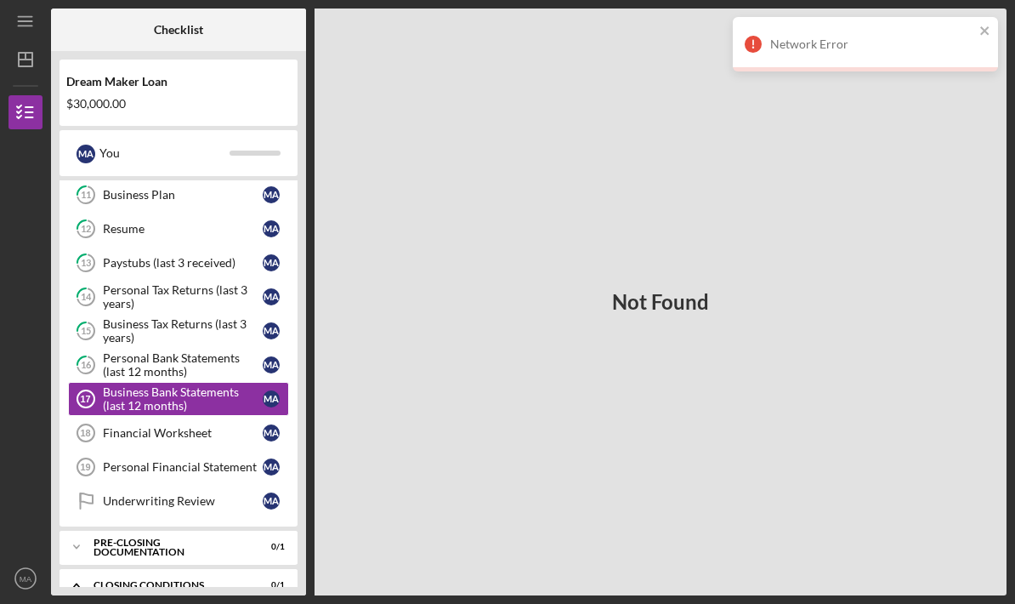
click at [980, 34] on icon "close" at bounding box center [986, 31] width 12 height 14
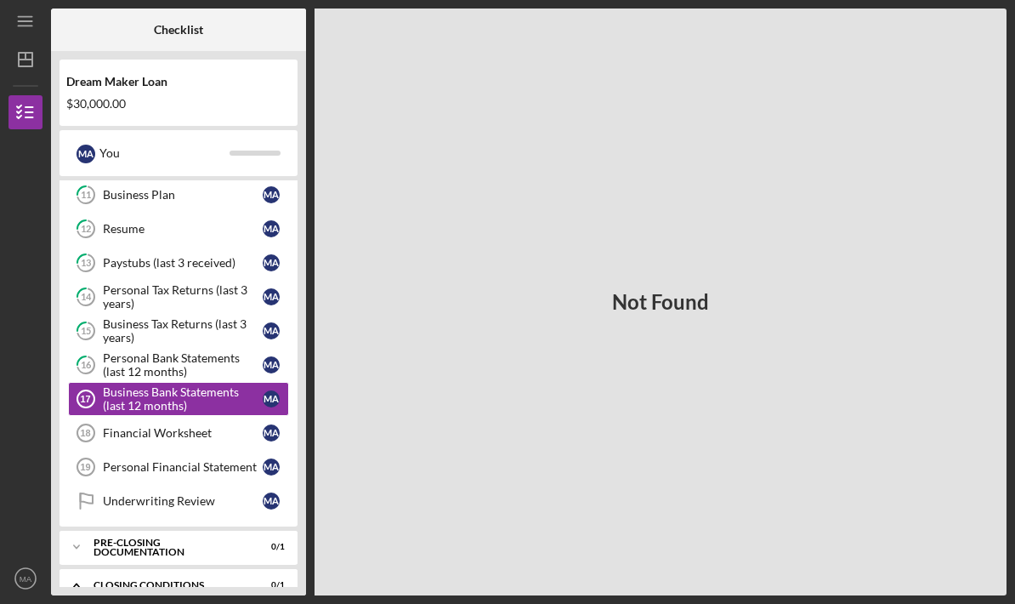
click at [167, 351] on div "Personal Bank Statements (last 12 months)" at bounding box center [183, 364] width 160 height 27
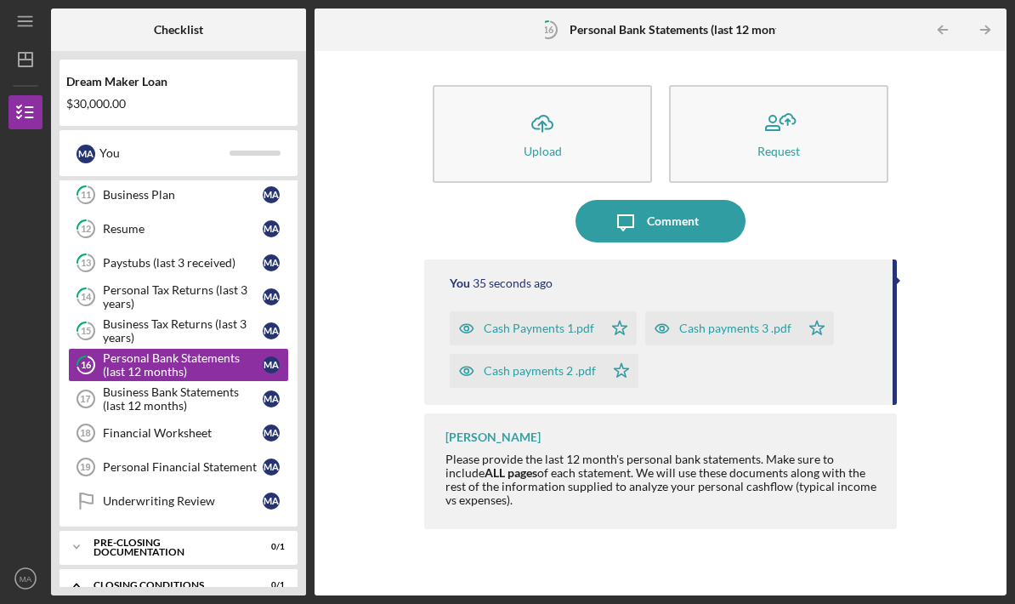
click at [168, 385] on div "Business Bank Statements (last 12 months)" at bounding box center [183, 398] width 160 height 27
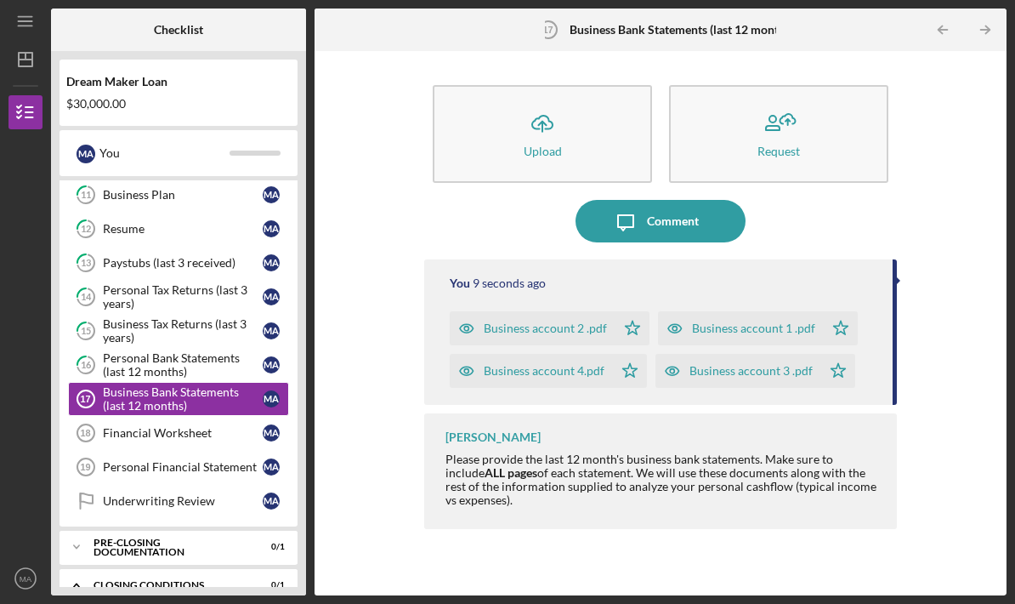
click at [158, 426] on div "Financial Worksheet" at bounding box center [183, 433] width 160 height 14
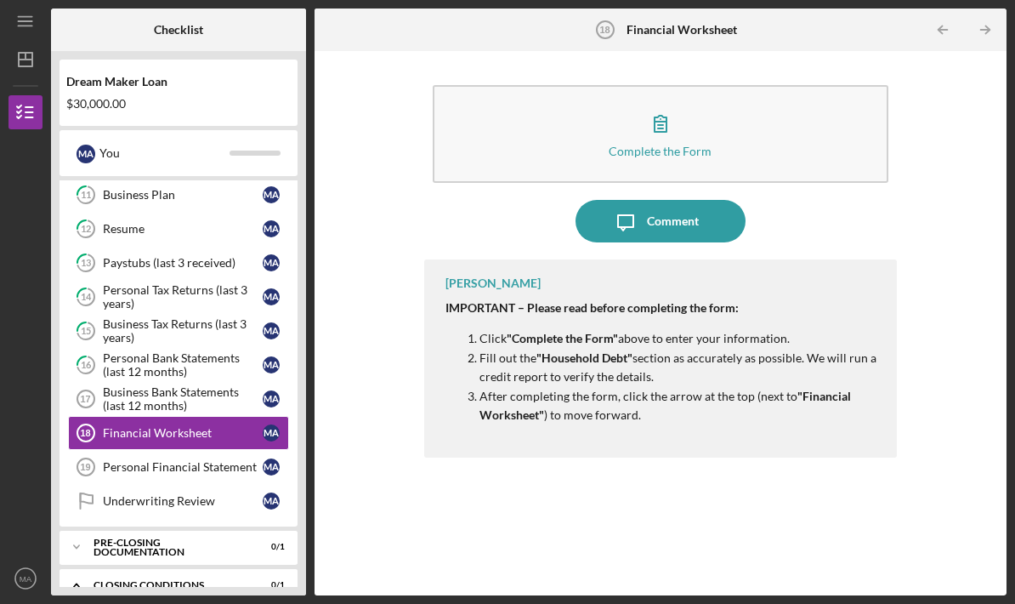
click at [679, 102] on icon "button" at bounding box center [660, 123] width 43 height 43
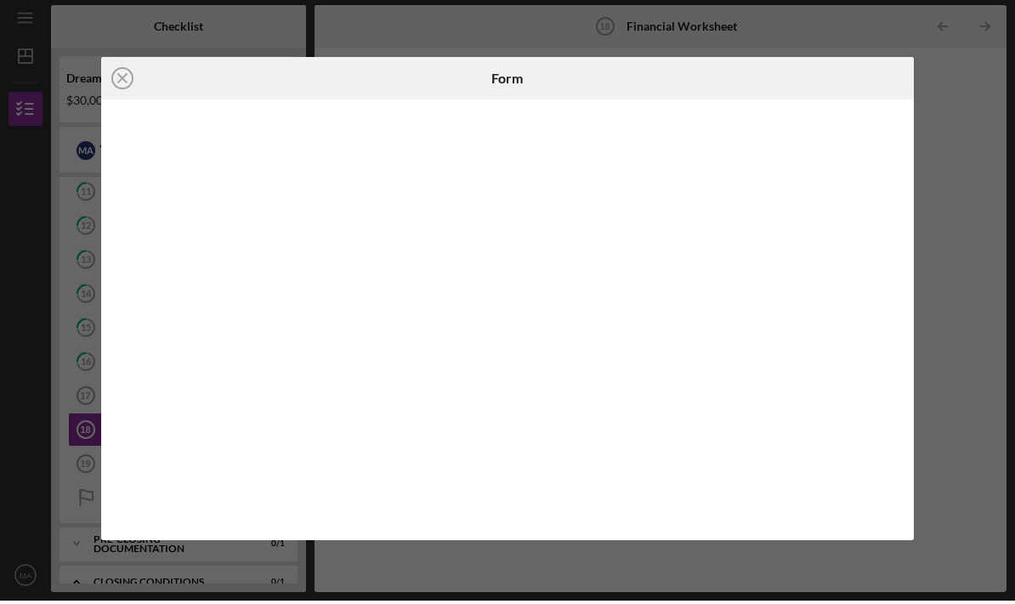
scroll to position [63, 0]
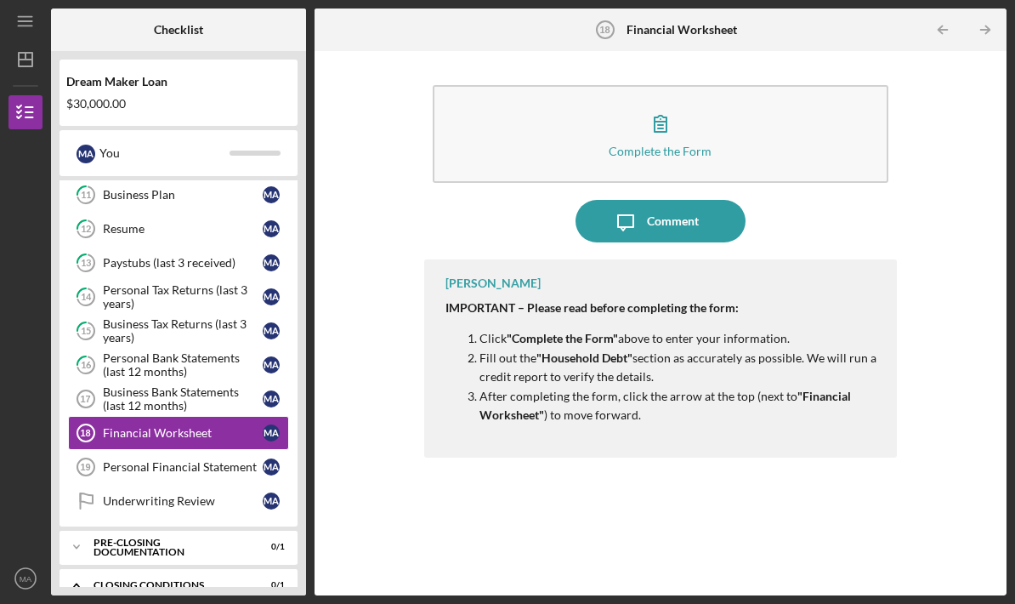
scroll to position [60, 0]
click at [191, 450] on link "Personal Financial Statement 19 Personal Financial Statement M A" at bounding box center [178, 467] width 221 height 34
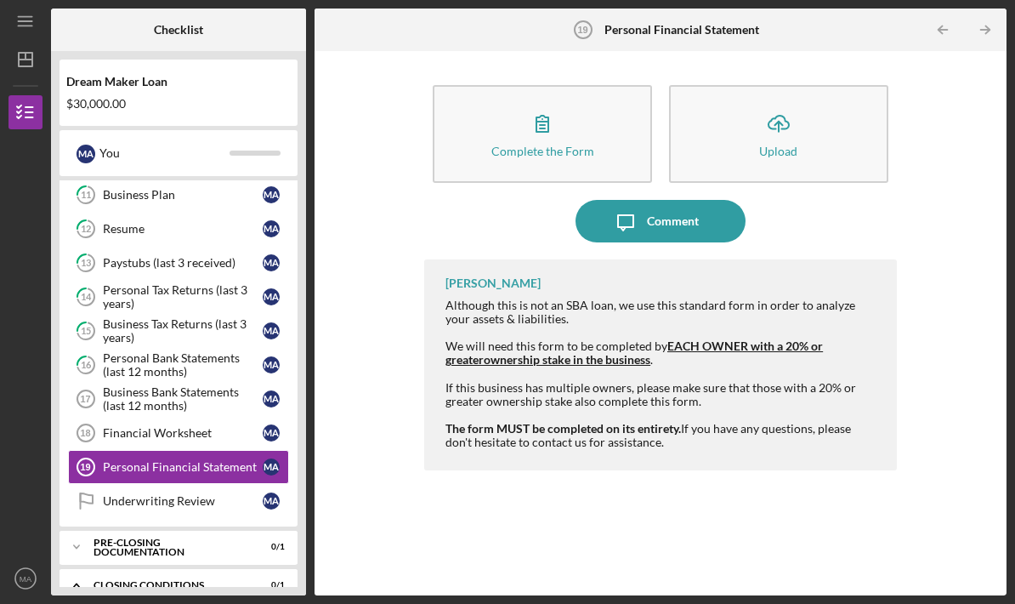
click at [205, 385] on div "Business Bank Statements (last 12 months)" at bounding box center [183, 398] width 160 height 27
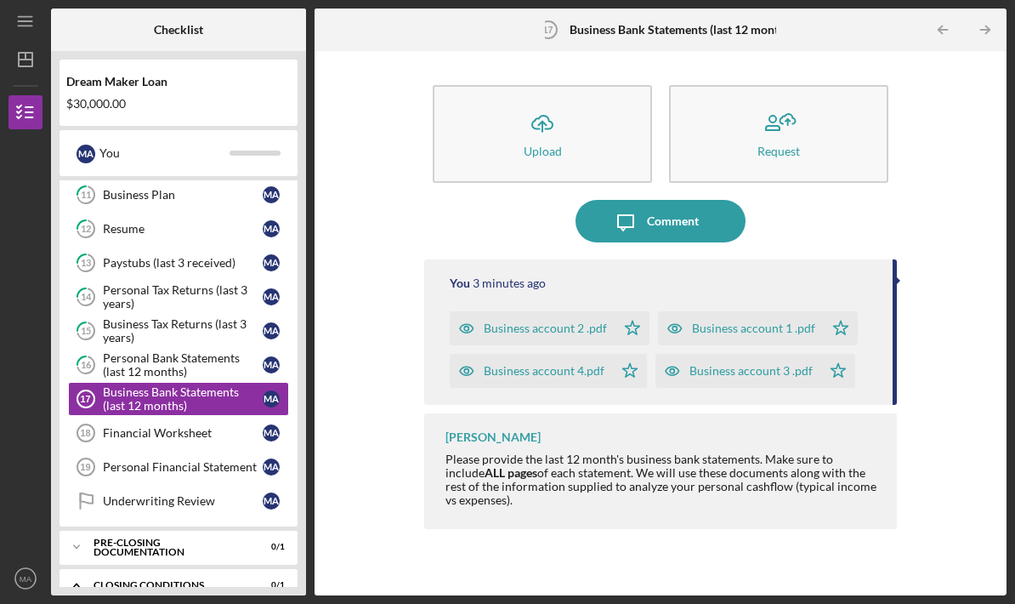
click at [178, 460] on div "Personal Financial Statement" at bounding box center [183, 467] width 160 height 14
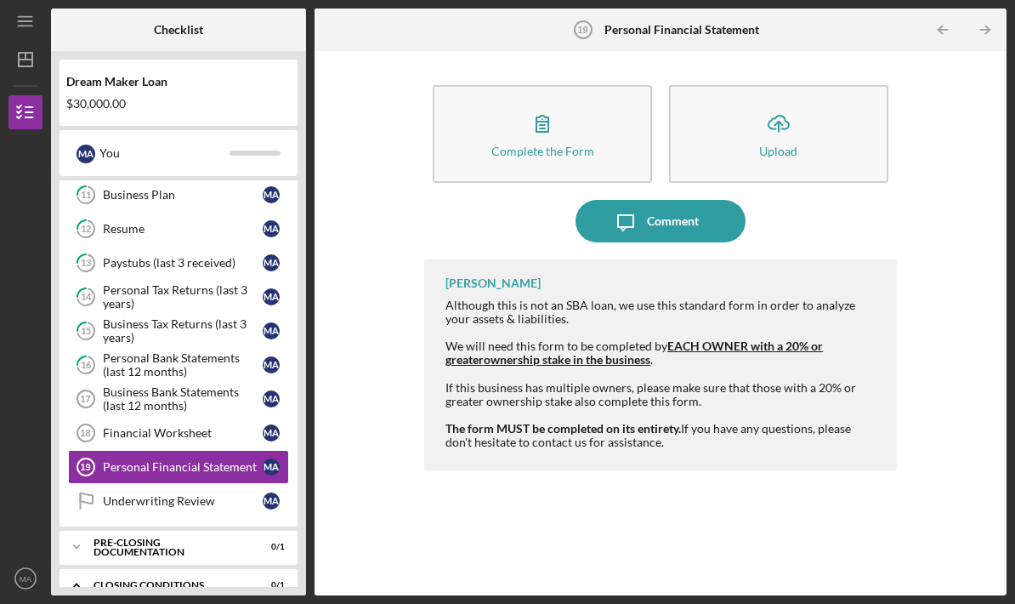
click at [213, 426] on div "Financial Worksheet" at bounding box center [183, 433] width 160 height 14
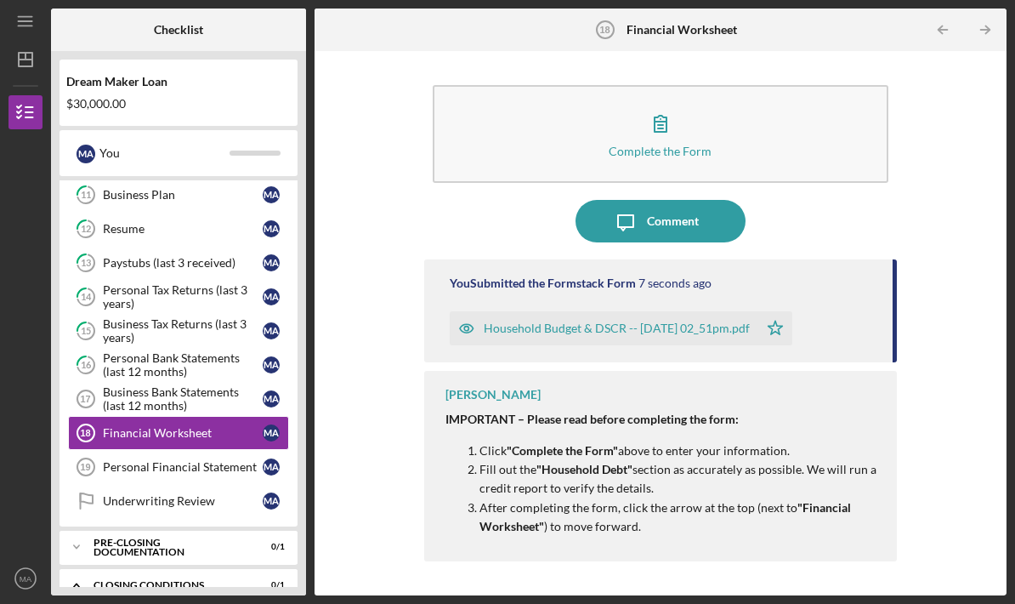
click at [200, 450] on link "Personal Financial Statement 19 Personal Financial Statement M A" at bounding box center [178, 467] width 221 height 34
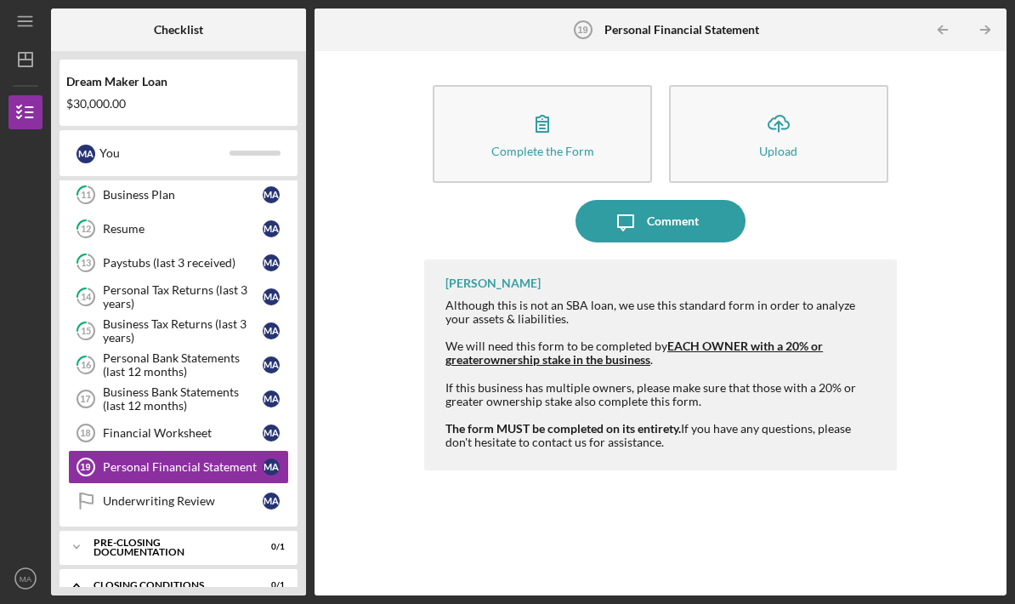
click at [602, 88] on button "Complete the Form Form" at bounding box center [542, 134] width 219 height 98
click at [115, 139] on div "You" at bounding box center [164, 153] width 130 height 29
click at [150, 139] on div "You" at bounding box center [164, 153] width 130 height 29
click at [503, 145] on div "Complete the Form" at bounding box center [542, 151] width 103 height 13
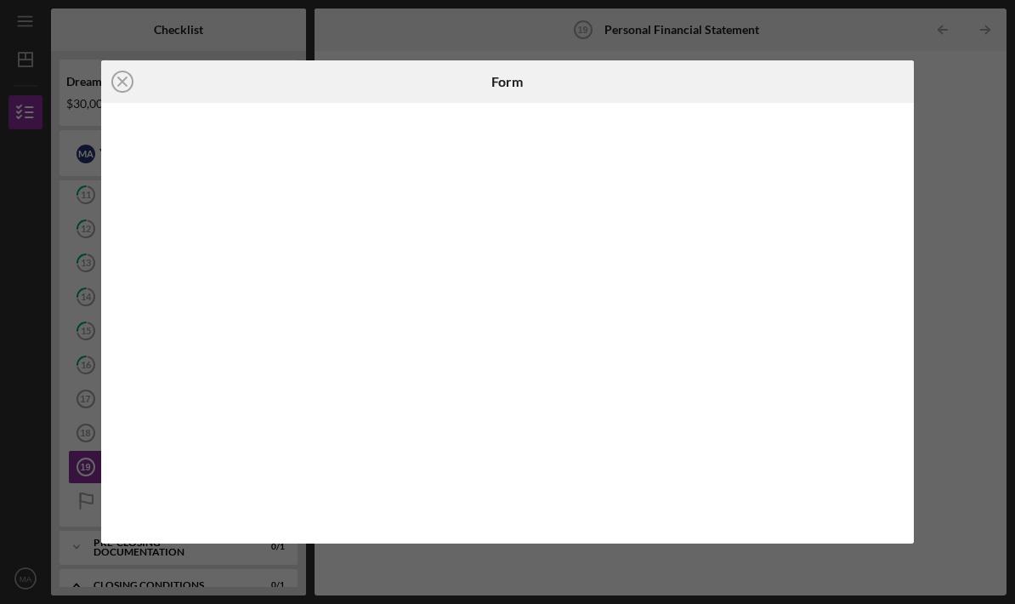
click at [122, 85] on icon "Icon/Close" at bounding box center [122, 81] width 43 height 43
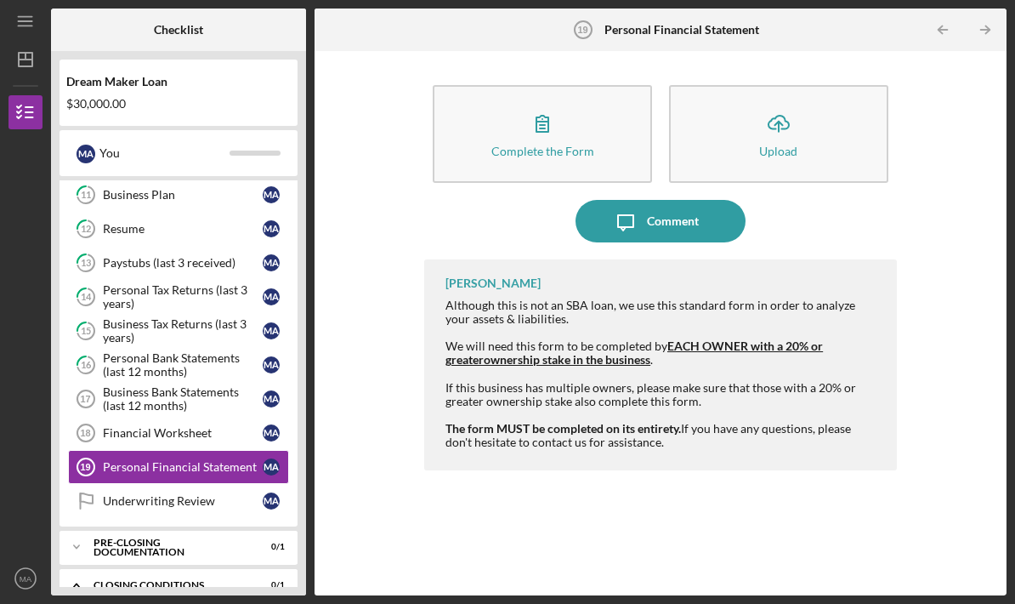
click at [248, 426] on div "Financial Worksheet" at bounding box center [183, 433] width 160 height 14
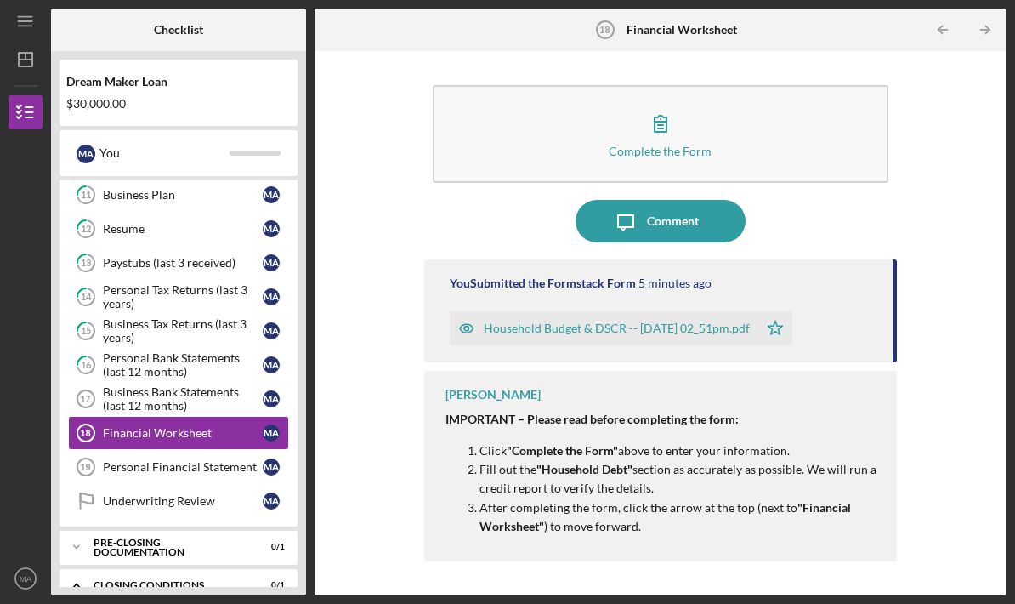
click at [230, 494] on div "Underwriting Review" at bounding box center [183, 501] width 160 height 14
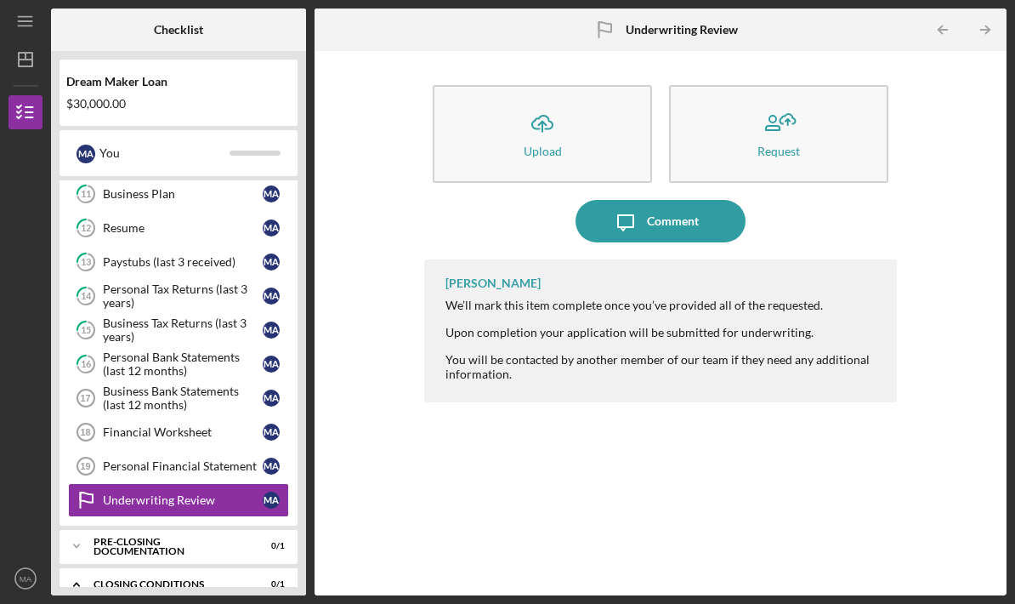
scroll to position [425, 0]
click at [230, 530] on div "Icon/Expander Pre-Closing Documentation 0 / 1" at bounding box center [179, 547] width 238 height 34
click at [234, 576] on div "Client Intake Form" at bounding box center [183, 583] width 160 height 14
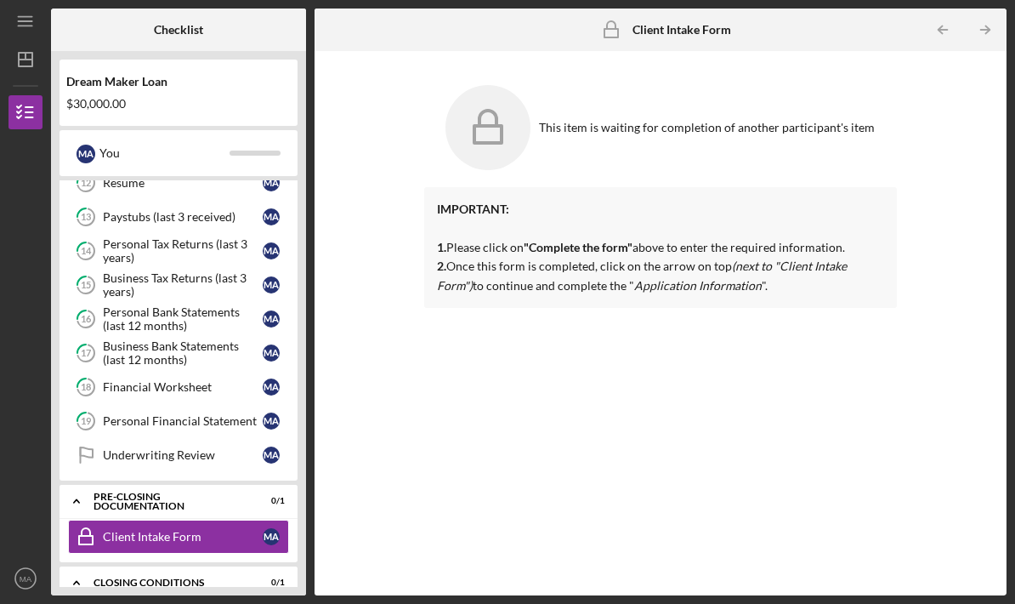
scroll to position [468, 0]
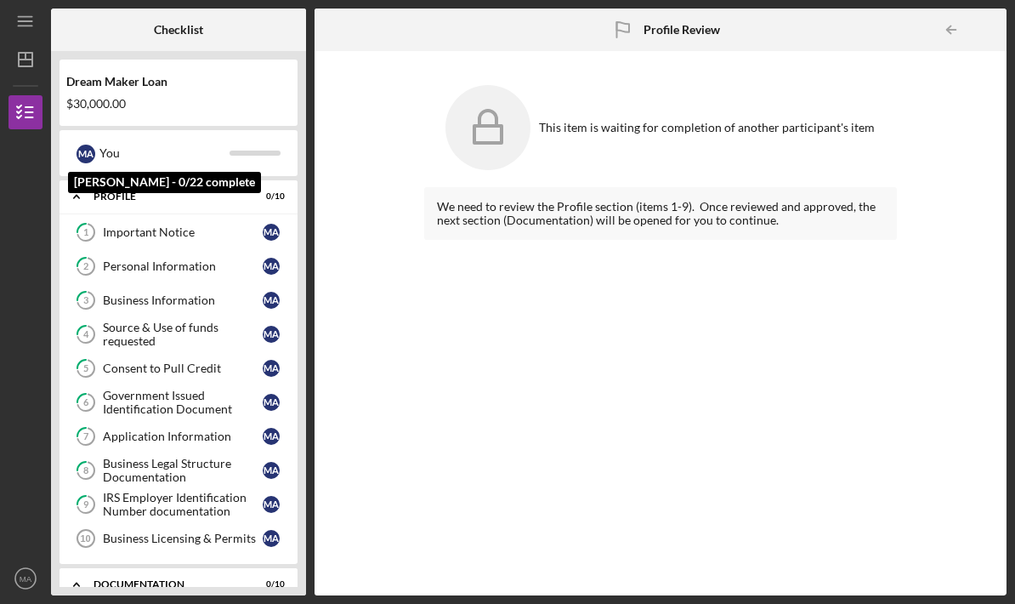
click at [267, 139] on div "M A You" at bounding box center [178, 153] width 221 height 29
click at [23, 91] on icon "button" at bounding box center [25, 112] width 43 height 43
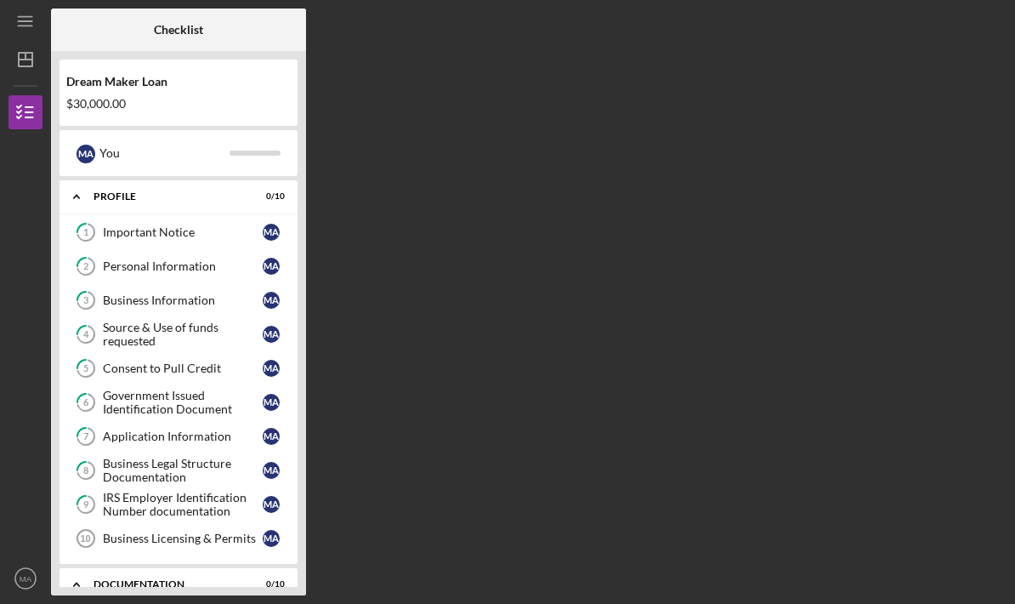
click at [65, 68] on div "Dream Maker Loan $30,000.00" at bounding box center [179, 92] width 238 height 49
click at [26, 38] on icon "Icon/Dashboard" at bounding box center [25, 59] width 43 height 43
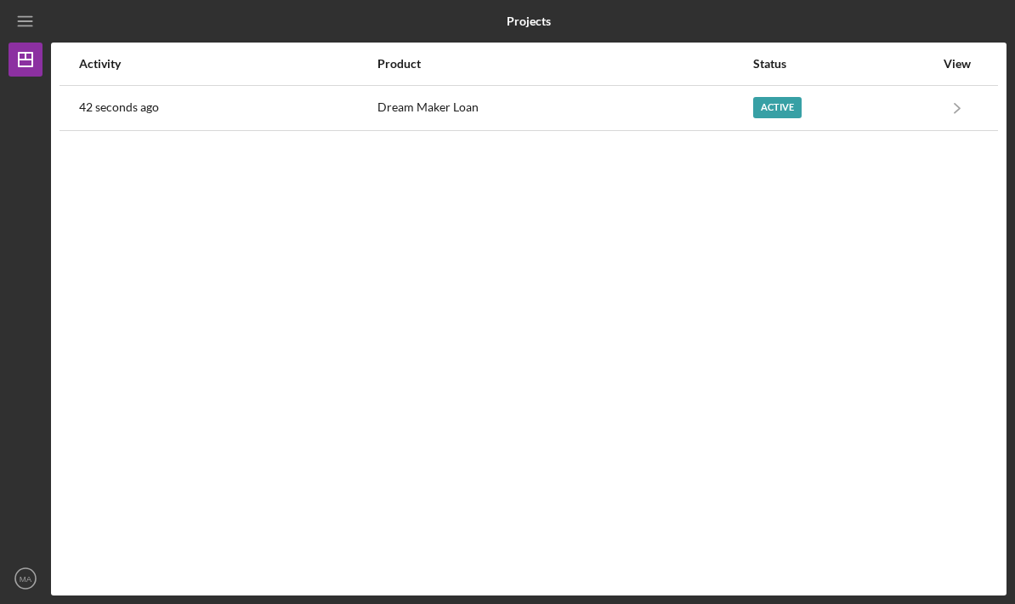
click at [923, 87] on div "Active" at bounding box center [844, 108] width 182 height 43
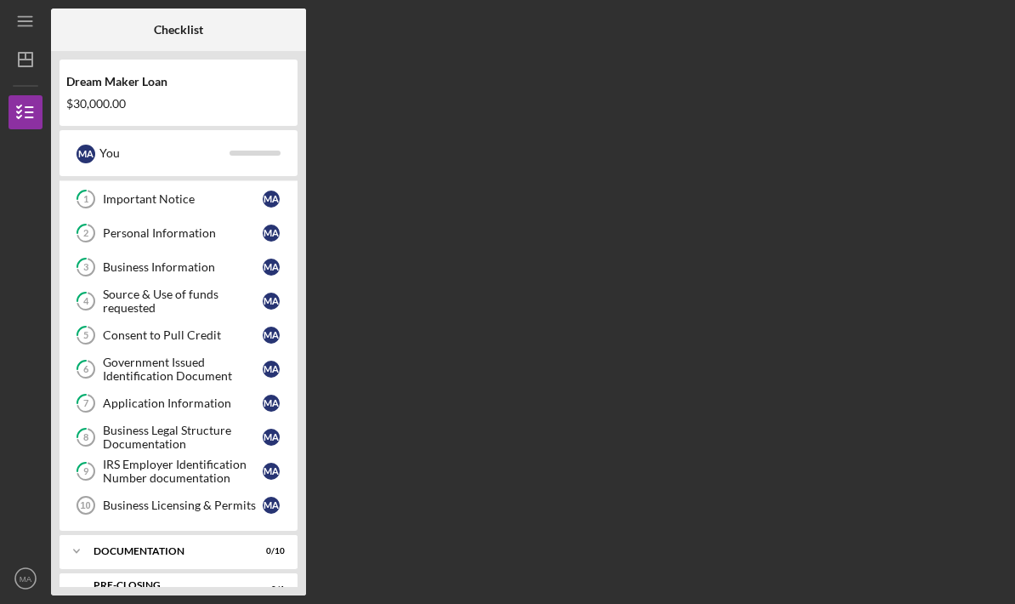
scroll to position [32, 0]
click at [225, 509] on div "Business Licensing & Permits" at bounding box center [183, 506] width 160 height 14
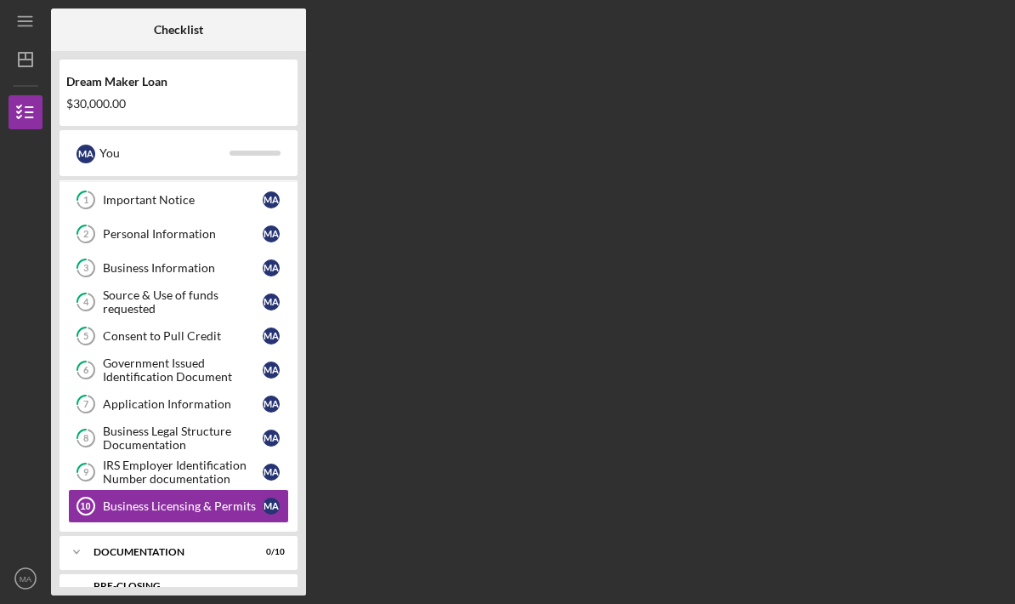
scroll to position [60, 0]
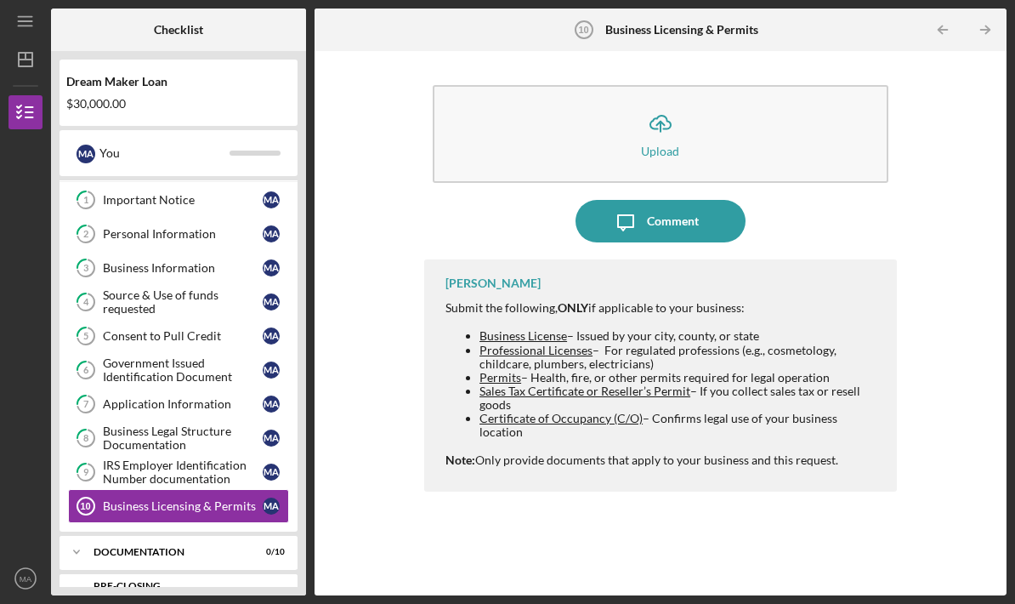
click at [230, 535] on div "Icon/Expander Documentation 0 / 10" at bounding box center [179, 552] width 238 height 34
click at [230, 535] on div "Icon/Expander Documentation 0 / 10" at bounding box center [179, 552] width 238 height 35
click at [228, 581] on div "Pre-Closing Documentation" at bounding box center [168, 591] width 149 height 20
click at [233, 535] on div "Icon/Expander Documentation 0 / 10" at bounding box center [179, 552] width 238 height 34
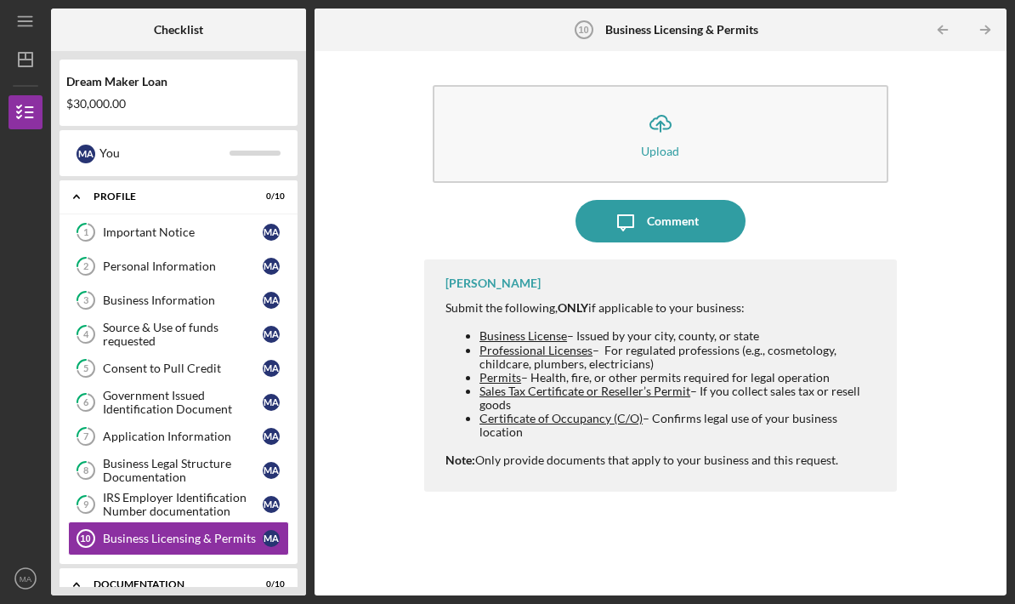
scroll to position [0, 0]
click at [226, 139] on div "You" at bounding box center [164, 153] width 130 height 29
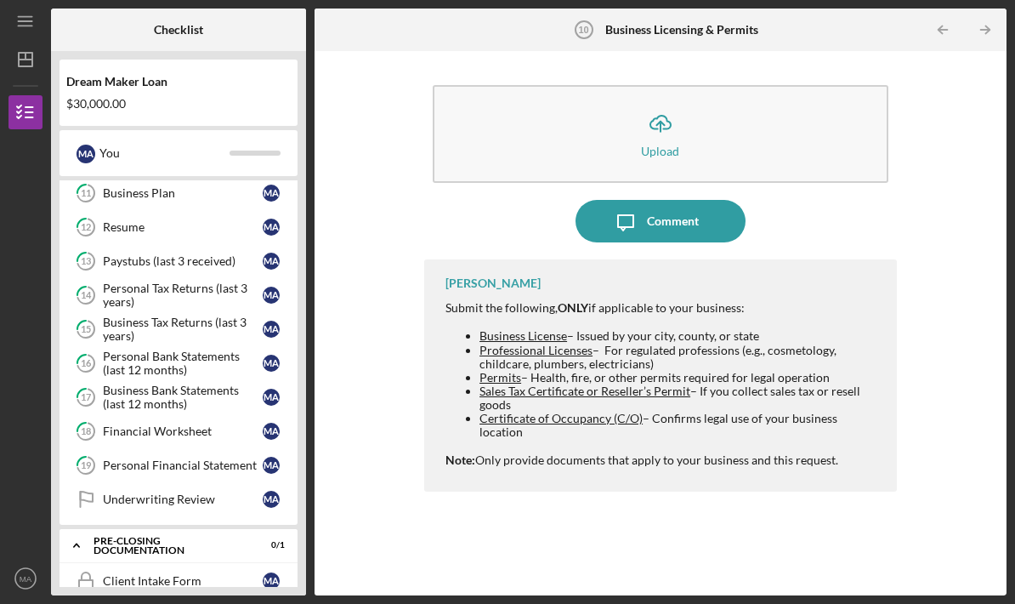
scroll to position [425, 0]
click at [202, 426] on div "Financial Worksheet" at bounding box center [183, 433] width 160 height 14
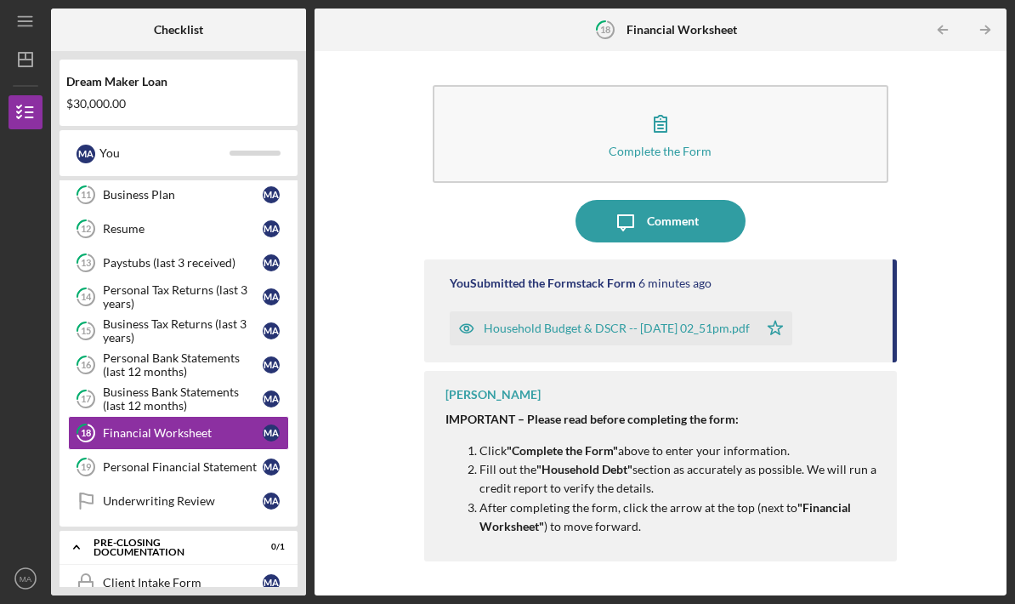
click at [792, 311] on icon "Icon/Star" at bounding box center [775, 328] width 34 height 34
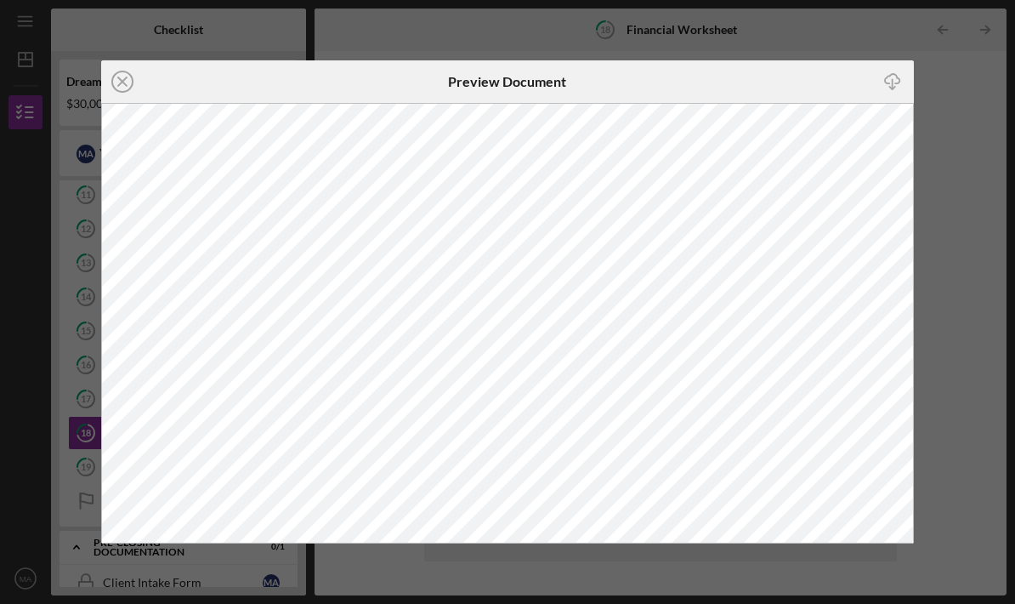
click at [891, 86] on icon "Icon/Download" at bounding box center [892, 82] width 38 height 38
click at [130, 102] on icon "Icon/Close" at bounding box center [122, 81] width 43 height 43
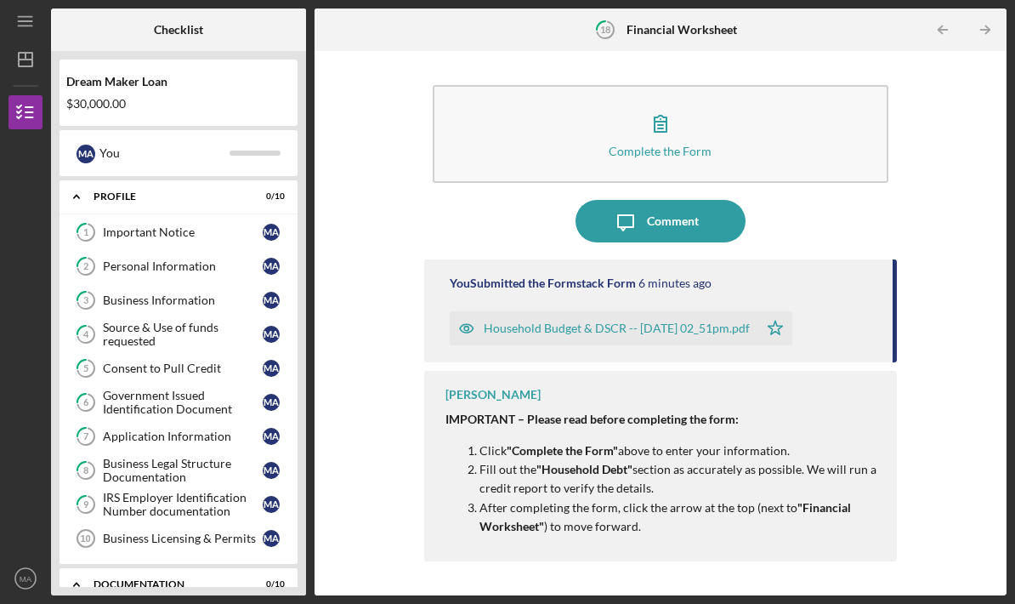
click at [193, 215] on link "1 Important Notice M A" at bounding box center [178, 232] width 221 height 34
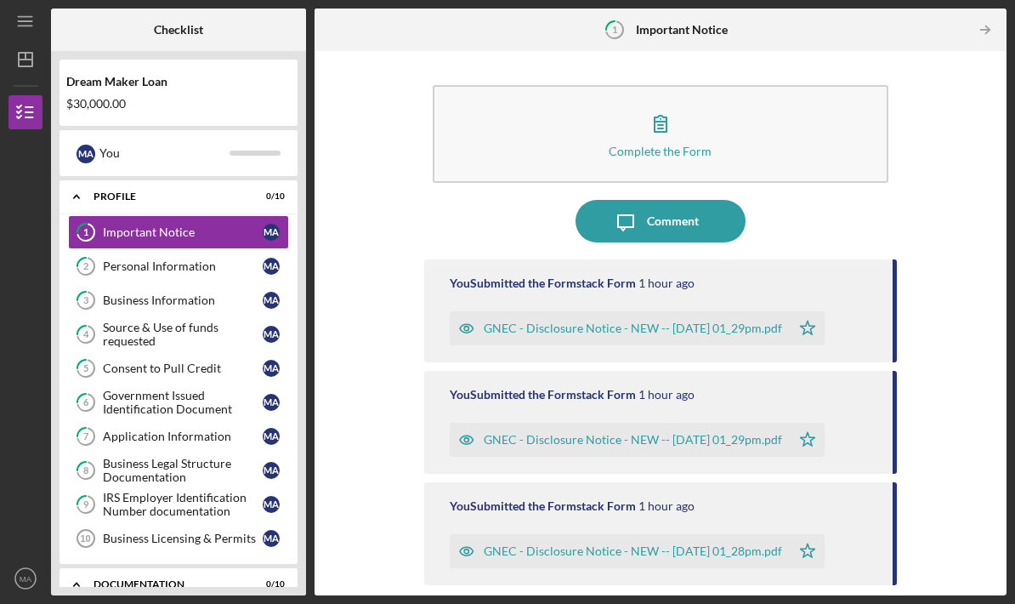
click at [202, 116] on div "Dream Maker Loan $30,000.00 M A You Icon/Expander Profile 0 / 10 1 Important No…" at bounding box center [178, 323] width 255 height 544
click at [257, 68] on div "Dream Maker Loan $30,000.00" at bounding box center [179, 92] width 238 height 49
click at [203, 249] on link "2 Personal Information M A" at bounding box center [178, 266] width 221 height 34
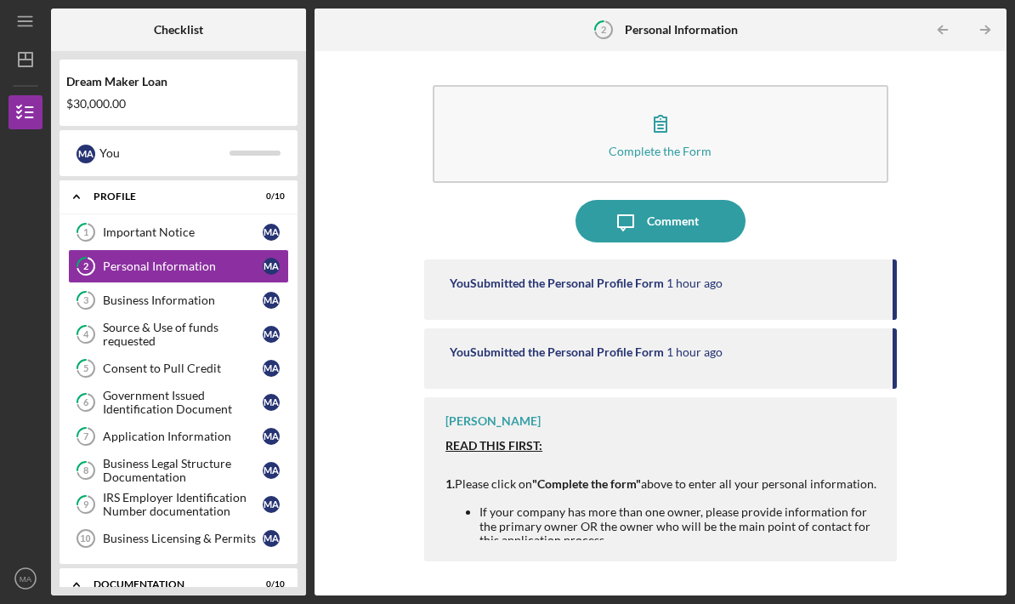
click at [206, 283] on link "3 Business Information M A" at bounding box center [178, 300] width 221 height 34
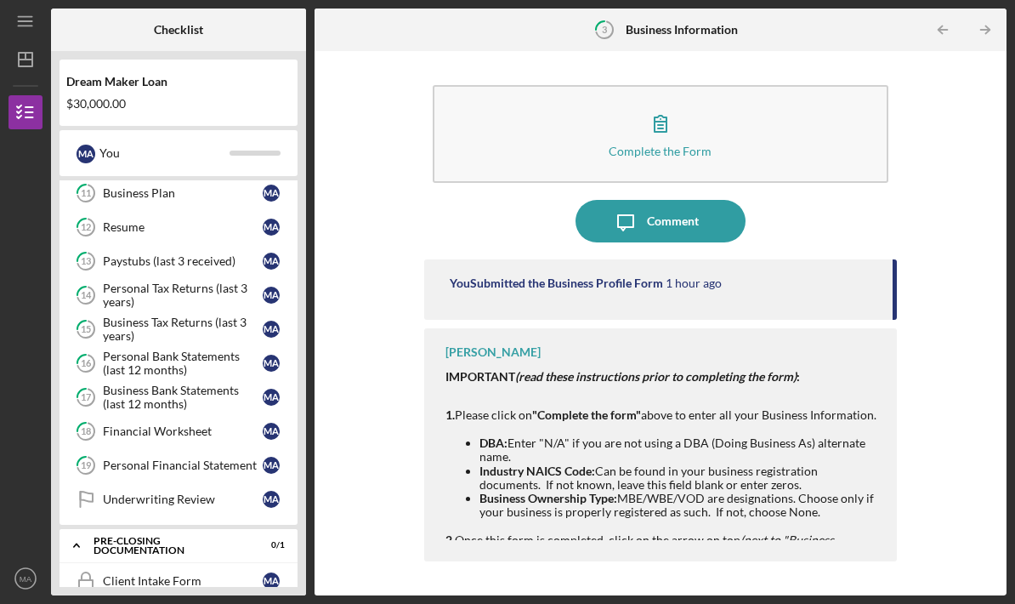
scroll to position [425, 0]
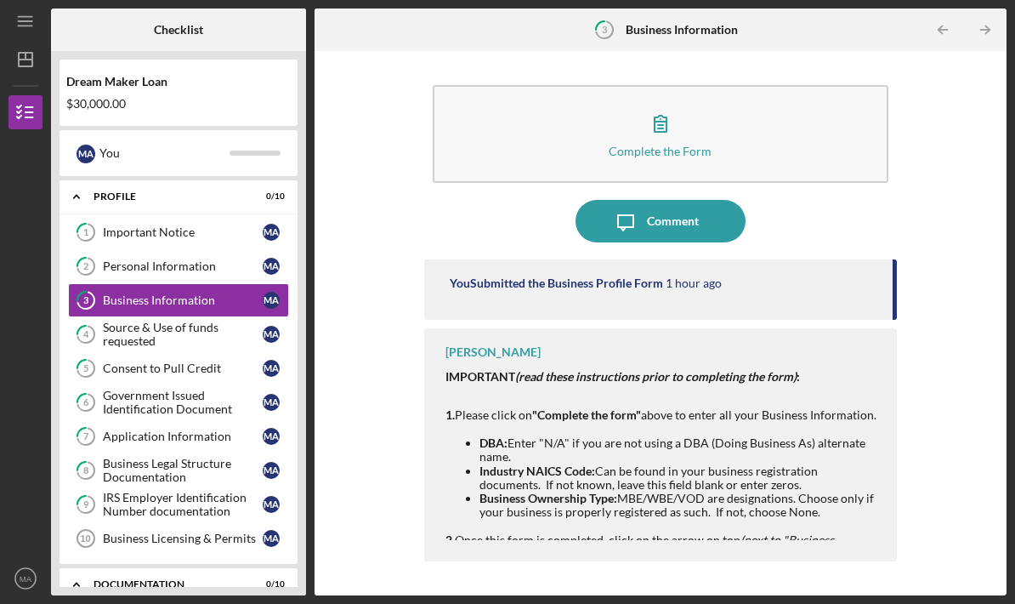
click at [27, 117] on line "button" at bounding box center [30, 117] width 8 height 0
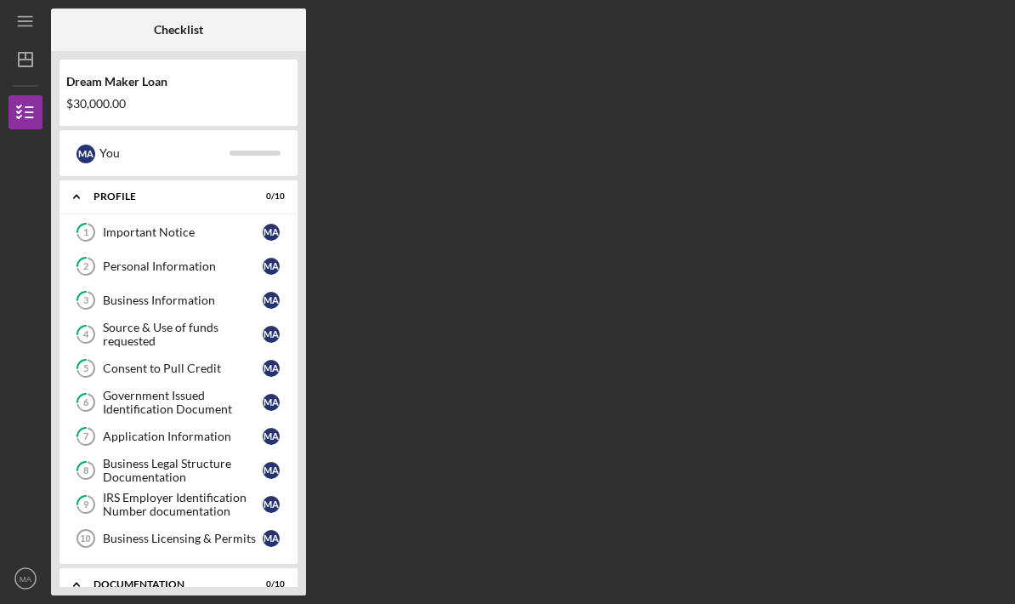
click at [20, 38] on icon "Icon/Dashboard" at bounding box center [25, 59] width 43 height 43
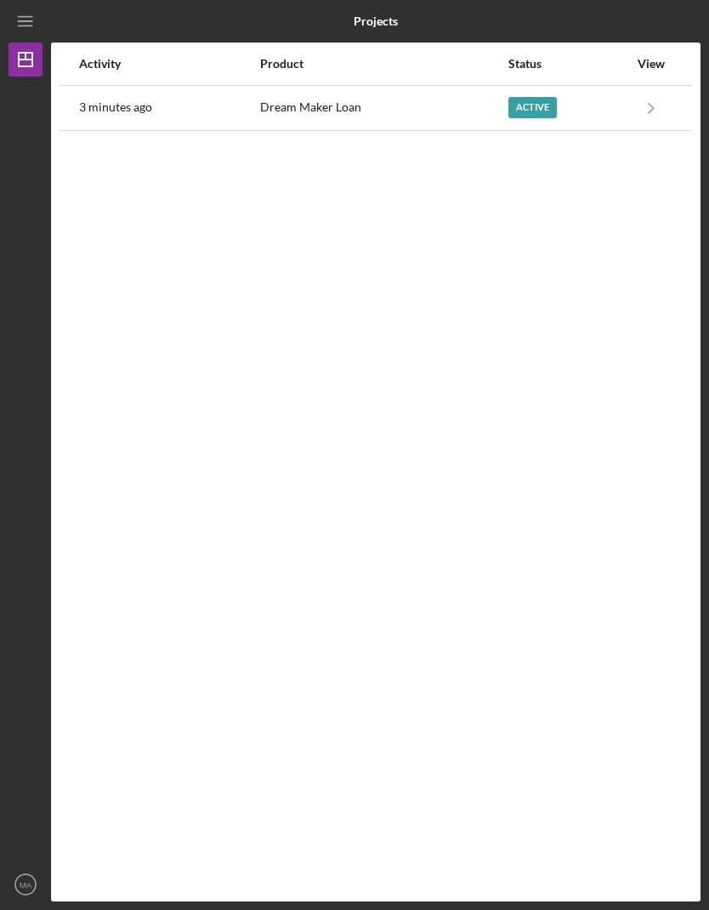
click at [28, 17] on line "button" at bounding box center [25, 17] width 14 height 0
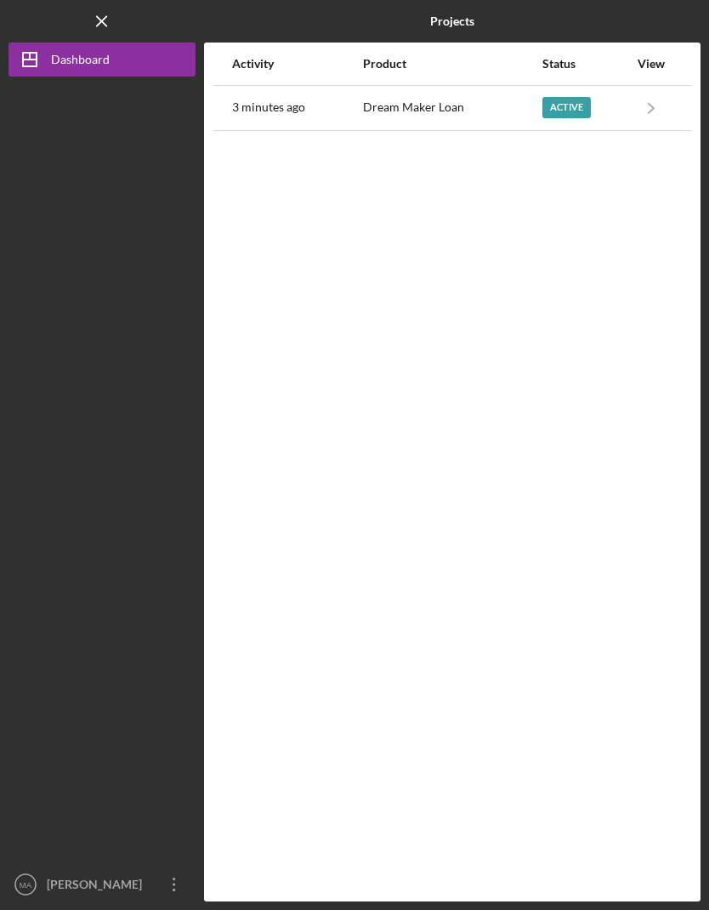
click at [106, 68] on div "Dashboard" at bounding box center [80, 62] width 59 height 38
click at [504, 162] on div "Activity Product Status View 3 minutes ago Dream Maker Loan Active Icon/Navigat…" at bounding box center [452, 472] width 497 height 859
click at [633, 115] on icon "Icon/Navigate" at bounding box center [652, 107] width 38 height 38
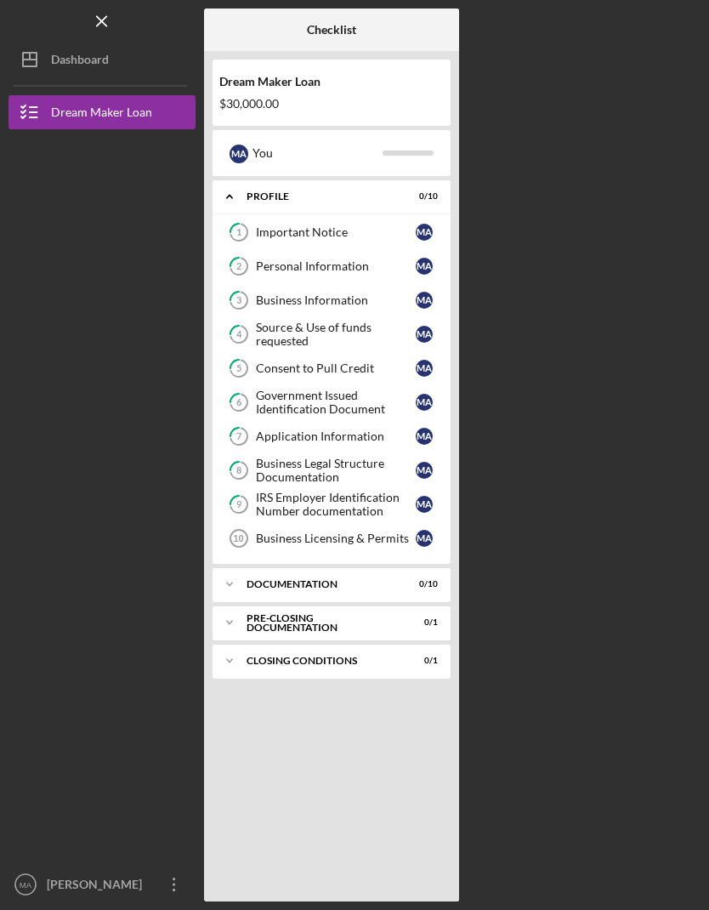
click at [372, 190] on div "Icon/Expander Profile 0 / 10" at bounding box center [332, 196] width 238 height 35
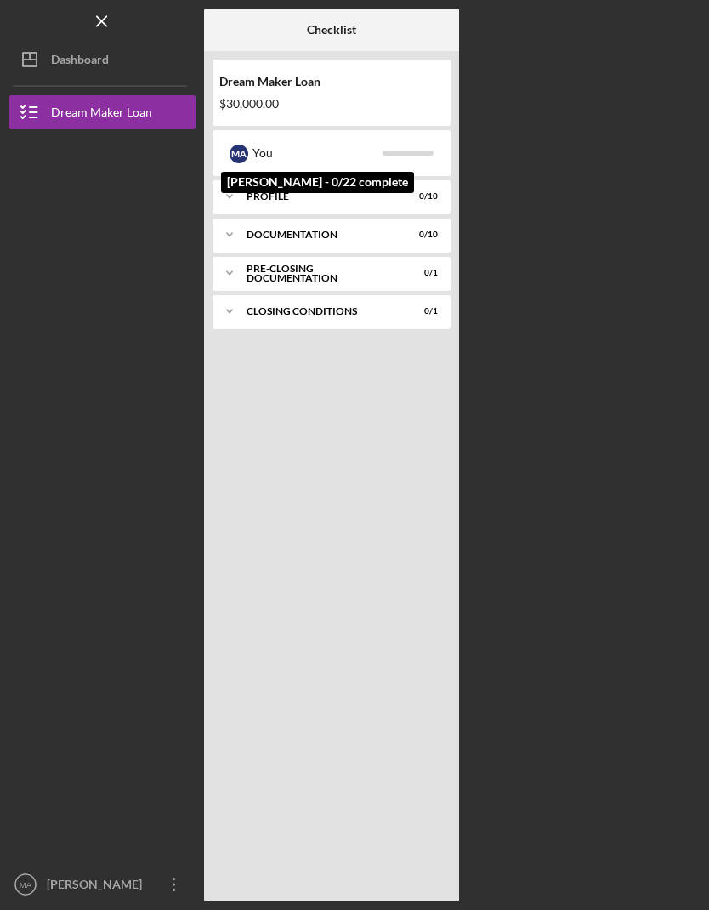
click at [428, 155] on div at bounding box center [408, 152] width 51 height 5
click at [409, 209] on div "Icon/Expander Profile 0 / 10" at bounding box center [332, 196] width 238 height 34
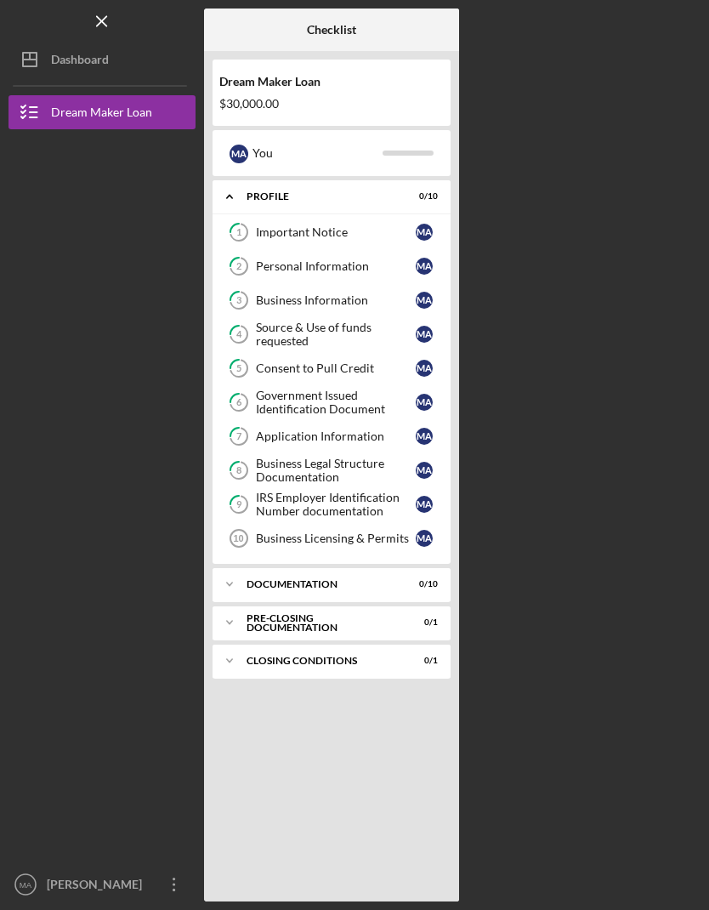
click at [311, 590] on div "Icon/Expander Documentation 0 / 10" at bounding box center [332, 584] width 238 height 34
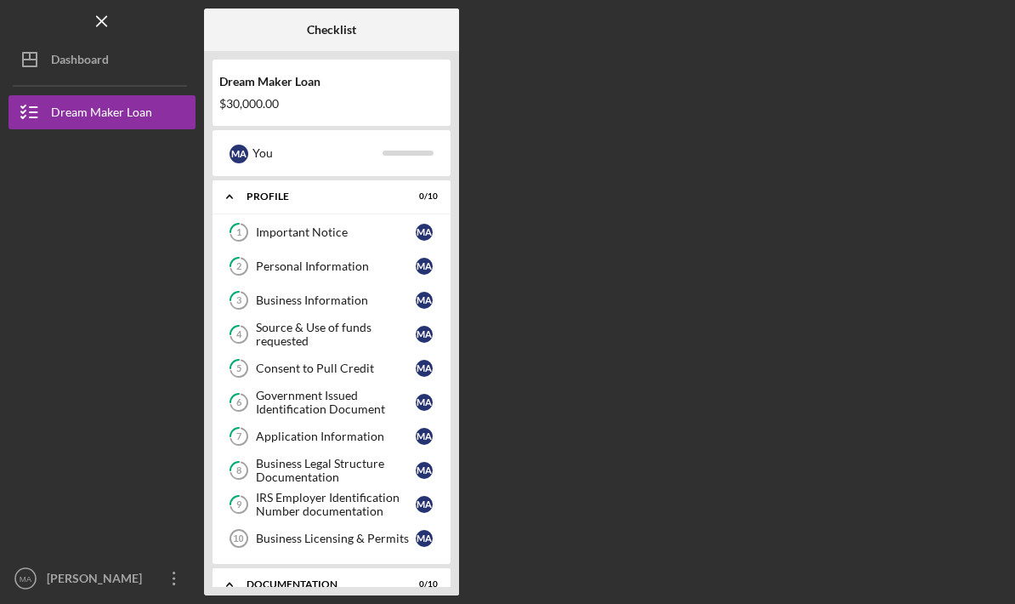
click at [177, 65] on button "Icon/Dashboard Dashboard" at bounding box center [102, 60] width 187 height 34
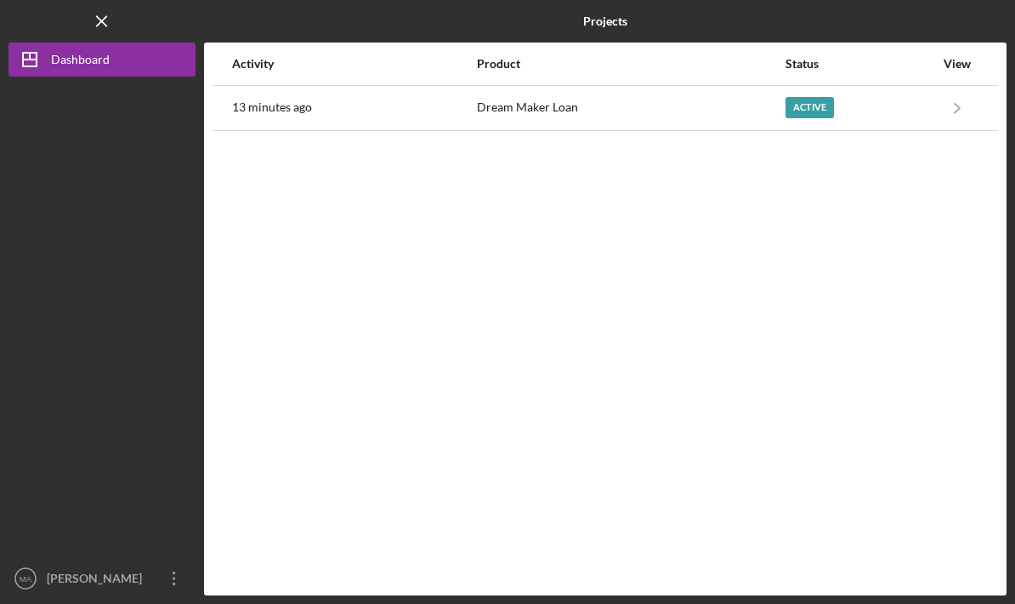
click at [928, 127] on div "Active" at bounding box center [860, 108] width 149 height 43
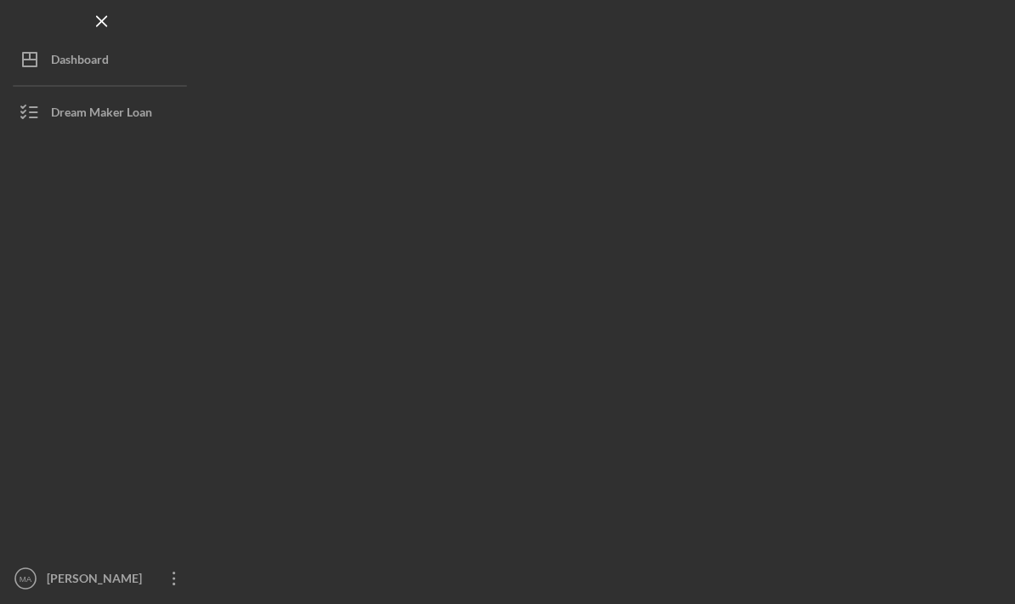
click at [928, 126] on div at bounding box center [605, 302] width 803 height 587
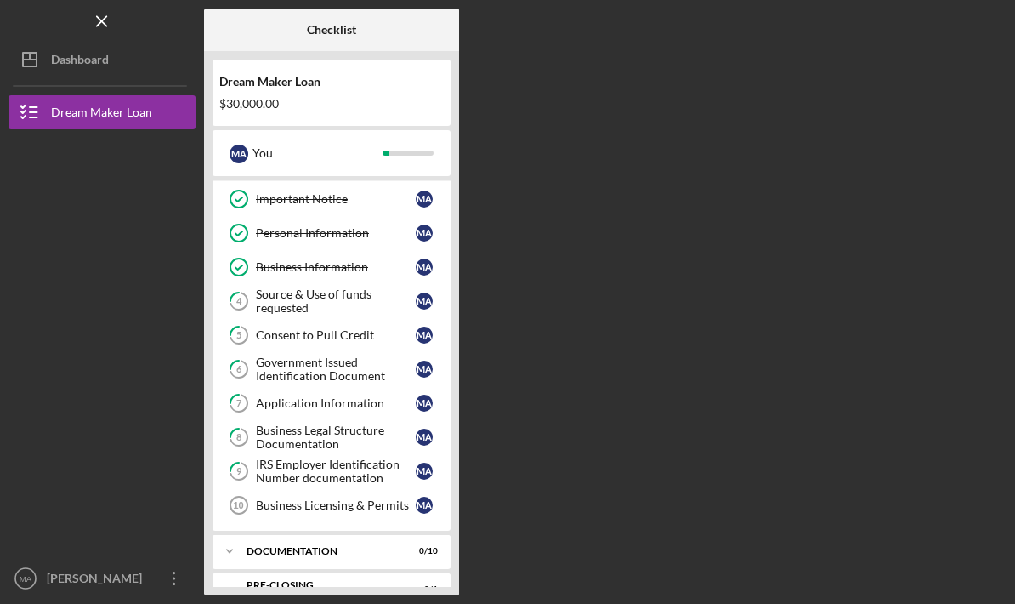
scroll to position [32, 0]
click at [393, 558] on div "Icon/Expander Documentation 0 / 10" at bounding box center [332, 552] width 238 height 34
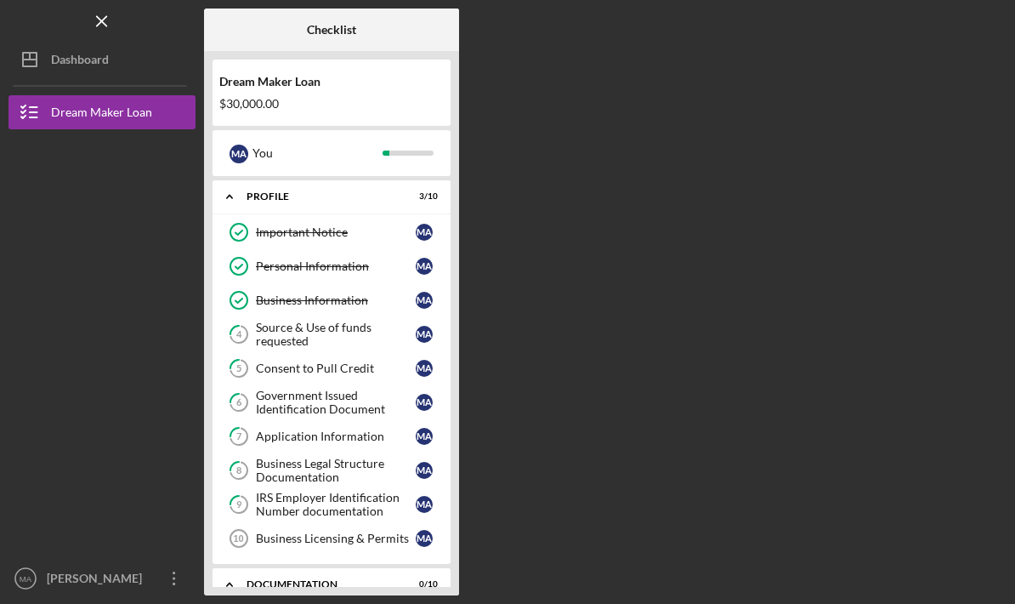
scroll to position [0, 0]
click at [62, 70] on div "Dashboard" at bounding box center [80, 62] width 58 height 38
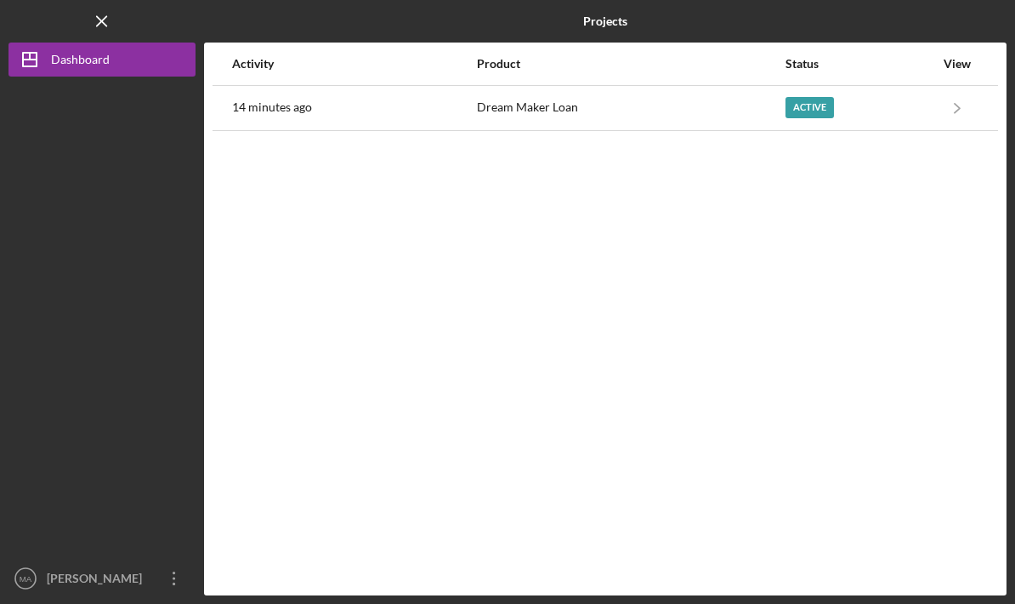
click at [871, 115] on div "Active" at bounding box center [860, 108] width 149 height 43
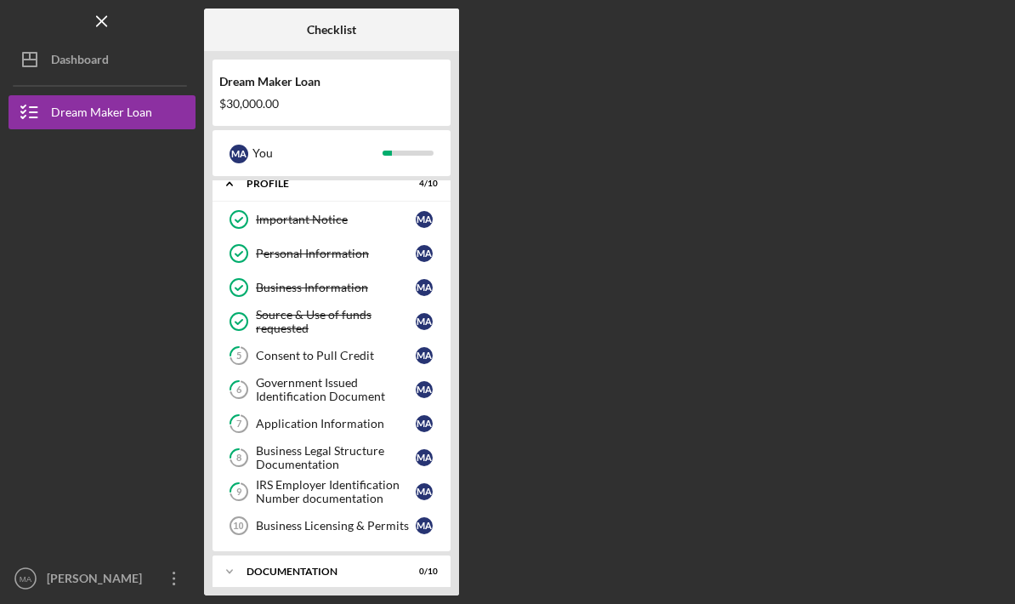
scroll to position [13, 0]
click at [105, 65] on div "Dashboard" at bounding box center [80, 62] width 58 height 38
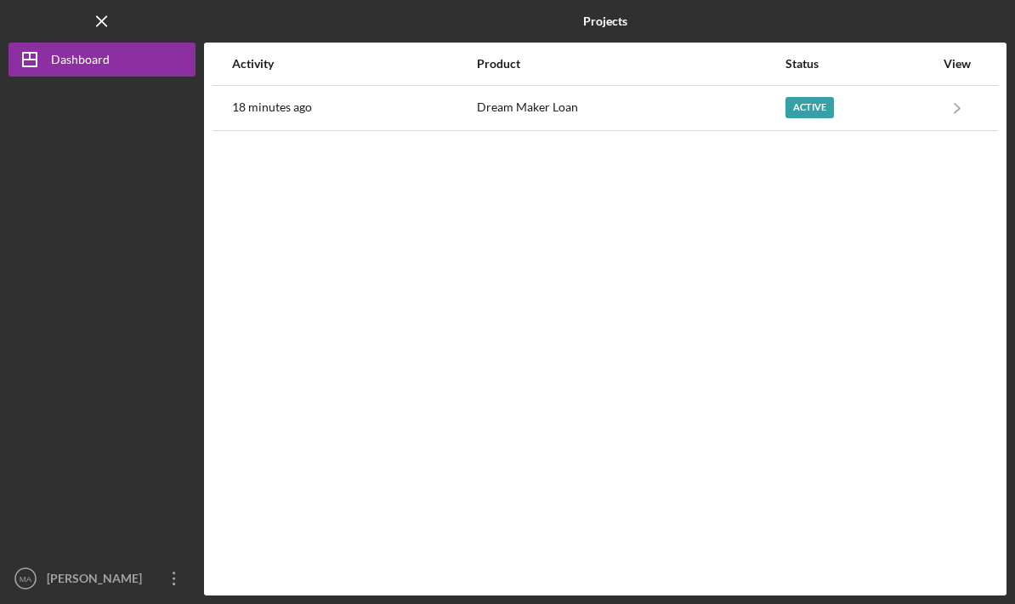
click at [923, 107] on div "Active" at bounding box center [860, 108] width 149 height 43
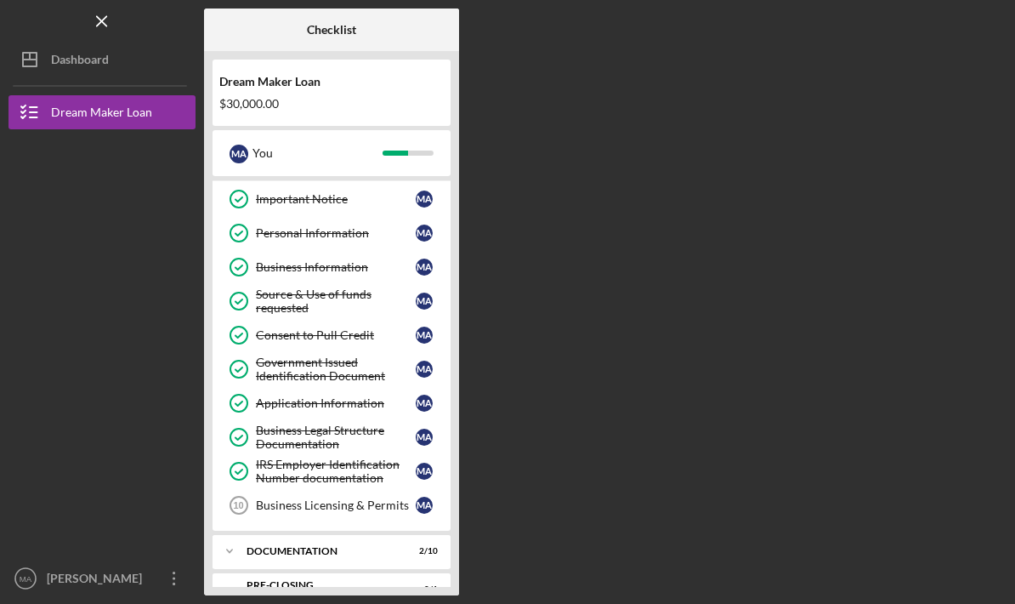
scroll to position [32, 0]
click at [136, 66] on button "Icon/Dashboard Dashboard" at bounding box center [102, 60] width 187 height 34
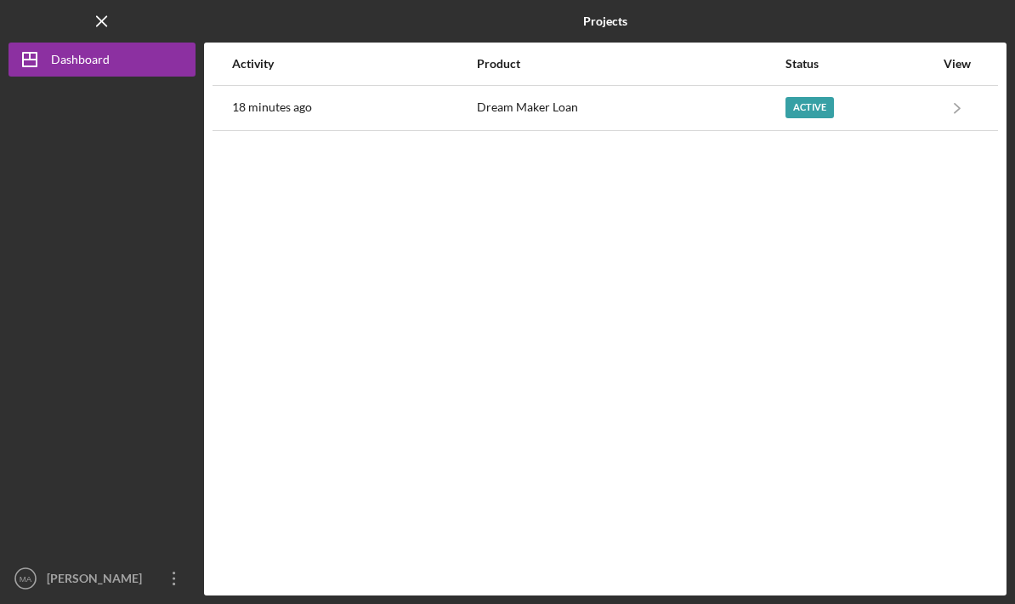
click at [940, 111] on icon "Icon/Navigate" at bounding box center [958, 107] width 38 height 38
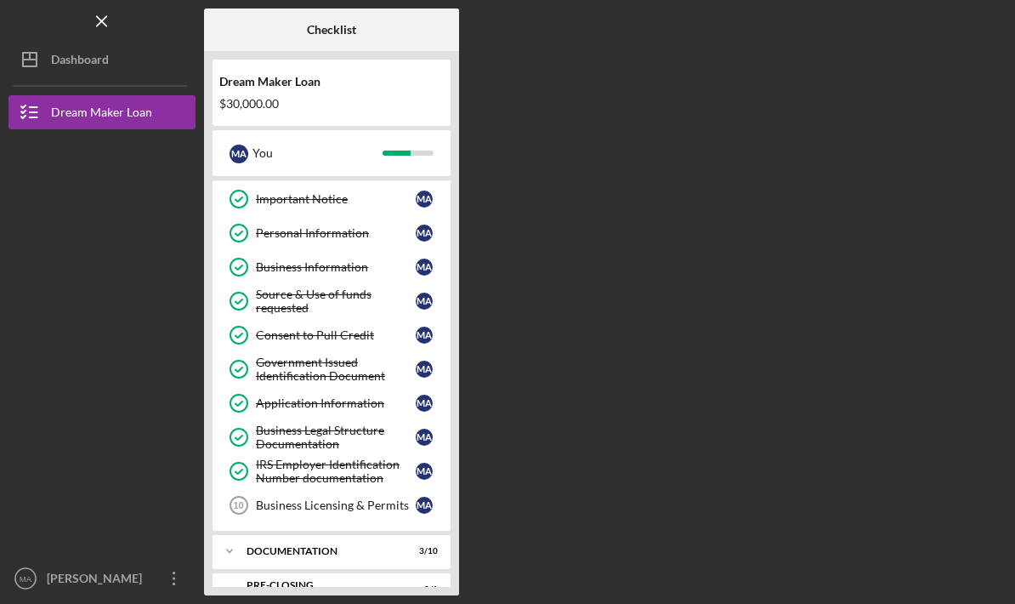
scroll to position [32, 0]
click at [371, 548] on div "Documentation" at bounding box center [321, 552] width 149 height 10
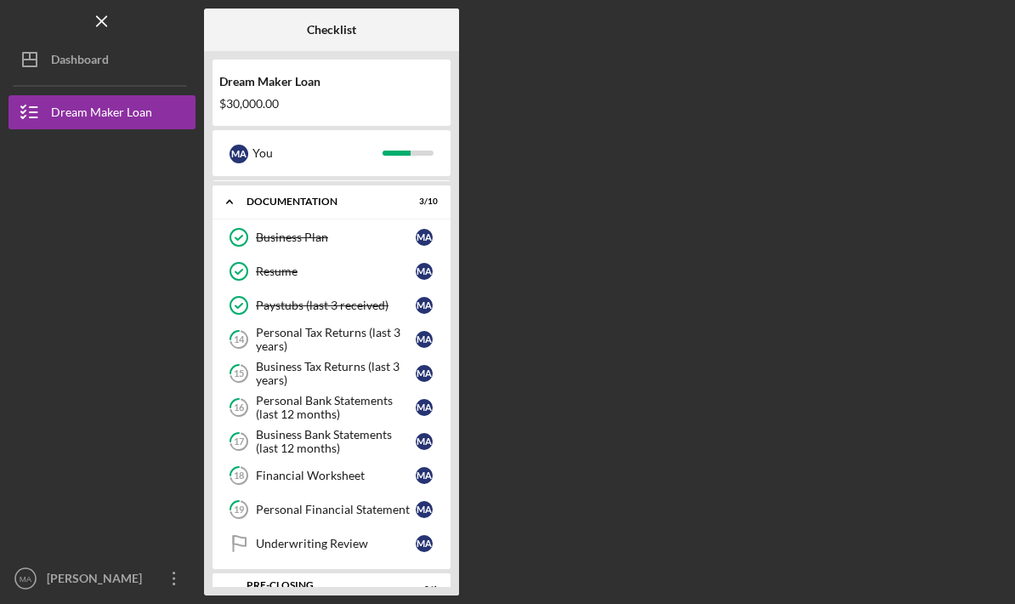
scroll to position [382, 0]
click at [366, 156] on div "You" at bounding box center [318, 153] width 130 height 29
click at [420, 210] on div "Icon/Expander Documentation 3 / 10" at bounding box center [332, 202] width 238 height 35
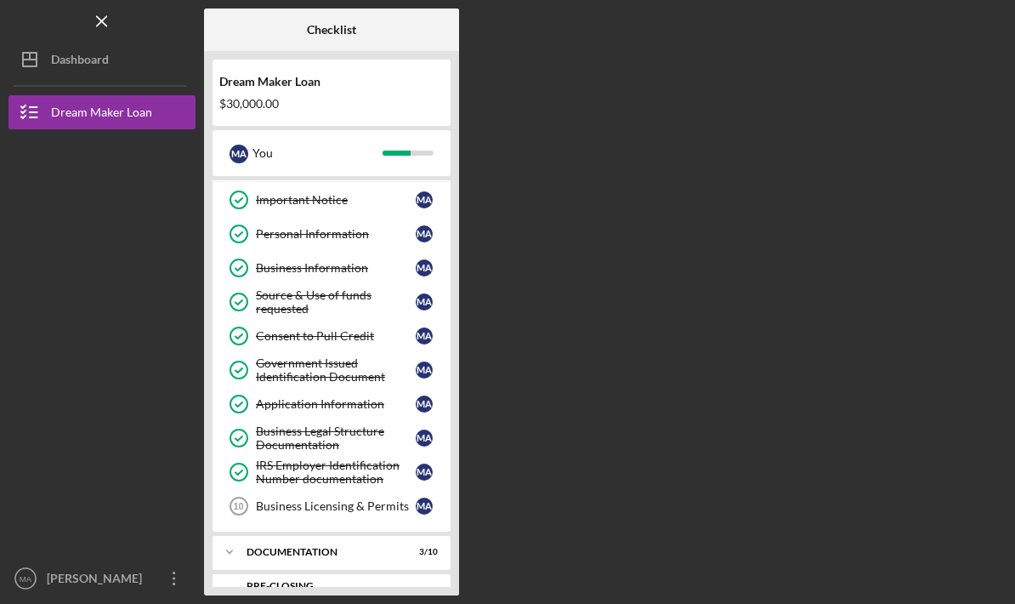
click at [331, 151] on div "You" at bounding box center [318, 153] width 130 height 29
click at [304, 149] on div "You" at bounding box center [318, 153] width 130 height 29
click at [303, 149] on div "You" at bounding box center [318, 153] width 130 height 29
click at [147, 102] on div "Dream Maker Loan" at bounding box center [101, 114] width 101 height 38
click at [123, 56] on button "Icon/Dashboard Dashboard" at bounding box center [102, 60] width 187 height 34
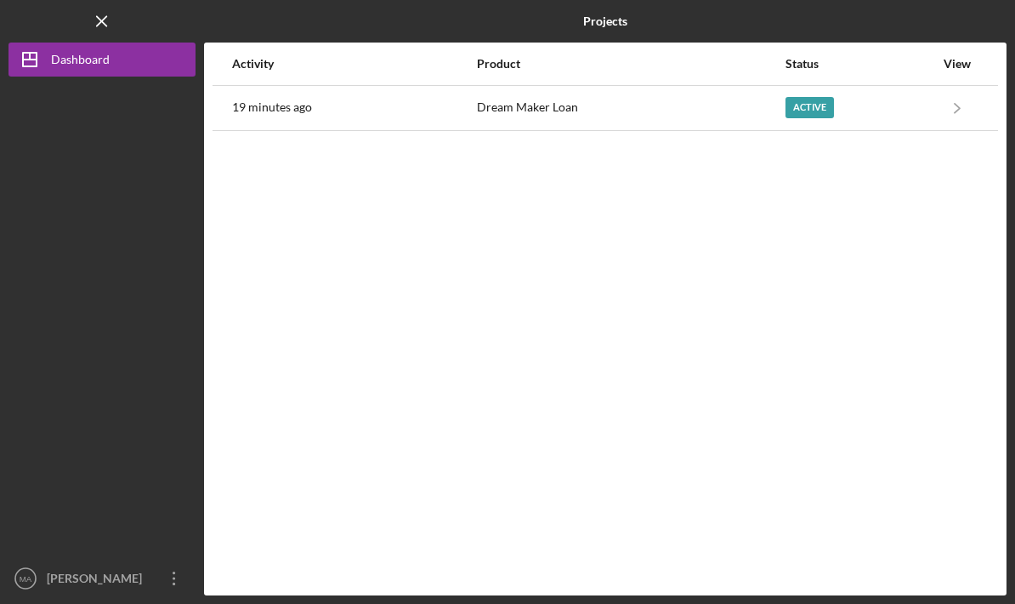
click at [940, 123] on icon "Icon/Navigate" at bounding box center [958, 107] width 38 height 38
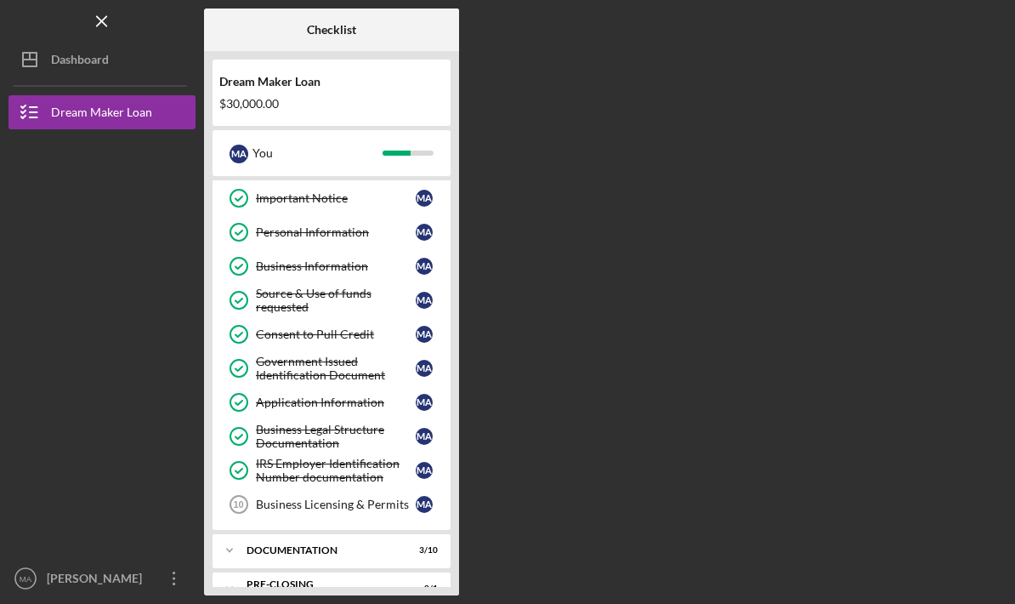
scroll to position [32, 0]
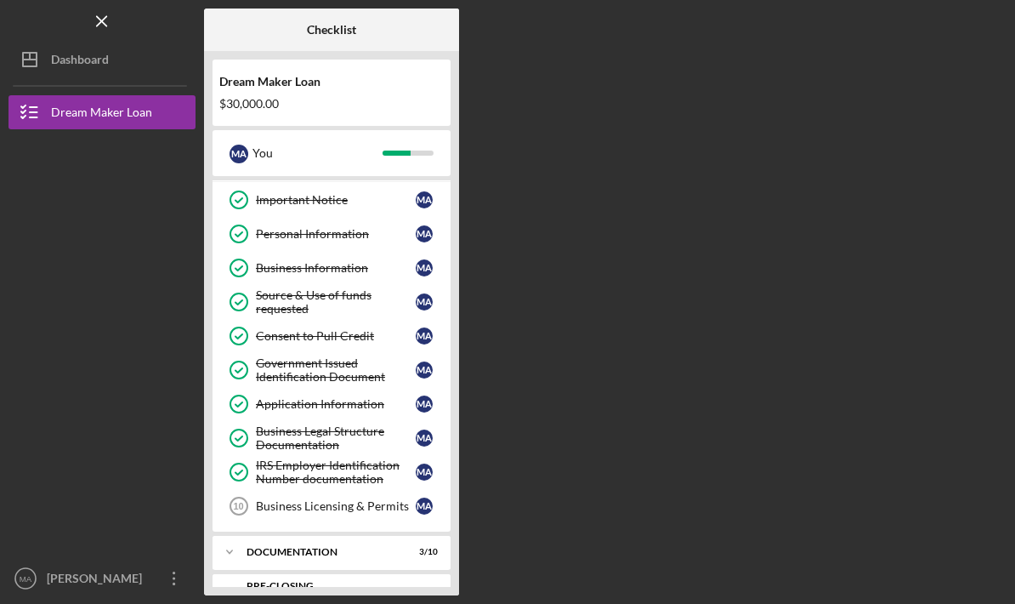
click at [125, 63] on button "Icon/Dashboard Dashboard" at bounding box center [102, 60] width 187 height 34
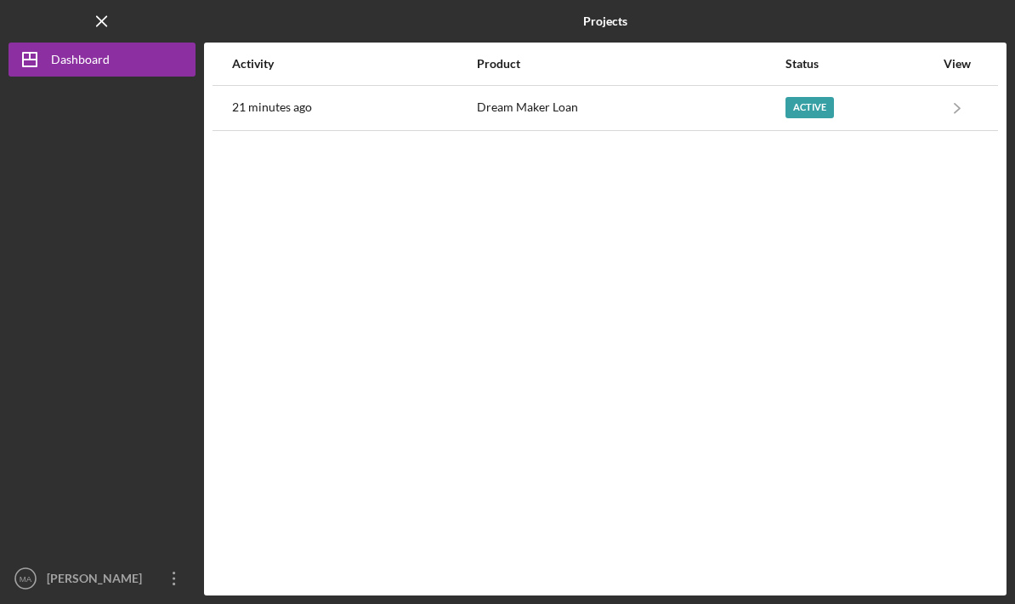
click at [924, 115] on div "Active" at bounding box center [860, 108] width 149 height 43
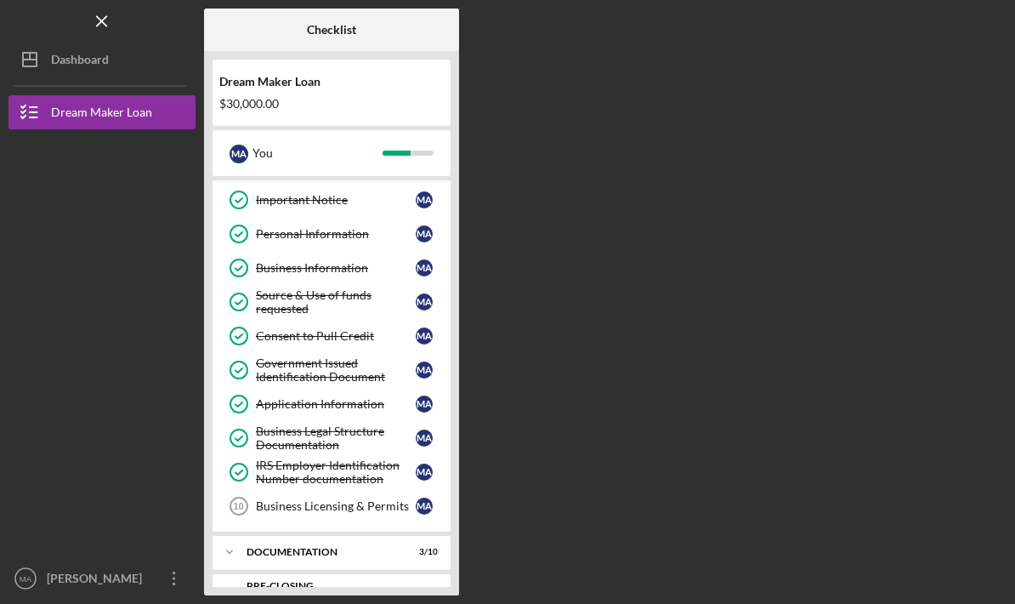
click at [376, 560] on div "Icon/Expander Documentation 3 / 10" at bounding box center [332, 552] width 238 height 34
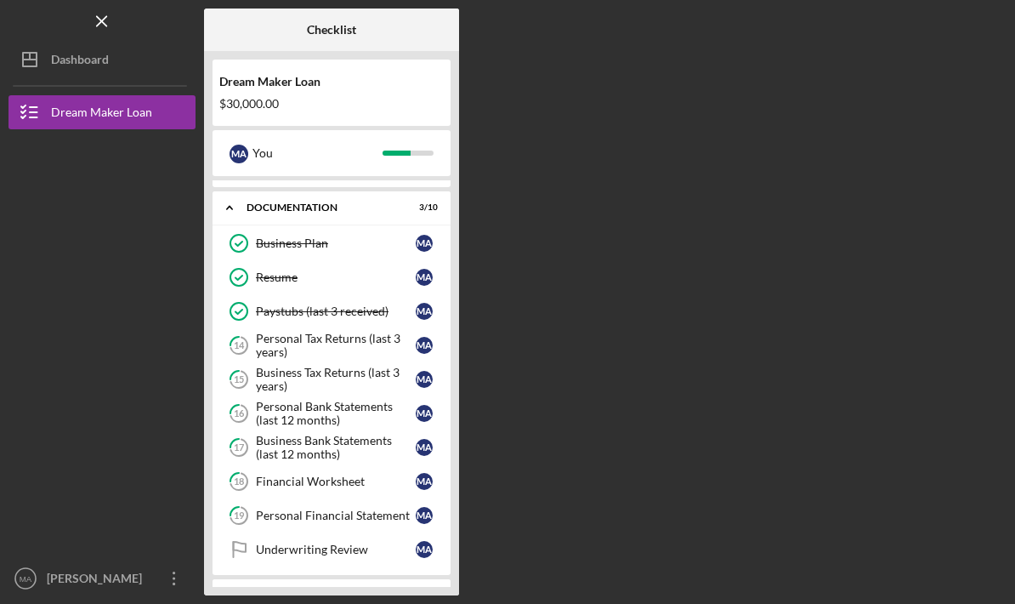
scroll to position [374, 0]
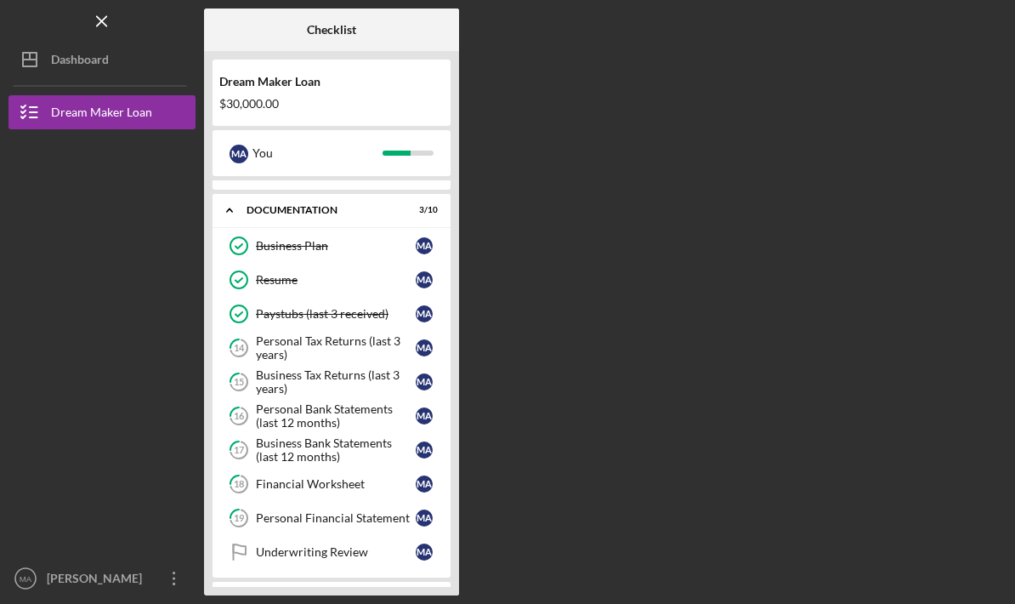
click at [159, 62] on button "Icon/Dashboard Dashboard" at bounding box center [102, 60] width 187 height 34
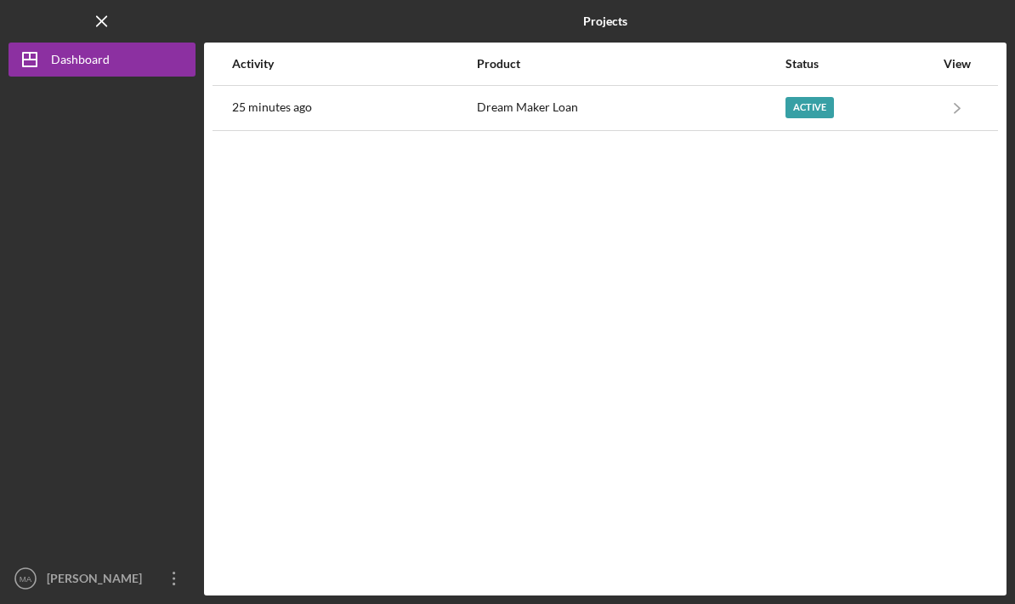
click at [944, 105] on icon "Icon/Navigate" at bounding box center [958, 107] width 38 height 38
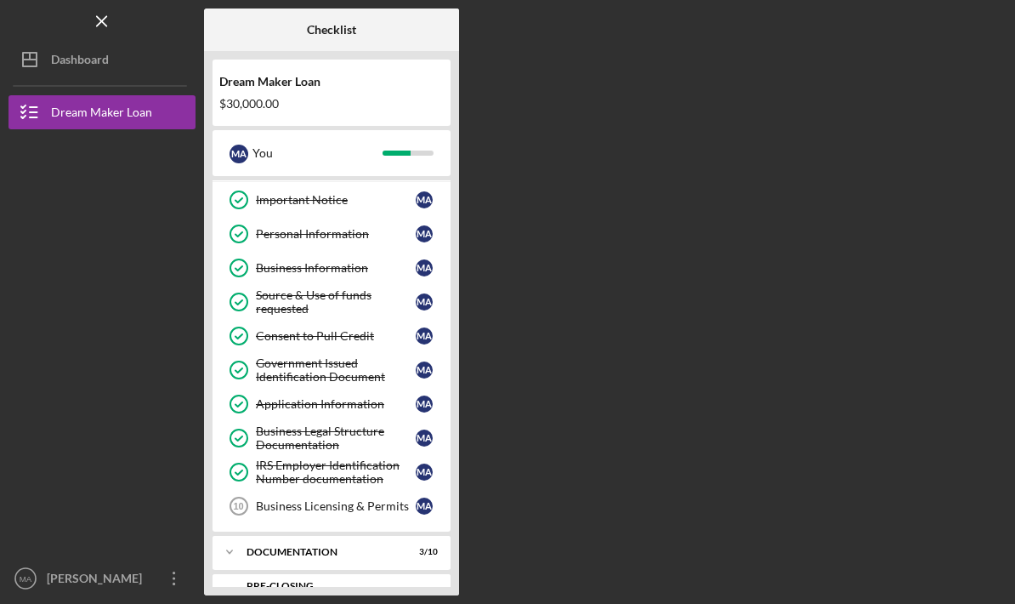
click at [338, 550] on div "Documentation" at bounding box center [321, 552] width 149 height 10
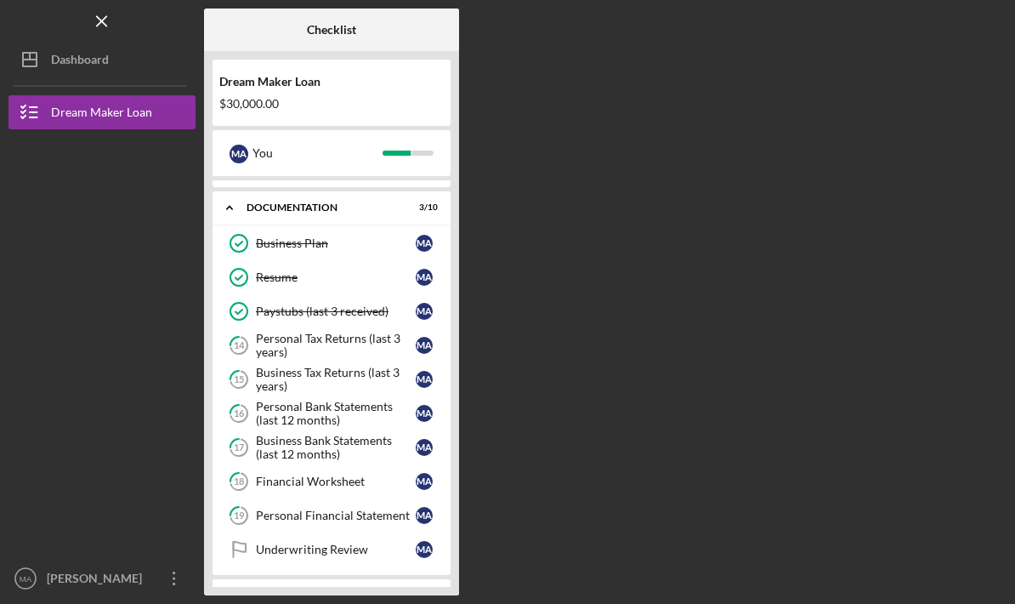
scroll to position [378, 0]
click at [131, 91] on nav "Logo-Reversed Created with Sketch. Icon/Menu Close Icon/Dashboard Dashboard Dre…" at bounding box center [107, 297] width 196 height 595
click at [144, 72] on button "Icon/Dashboard Dashboard" at bounding box center [102, 60] width 187 height 34
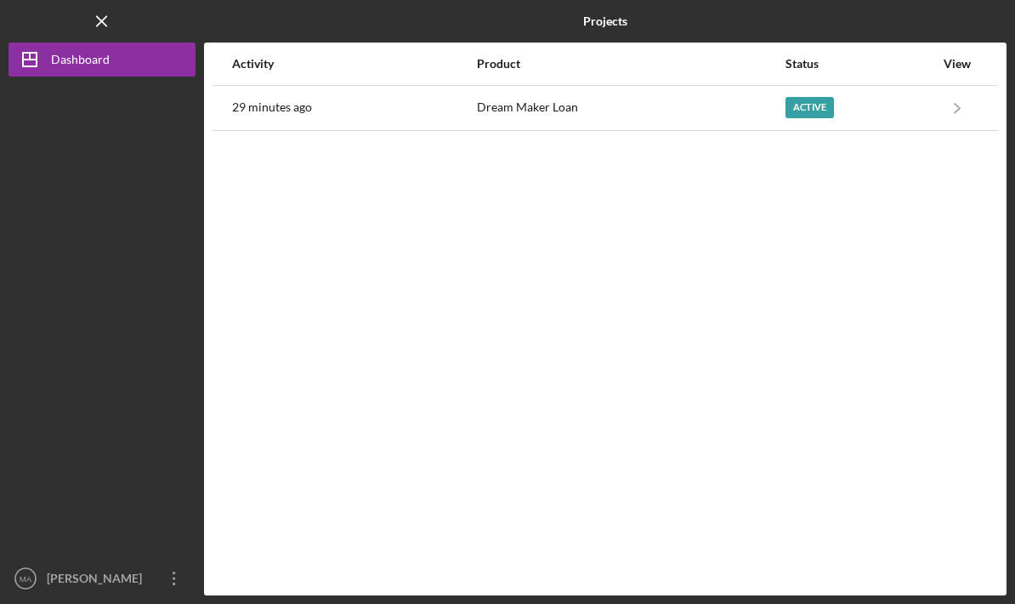
click at [894, 111] on div "Active" at bounding box center [860, 108] width 149 height 43
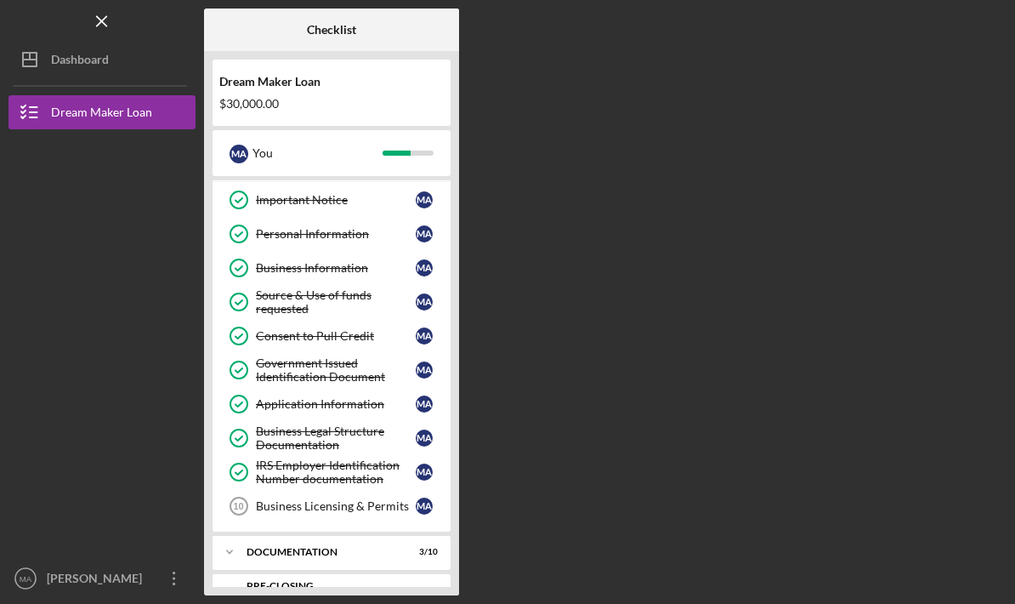
click at [404, 559] on div "Icon/Expander Documentation 3 / 10" at bounding box center [332, 552] width 238 height 34
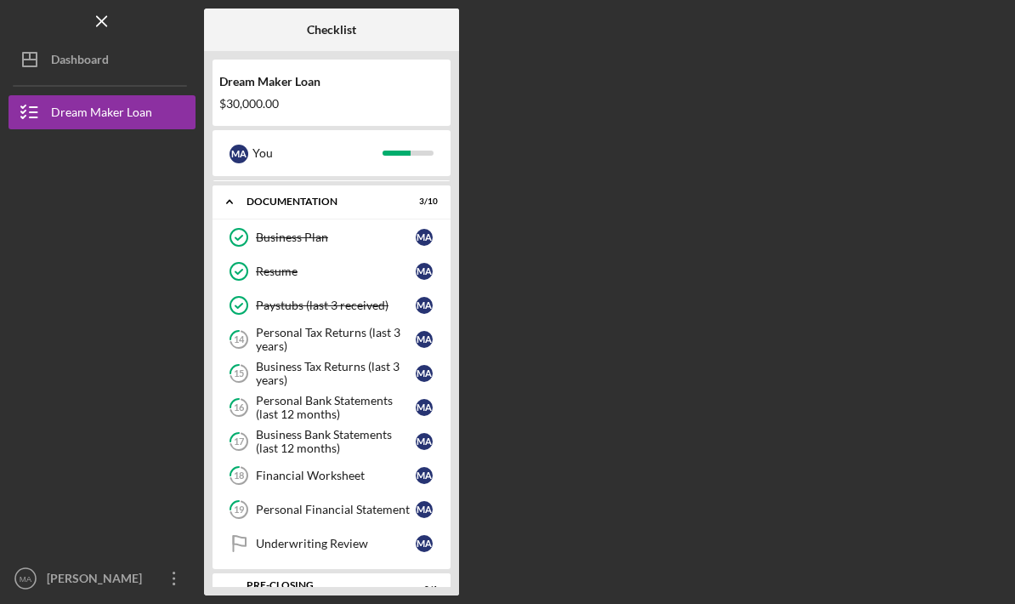
scroll to position [382, 0]
click at [377, 349] on div "Personal Tax Returns (last 3 years)" at bounding box center [336, 340] width 160 height 27
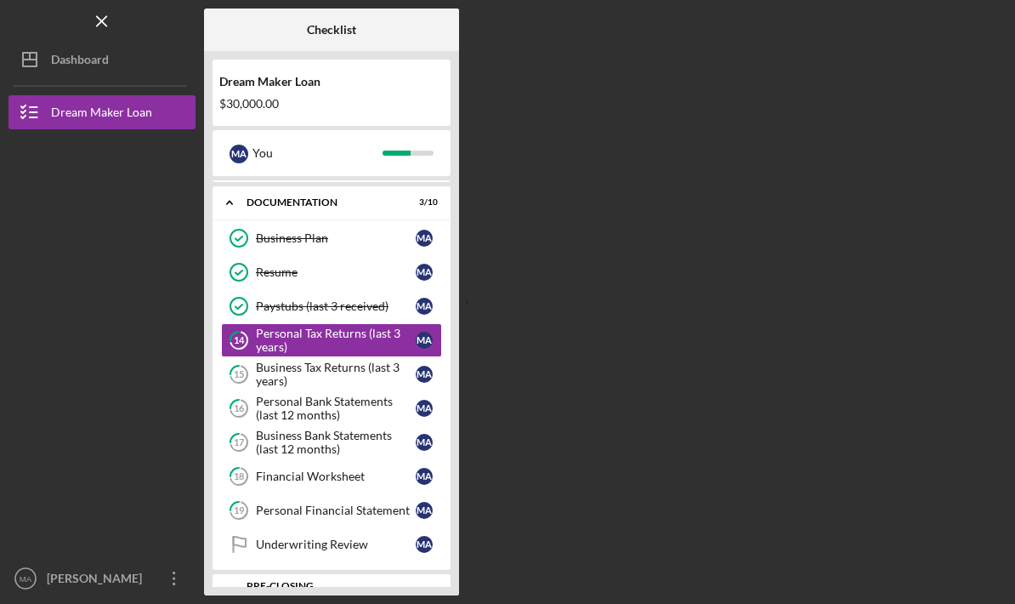
scroll to position [60, 0]
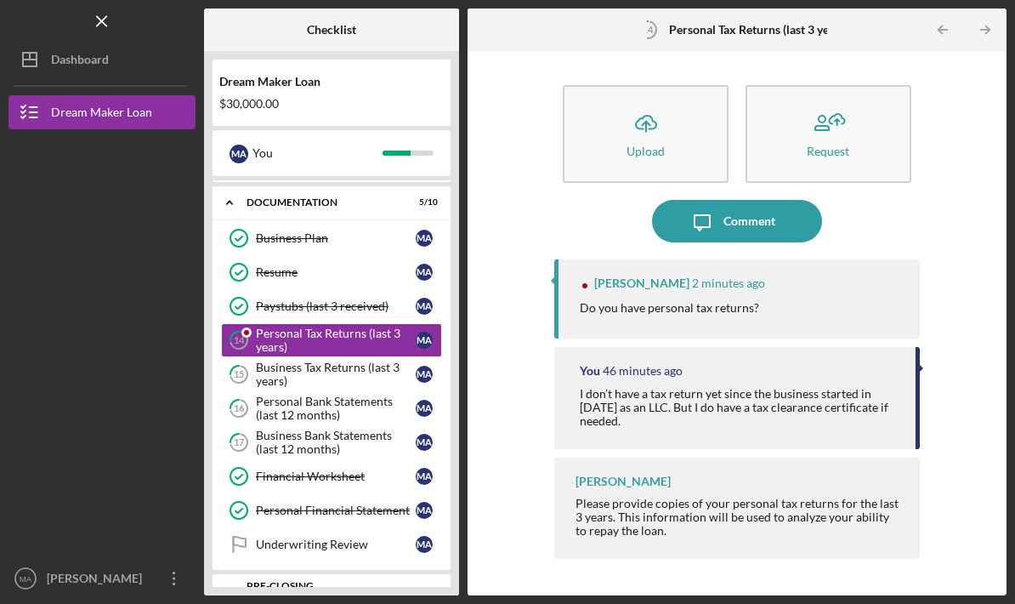
click at [764, 200] on div "Comment" at bounding box center [750, 221] width 52 height 43
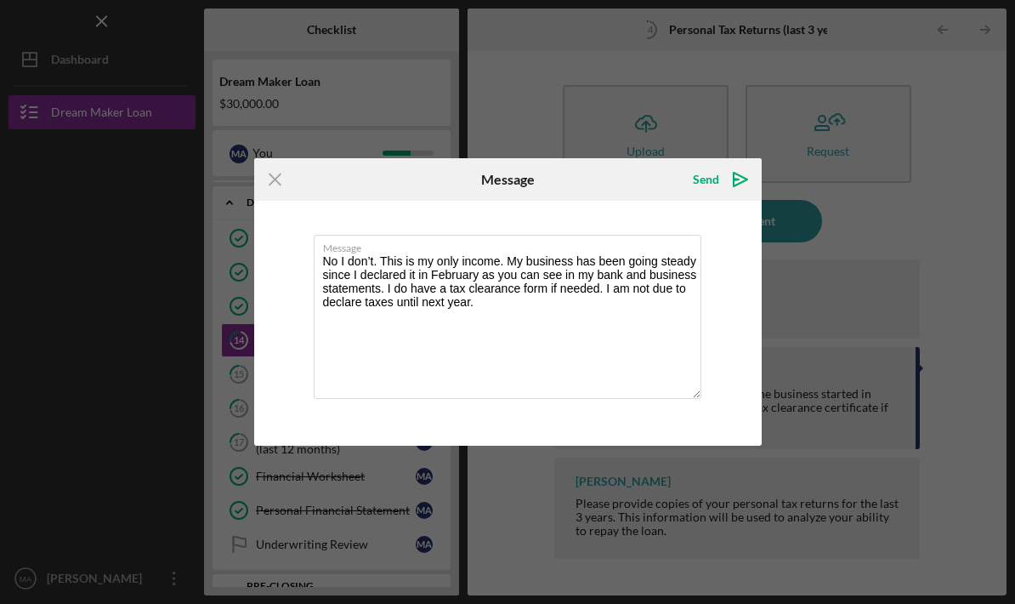
type textarea "No I don’t. This is my only income. My business has been going steady since I d…"
click at [700, 181] on div "Send" at bounding box center [706, 179] width 26 height 34
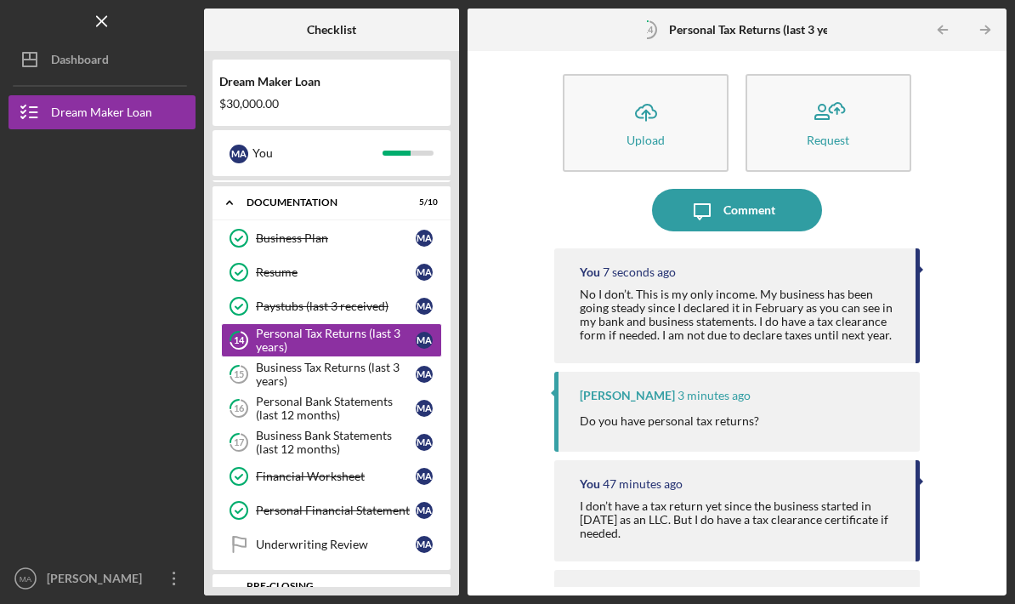
scroll to position [10, 0]
click at [125, 43] on button "Icon/Dashboard Dashboard" at bounding box center [102, 60] width 187 height 34
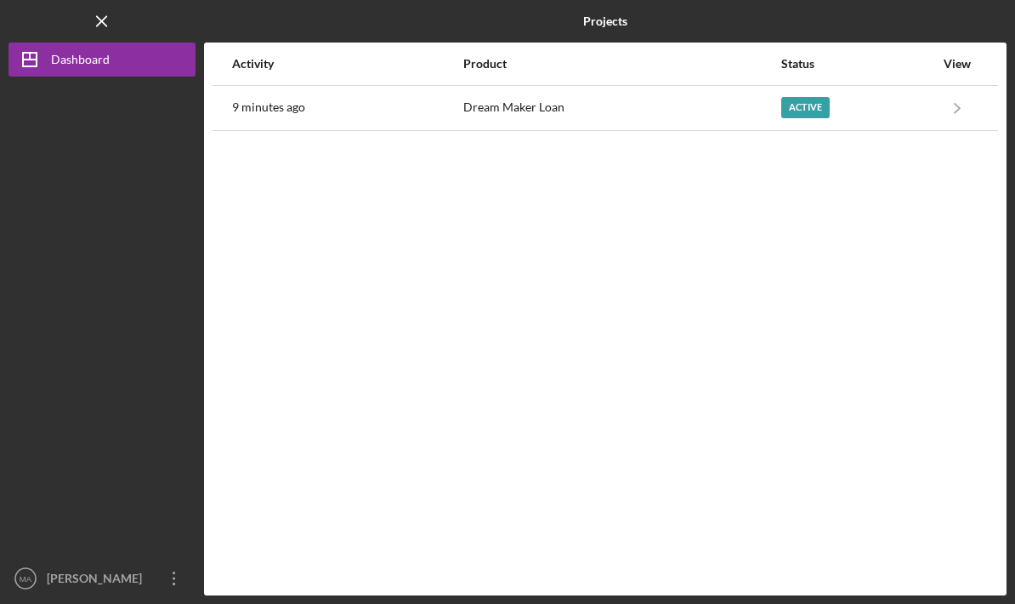
click at [900, 87] on div "Active" at bounding box center [857, 108] width 153 height 43
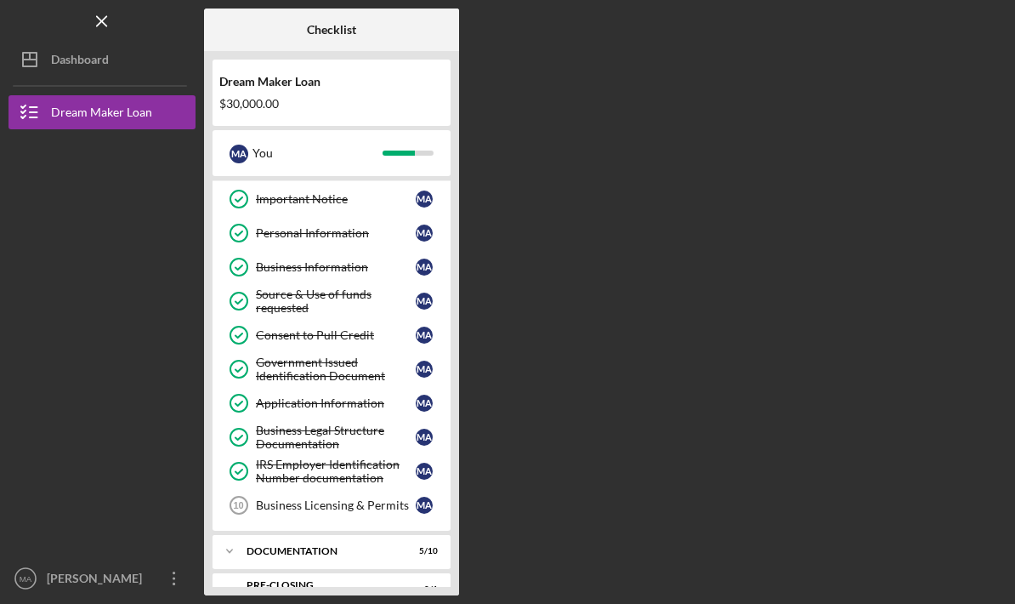
scroll to position [32, 0]
click at [376, 547] on div "Documentation" at bounding box center [321, 552] width 149 height 10
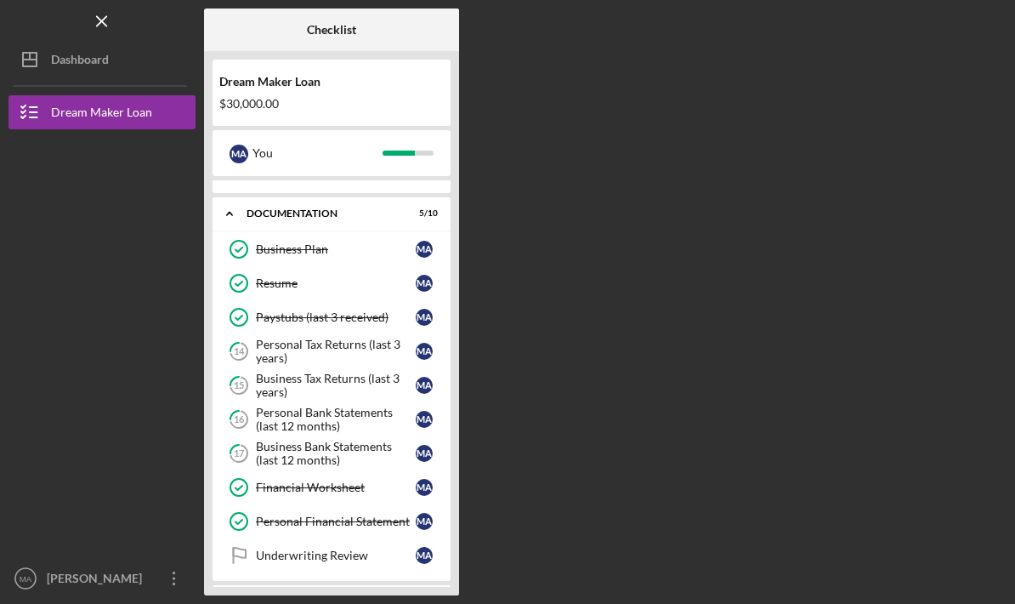
scroll to position [372, 0]
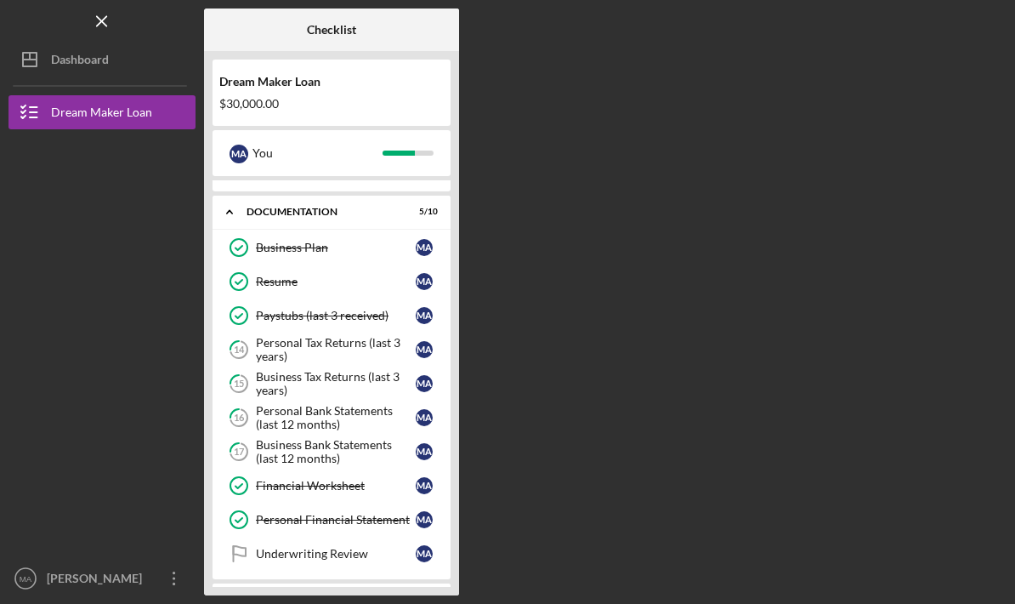
click at [355, 336] on div "Personal Tax Returns (last 3 years)" at bounding box center [336, 349] width 160 height 27
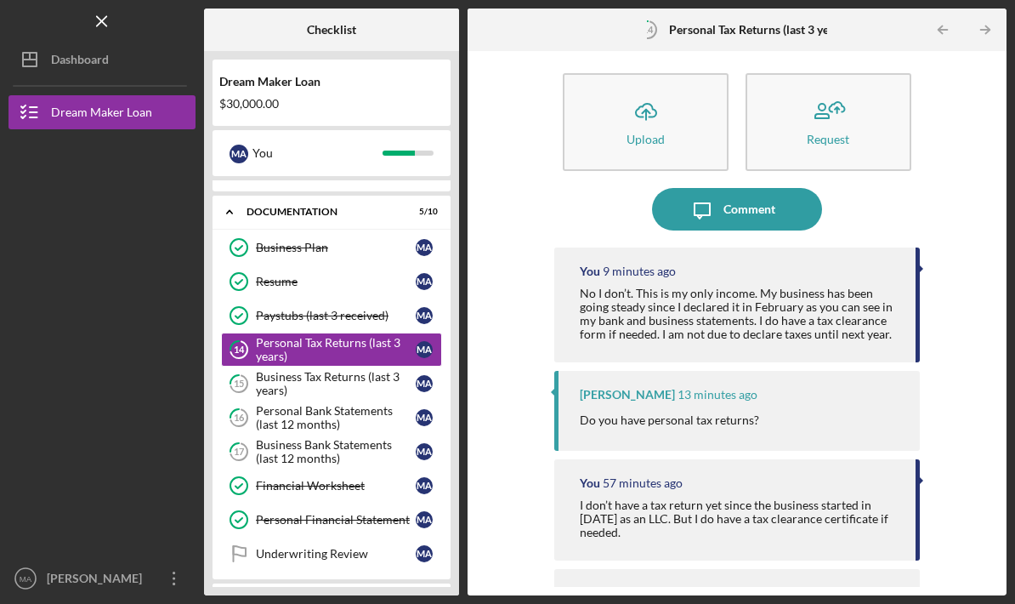
scroll to position [10, 0]
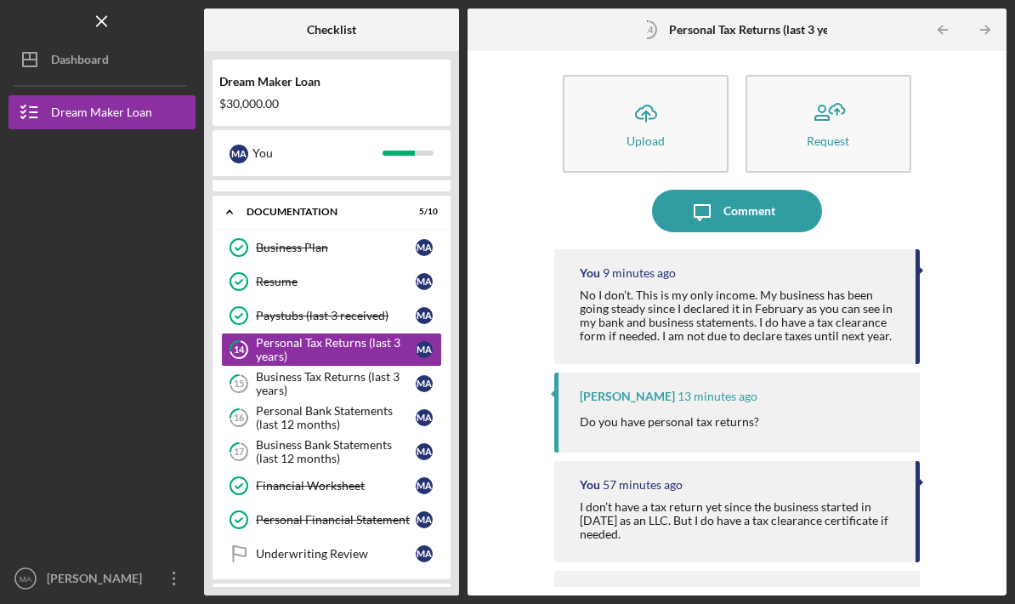
click at [358, 370] on div "Business Tax Returns (last 3 years)" at bounding box center [336, 383] width 160 height 27
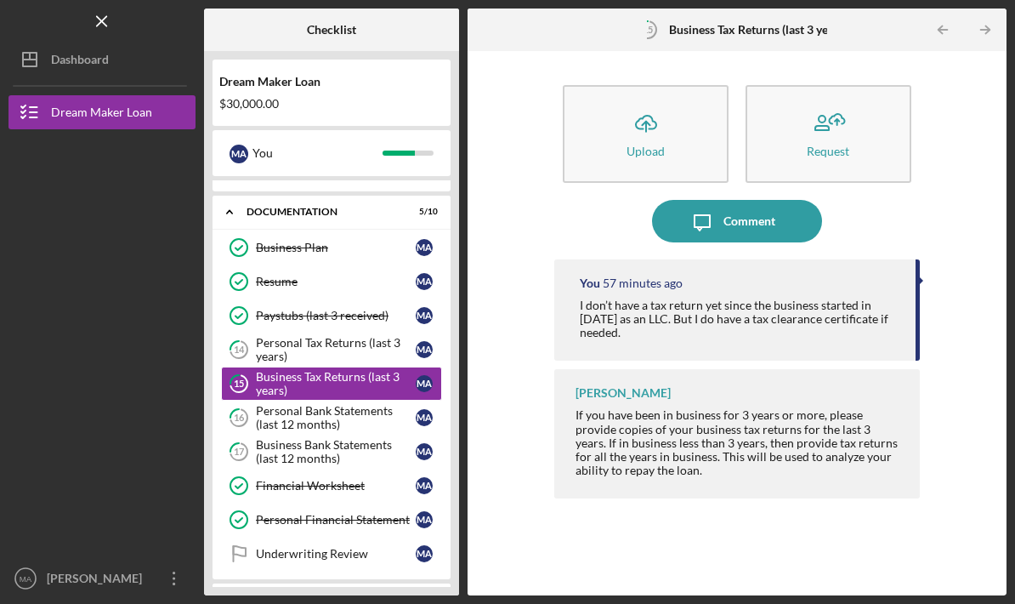
click at [361, 438] on div "Business Bank Statements (last 12 months)" at bounding box center [336, 451] width 160 height 27
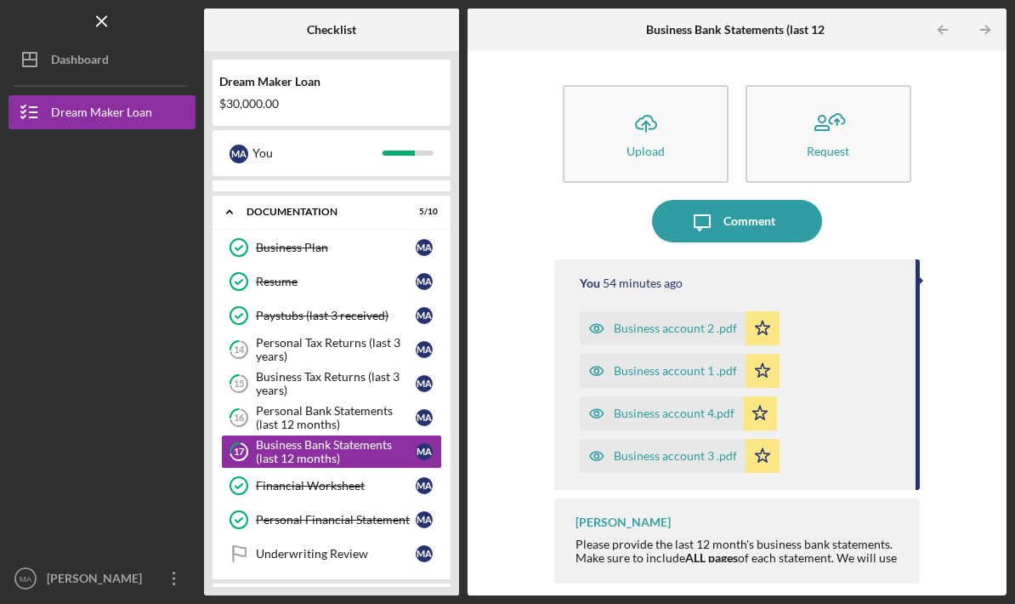
click at [406, 404] on div "Personal Bank Statements (last 12 months)" at bounding box center [336, 417] width 160 height 27
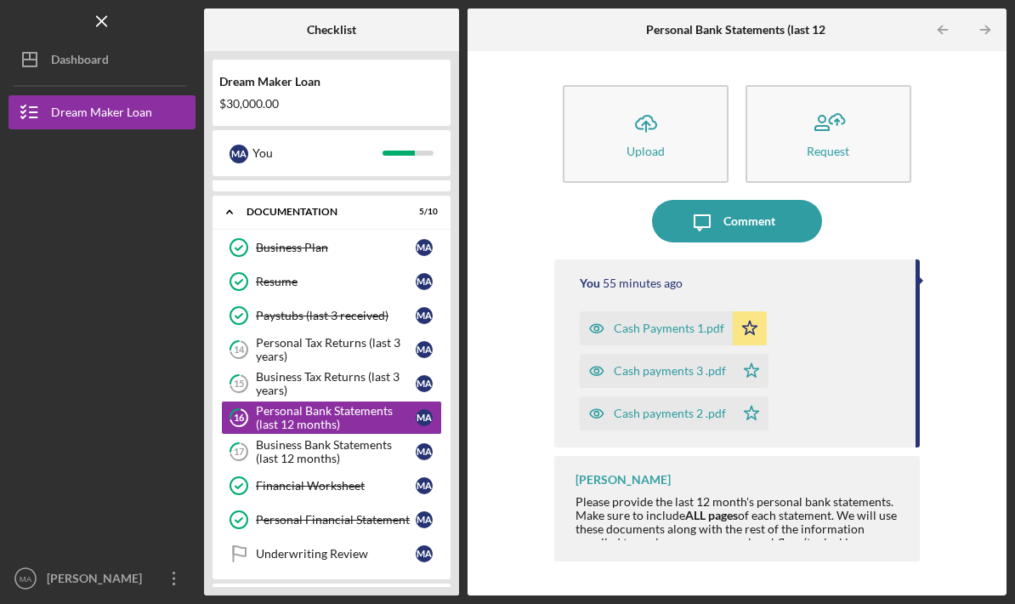
click at [363, 438] on div "Business Bank Statements (last 12 months)" at bounding box center [336, 451] width 160 height 27
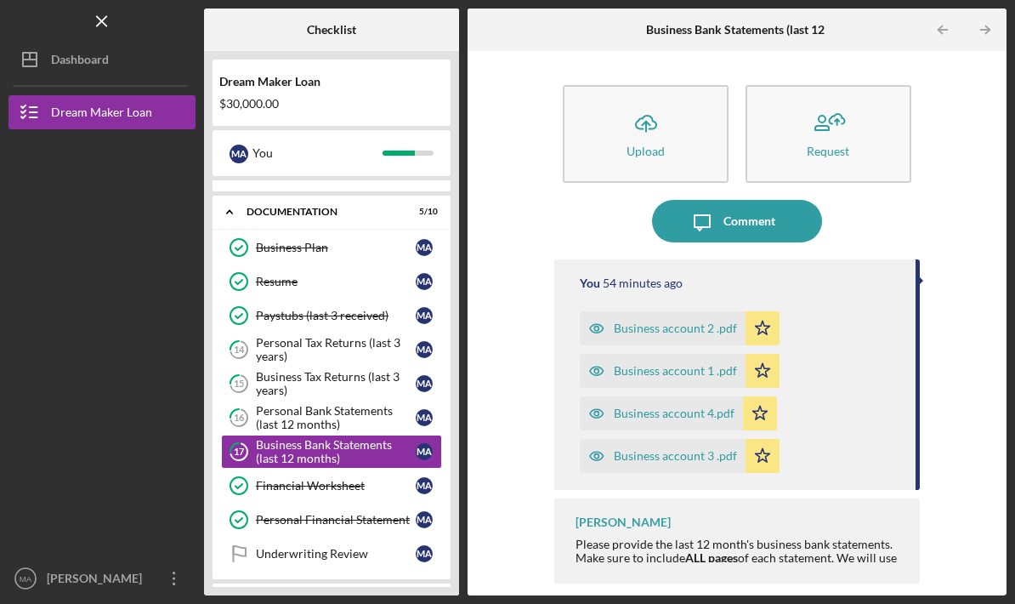
click at [377, 370] on div "Business Tax Returns (last 3 years)" at bounding box center [336, 383] width 160 height 27
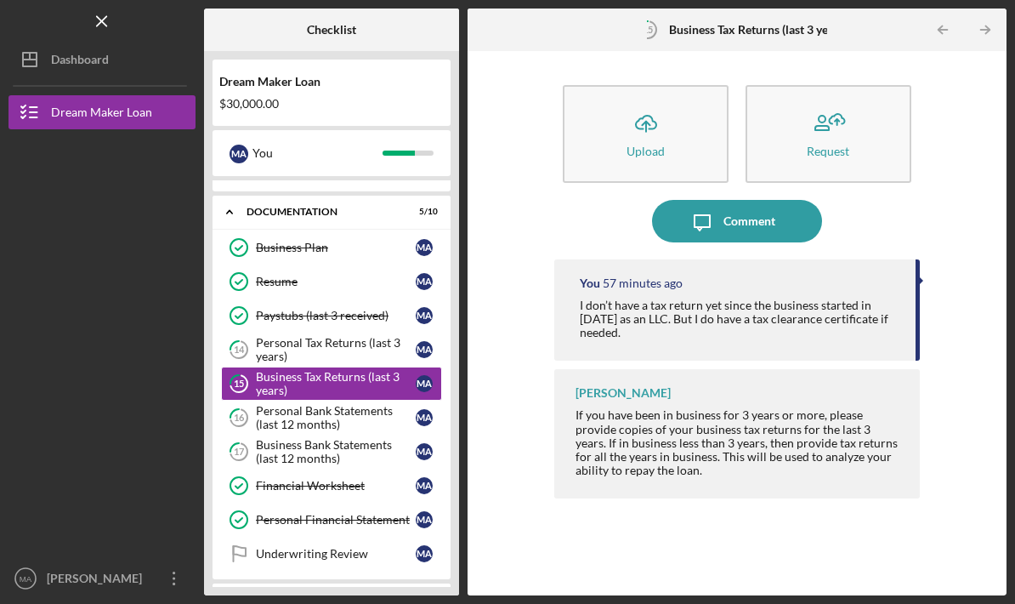
click at [368, 404] on div "Personal Bank Statements (last 12 months)" at bounding box center [336, 417] width 160 height 27
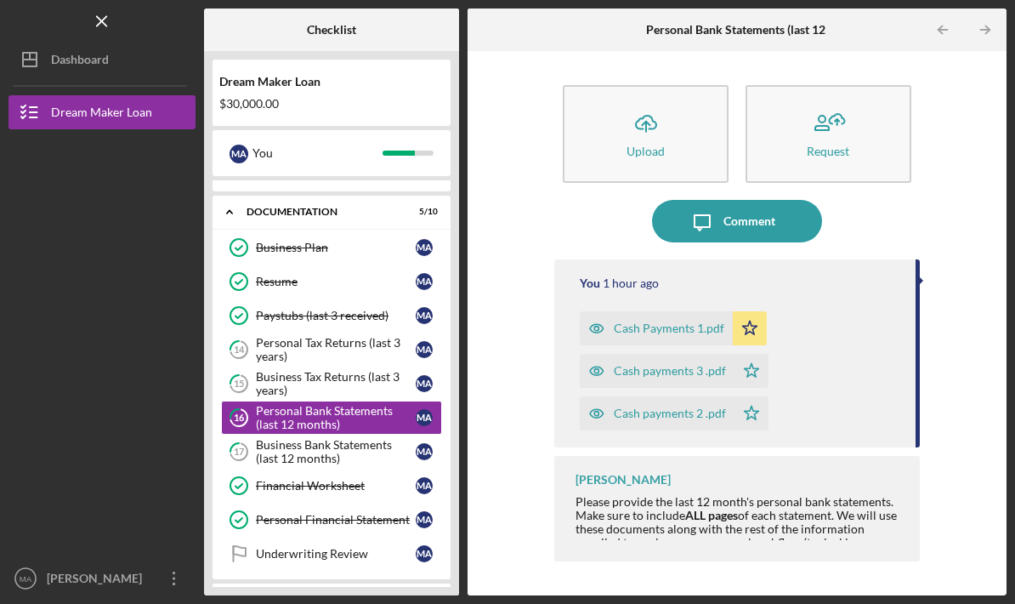
click at [362, 537] on link "Underwriting Review Underwriting Review M A" at bounding box center [331, 554] width 221 height 34
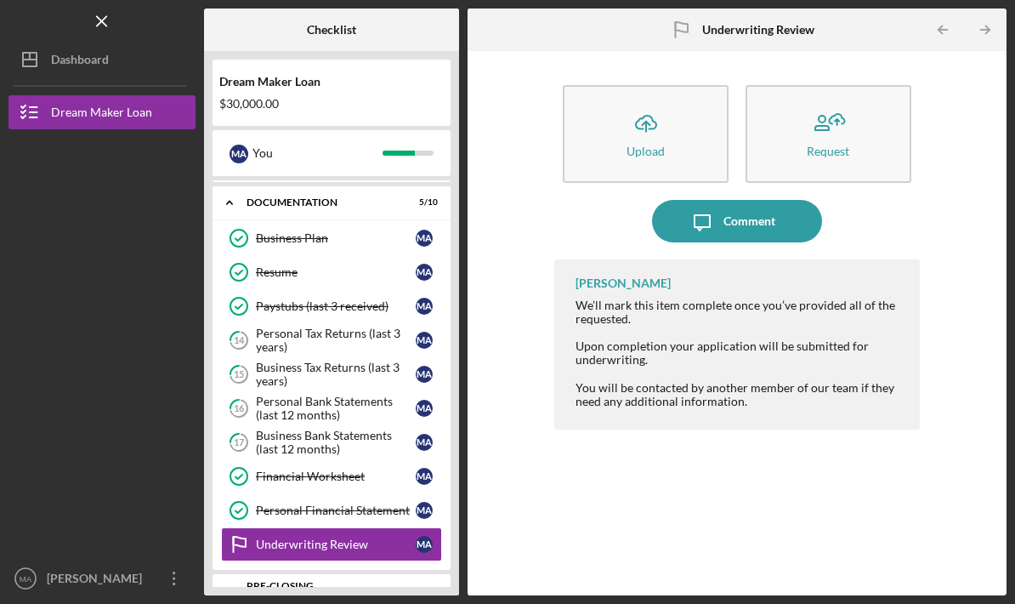
click at [347, 573] on div "Icon/Expander Pre-Closing Documentation 0 / 1" at bounding box center [332, 590] width 238 height 34
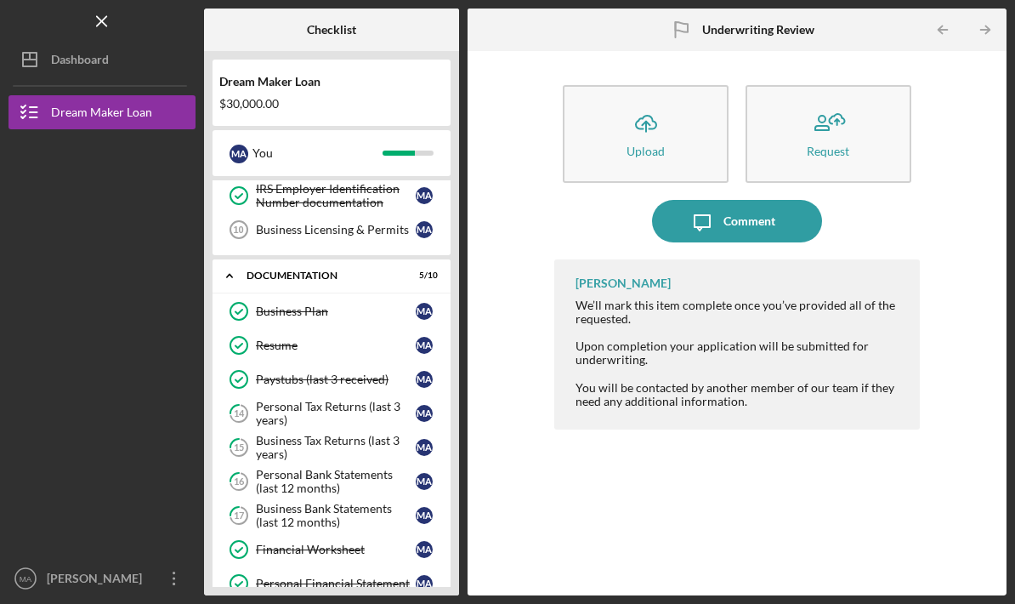
scroll to position [309, 0]
click at [391, 222] on div "Business Licensing & Permits" at bounding box center [336, 229] width 160 height 14
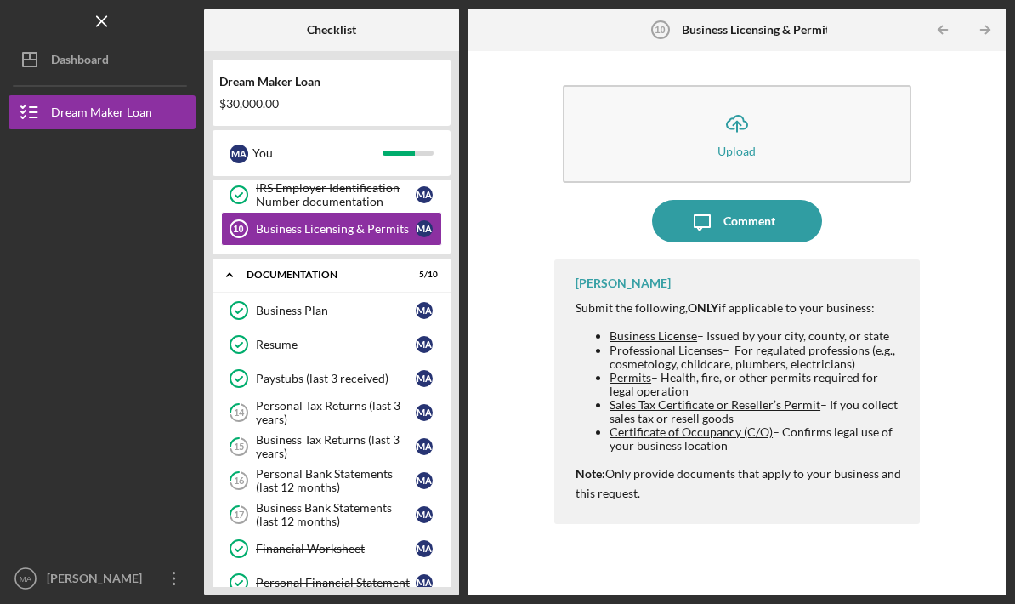
click at [745, 102] on icon "Icon/Upload" at bounding box center [737, 123] width 43 height 43
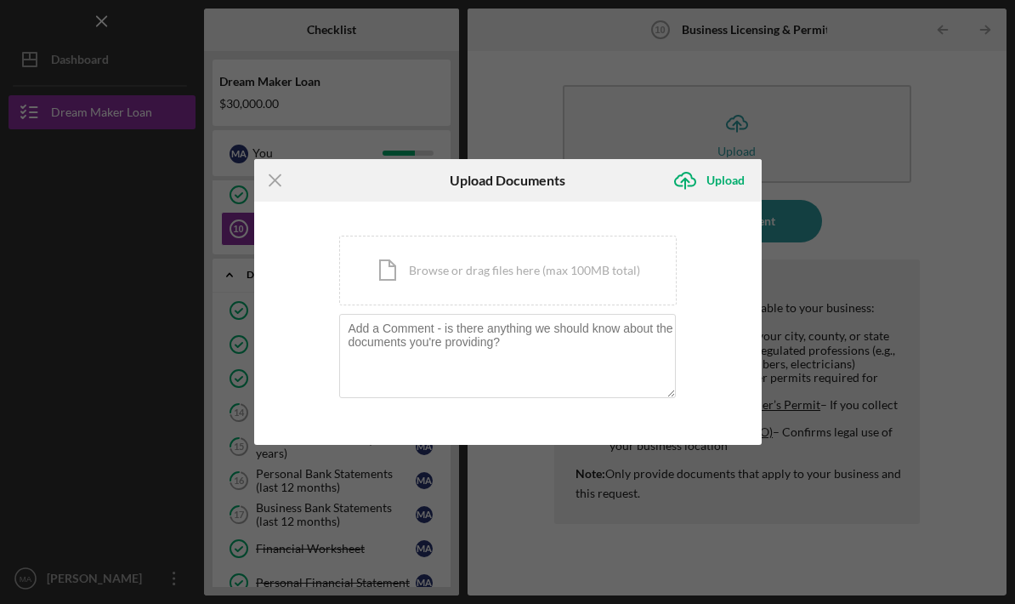
click at [624, 278] on div "Icon/Document Browse or drag files here (max 100MB total) Tap to choose files o…" at bounding box center [508, 271] width 338 height 70
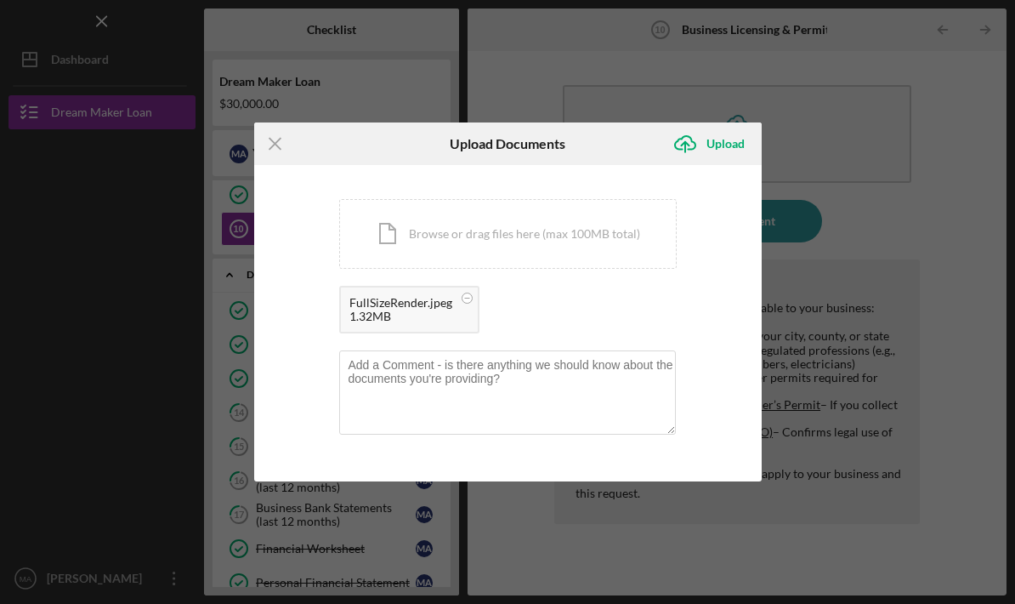
click at [729, 139] on div "Upload" at bounding box center [726, 144] width 38 height 34
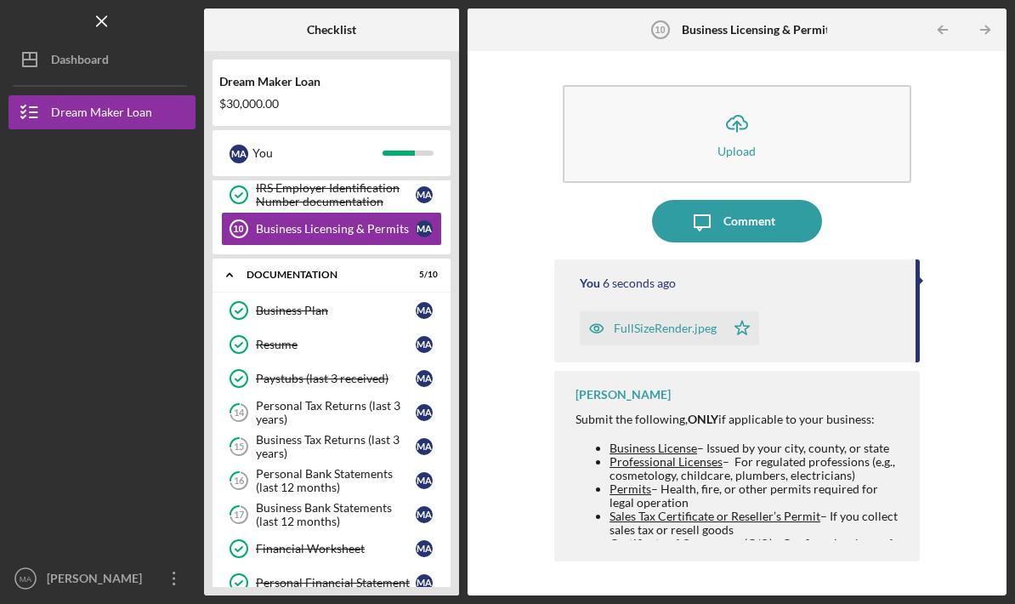
click at [589, 311] on icon "button" at bounding box center [597, 328] width 34 height 34
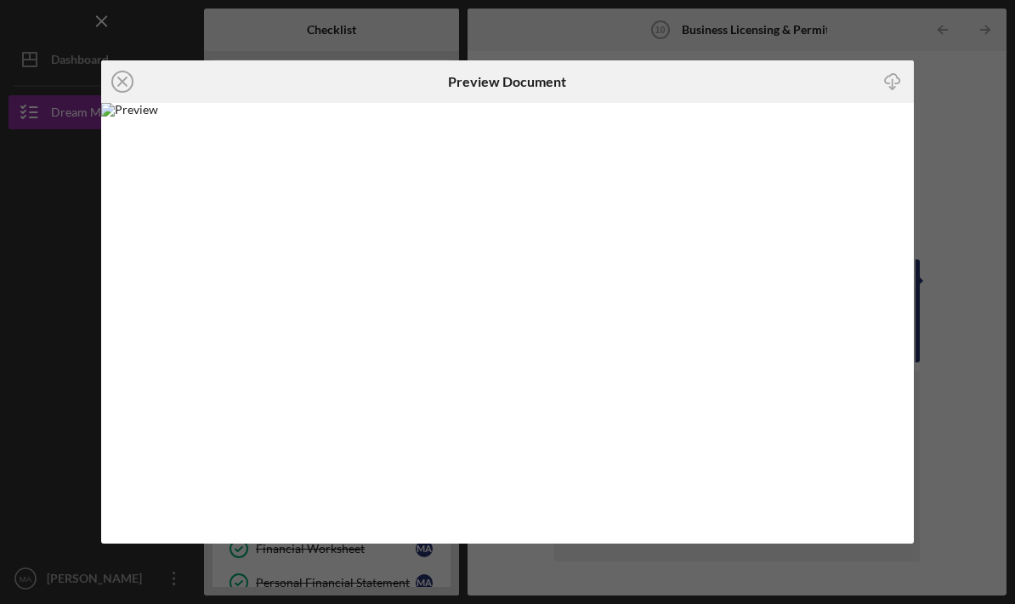
click at [965, 79] on div "Icon/Close Preview Document Icon/Download" at bounding box center [507, 302] width 1015 height 604
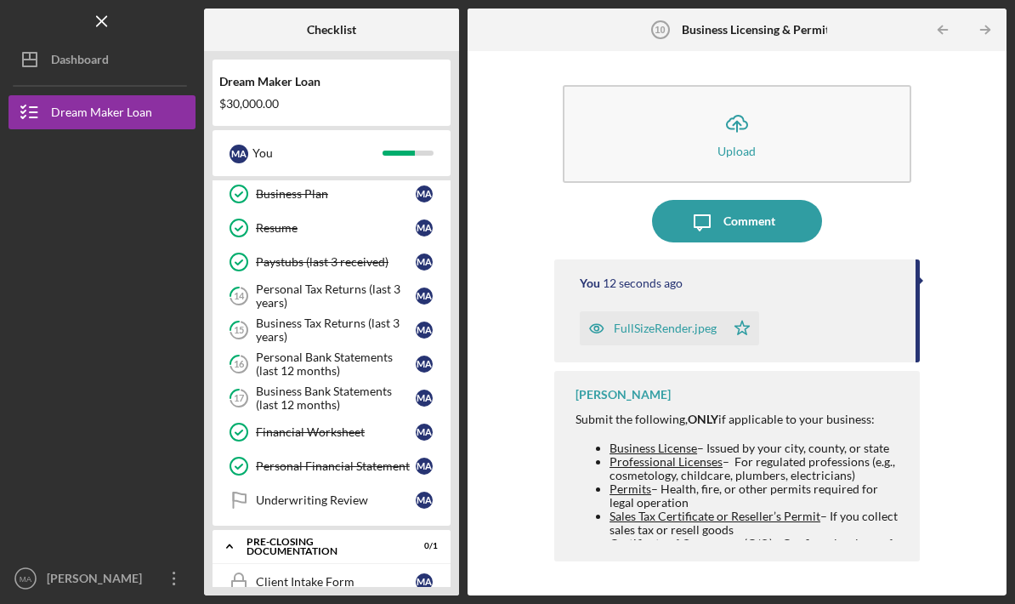
scroll to position [425, 0]
click at [350, 280] on link "14 Personal Tax Returns (last 3 years) M A" at bounding box center [331, 297] width 221 height 34
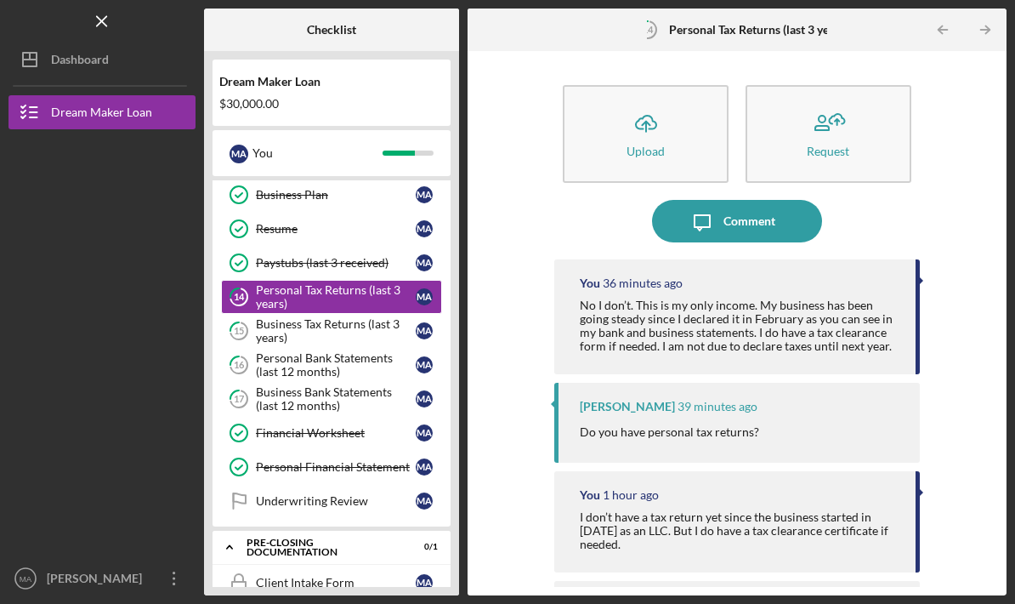
click at [373, 385] on div "Business Bank Statements (last 12 months)" at bounding box center [336, 398] width 160 height 27
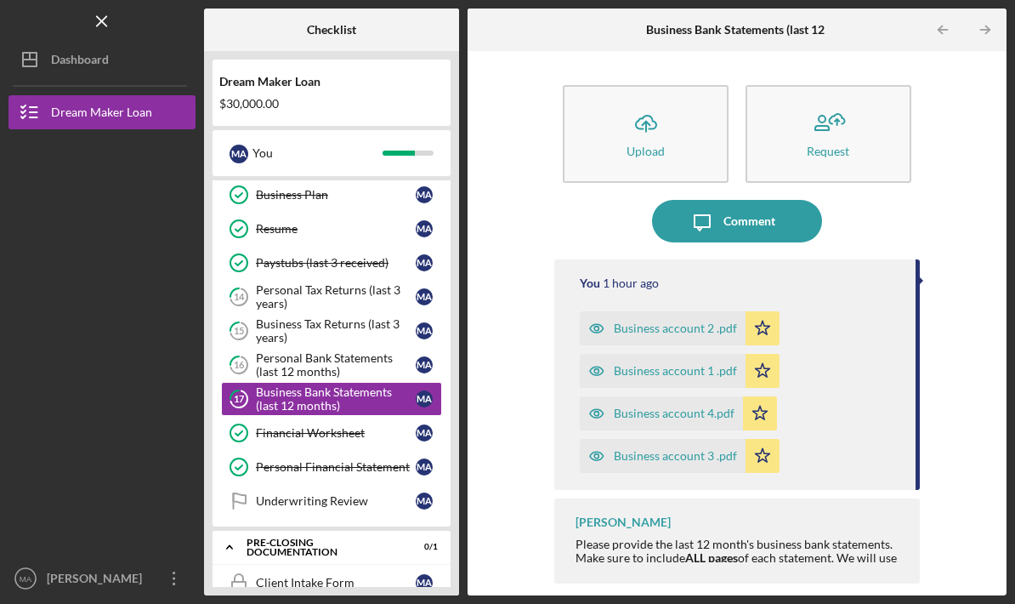
click at [345, 351] on div "Personal Bank Statements (last 12 months)" at bounding box center [336, 364] width 160 height 27
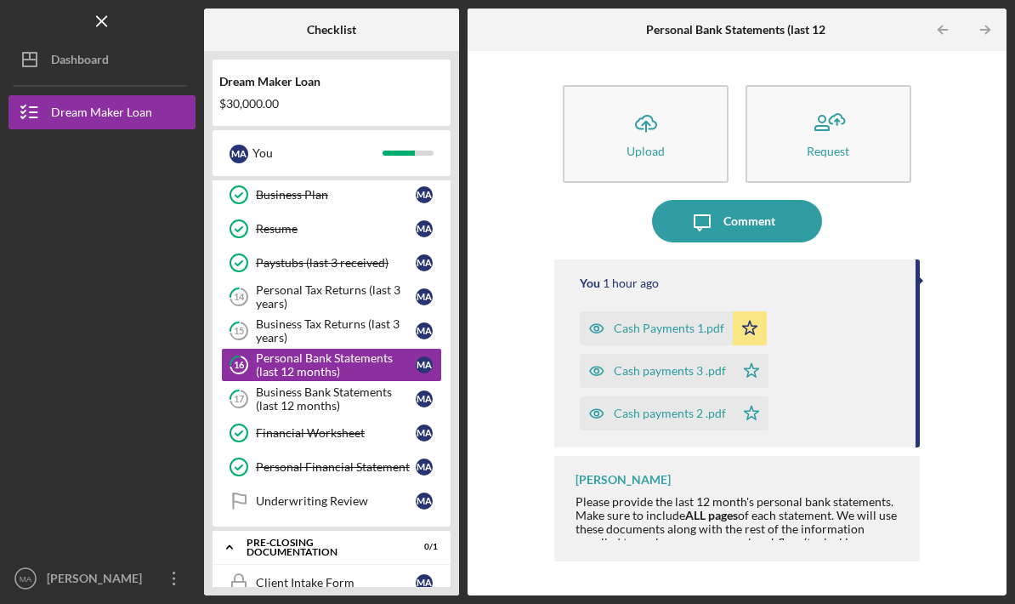
click at [372, 317] on div "Business Tax Returns (last 3 years)" at bounding box center [336, 330] width 160 height 27
